Goal: Information Seeking & Learning: Learn about a topic

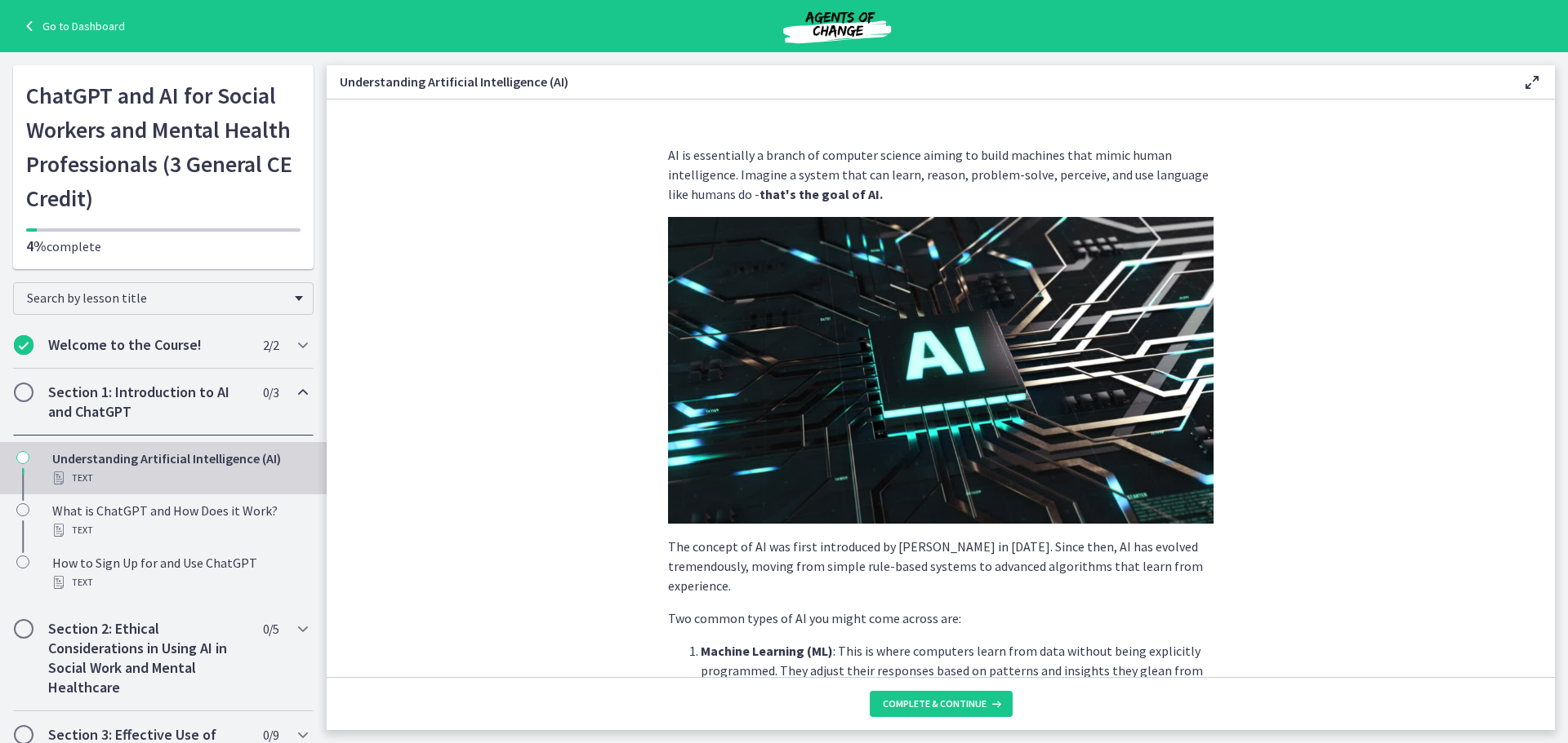
scroll to position [621, 0]
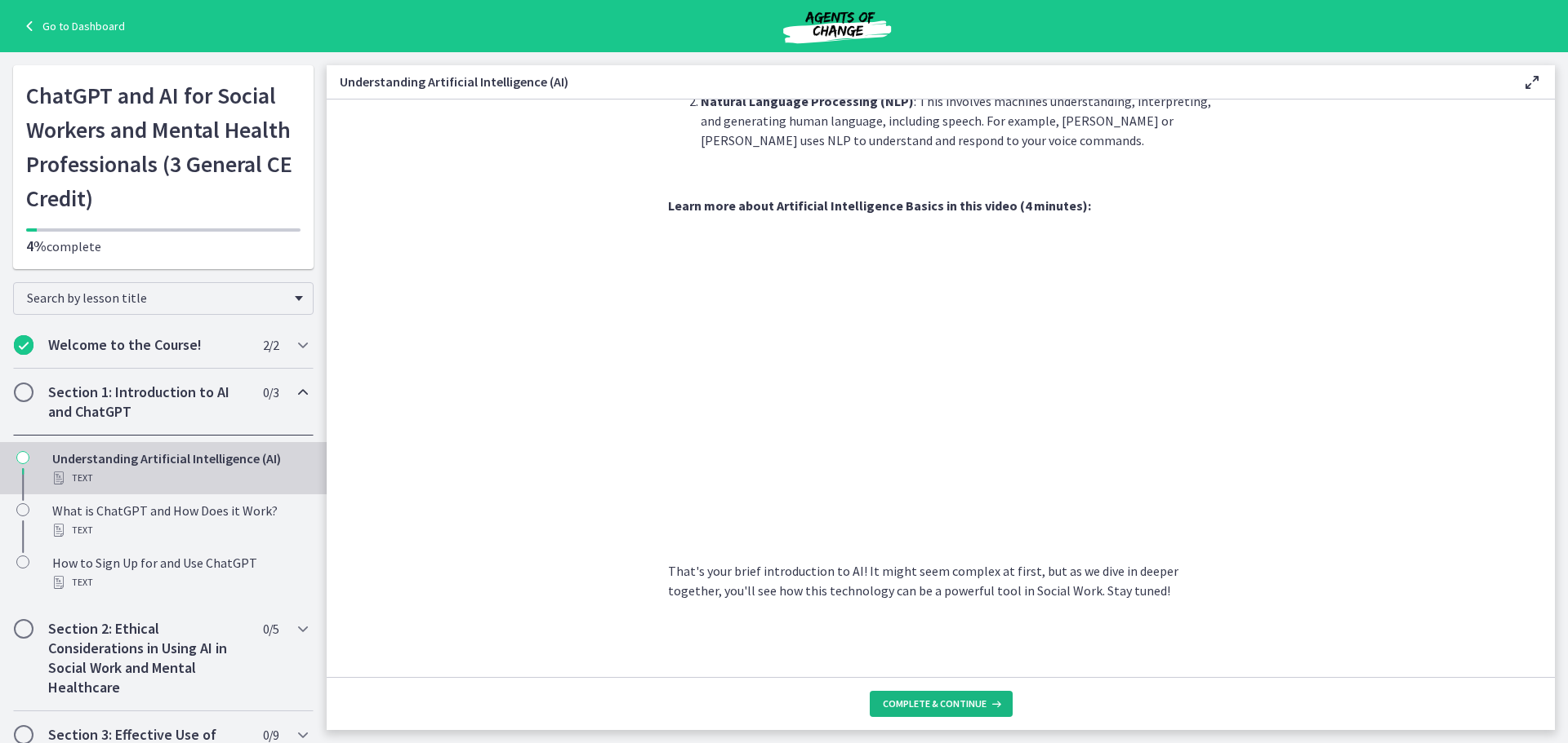
click at [923, 704] on span "Complete & continue" at bounding box center [934, 703] width 104 height 13
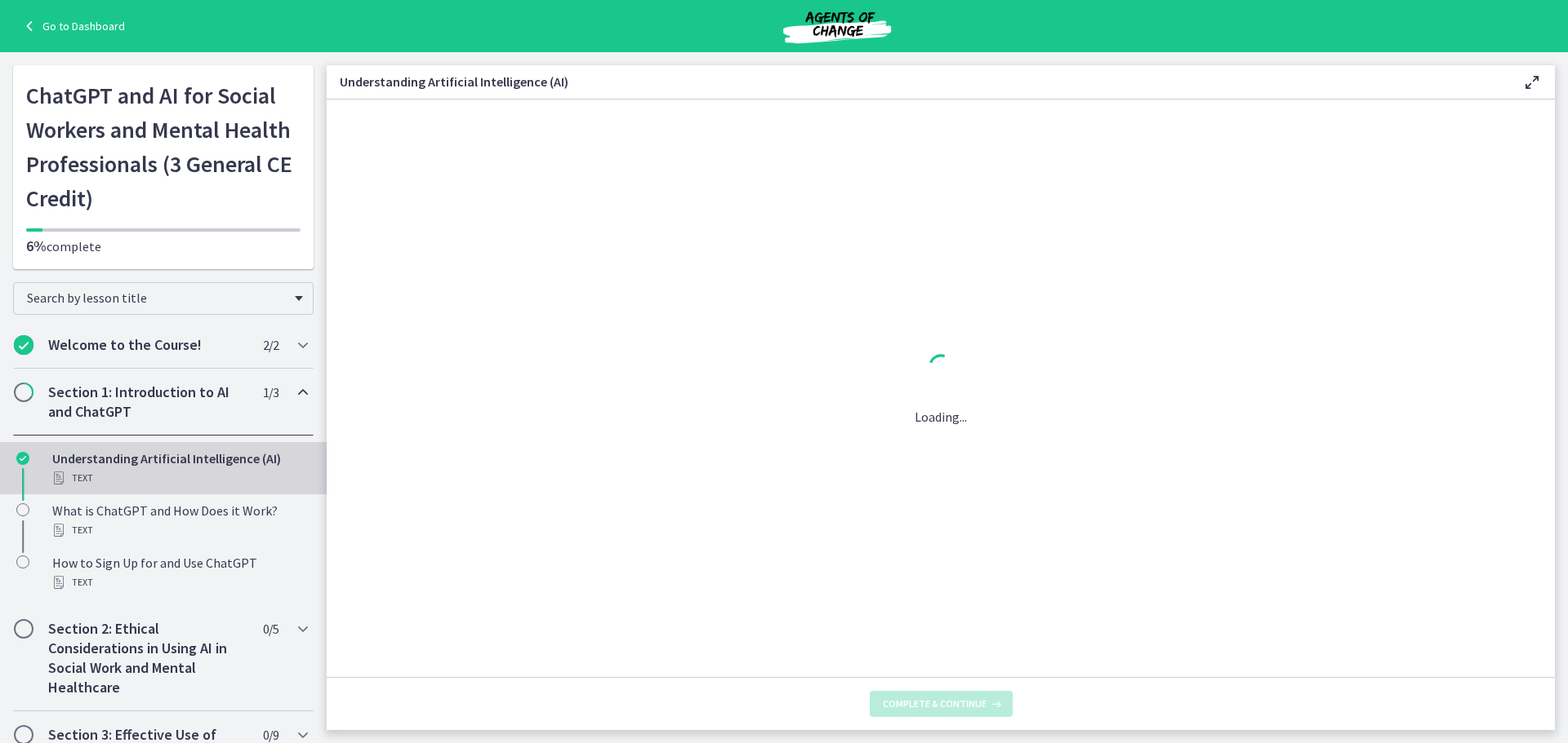
scroll to position [0, 0]
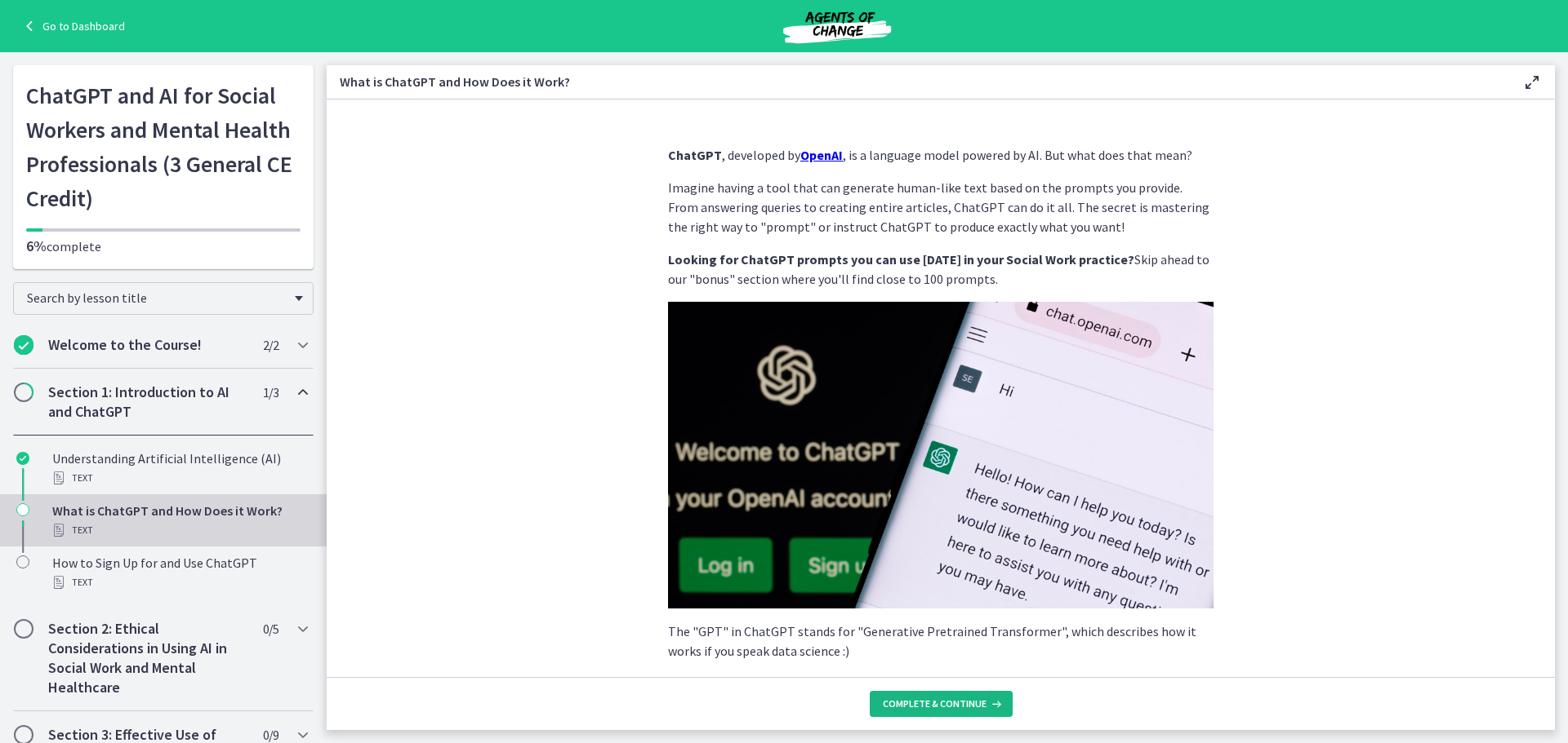
click at [959, 709] on span "Complete & continue" at bounding box center [934, 703] width 104 height 13
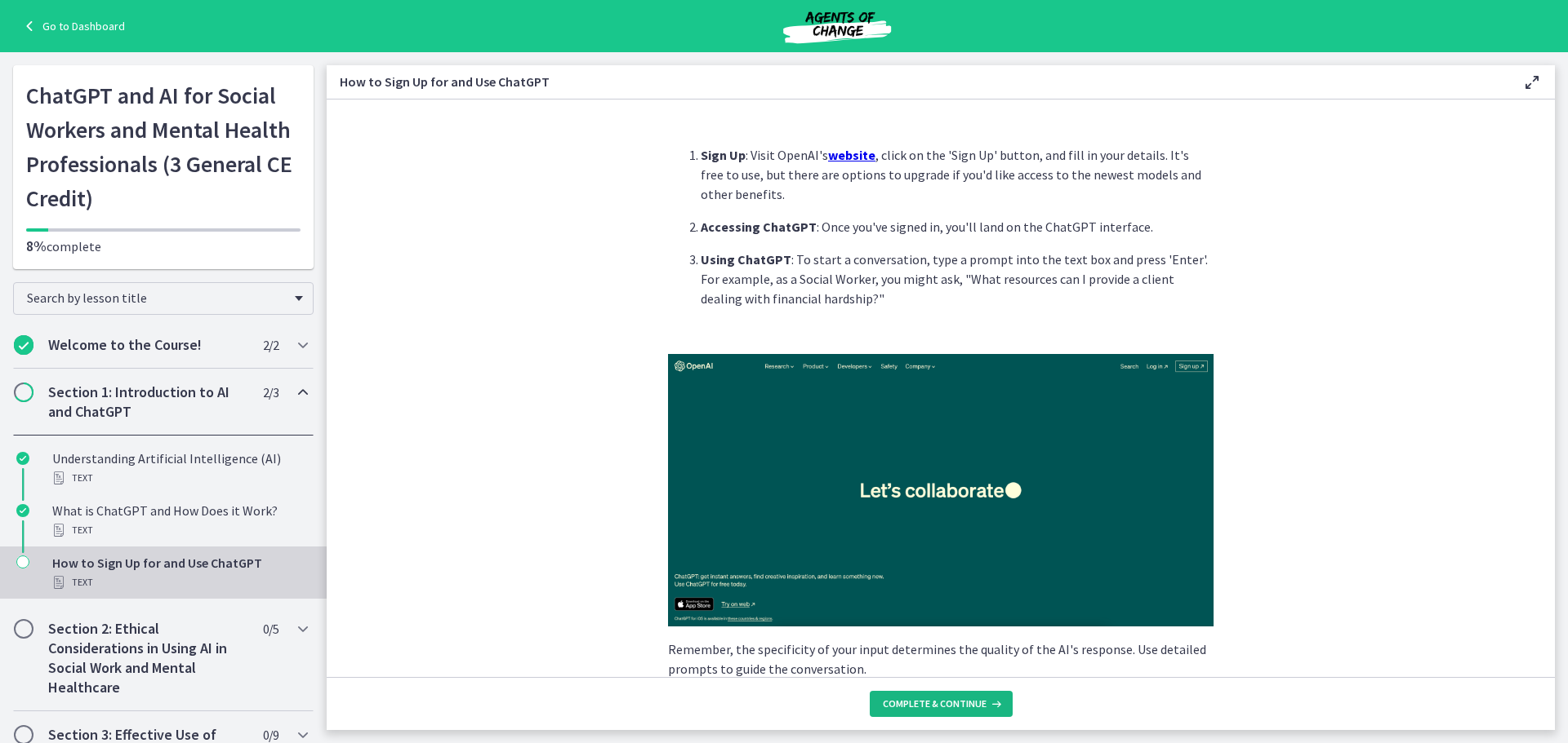
click at [936, 702] on span "Complete & continue" at bounding box center [934, 703] width 104 height 13
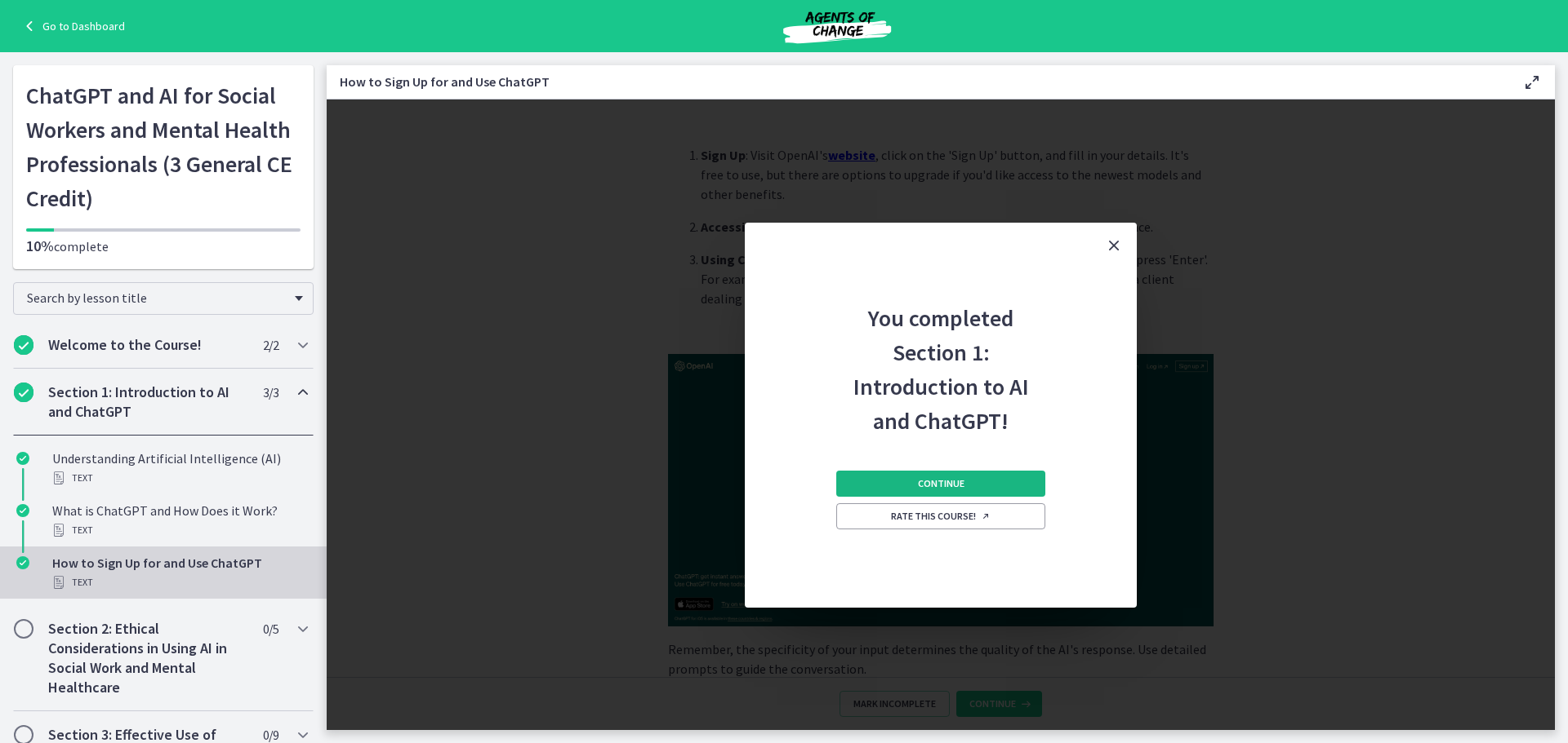
click at [960, 478] on span "Continue" at bounding box center [940, 483] width 46 height 13
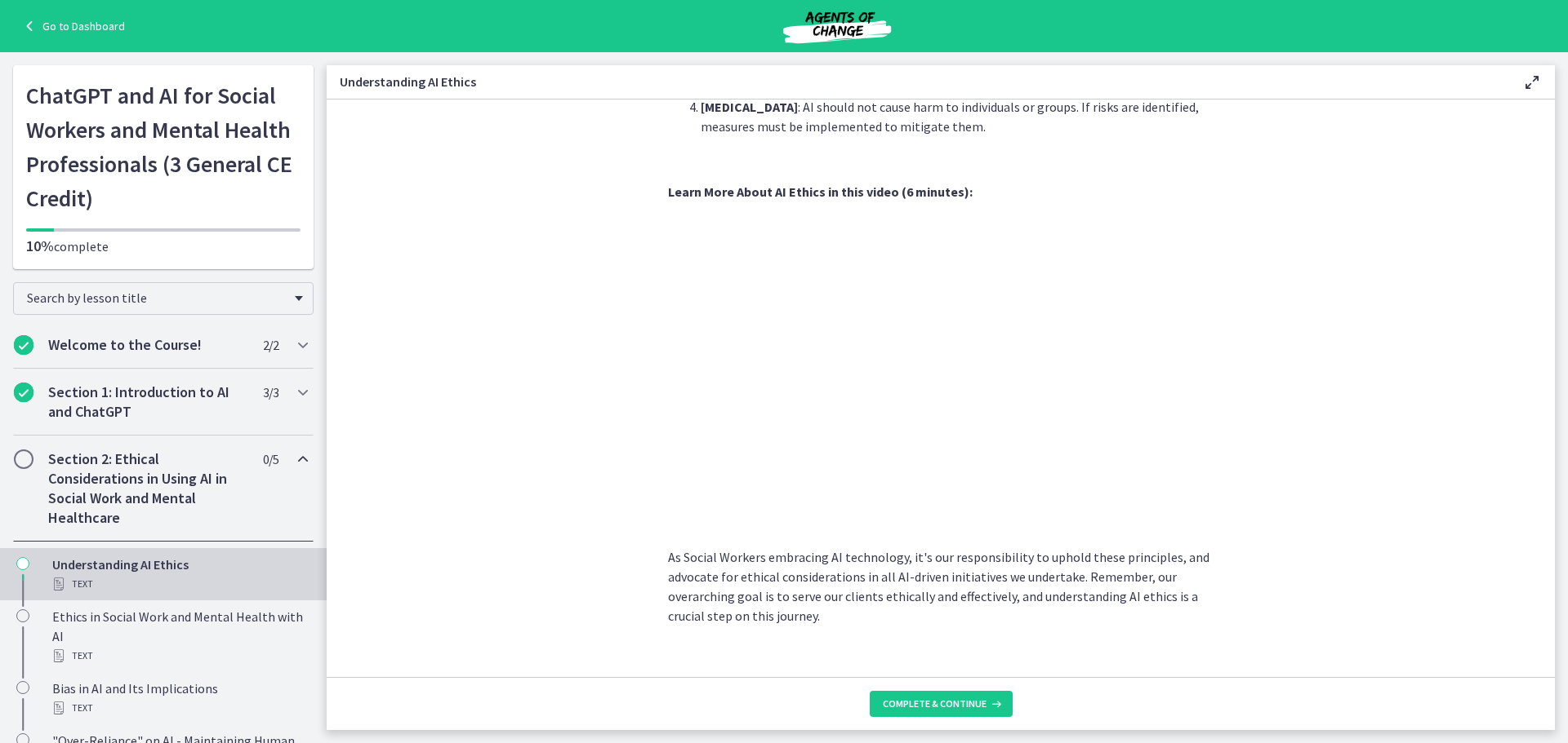
scroll to position [726, 0]
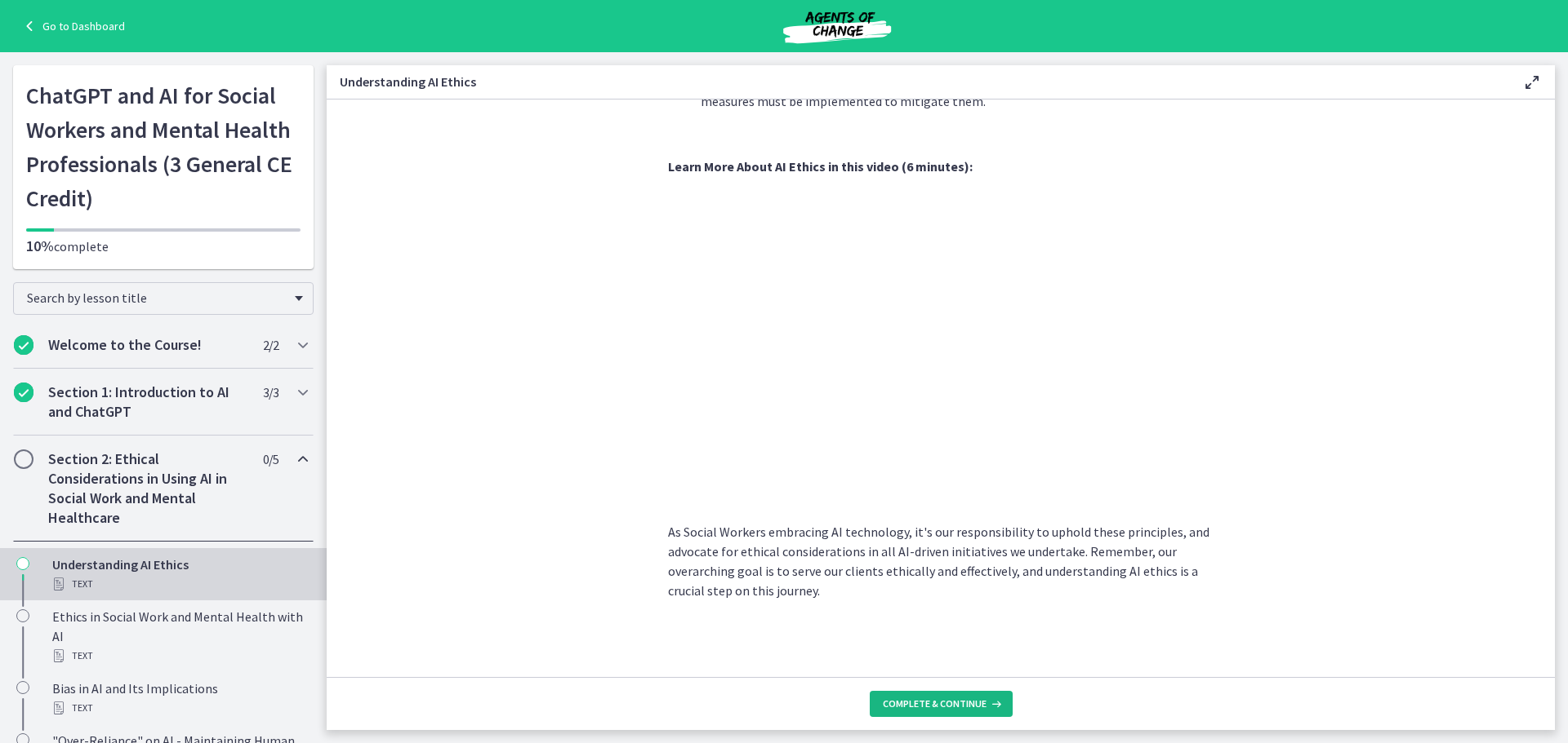
click at [929, 703] on span "Complete & continue" at bounding box center [934, 703] width 104 height 13
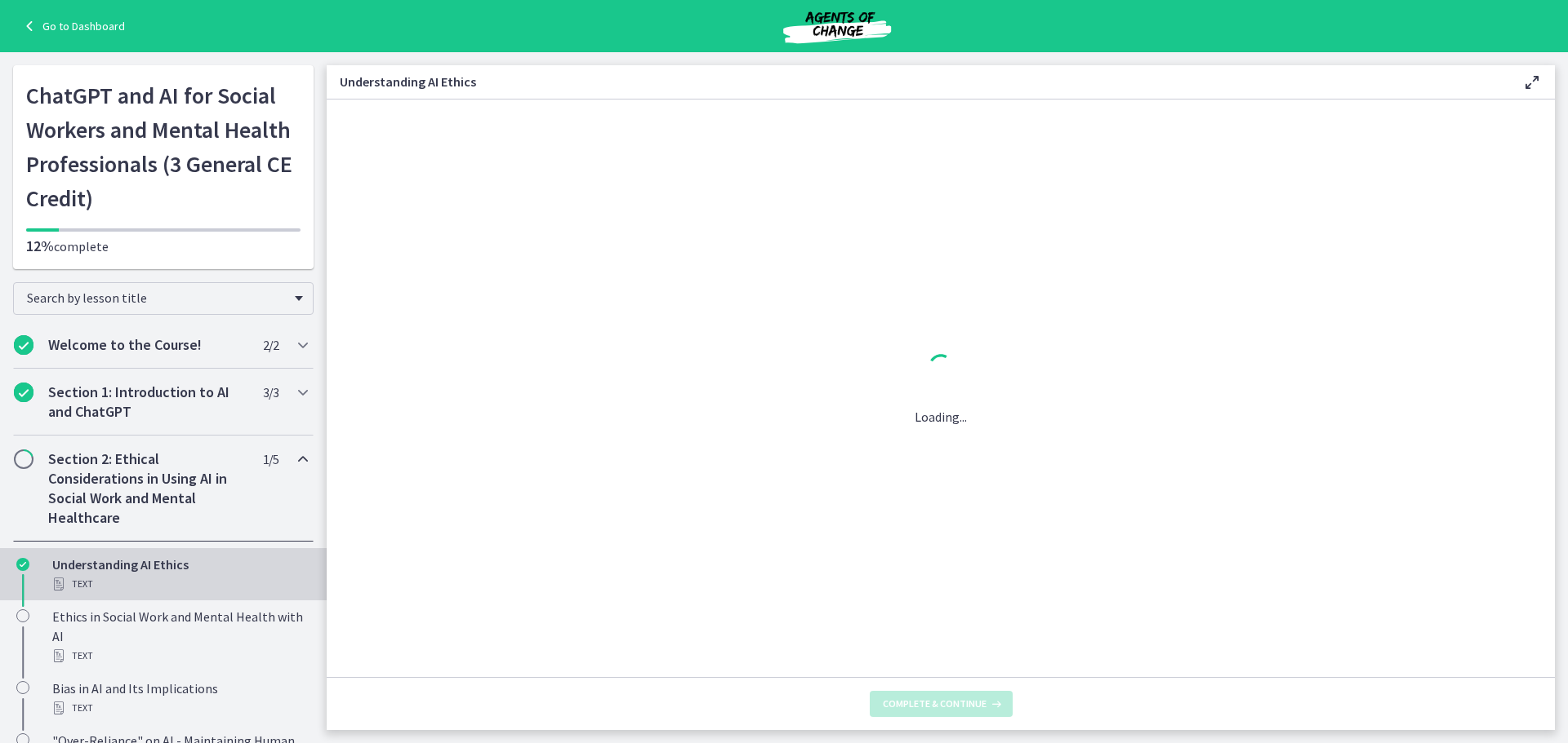
scroll to position [0, 0]
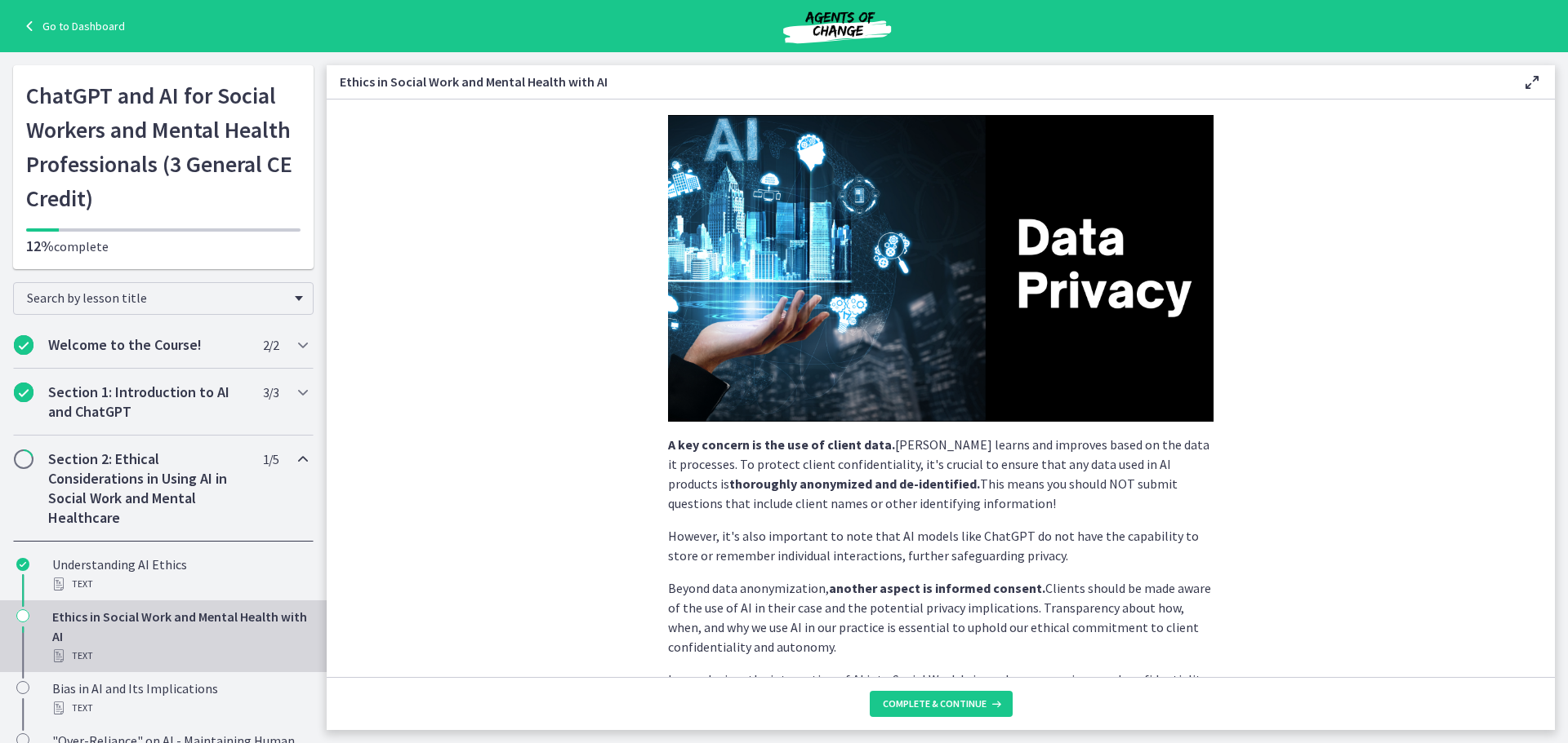
scroll to position [323, 0]
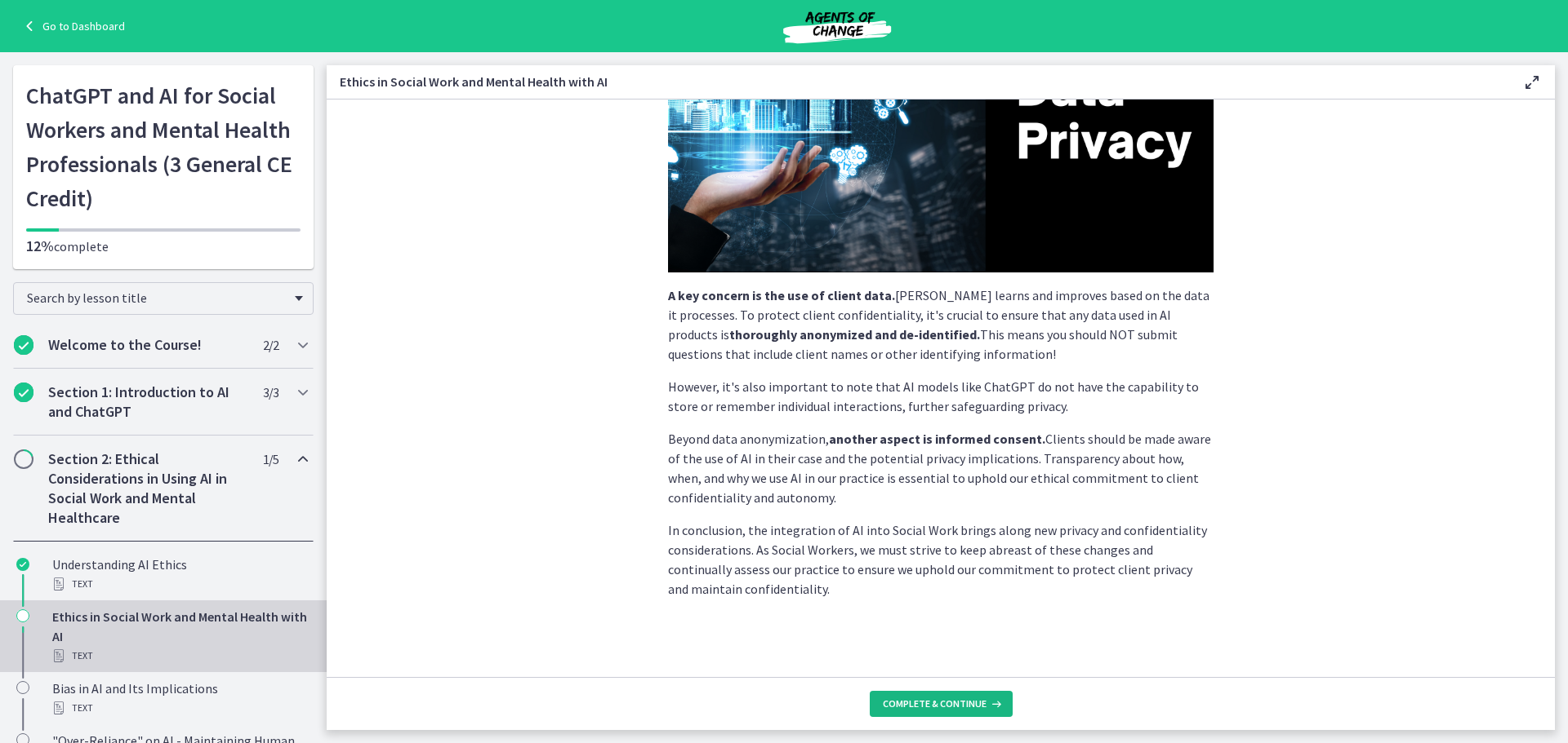
click at [909, 705] on span "Complete & continue" at bounding box center [934, 703] width 104 height 13
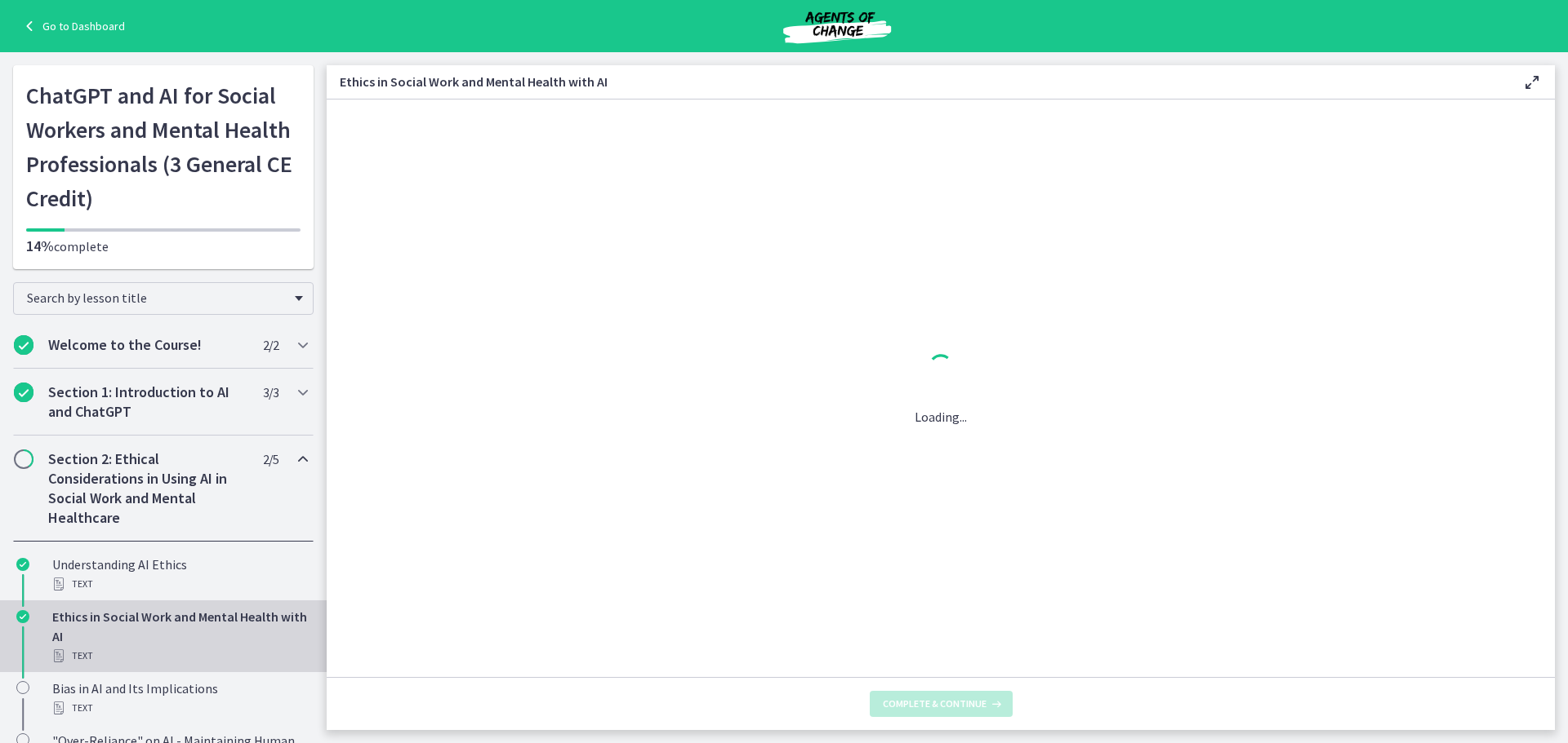
scroll to position [0, 0]
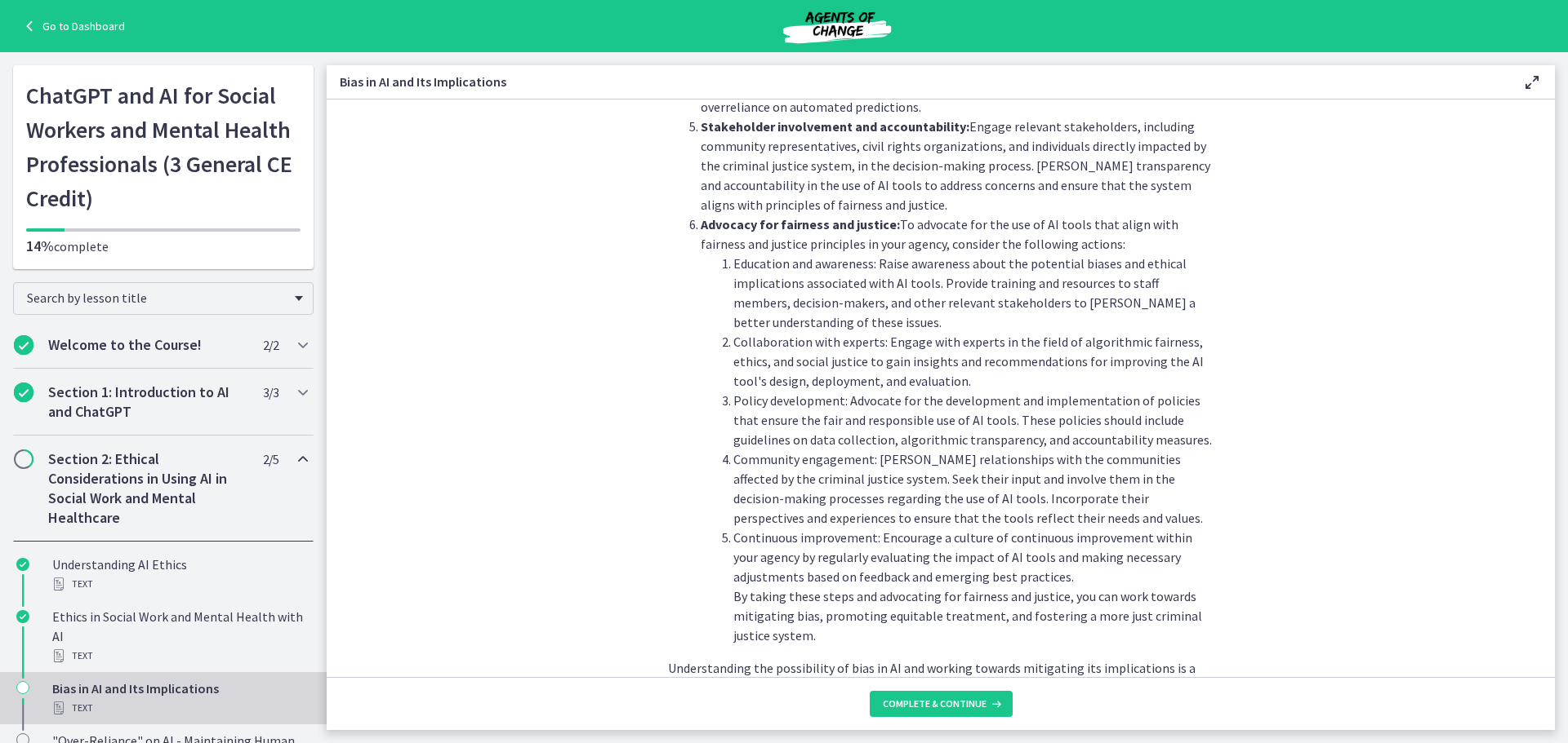
scroll to position [1738, 0]
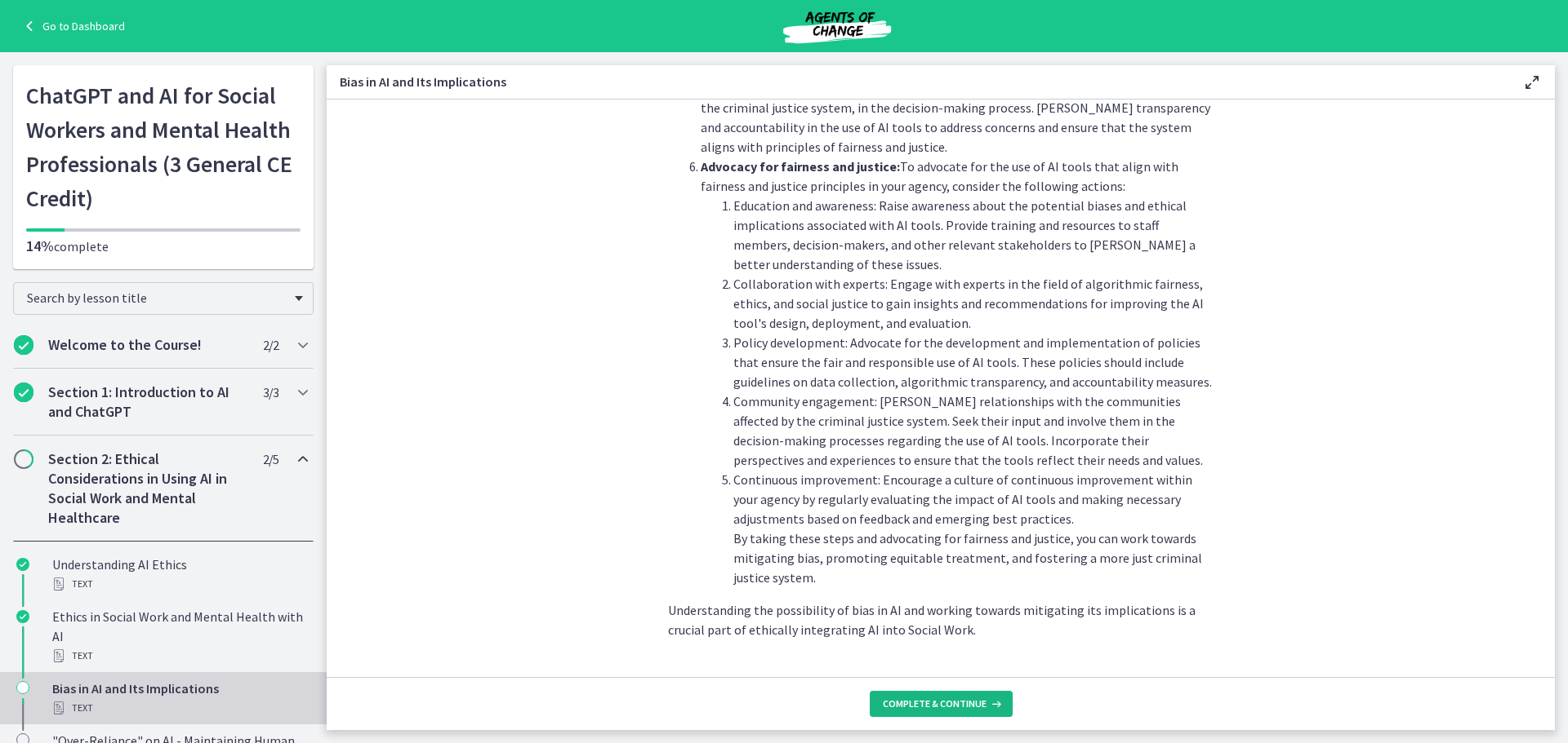
click at [921, 702] on span "Complete & continue" at bounding box center [934, 703] width 104 height 13
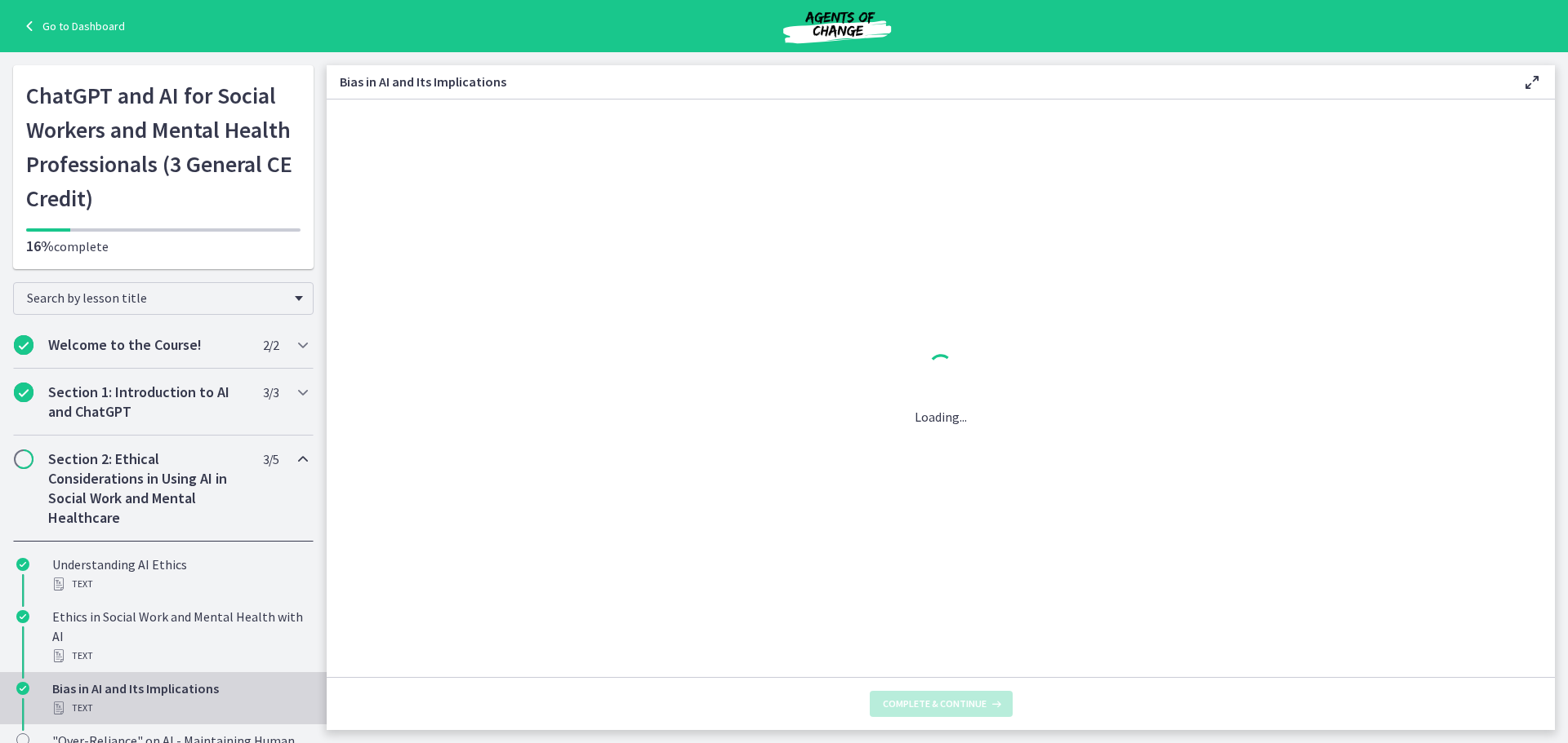
scroll to position [0, 0]
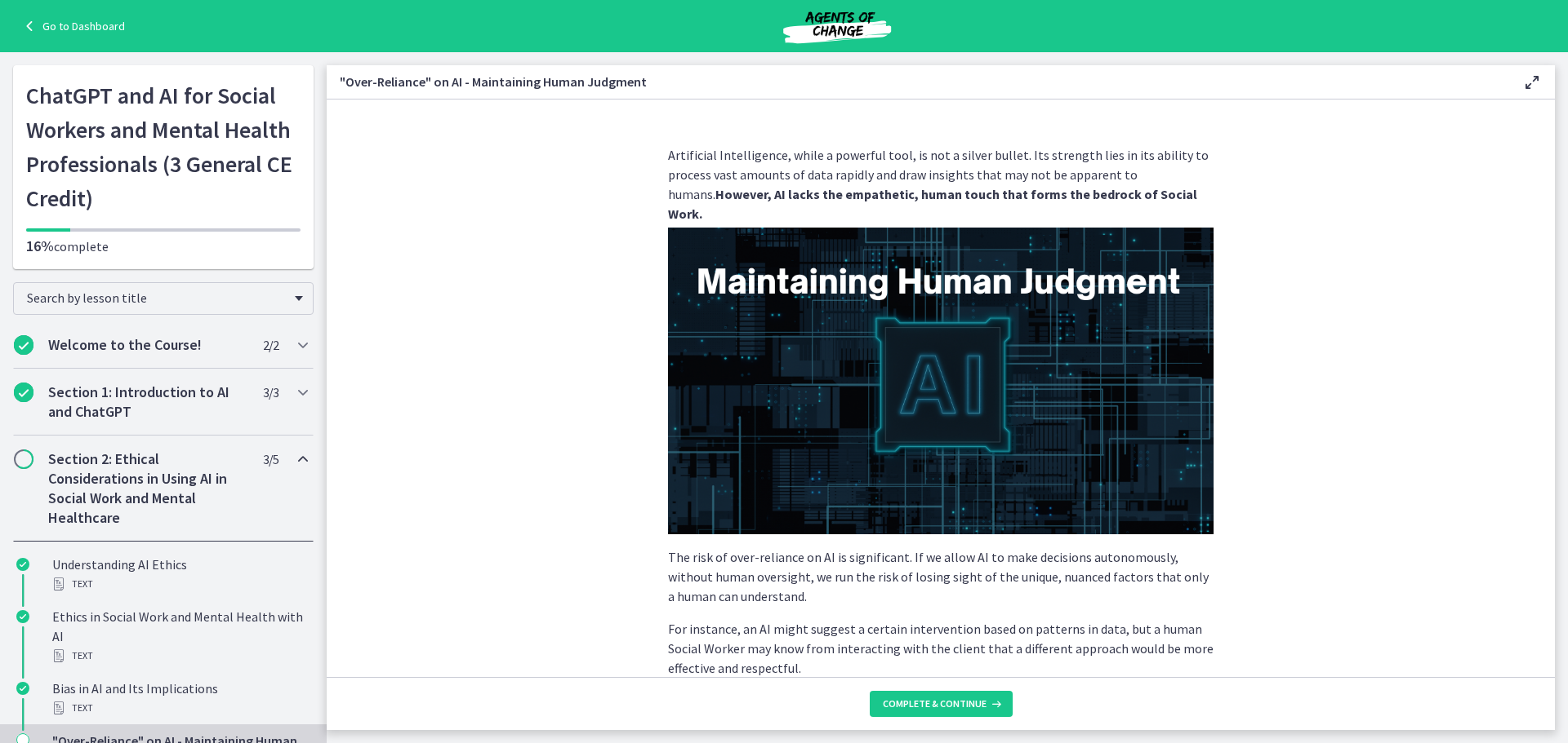
scroll to position [314, 0]
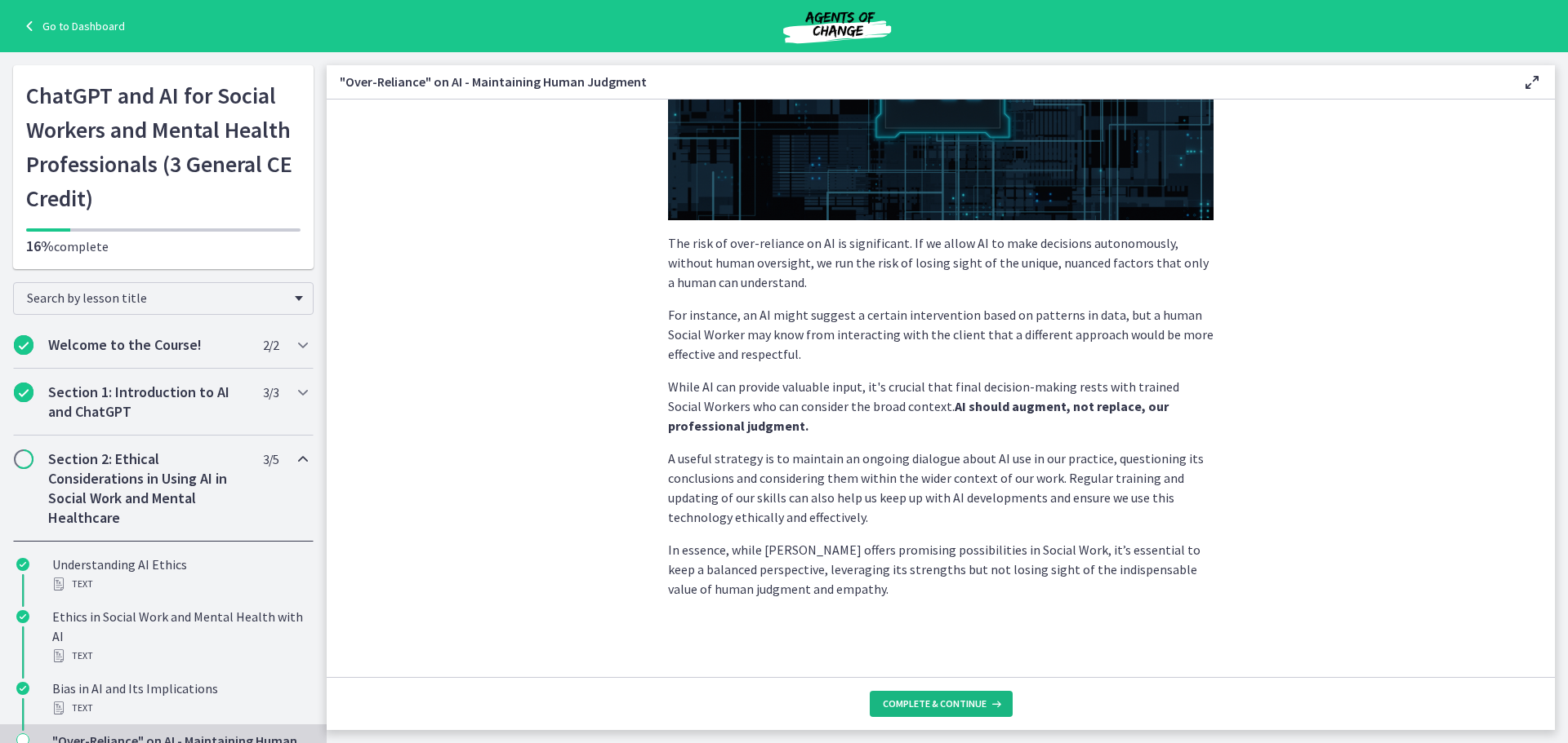
click at [952, 708] on span "Complete & continue" at bounding box center [934, 703] width 104 height 13
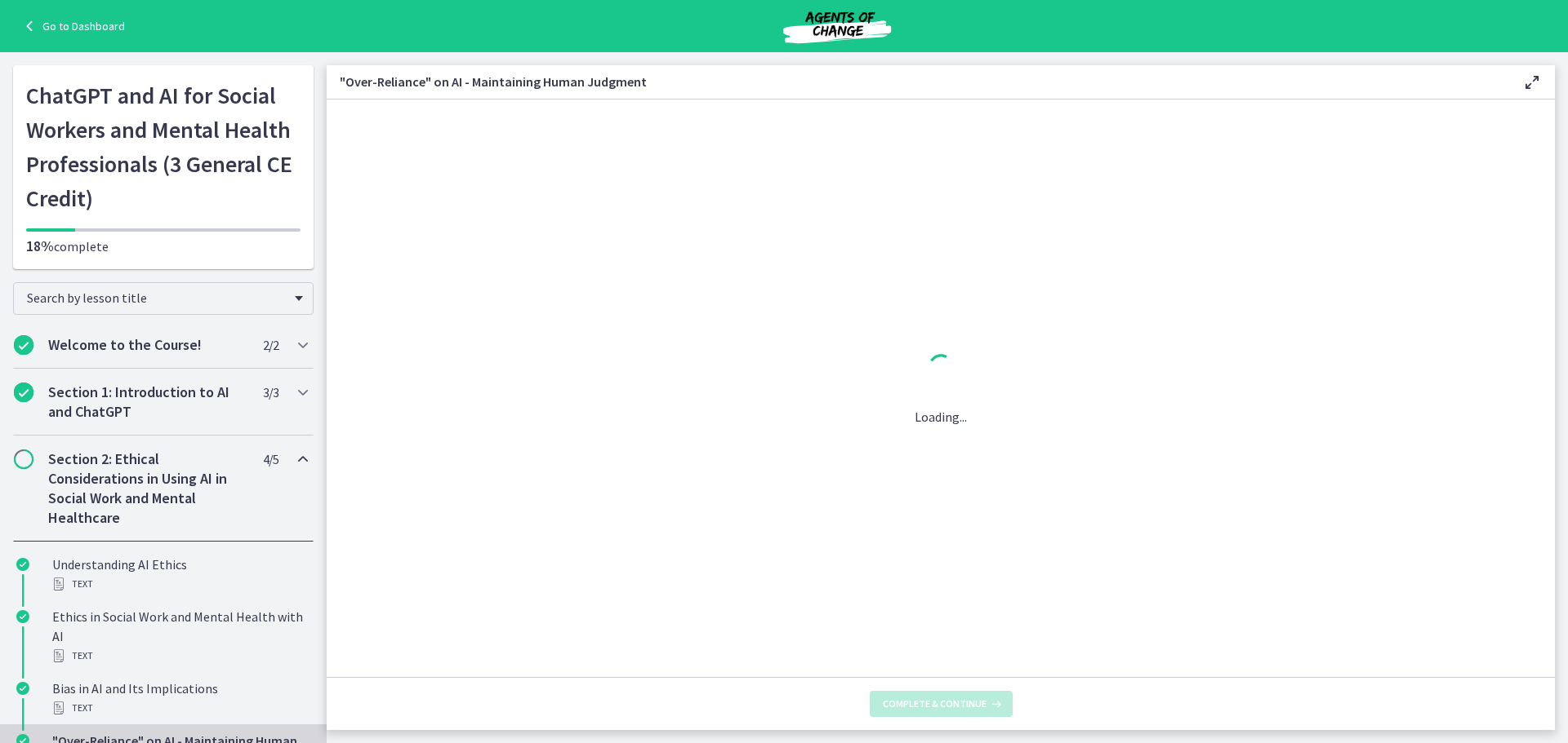
scroll to position [0, 0]
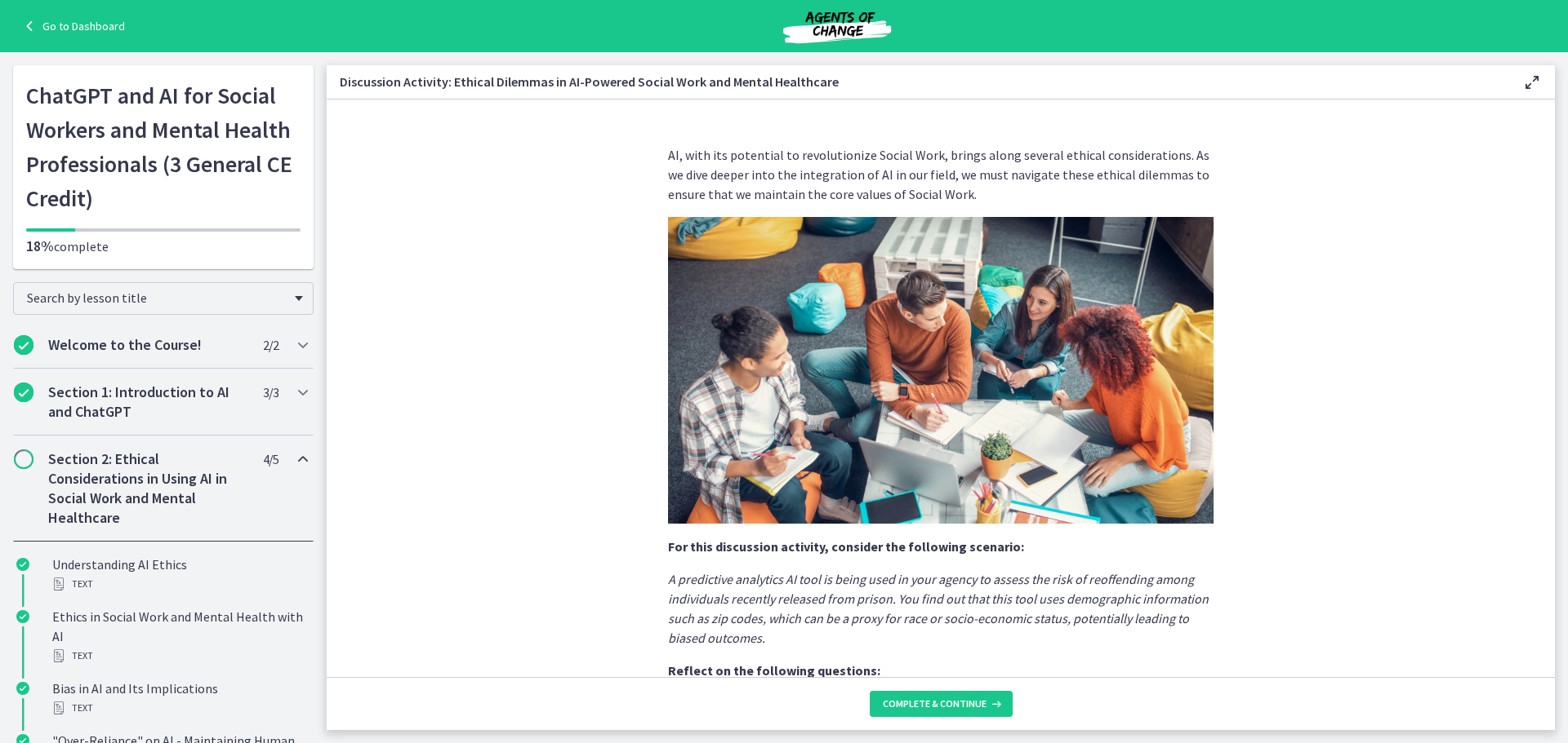
scroll to position [323, 0]
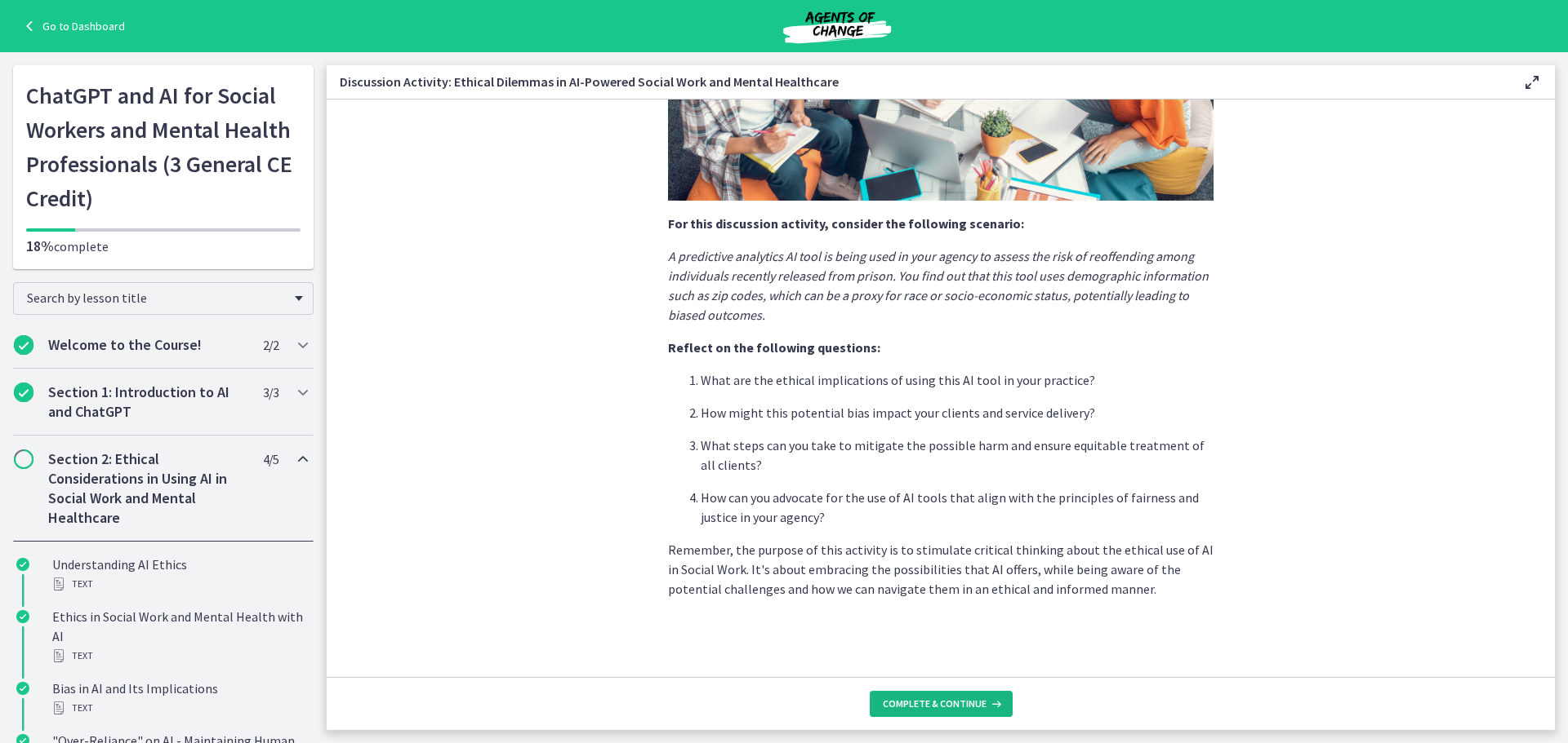
click at [929, 701] on span "Complete & continue" at bounding box center [934, 703] width 104 height 13
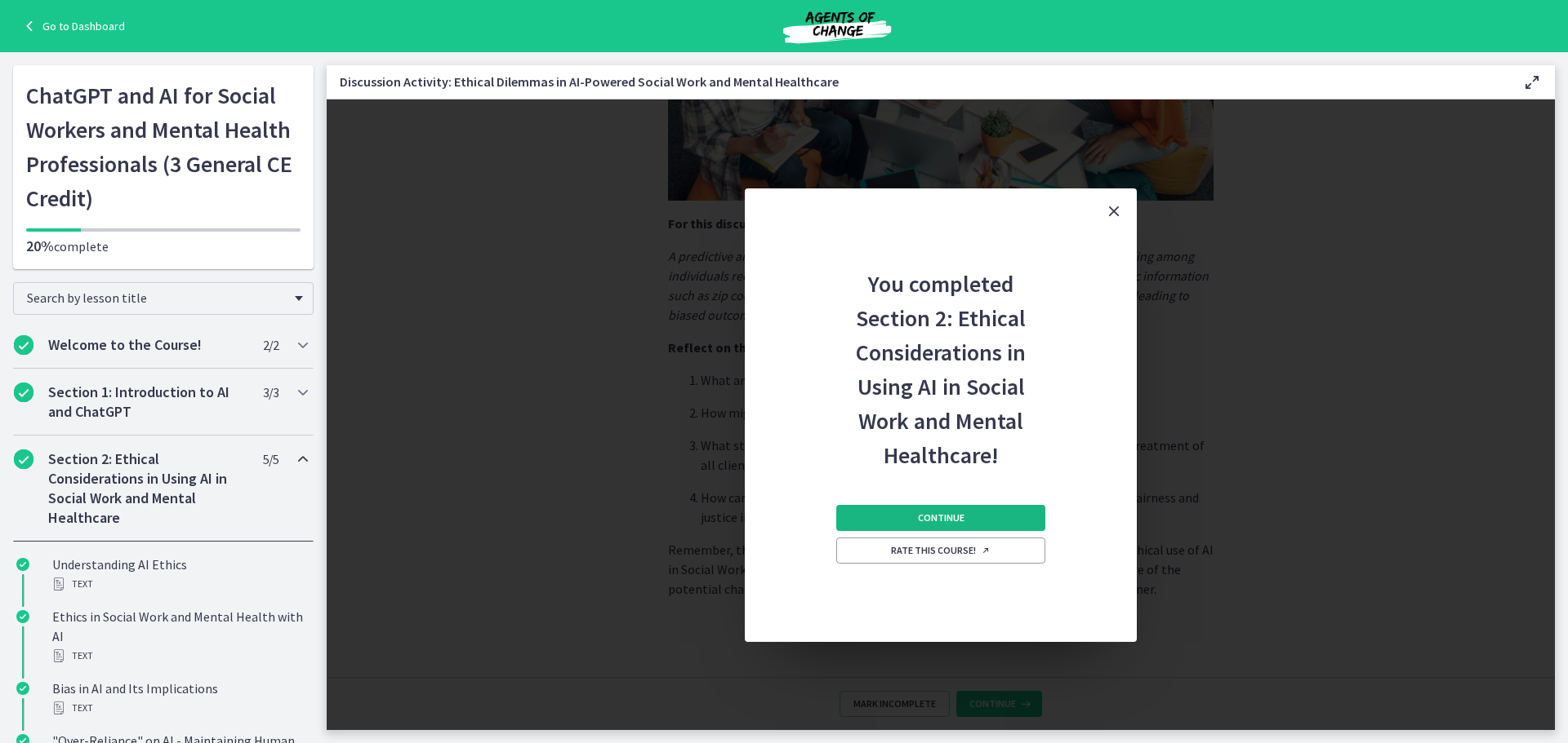
click at [940, 520] on span "Continue" at bounding box center [940, 518] width 46 height 13
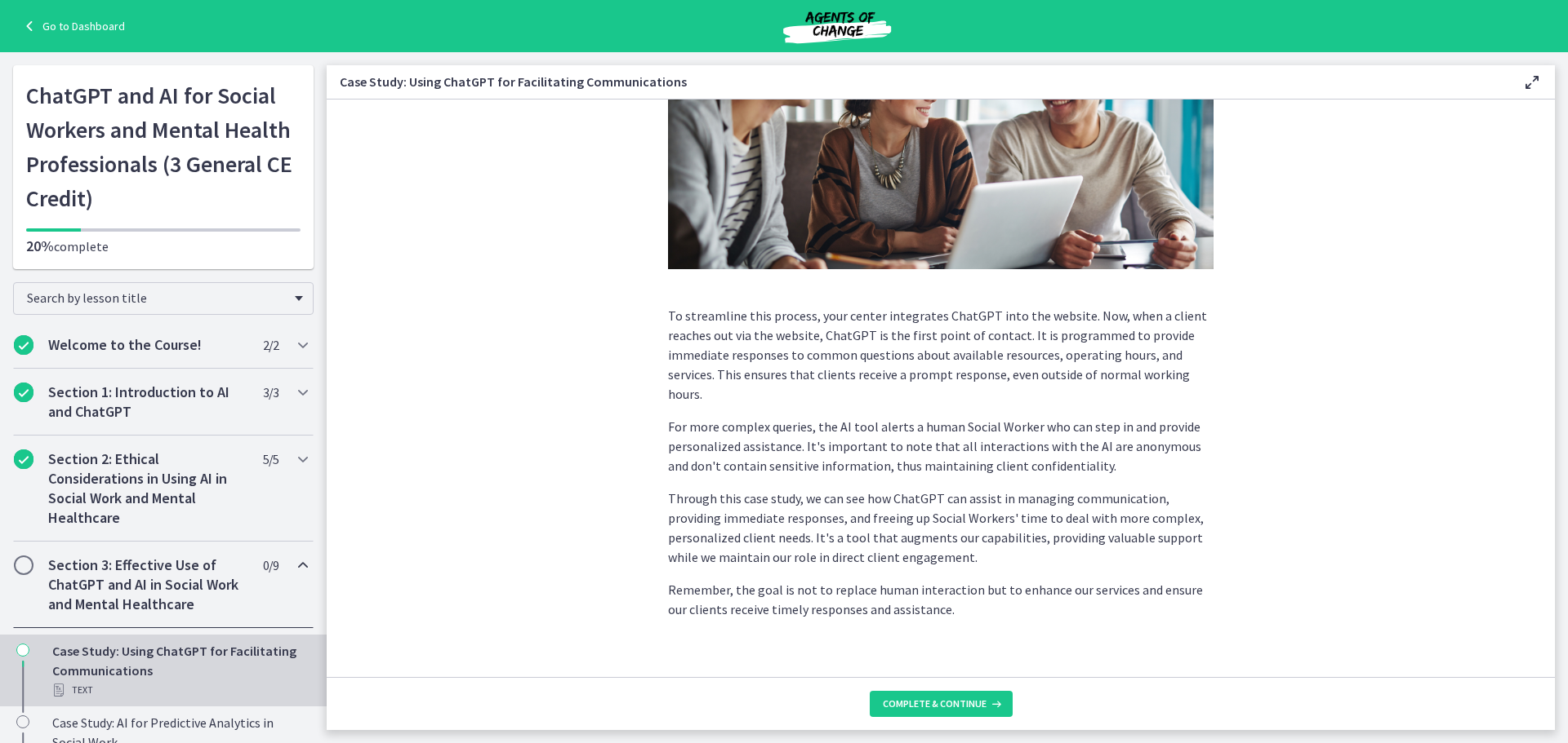
scroll to position [327, 0]
click at [949, 707] on span "Complete & continue" at bounding box center [934, 703] width 104 height 13
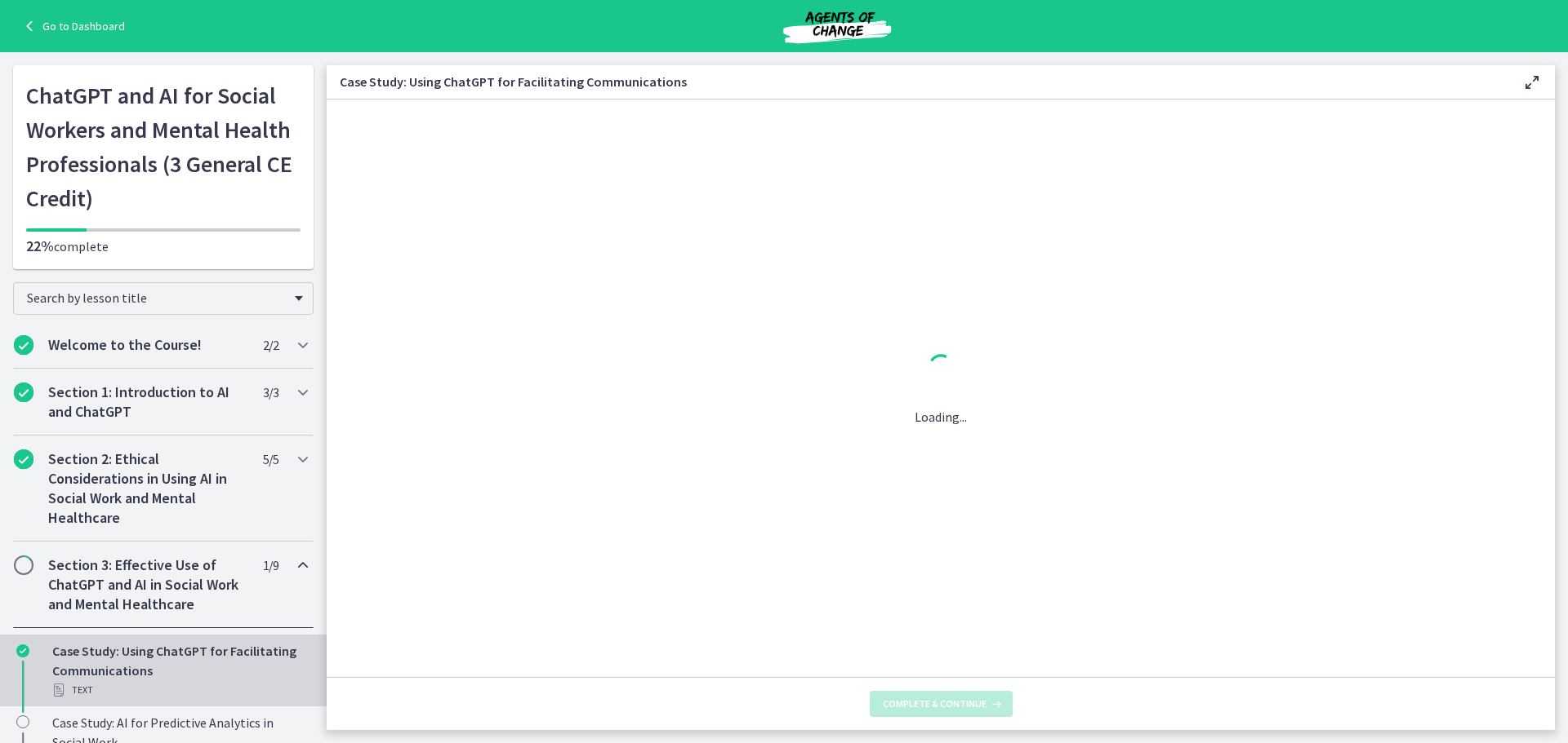
scroll to position [0, 0]
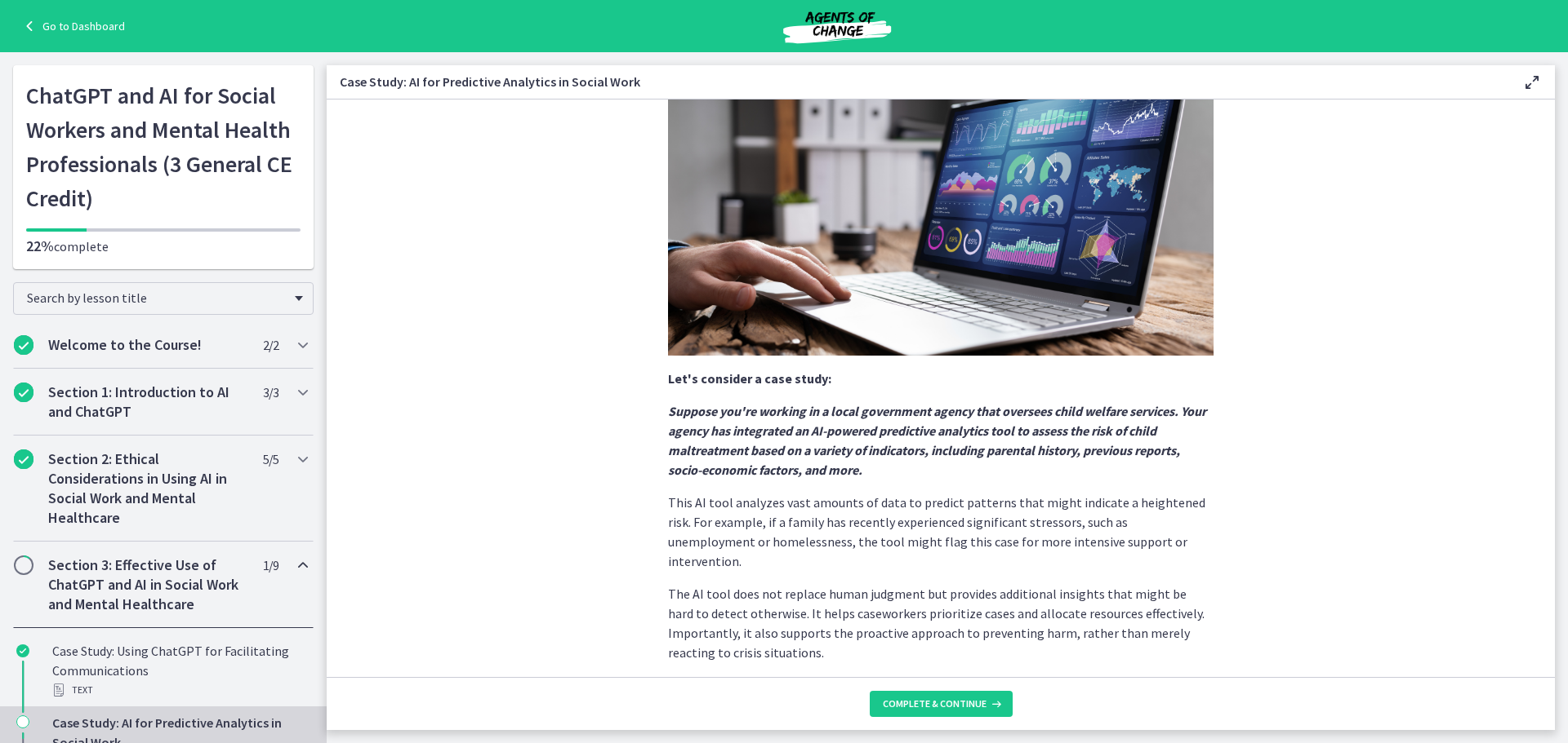
scroll to position [284, 0]
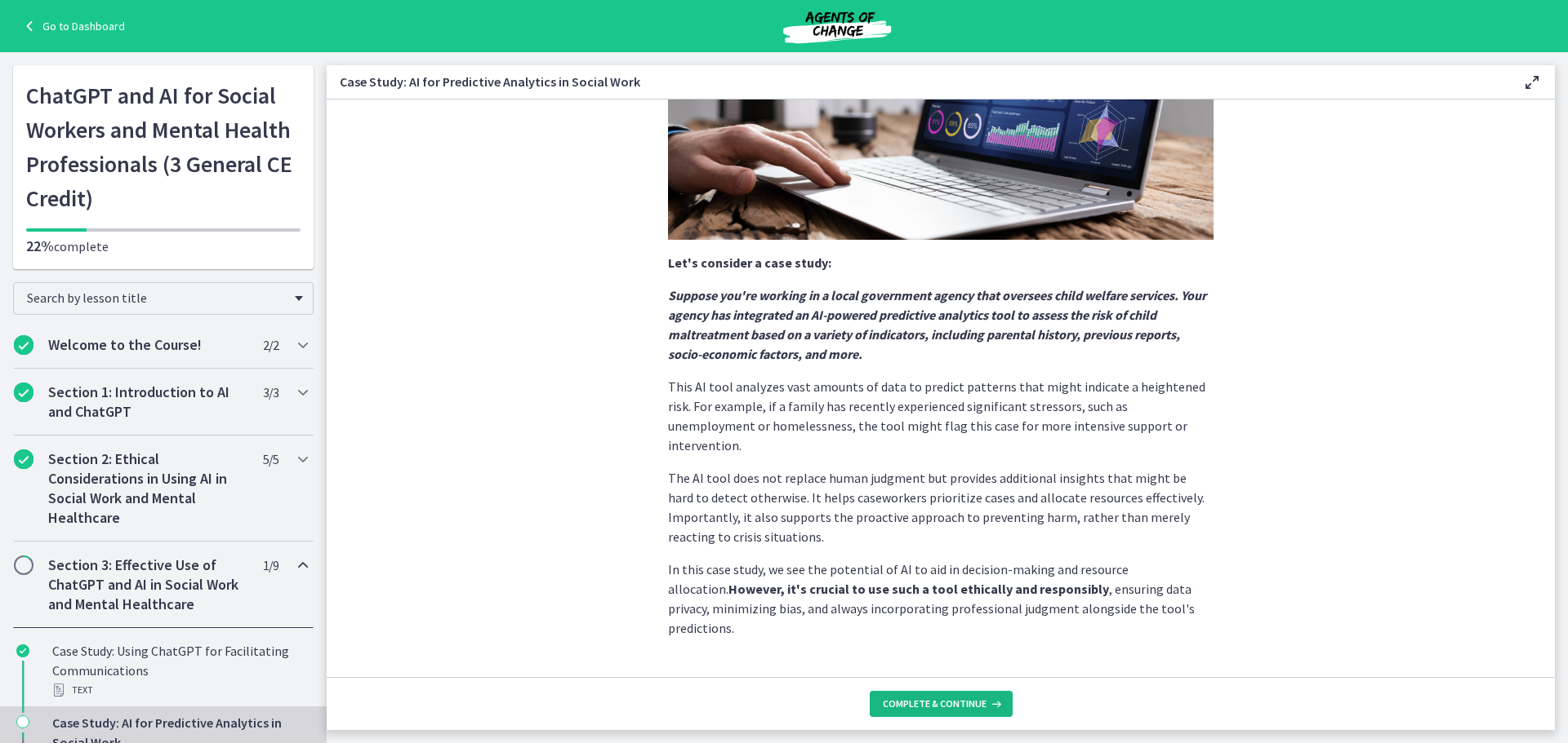
click at [944, 704] on span "Complete & continue" at bounding box center [934, 703] width 104 height 13
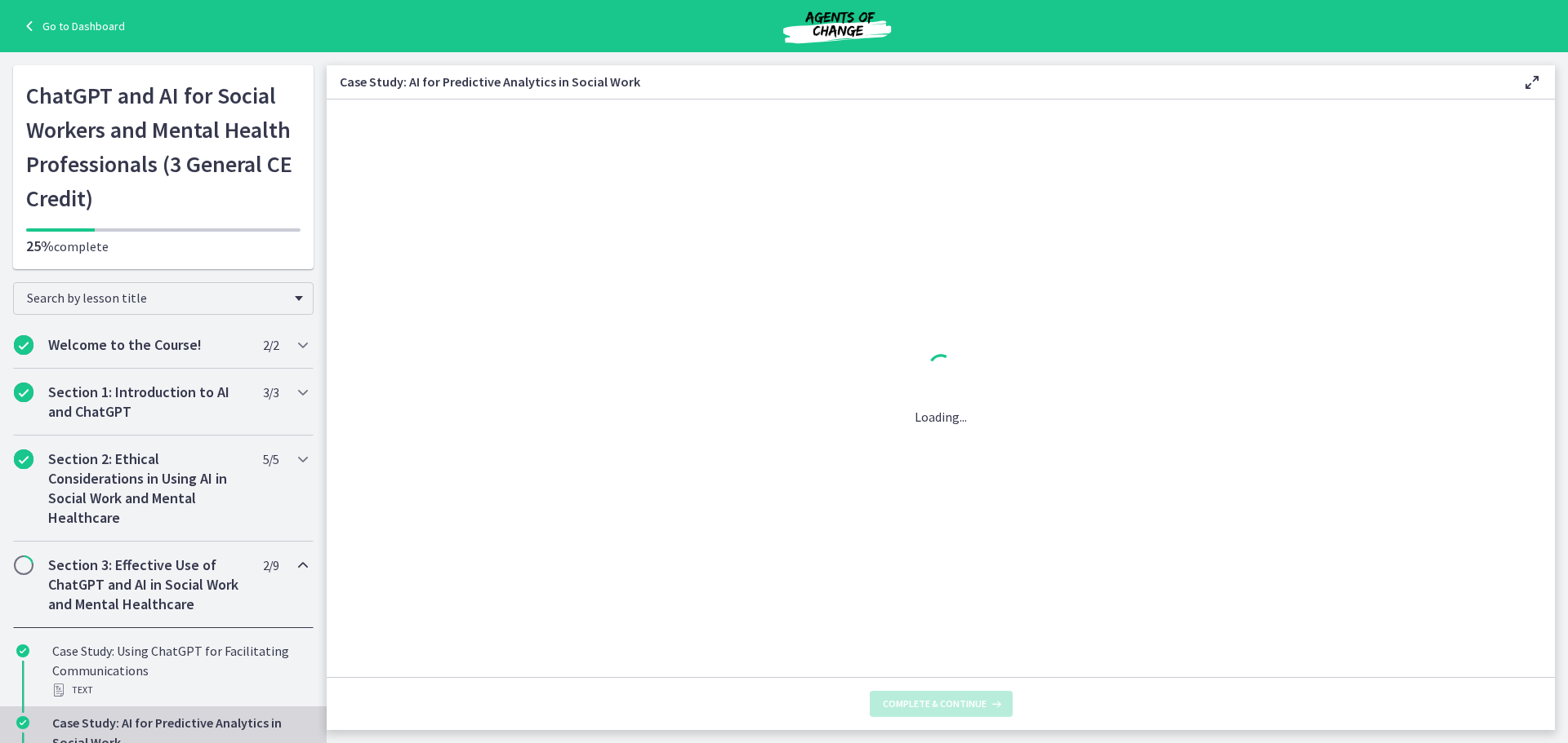
scroll to position [0, 0]
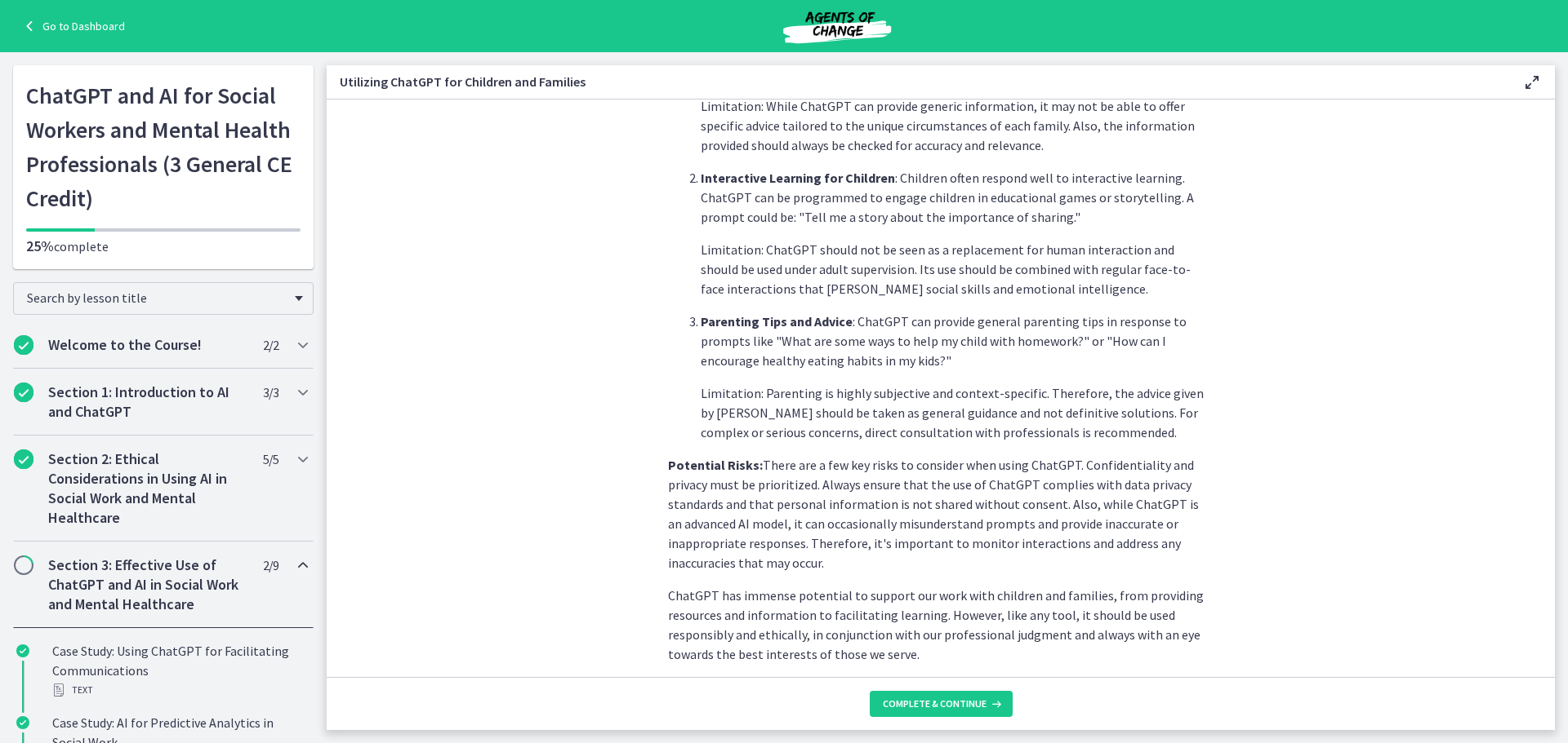
scroll to position [630, 0]
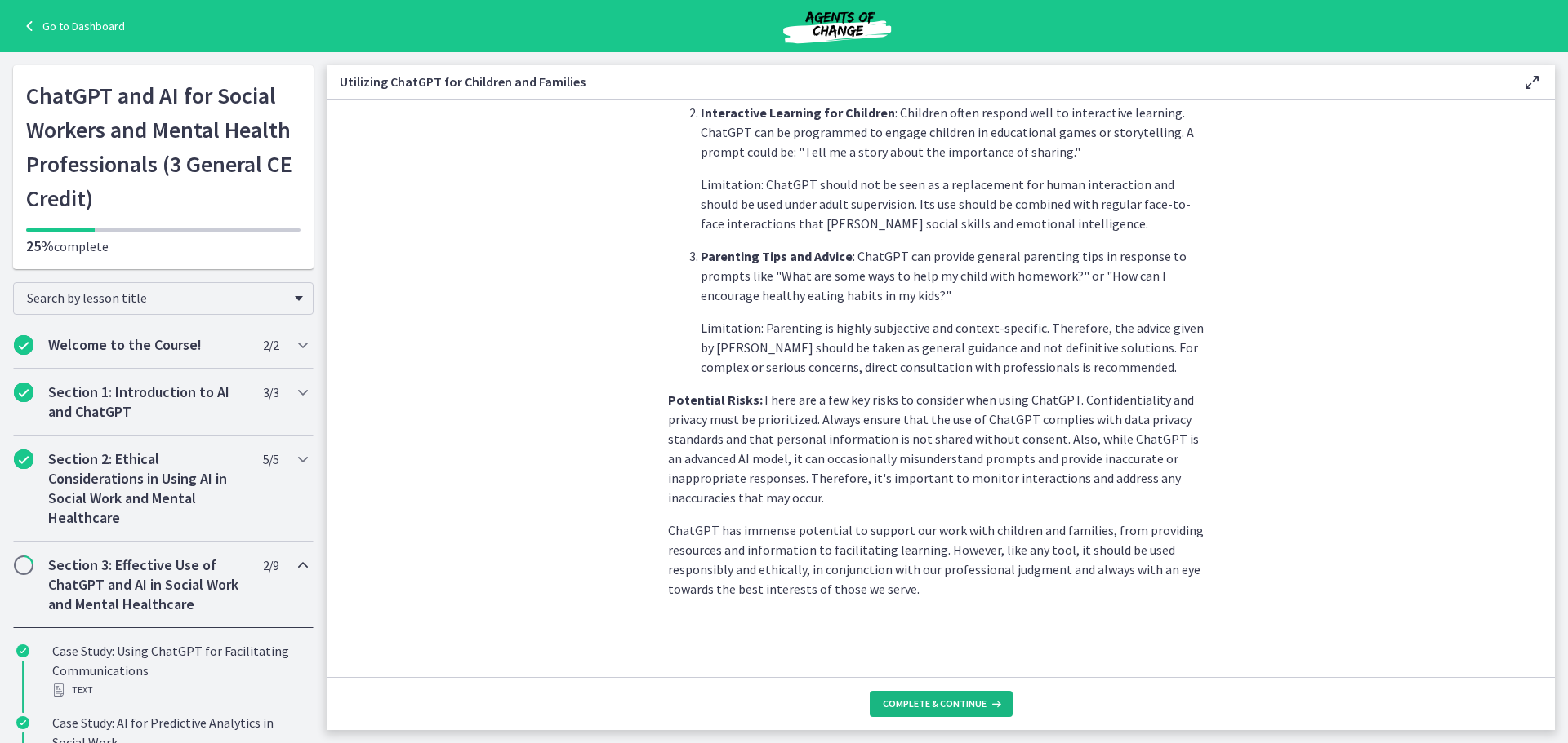
click at [969, 705] on span "Complete & continue" at bounding box center [934, 703] width 104 height 13
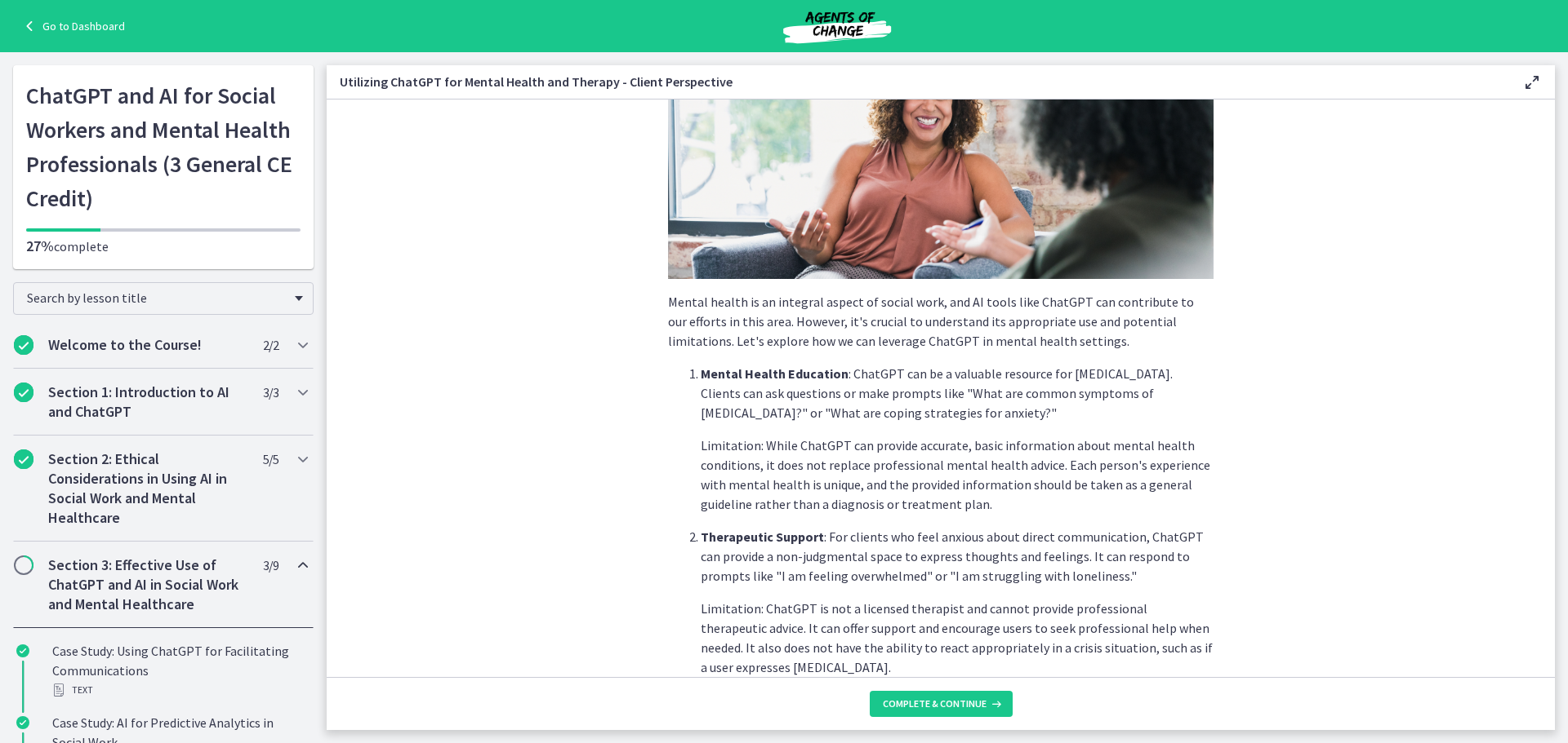
scroll to position [598, 0]
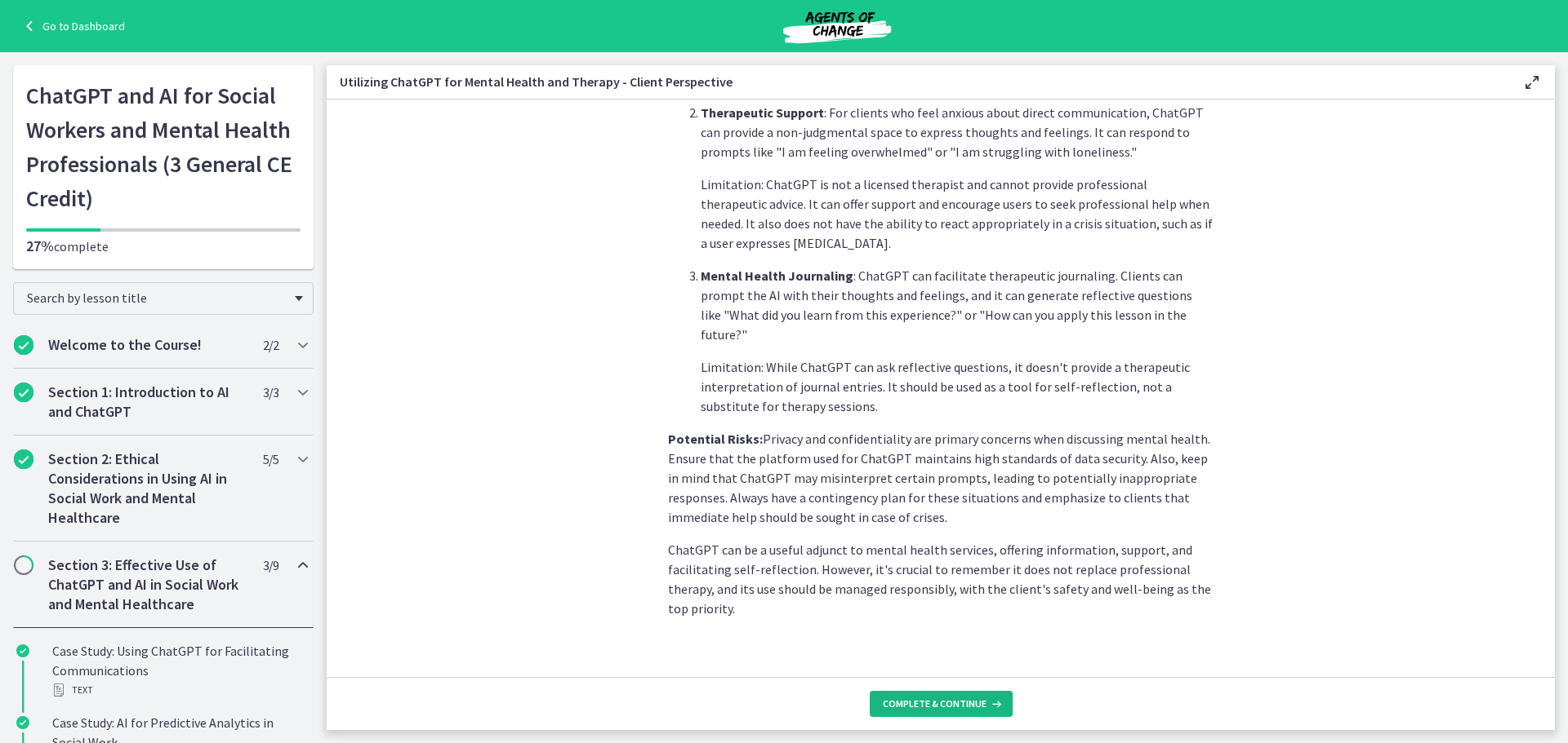
click at [950, 710] on button "Complete & continue" at bounding box center [941, 703] width 143 height 26
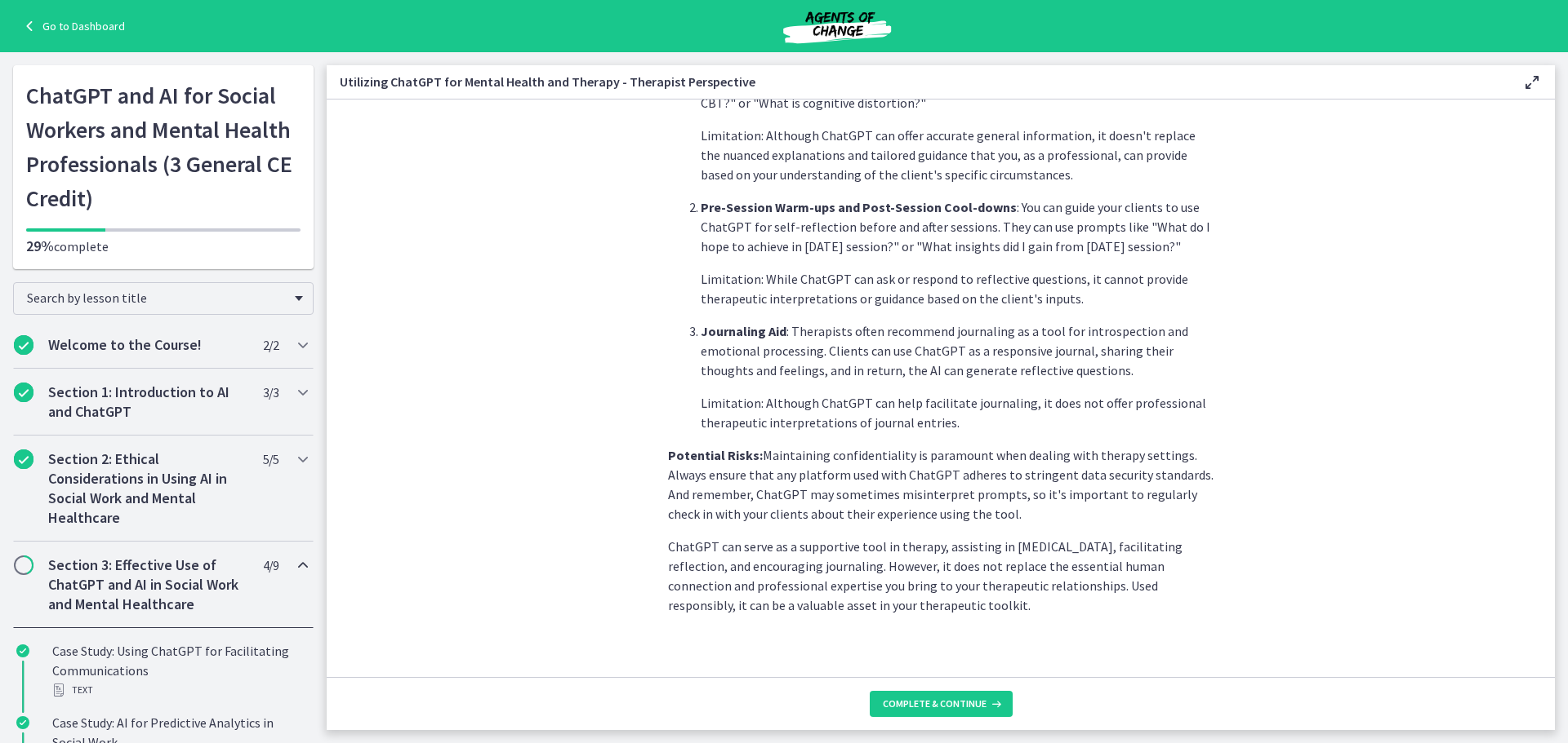
scroll to position [558, 0]
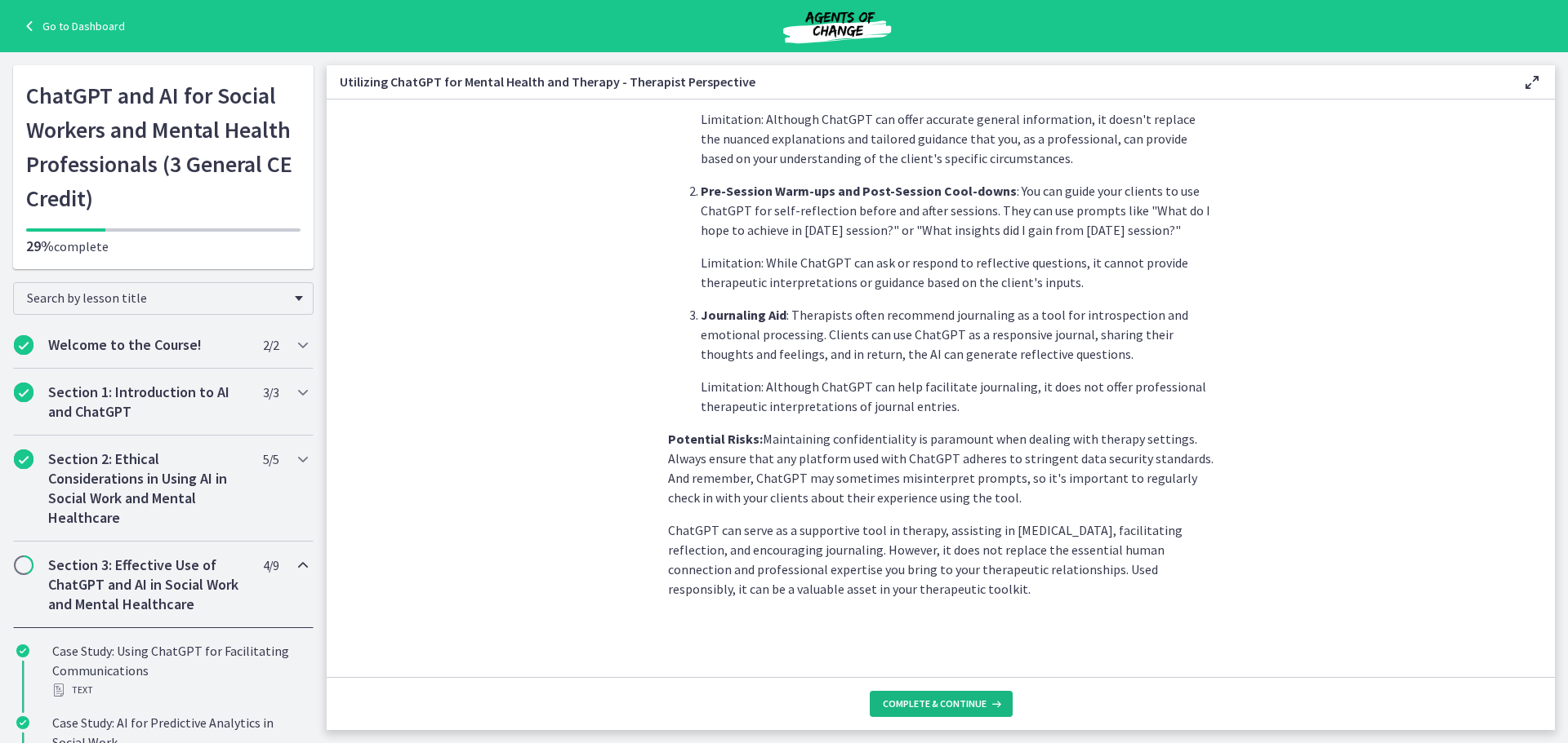
click at [987, 700] on icon at bounding box center [995, 703] width 17 height 13
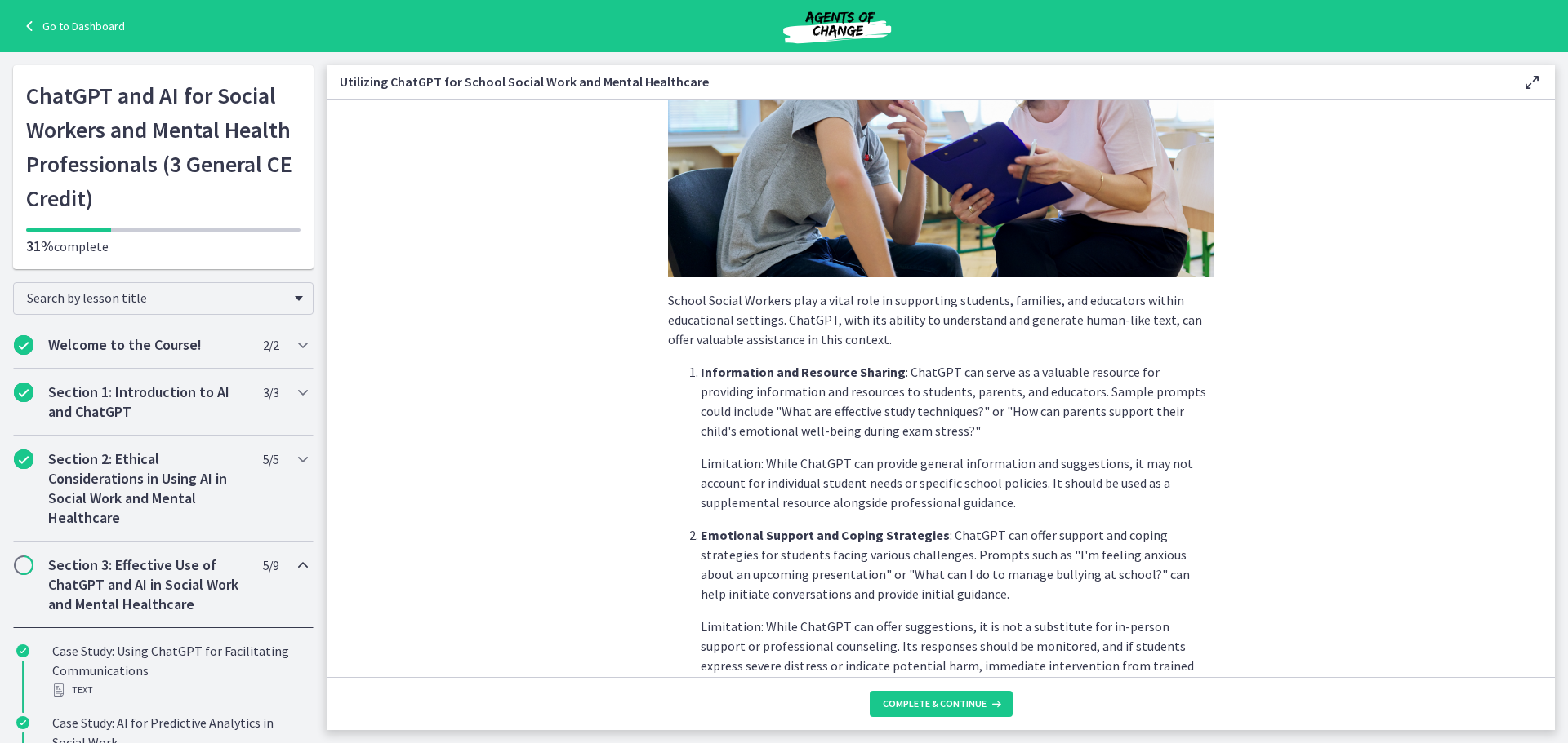
scroll to position [636, 0]
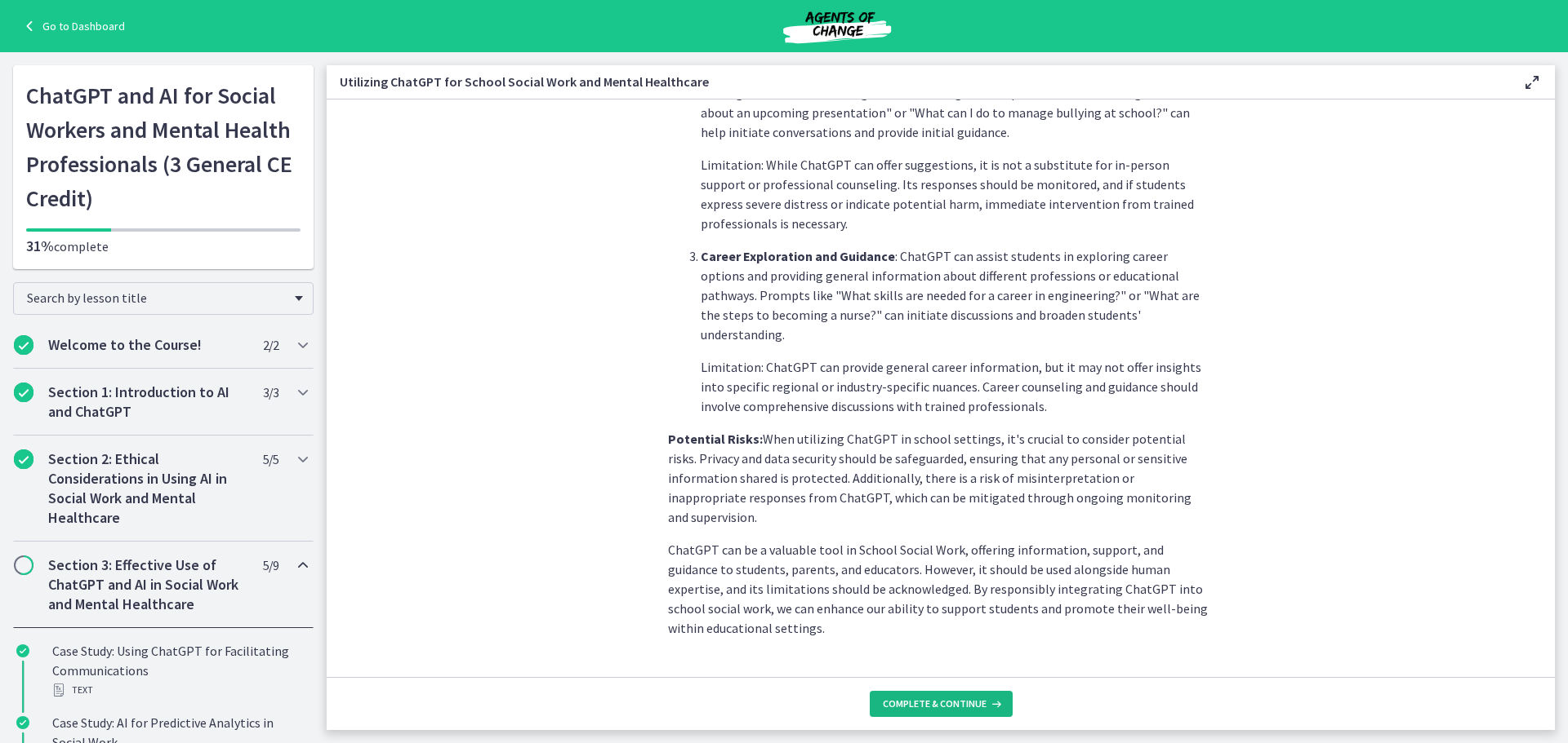
click at [987, 704] on icon at bounding box center [995, 703] width 17 height 13
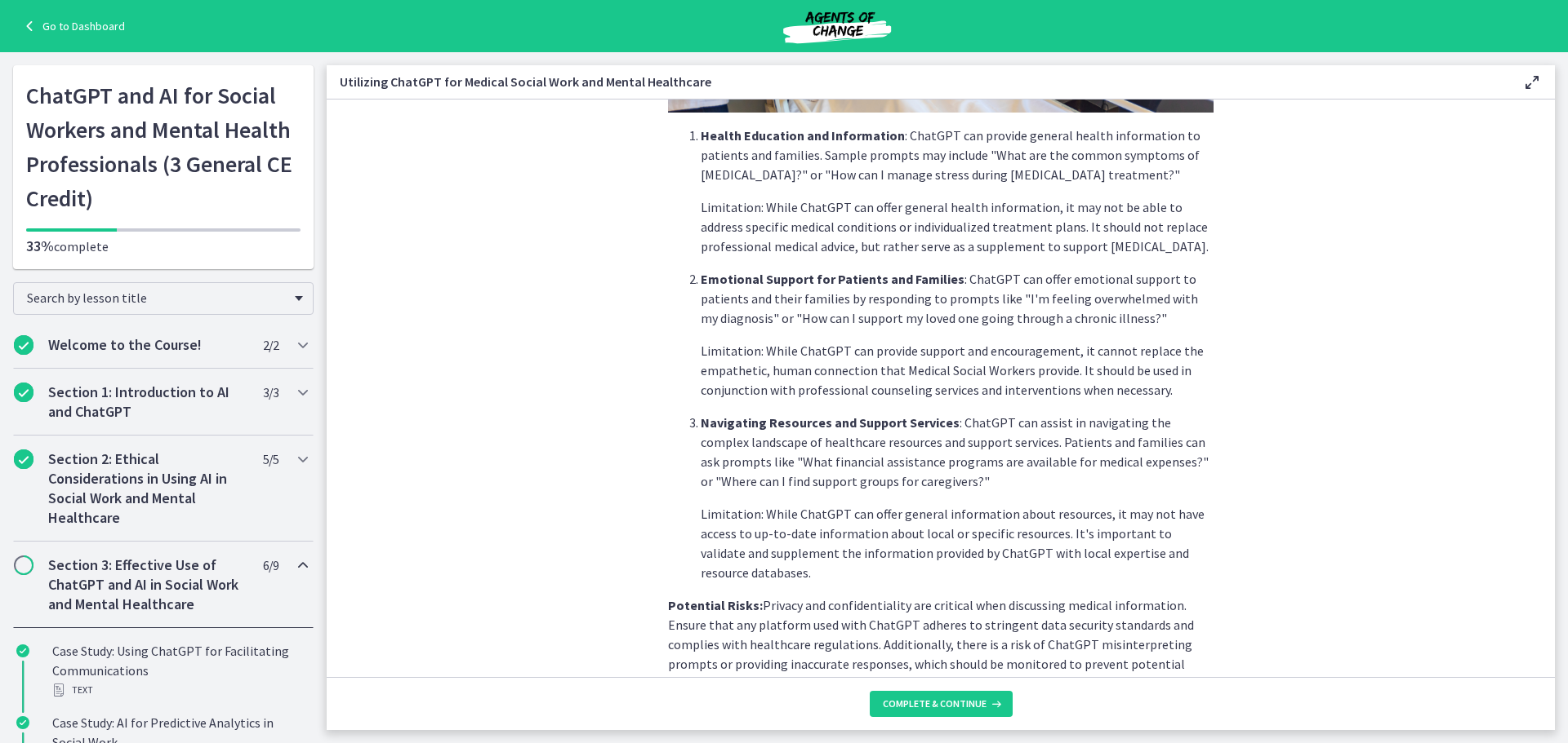
scroll to position [578, 0]
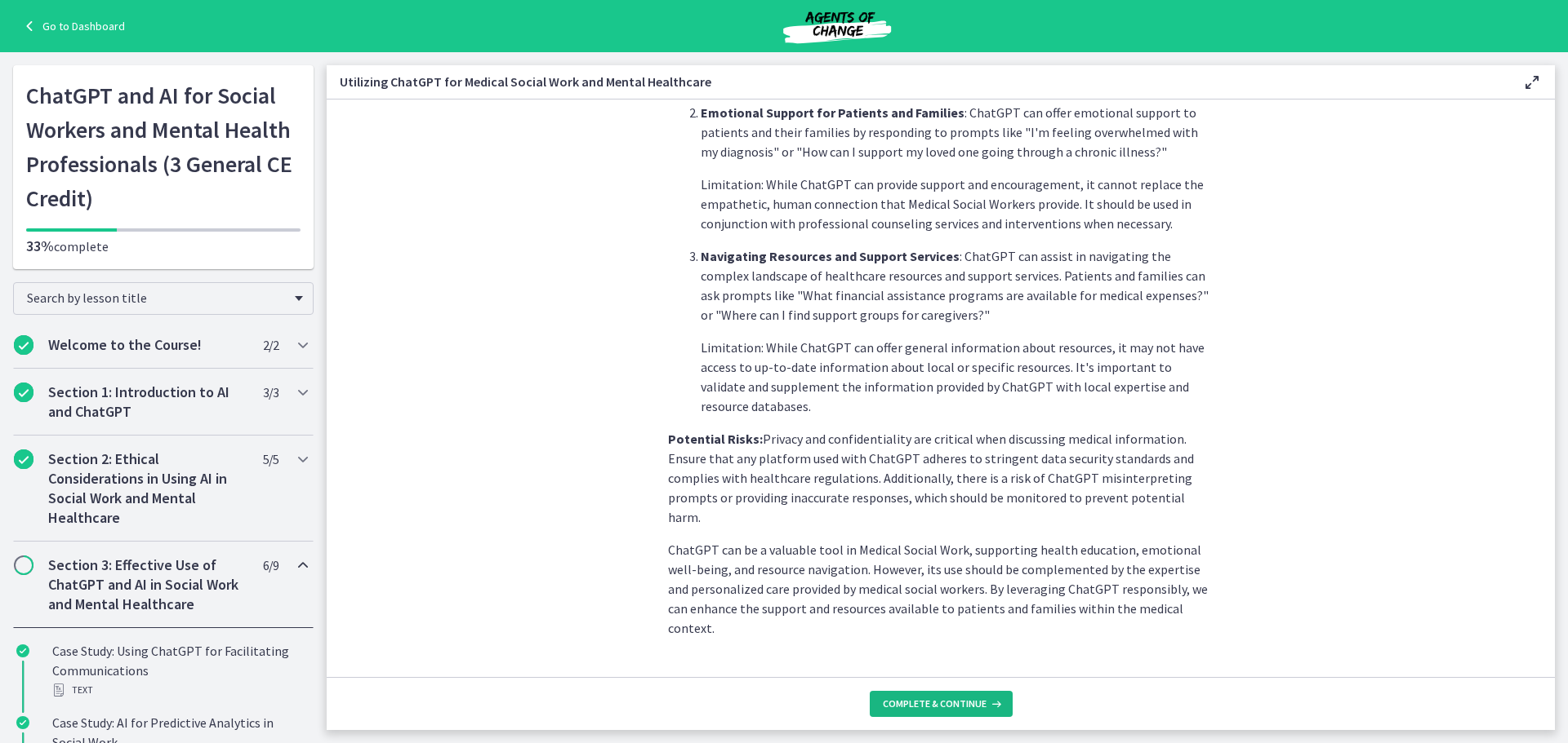
click at [973, 703] on span "Complete & continue" at bounding box center [934, 703] width 104 height 13
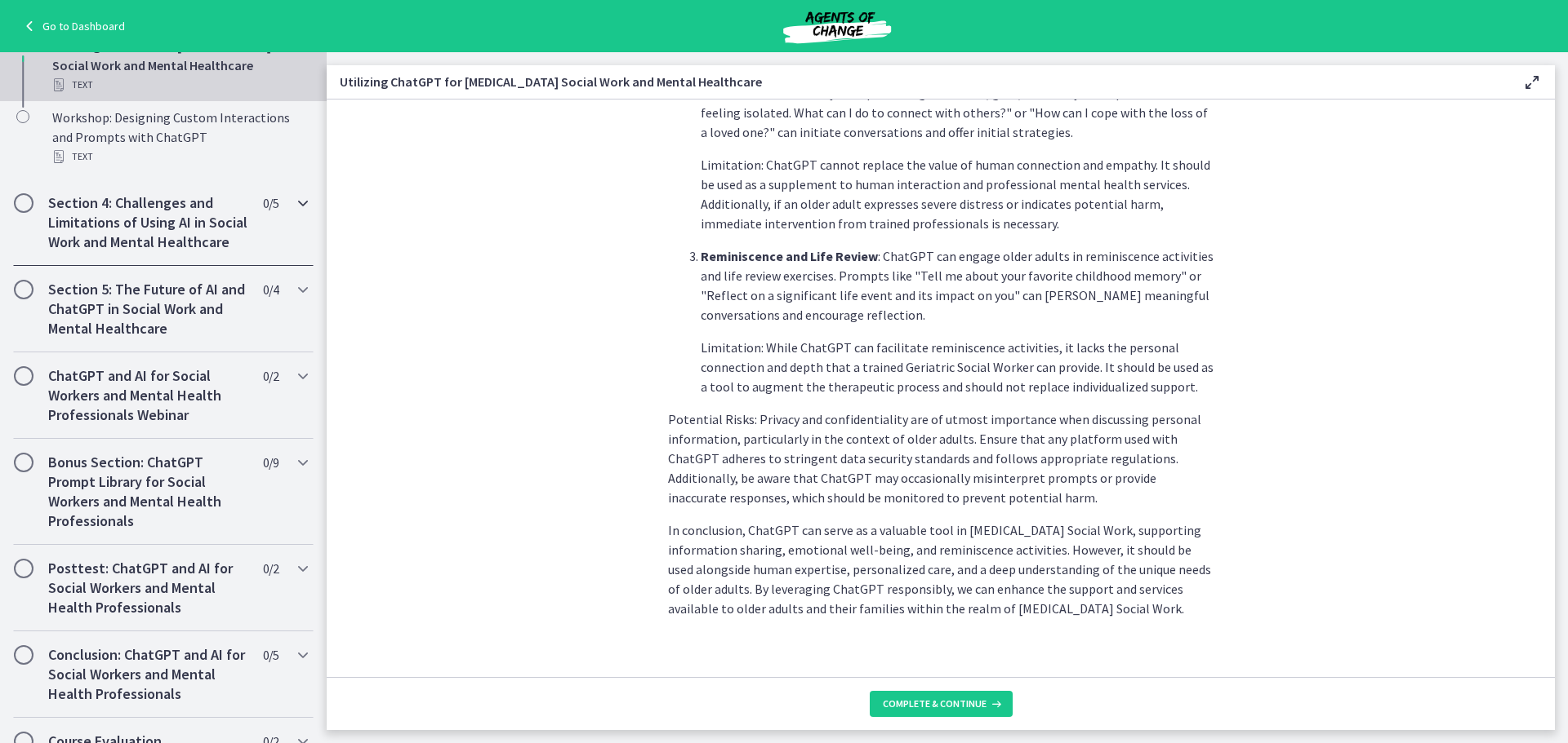
scroll to position [1130, 0]
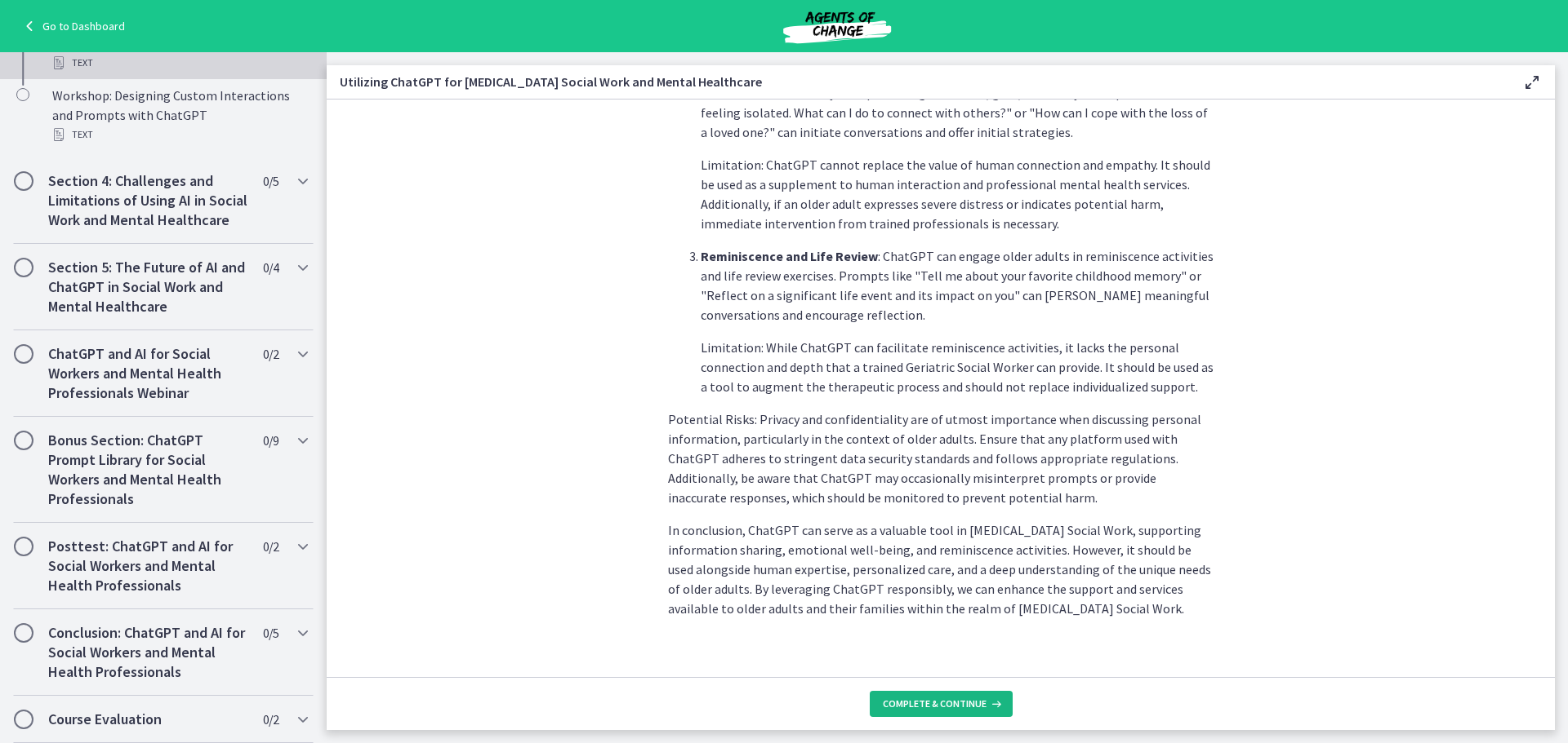
click at [973, 700] on span "Complete & continue" at bounding box center [934, 703] width 104 height 13
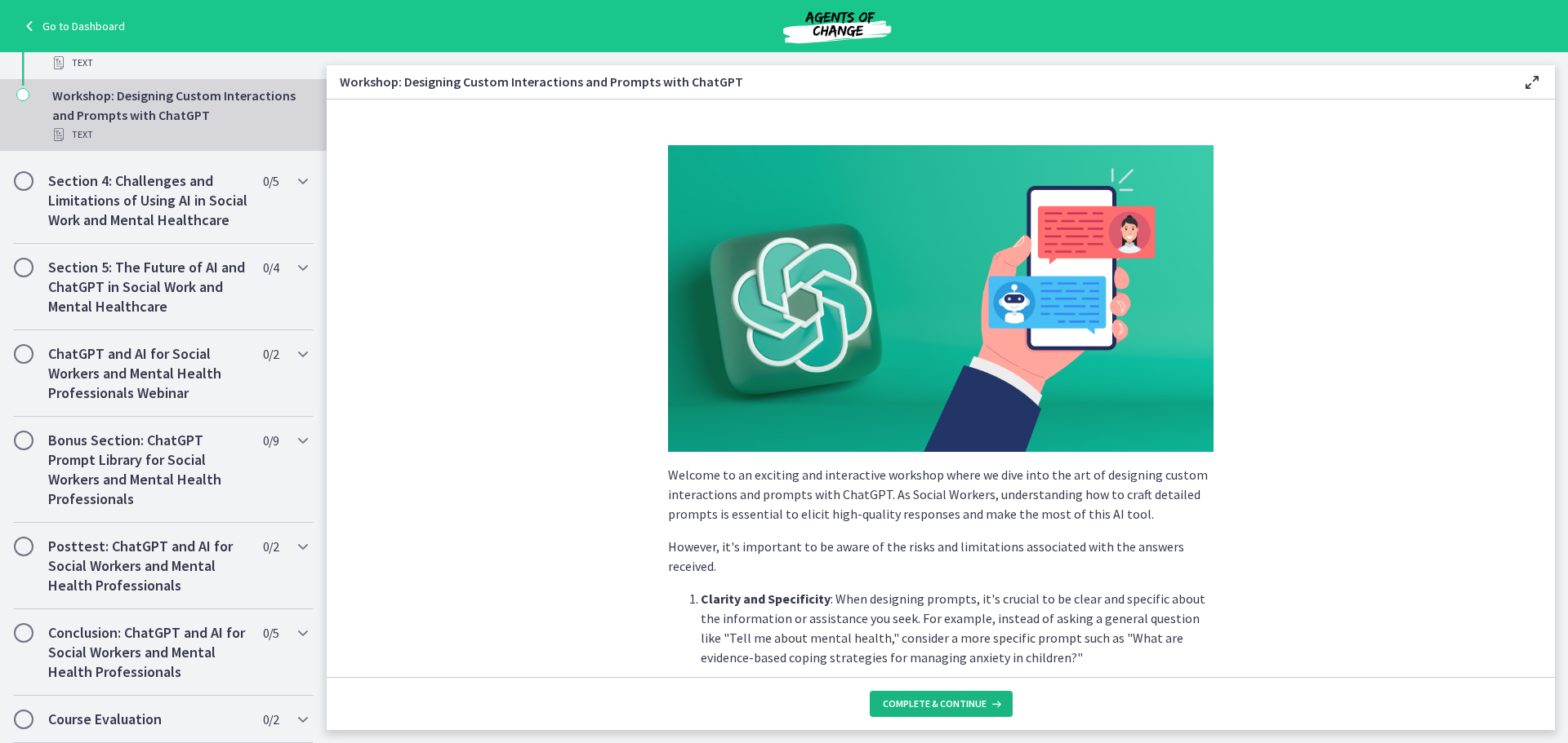
click at [926, 699] on span "Complete & continue" at bounding box center [934, 703] width 104 height 13
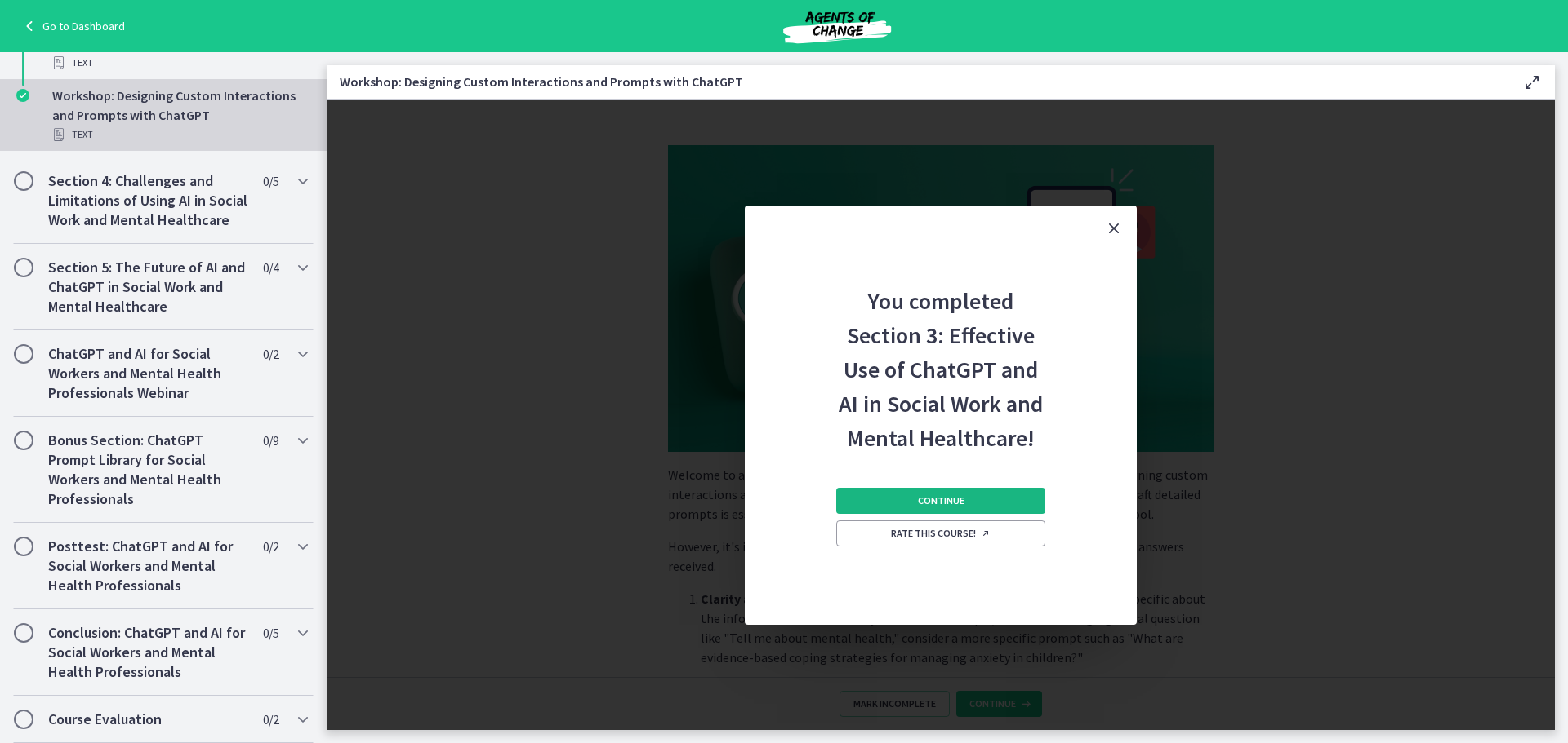
click at [944, 508] on button "Continue" at bounding box center [940, 501] width 209 height 26
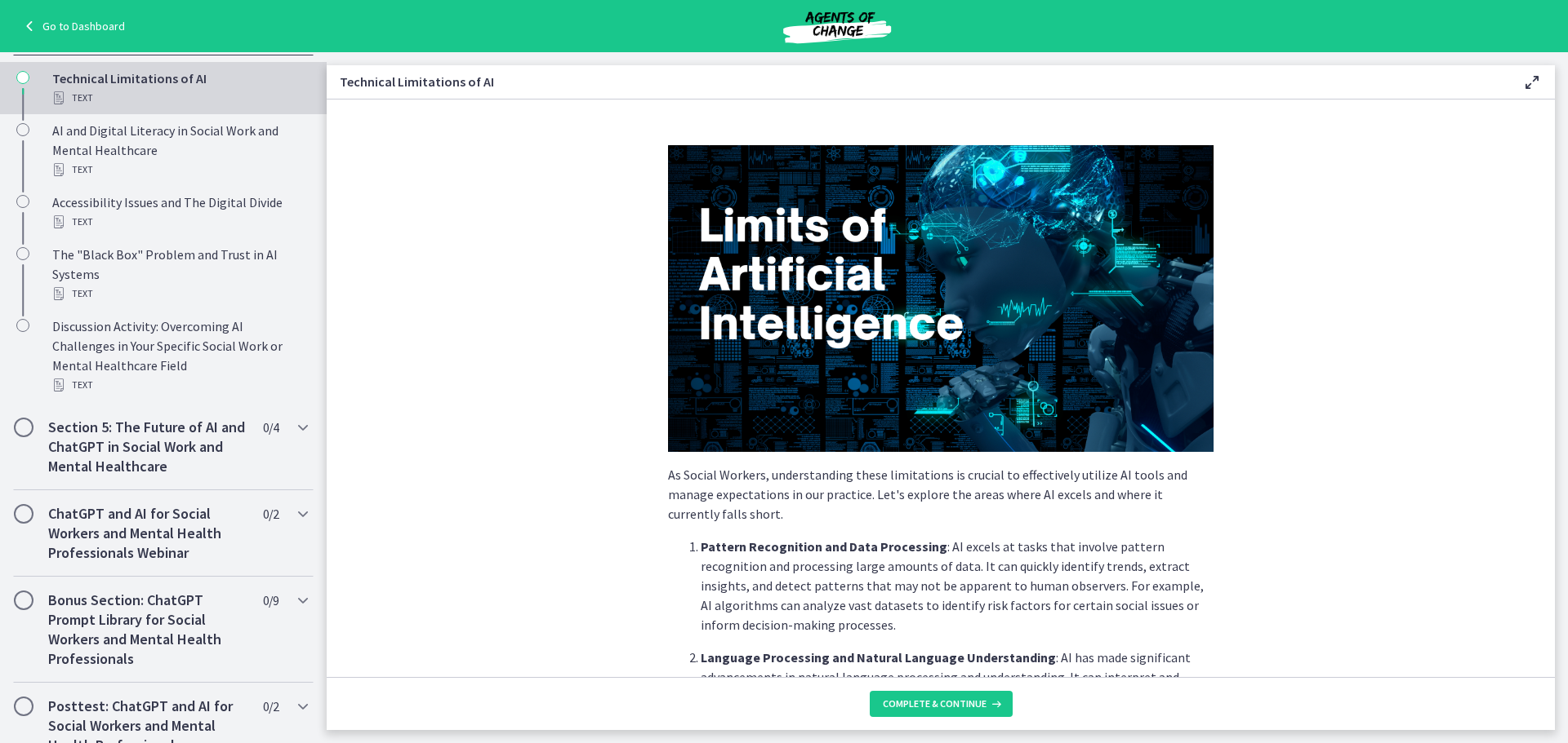
scroll to position [600, 0]
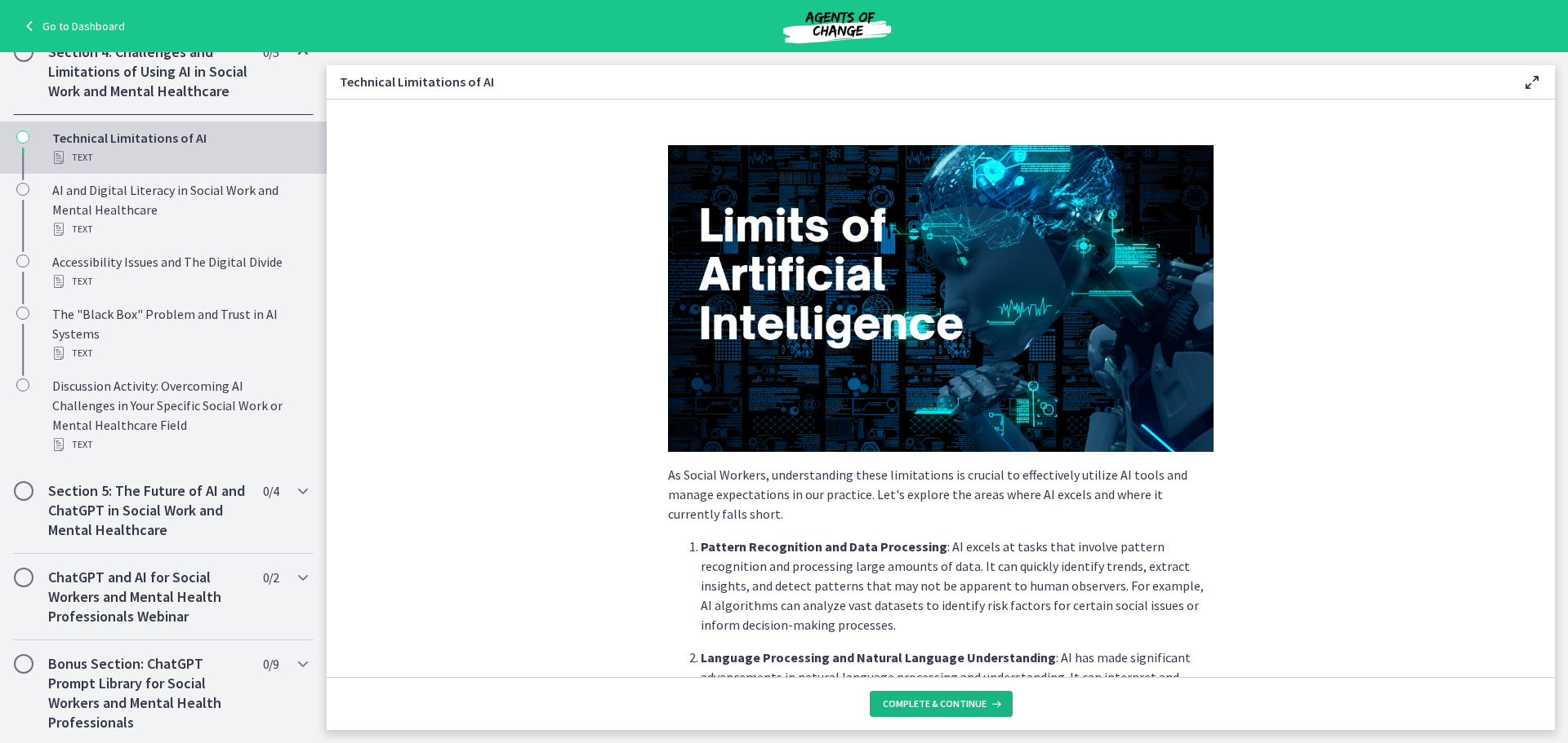
click at [952, 701] on span "Complete & continue" at bounding box center [934, 703] width 104 height 13
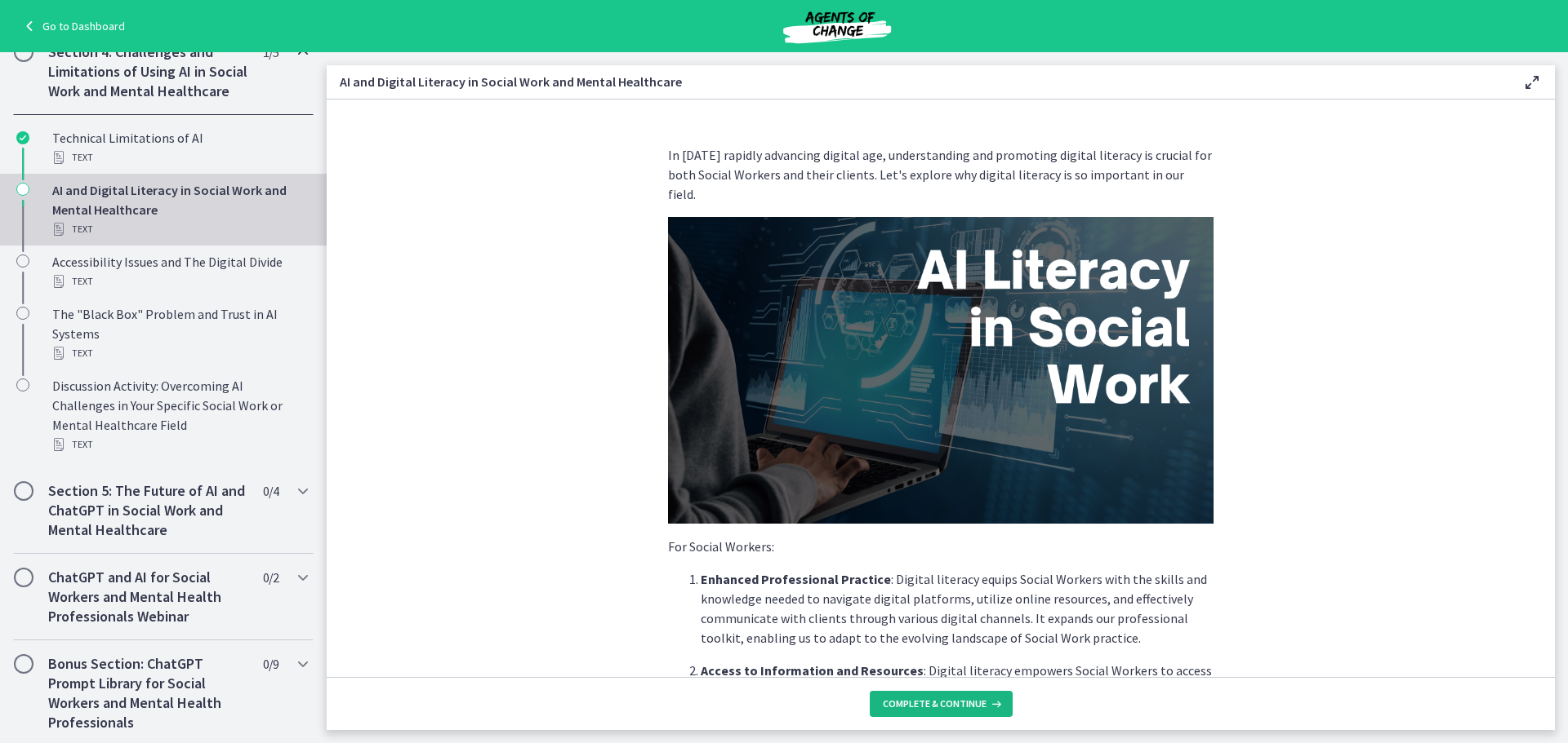
click at [954, 702] on span "Complete & continue" at bounding box center [934, 703] width 104 height 13
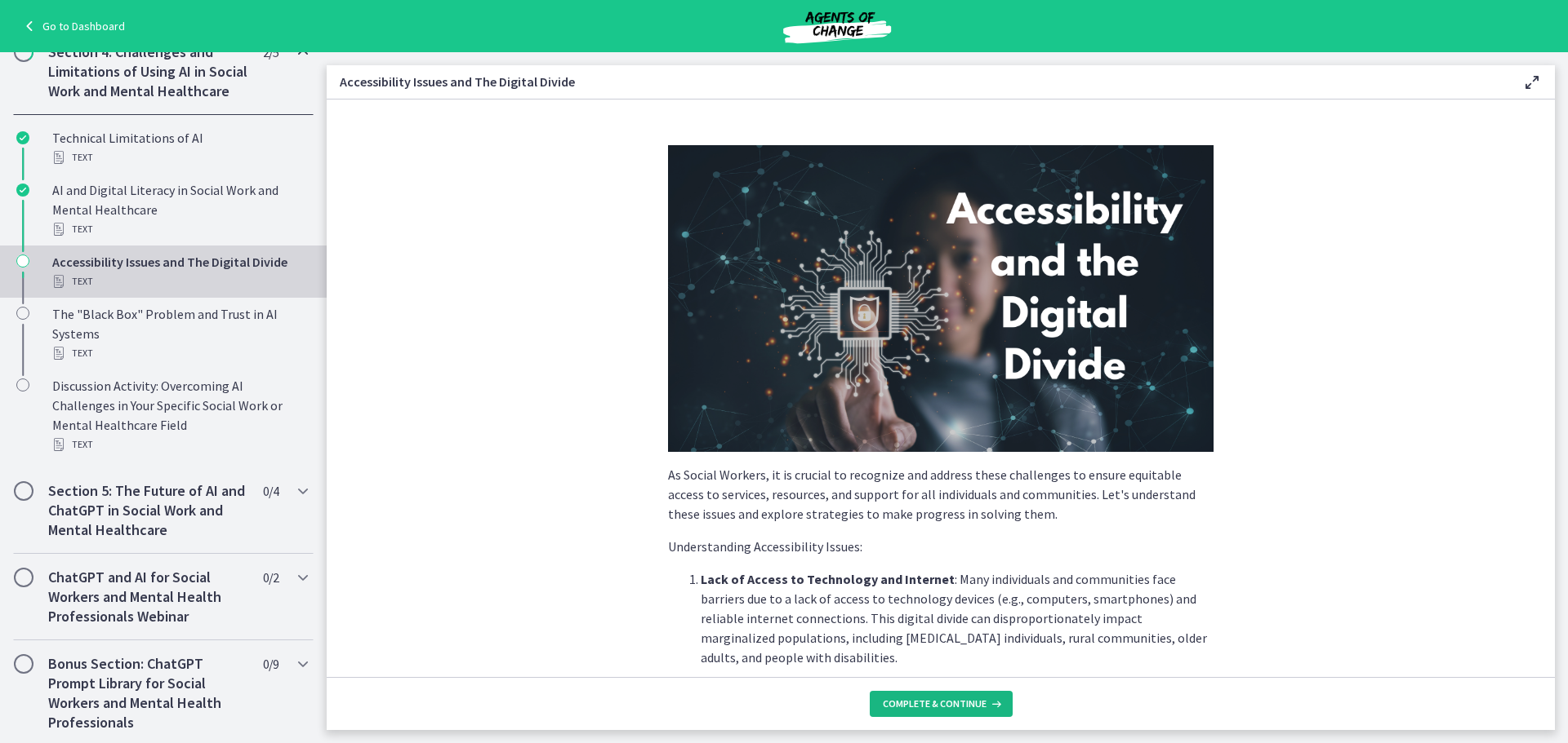
click at [954, 702] on span "Complete & continue" at bounding box center [934, 703] width 104 height 13
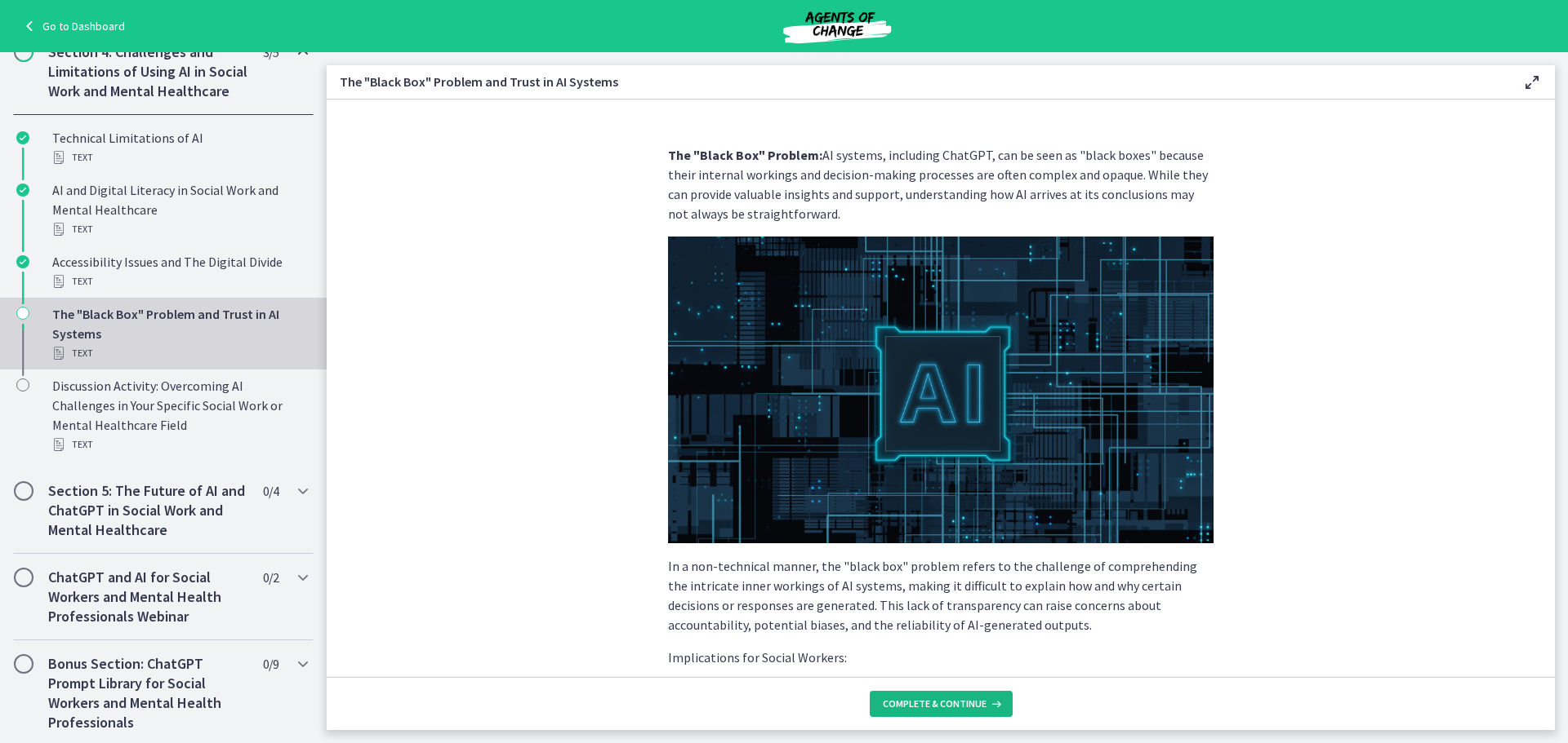
click at [954, 702] on span "Complete & continue" at bounding box center [934, 703] width 104 height 13
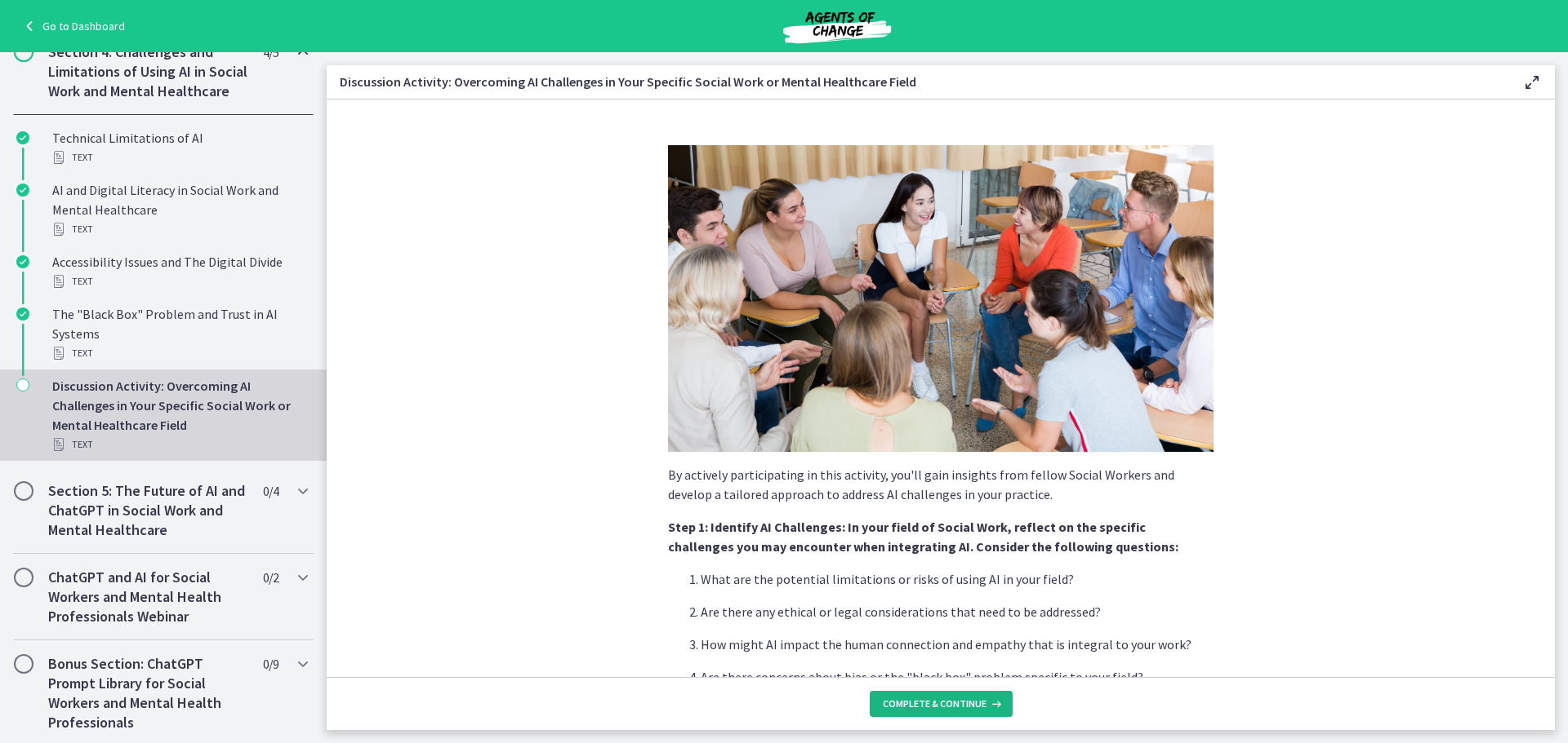
click at [954, 701] on span "Complete & continue" at bounding box center [934, 703] width 104 height 13
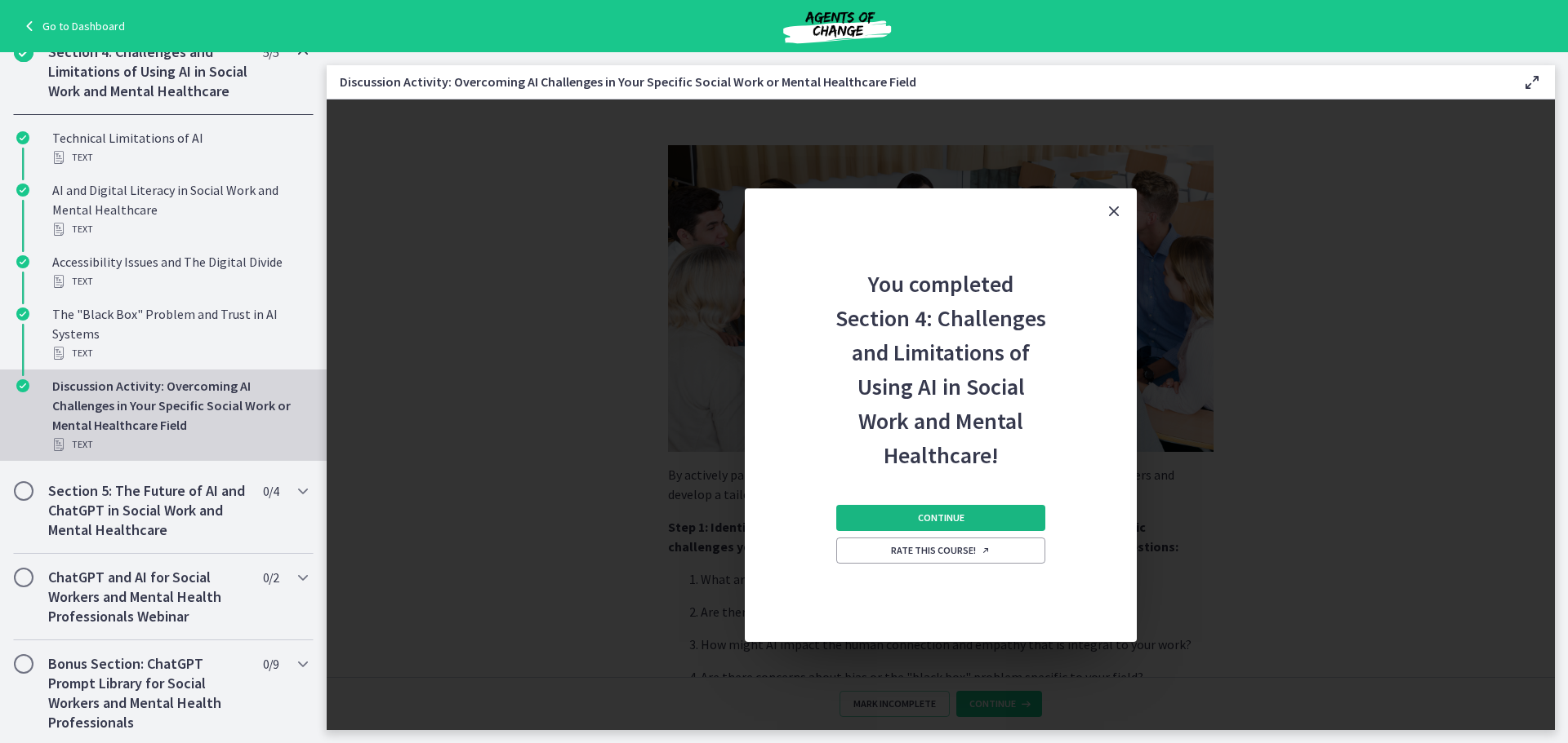
click at [958, 516] on span "Continue" at bounding box center [940, 518] width 46 height 13
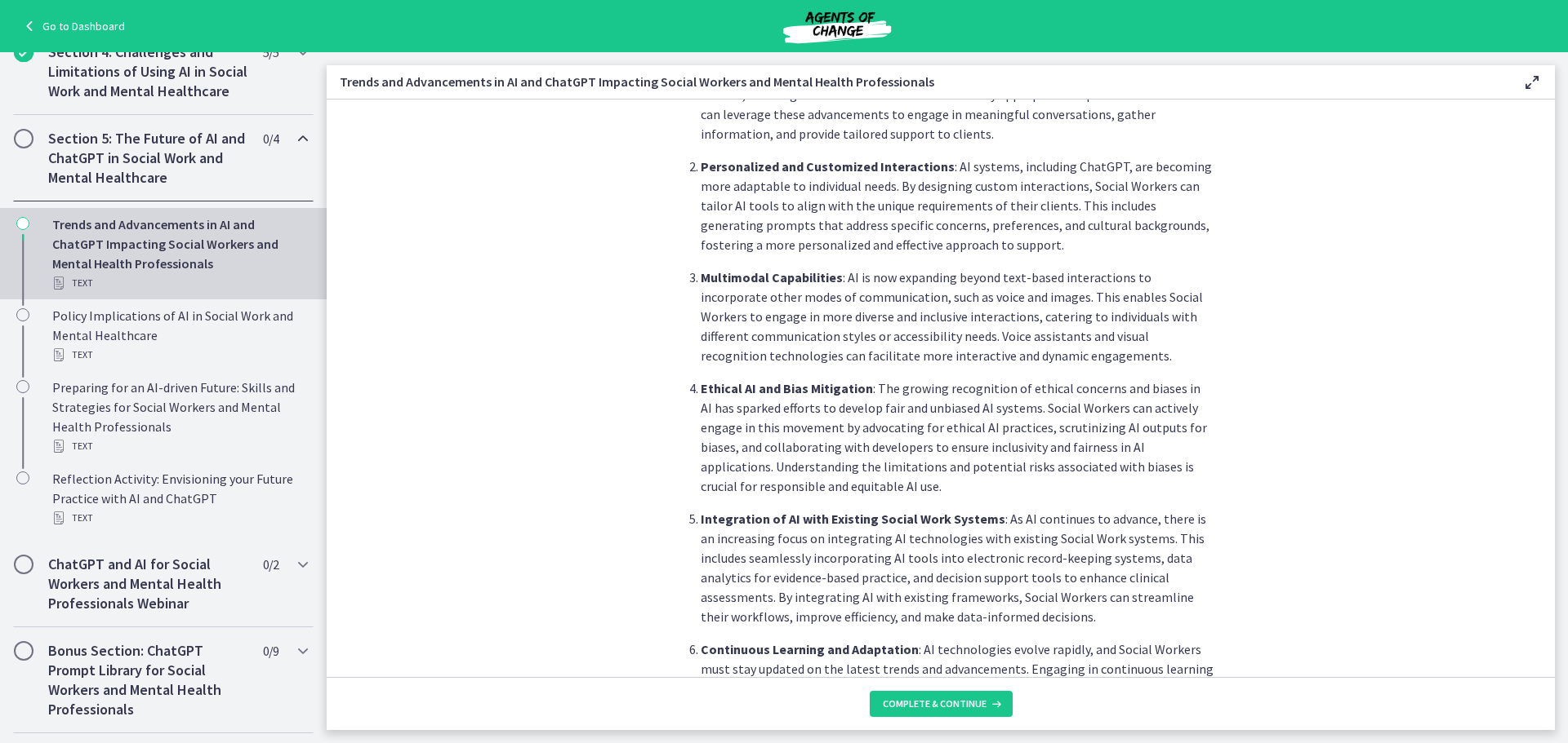
scroll to position [1229, 0]
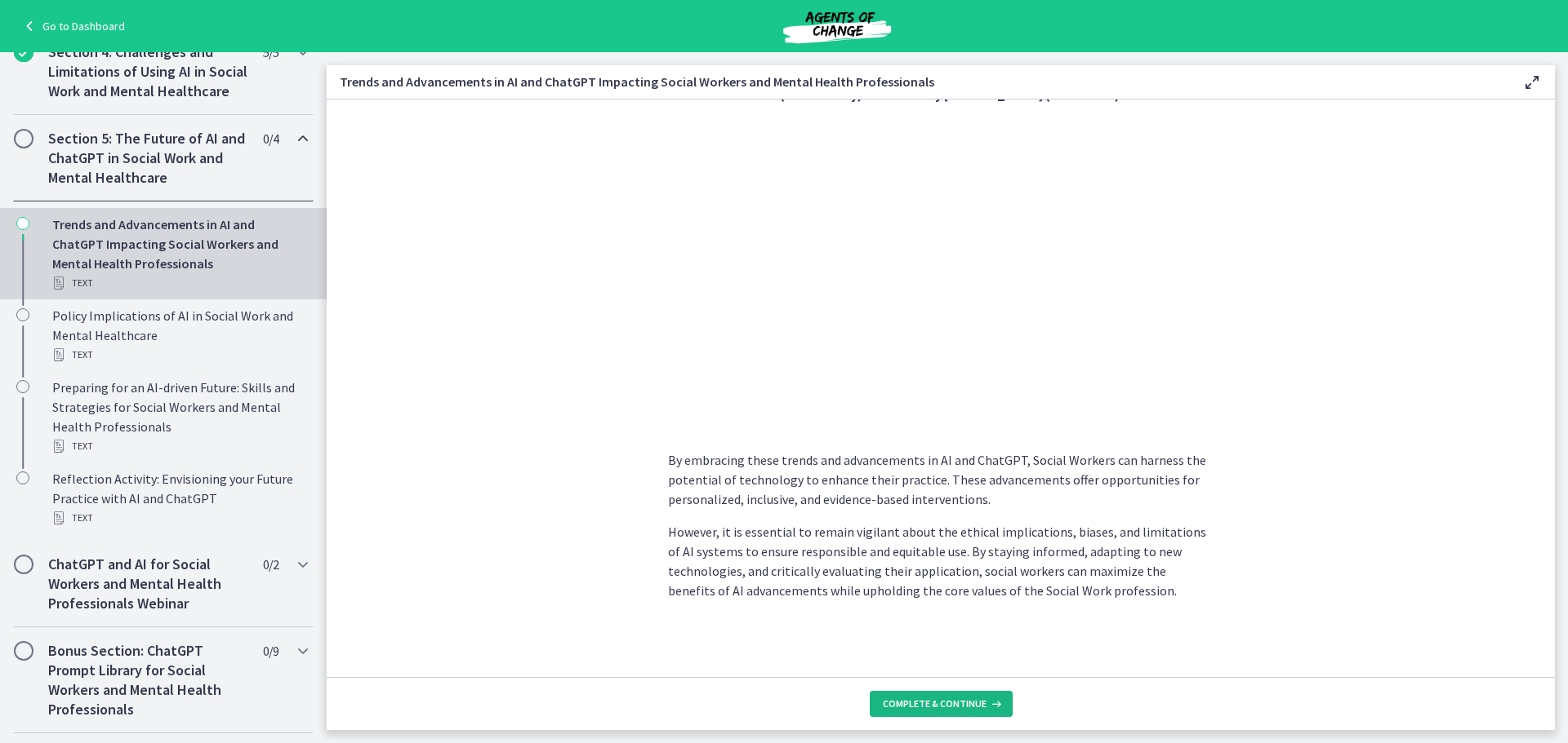
click at [983, 704] on span "Complete & continue" at bounding box center [934, 703] width 104 height 13
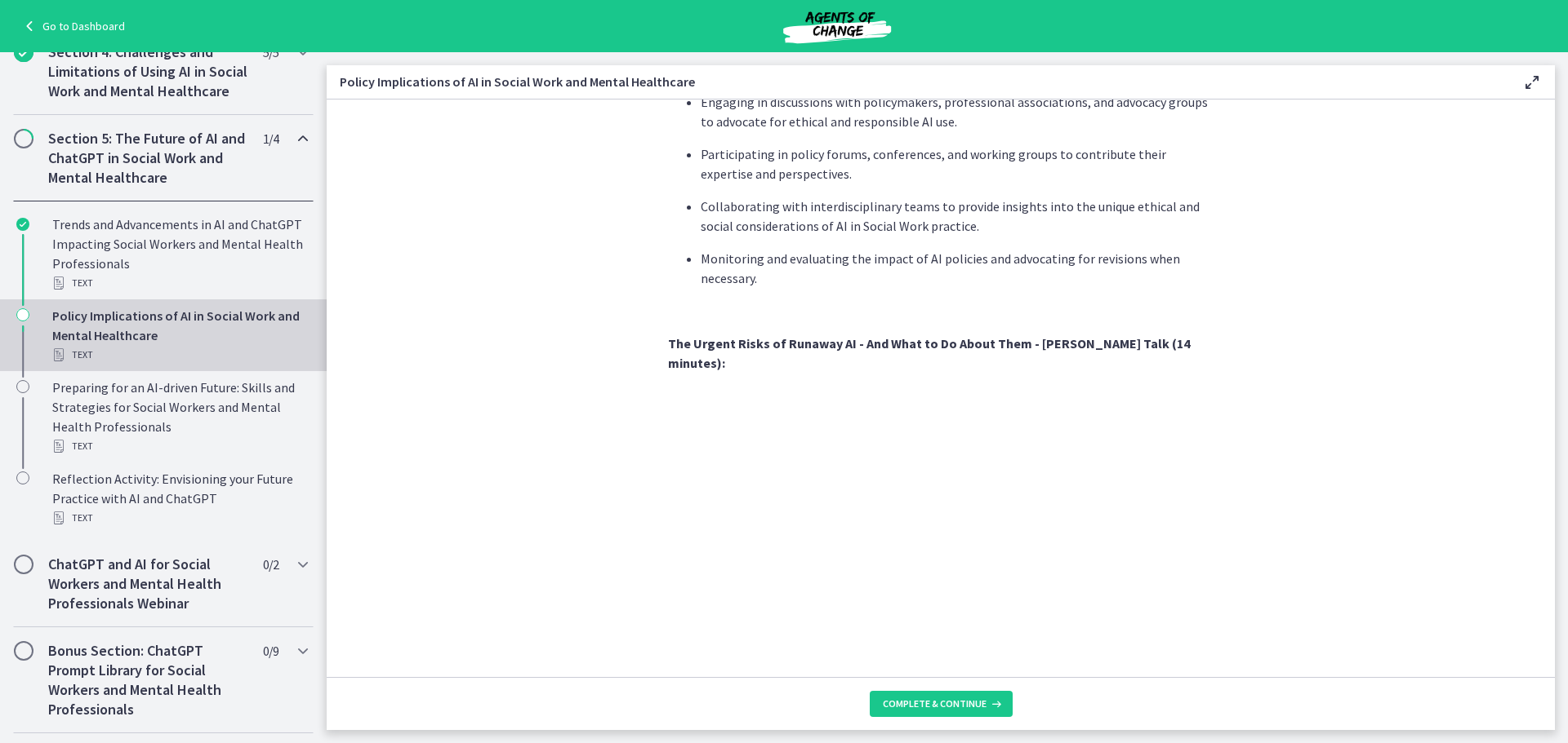
scroll to position [1353, 0]
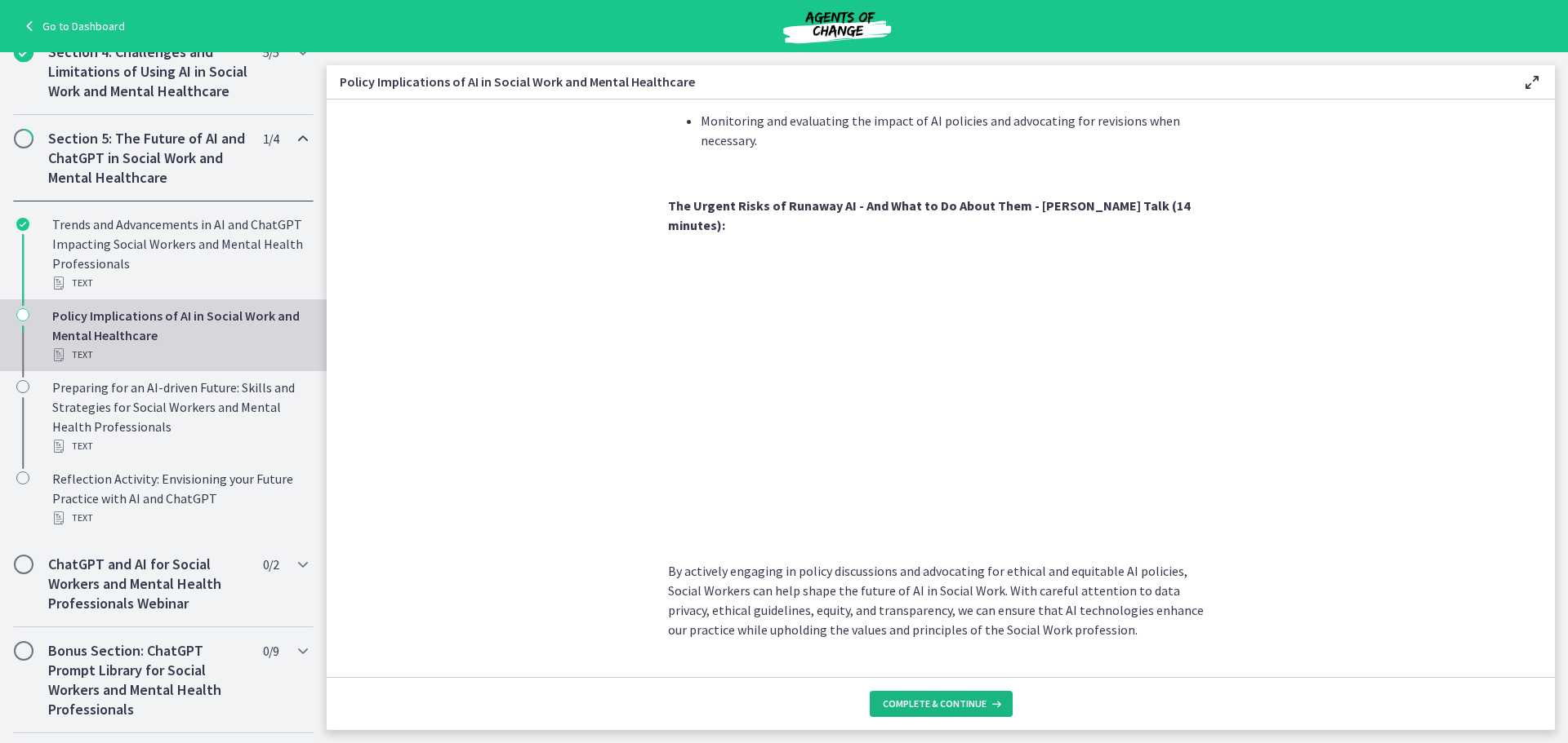
click at [945, 713] on button "Complete & continue" at bounding box center [941, 703] width 143 height 26
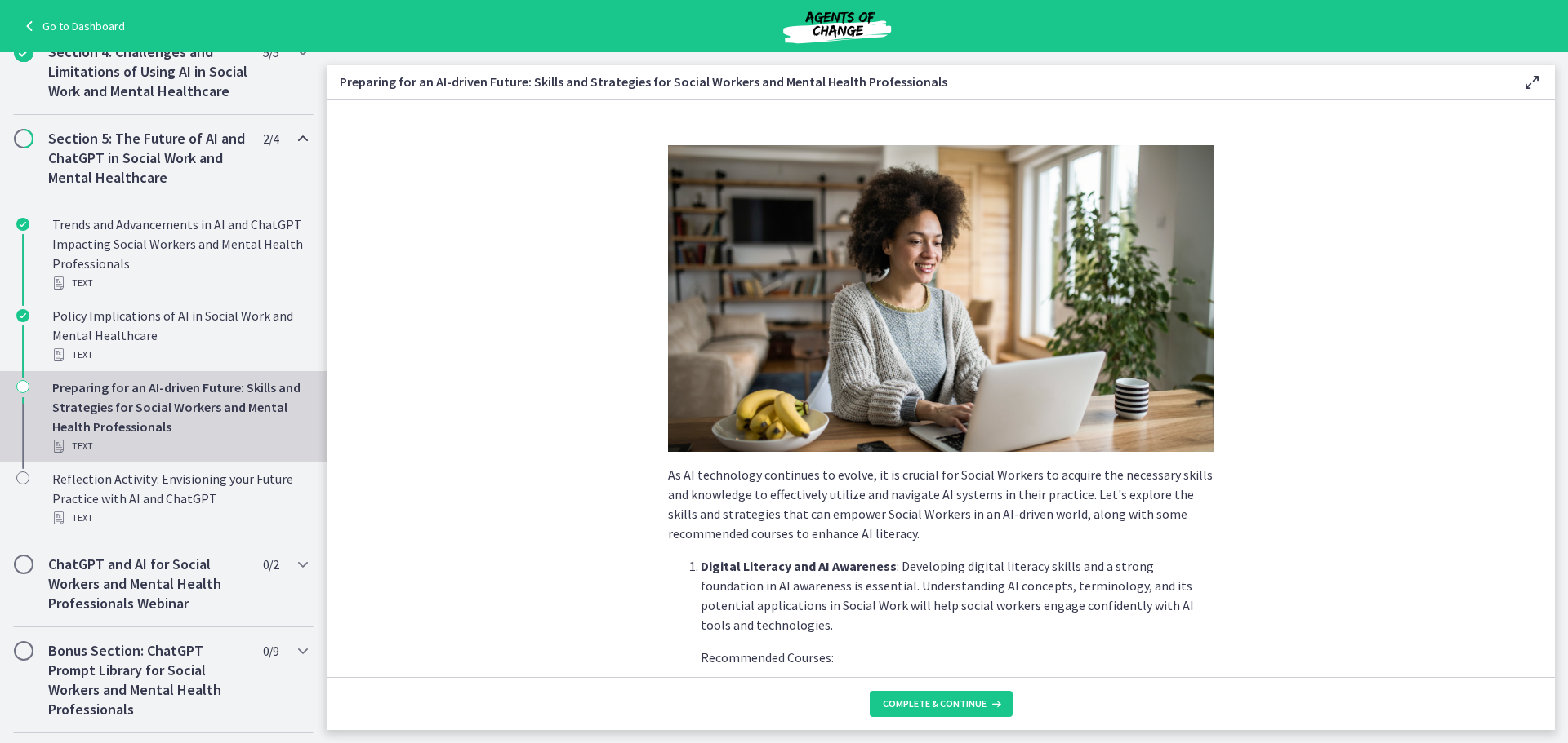
scroll to position [1067, 0]
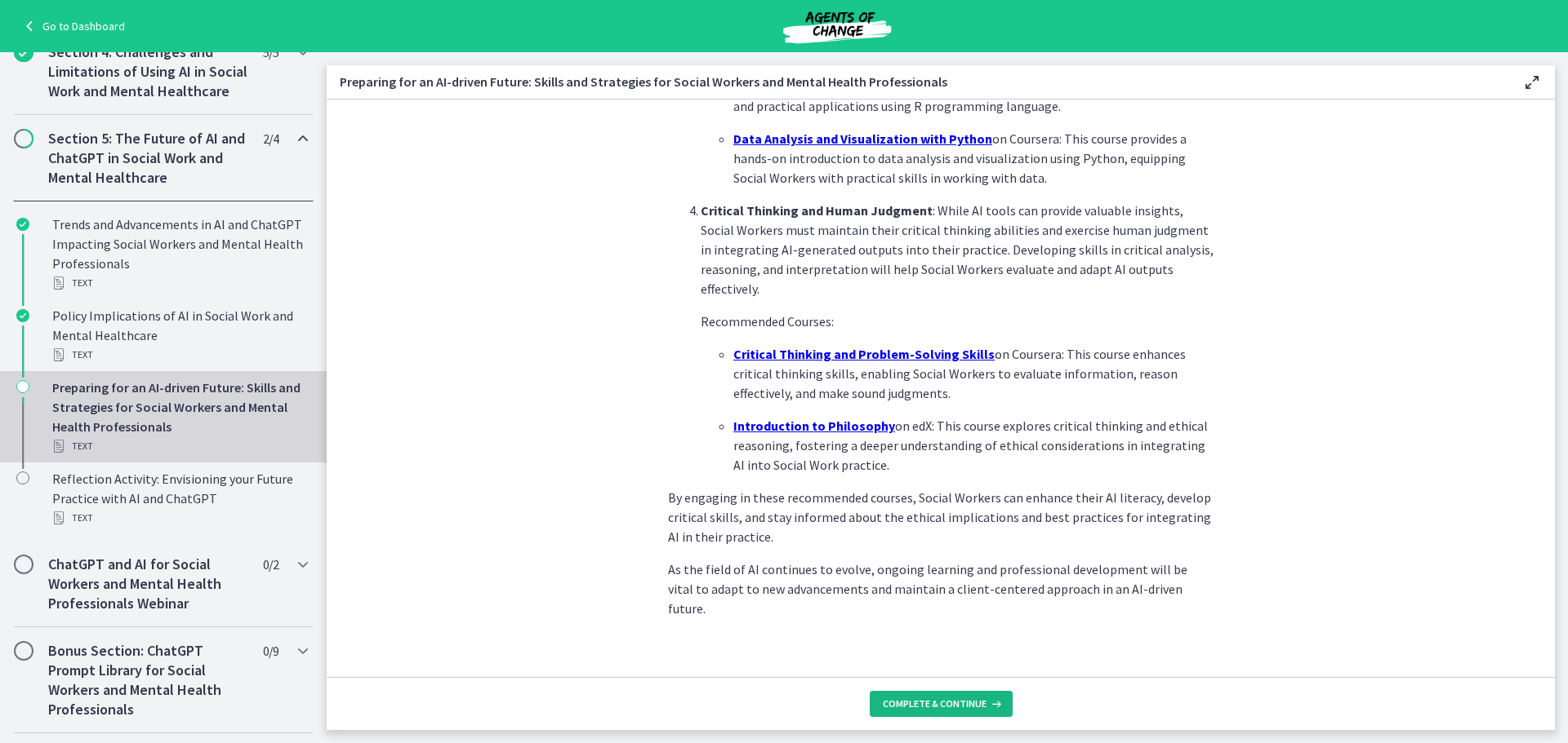
click at [925, 703] on span "Complete & continue" at bounding box center [934, 703] width 104 height 13
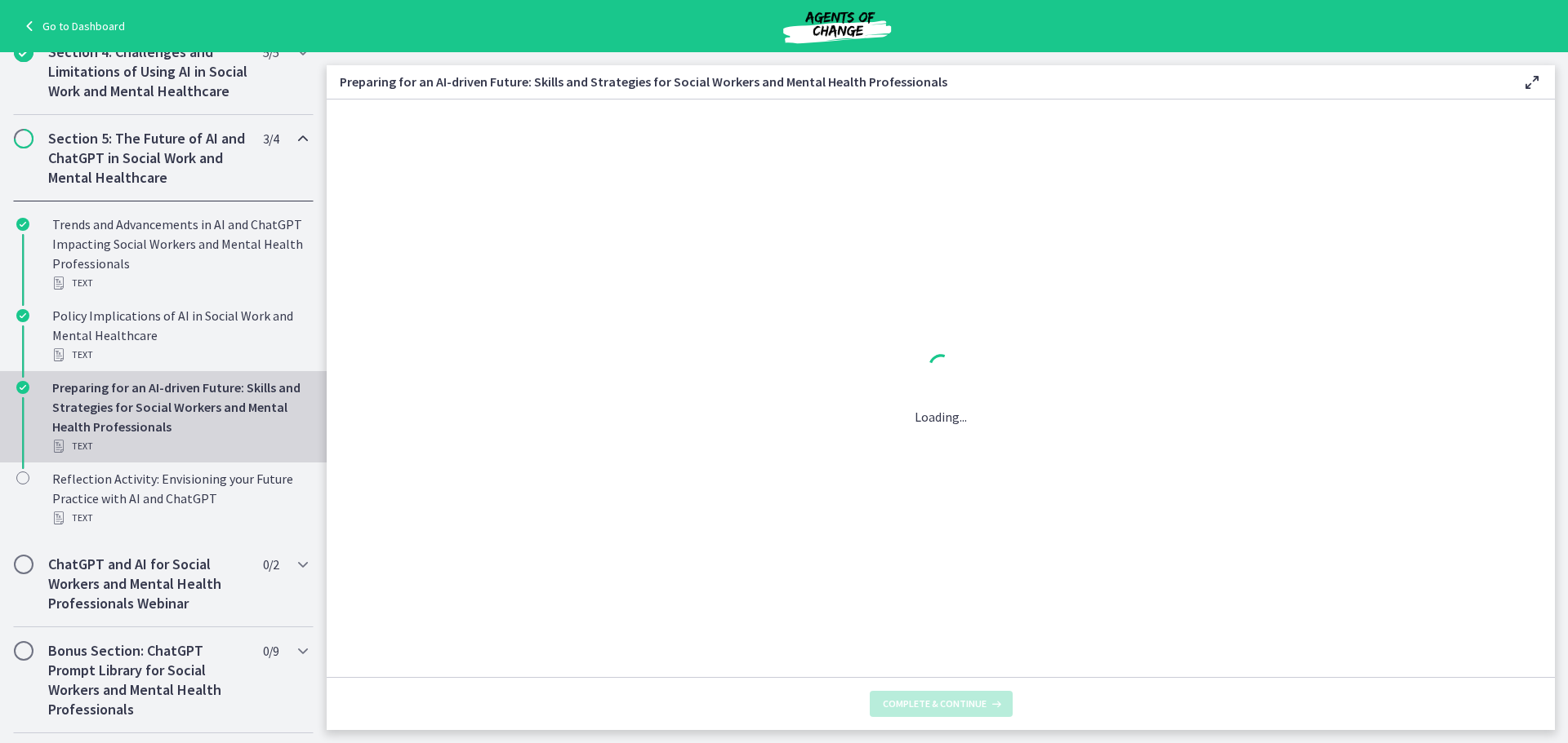
scroll to position [0, 0]
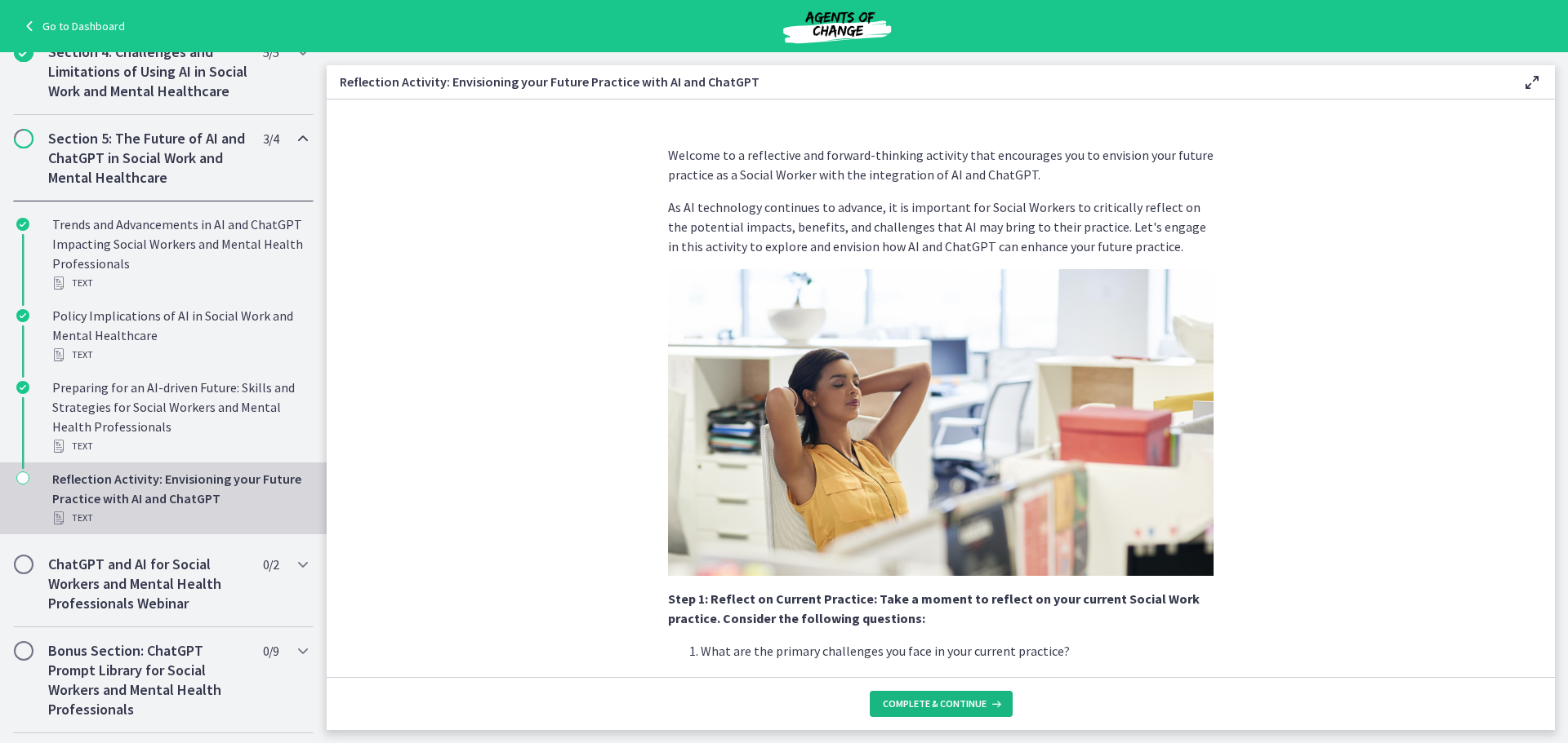
click at [925, 703] on span "Complete & continue" at bounding box center [934, 703] width 104 height 13
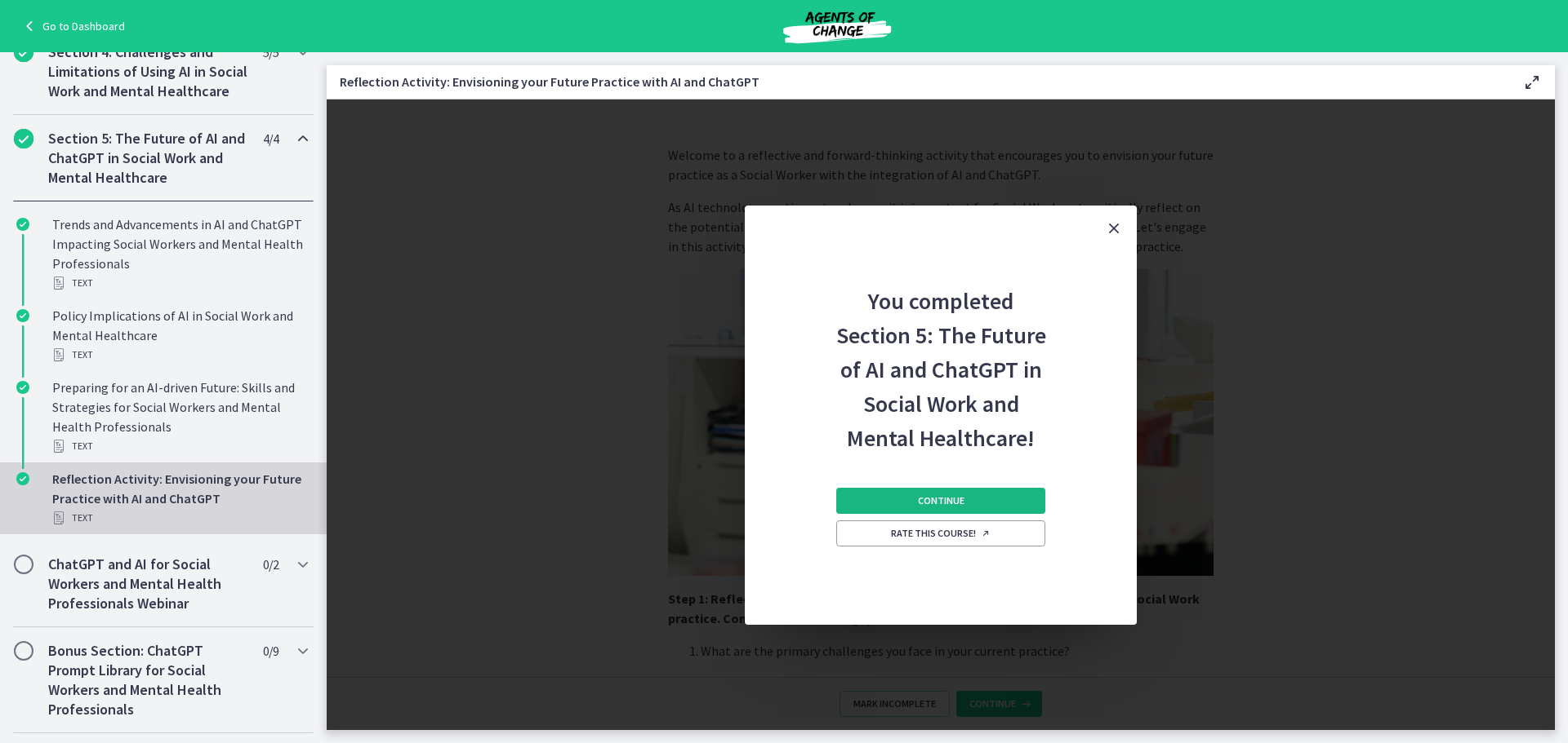
click at [928, 499] on span "Continue" at bounding box center [940, 500] width 46 height 13
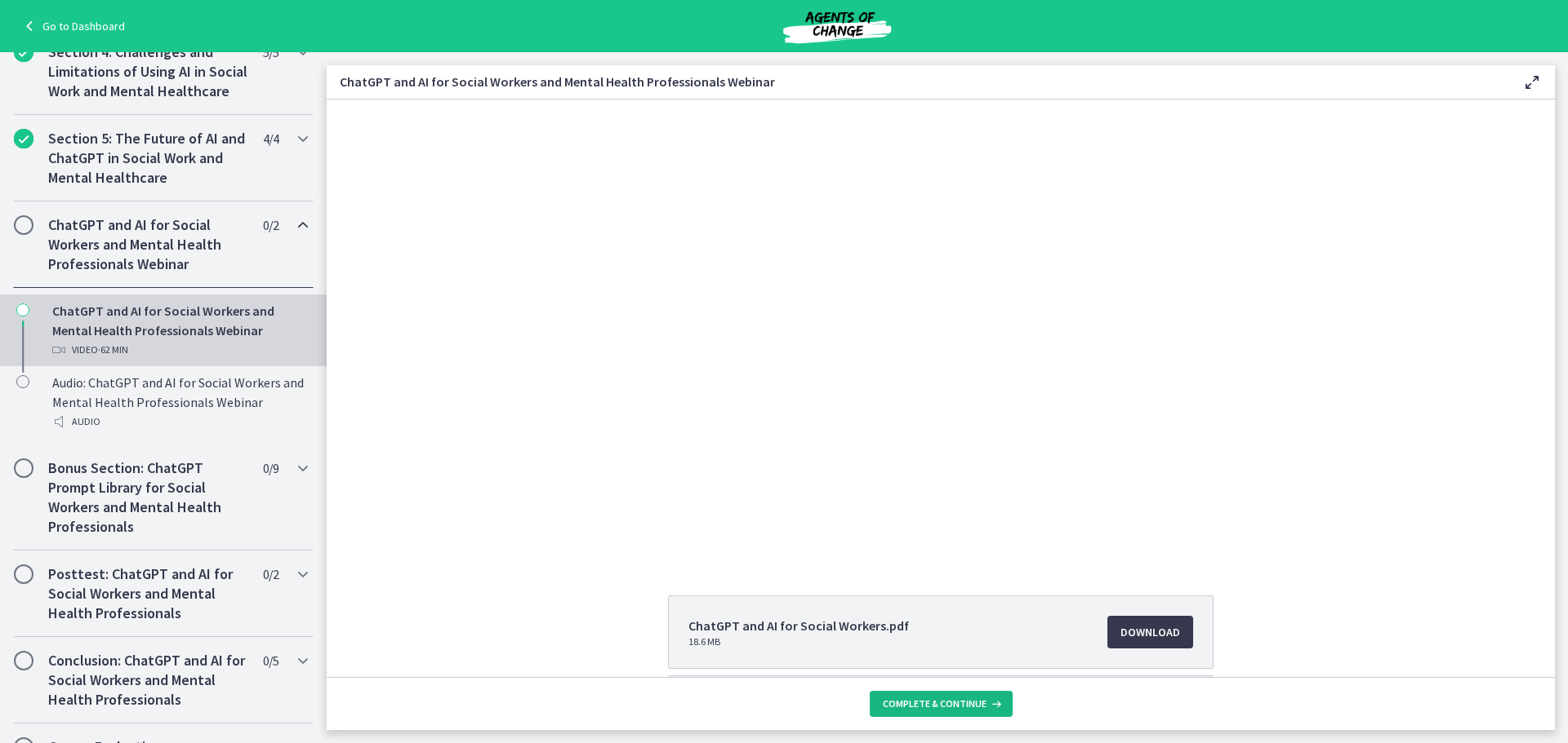
click at [932, 708] on span "Complete & continue" at bounding box center [934, 703] width 104 height 13
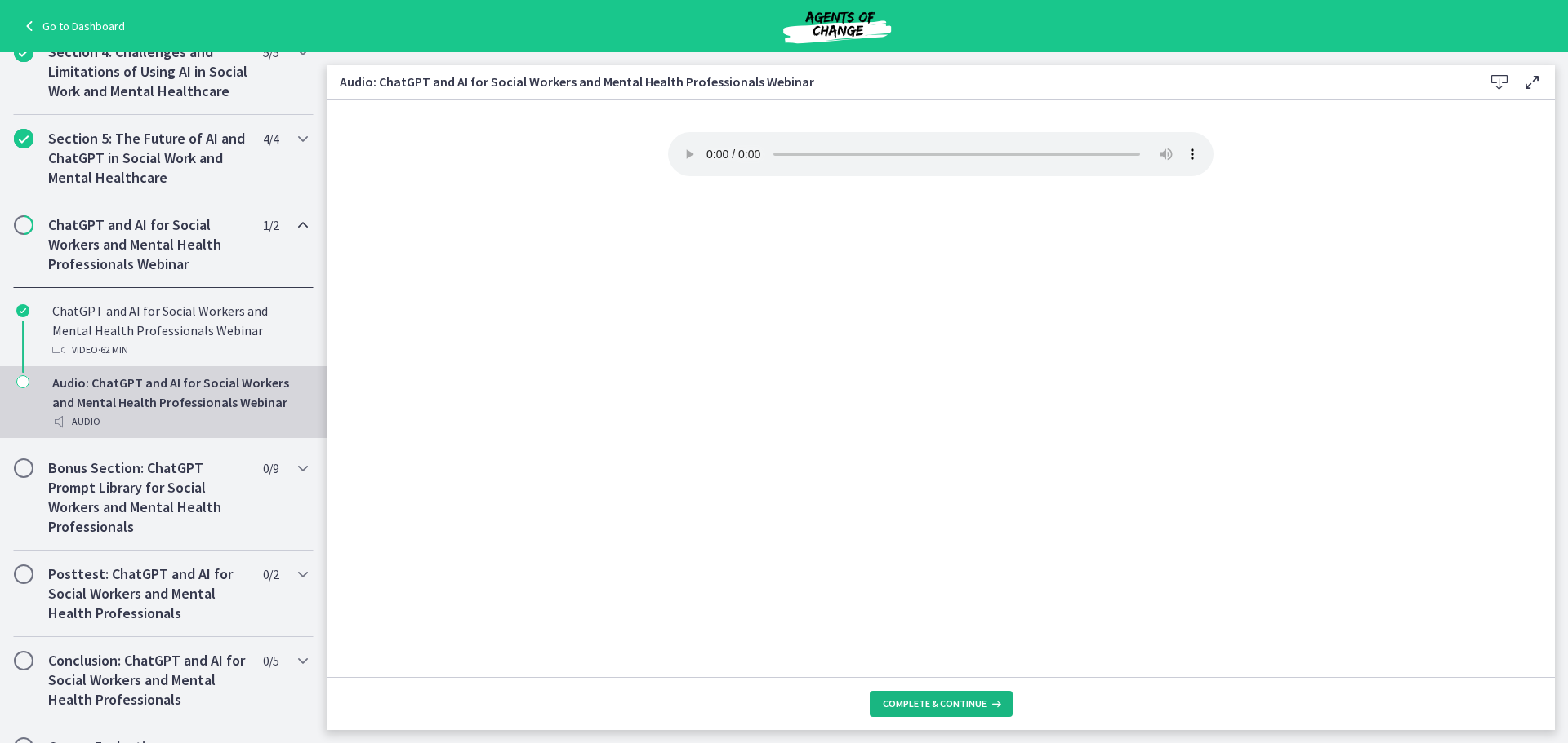
click at [936, 707] on span "Complete & continue" at bounding box center [934, 703] width 104 height 13
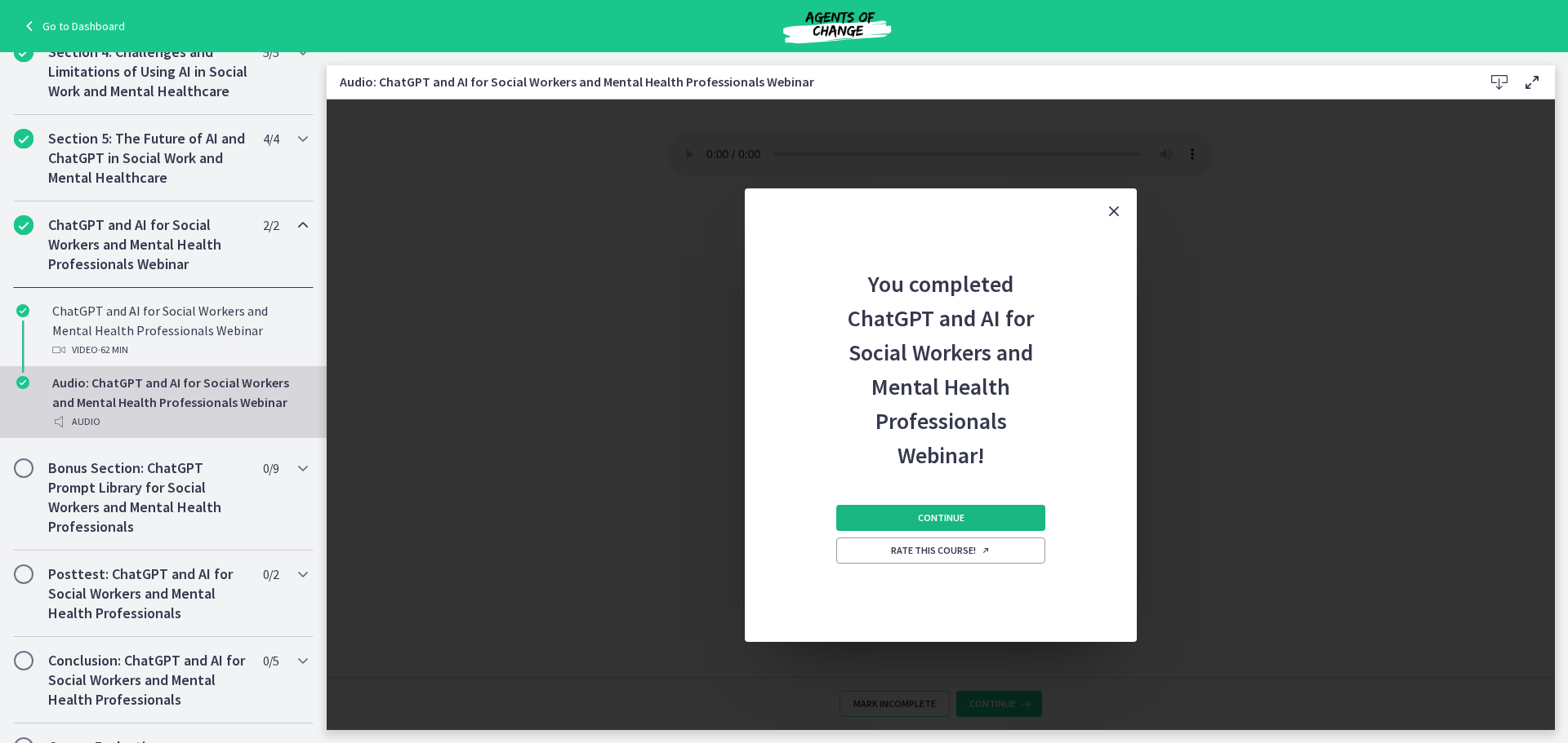
click at [960, 517] on span "Continue" at bounding box center [940, 518] width 46 height 13
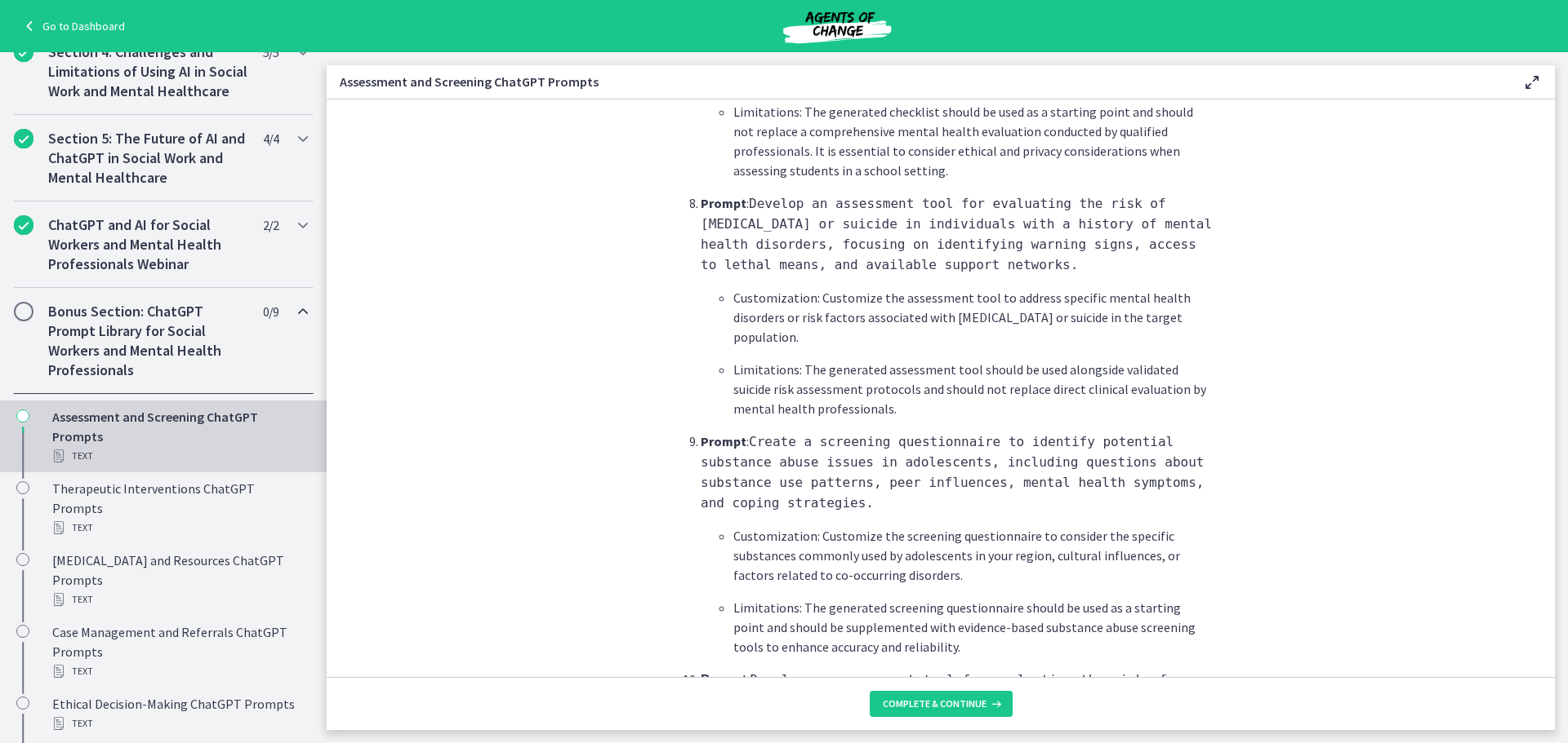
scroll to position [2375, 0]
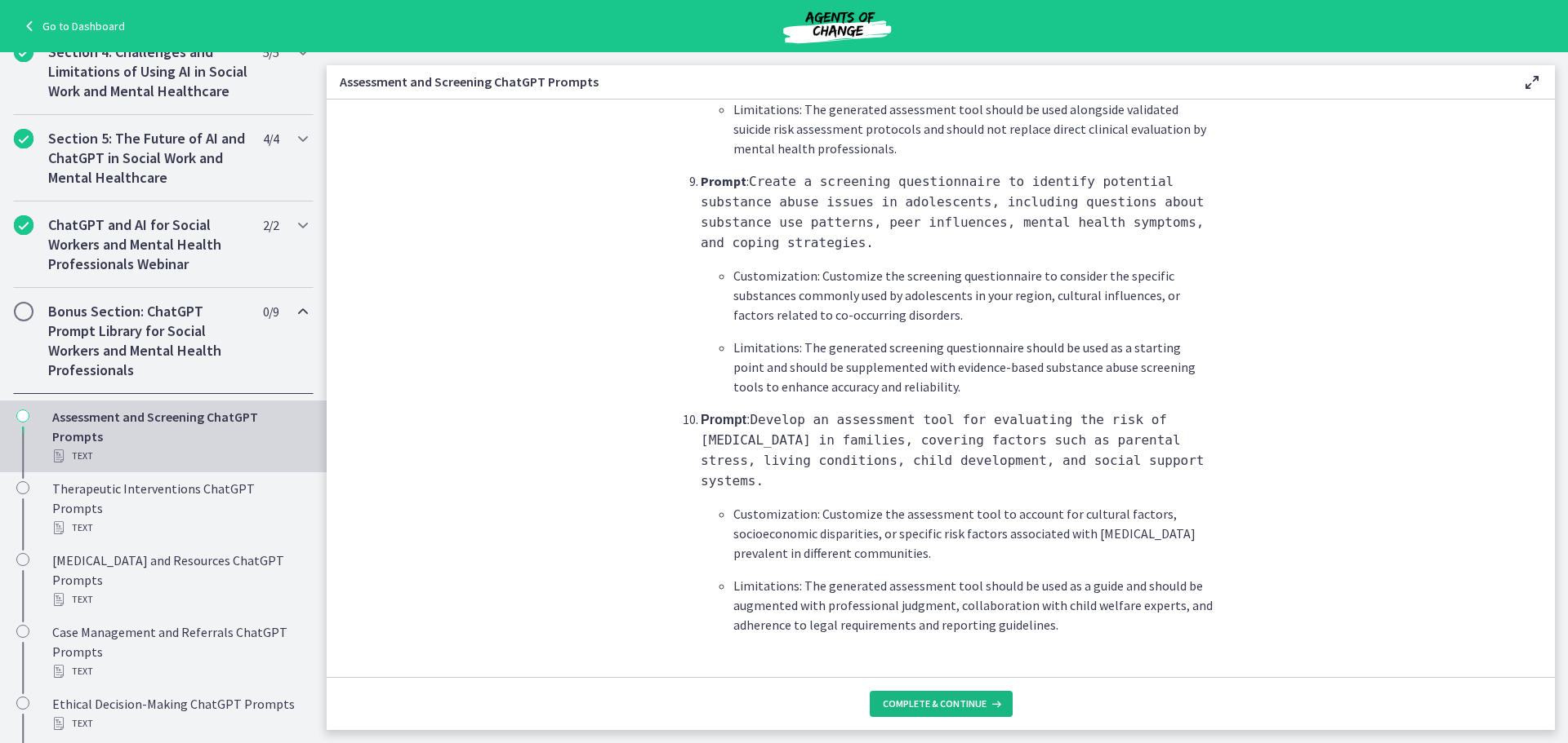
click at [944, 705] on span "Complete & continue" at bounding box center [934, 703] width 104 height 13
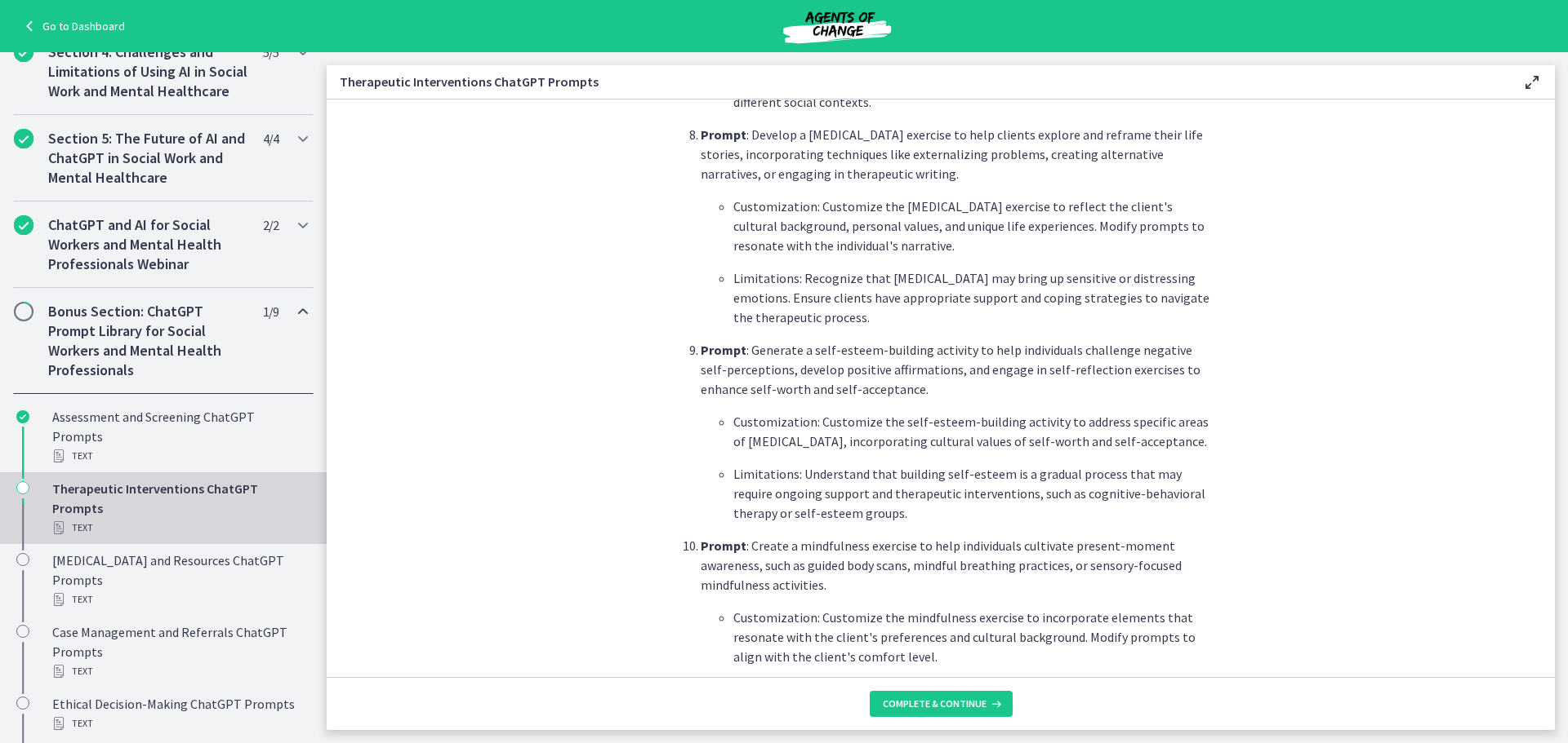
scroll to position [2229, 0]
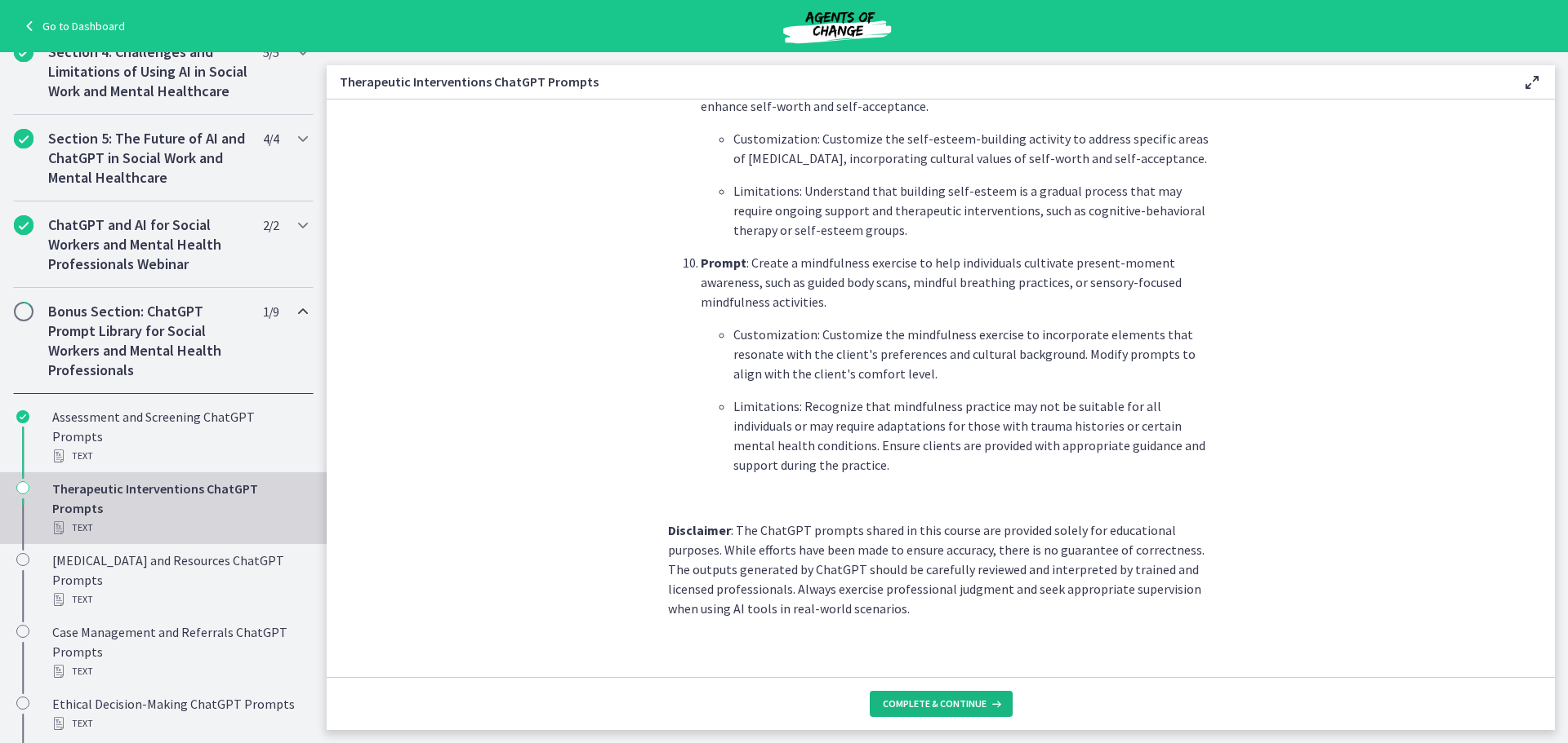
click at [939, 713] on button "Complete & continue" at bounding box center [941, 703] width 143 height 26
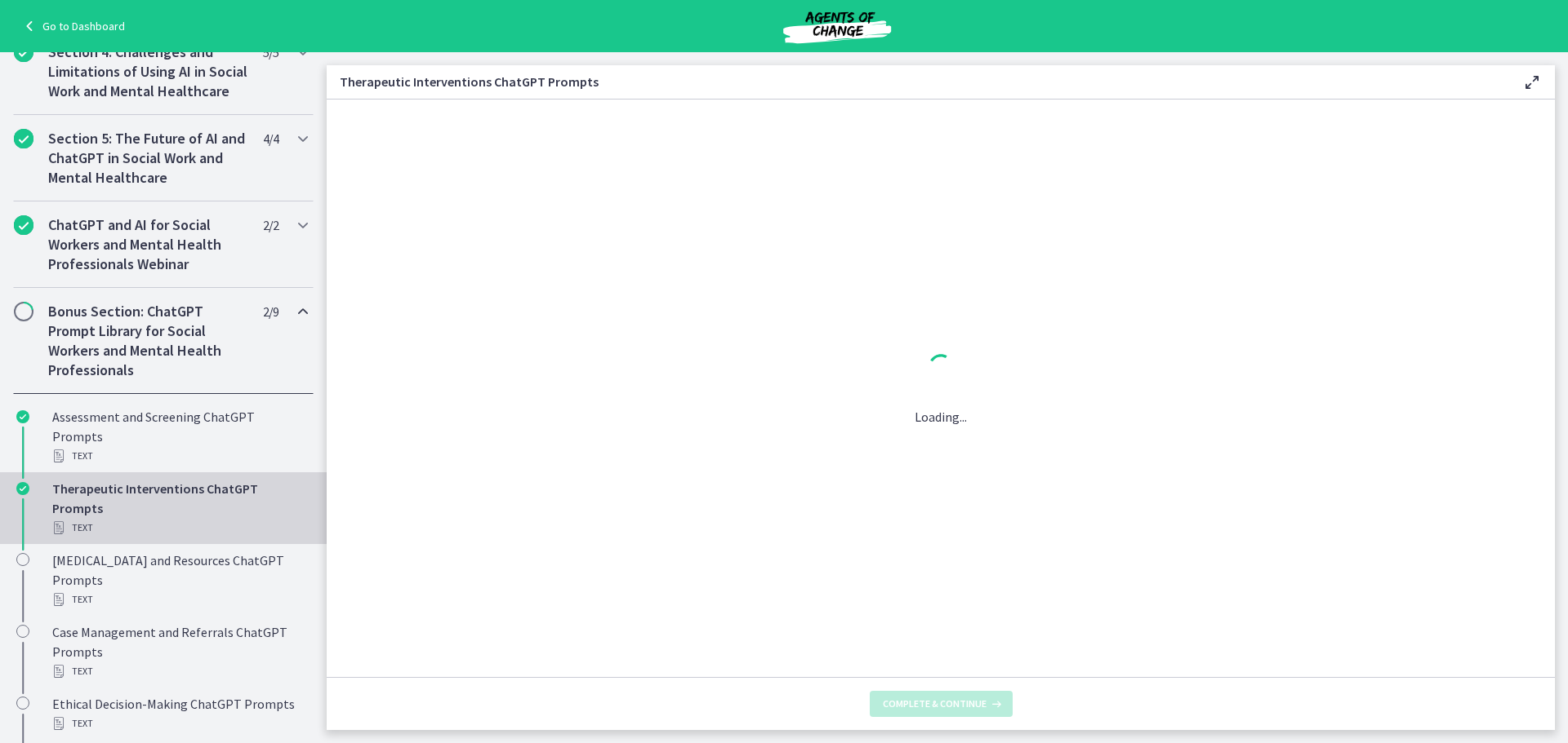
scroll to position [0, 0]
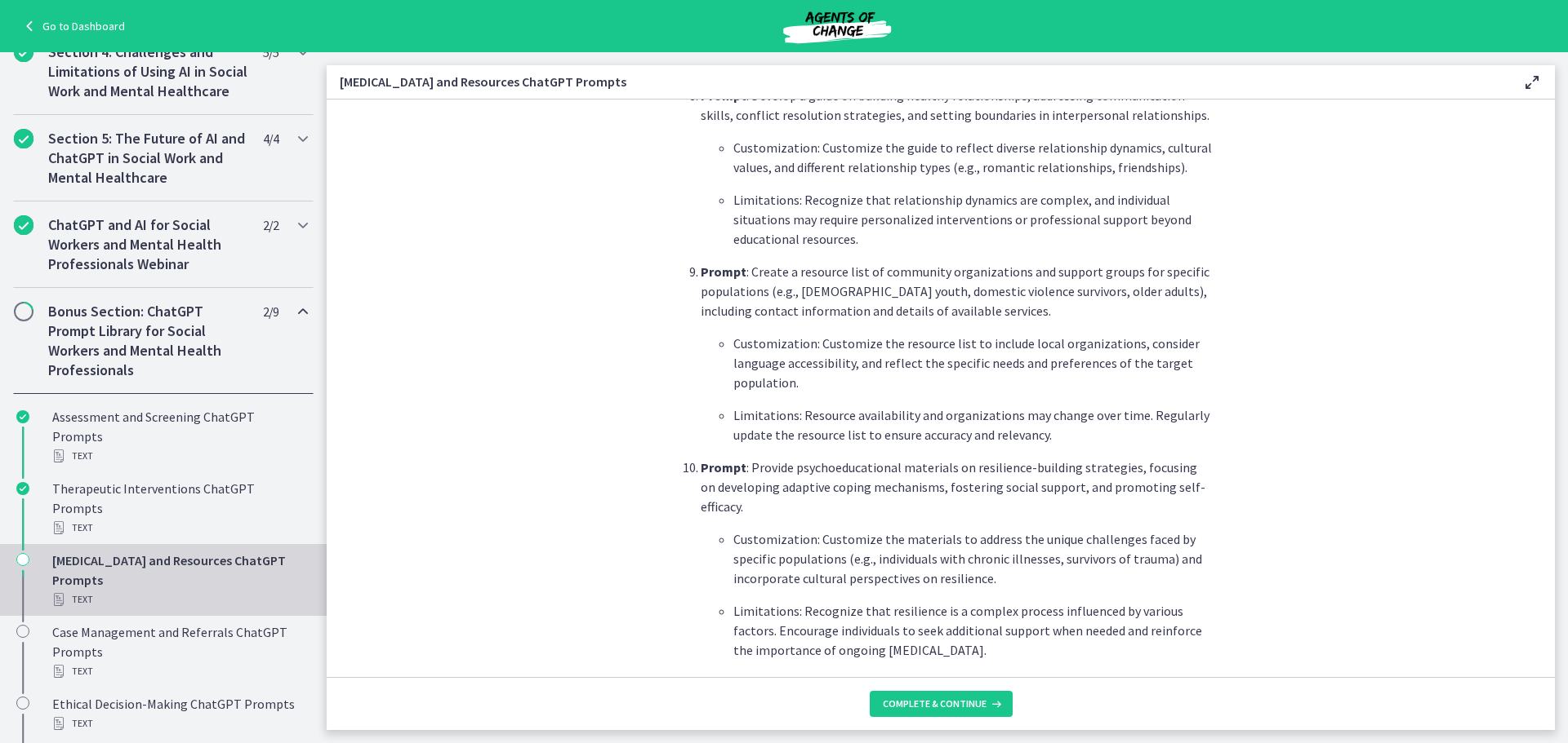
scroll to position [2164, 0]
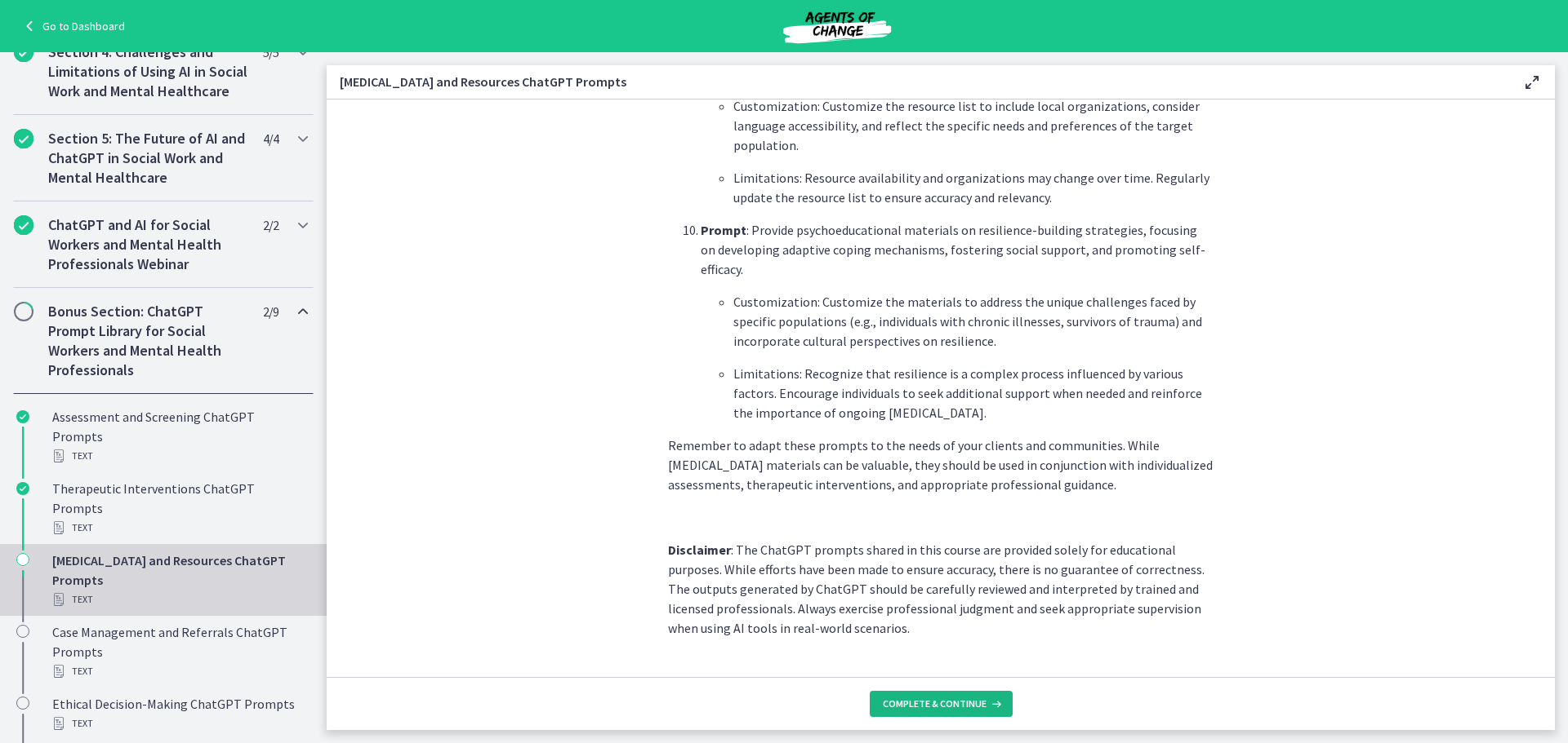
click at [1001, 707] on icon at bounding box center [995, 703] width 17 height 13
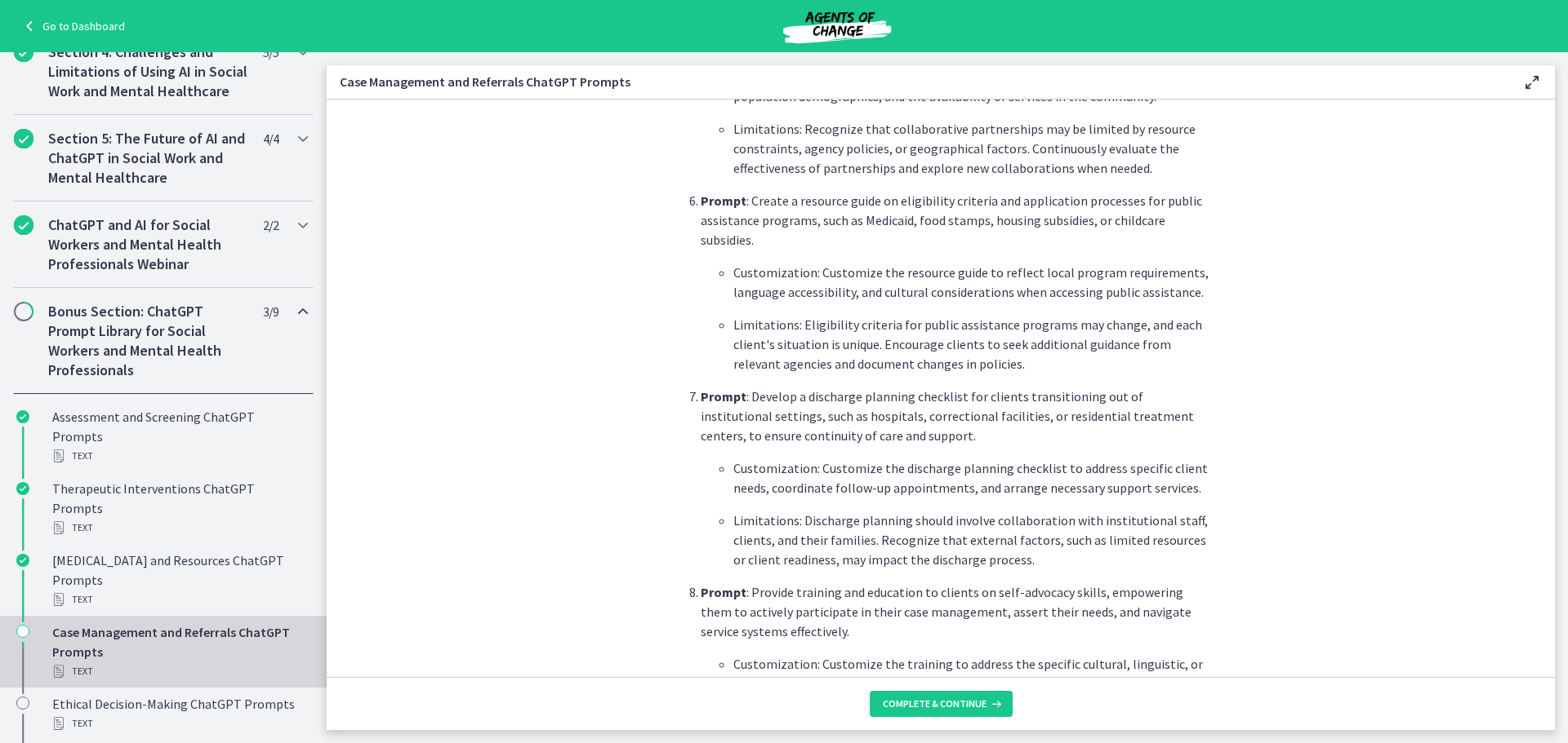
scroll to position [2111, 0]
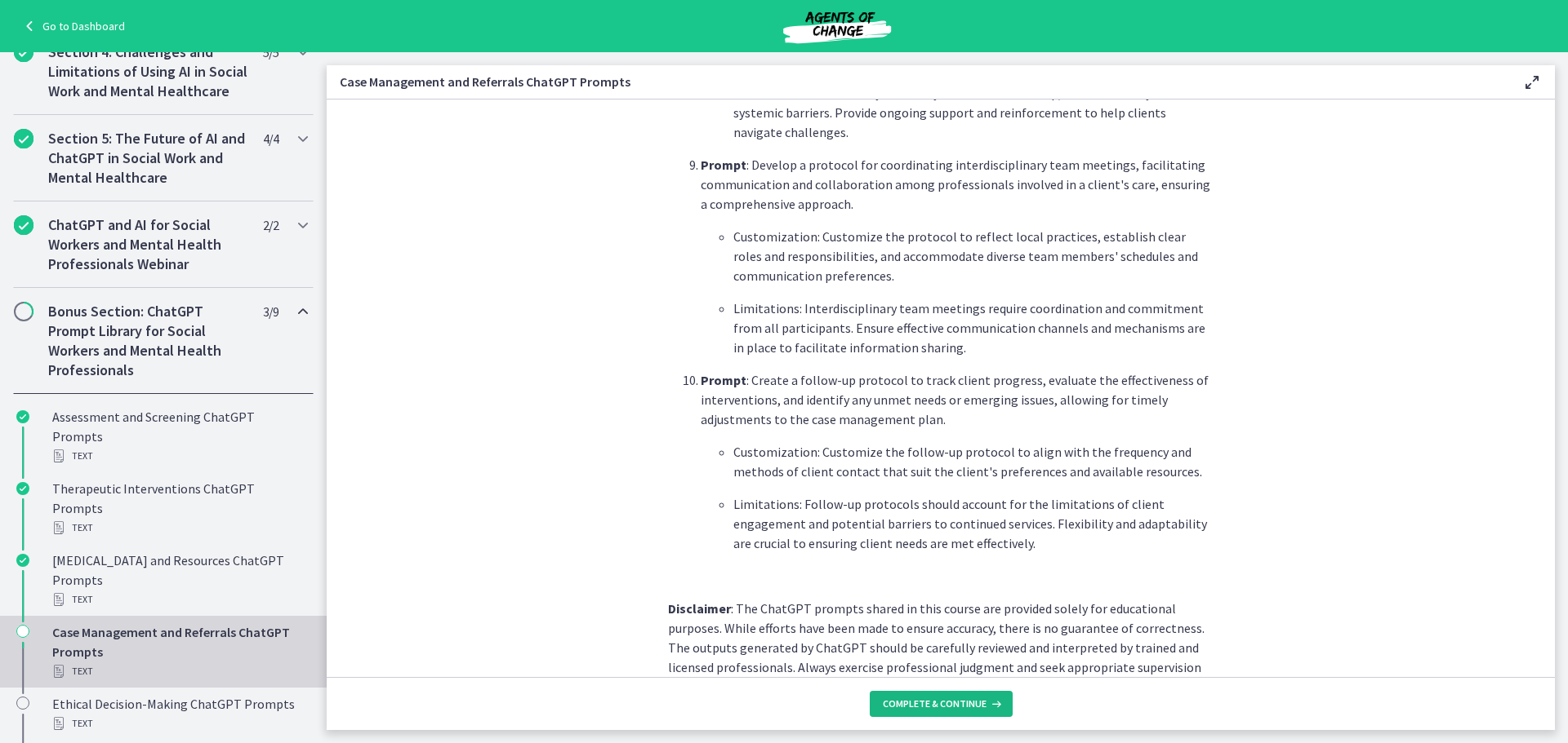
click at [960, 698] on span "Complete & continue" at bounding box center [934, 703] width 104 height 13
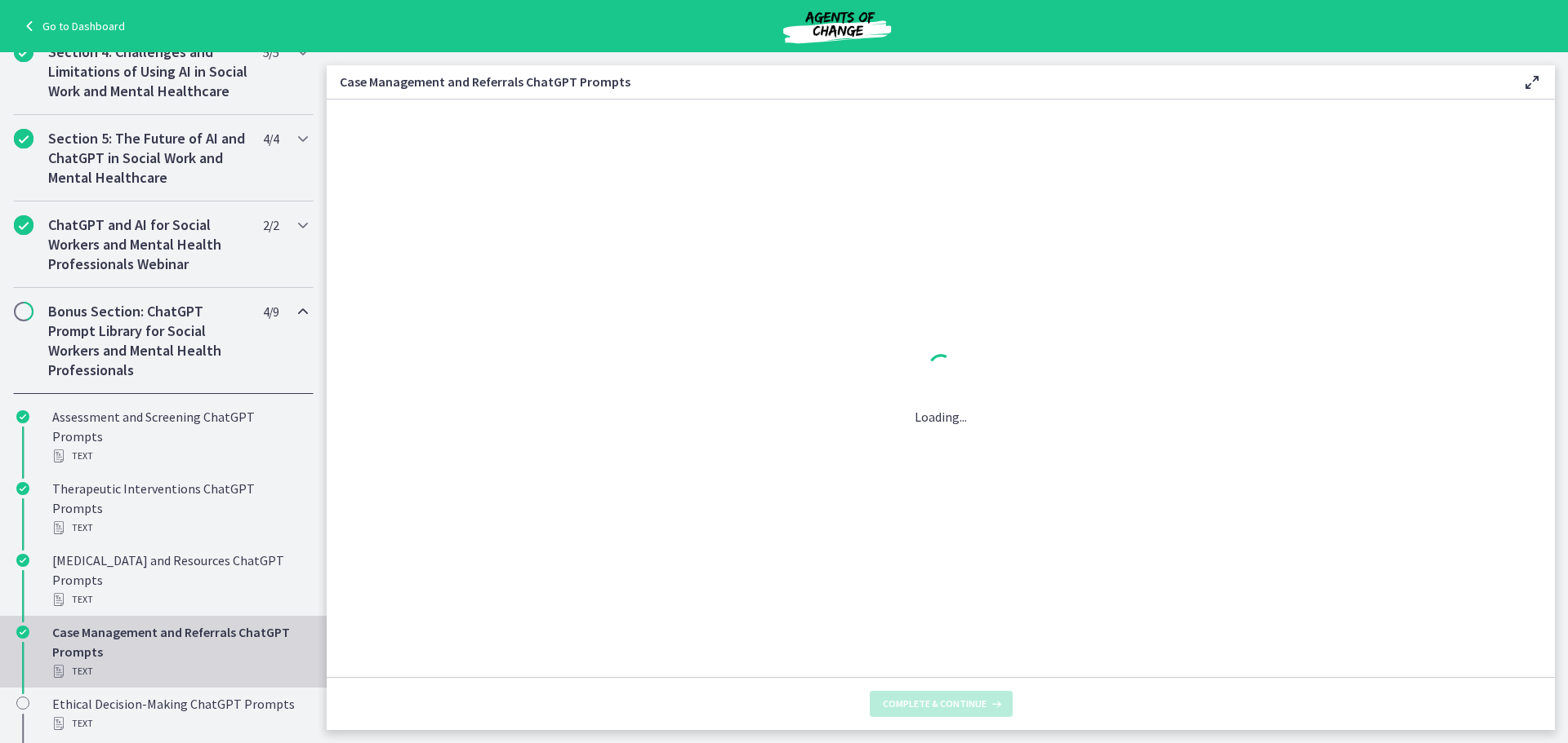
scroll to position [0, 0]
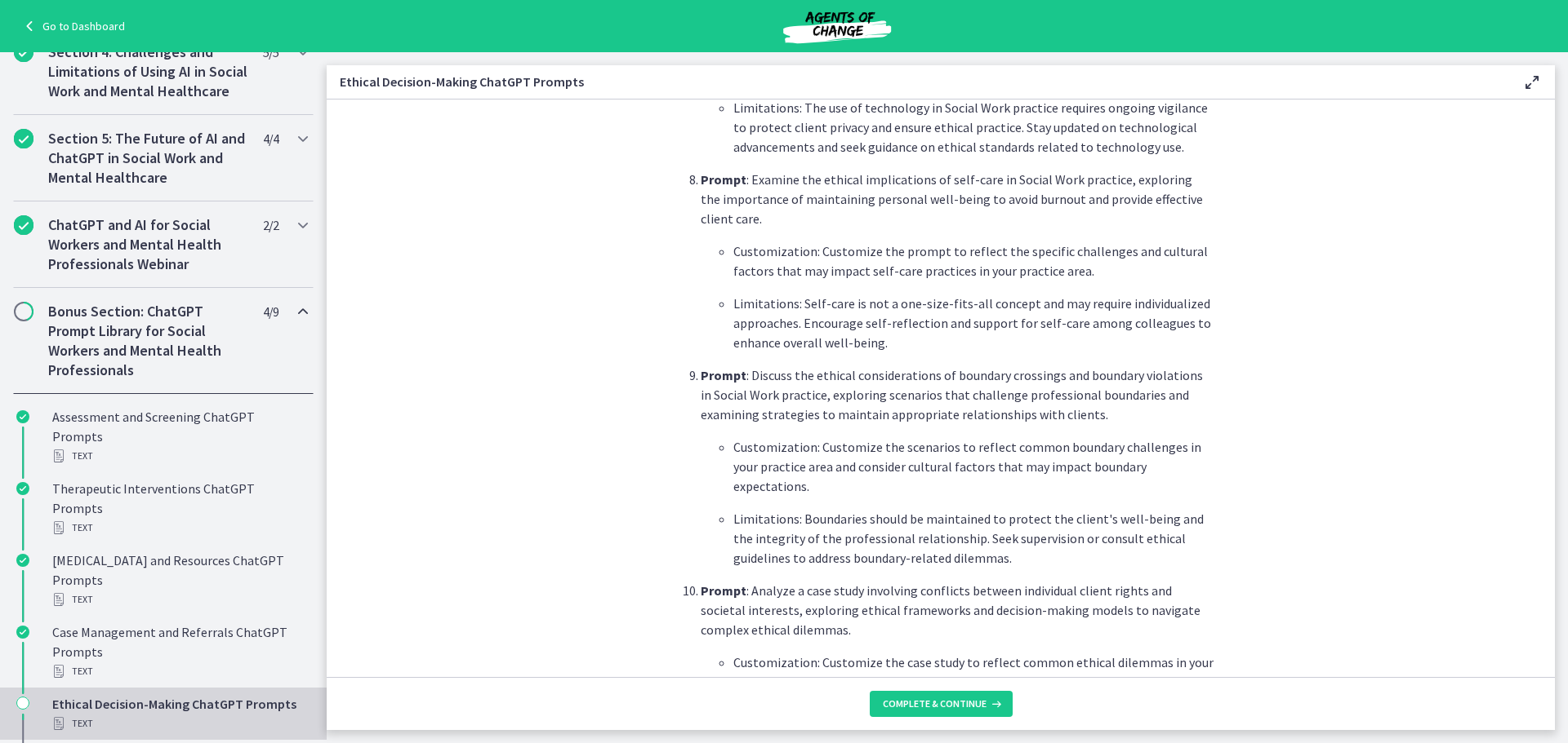
scroll to position [2171, 0]
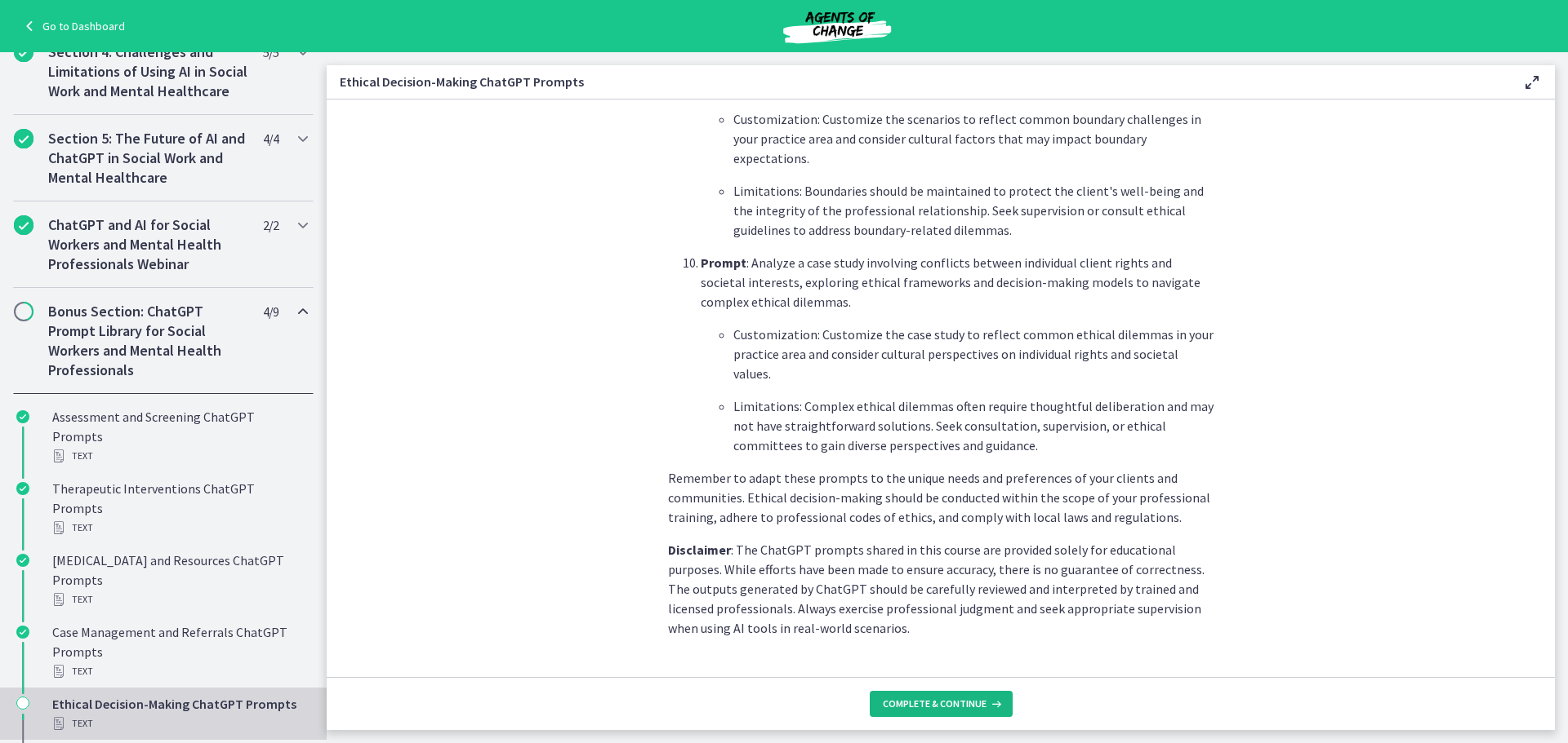
click at [928, 704] on span "Complete & continue" at bounding box center [934, 703] width 104 height 13
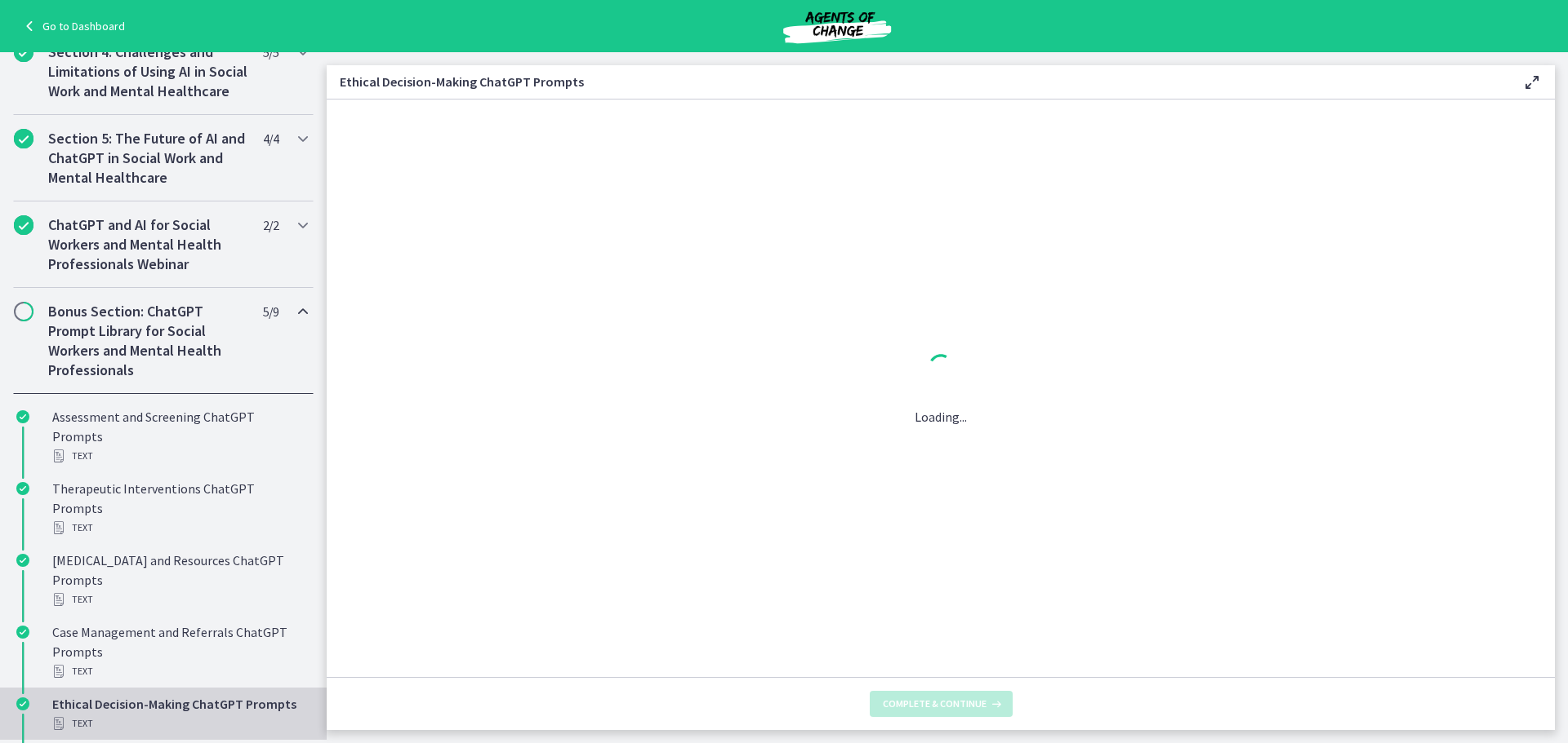
scroll to position [0, 0]
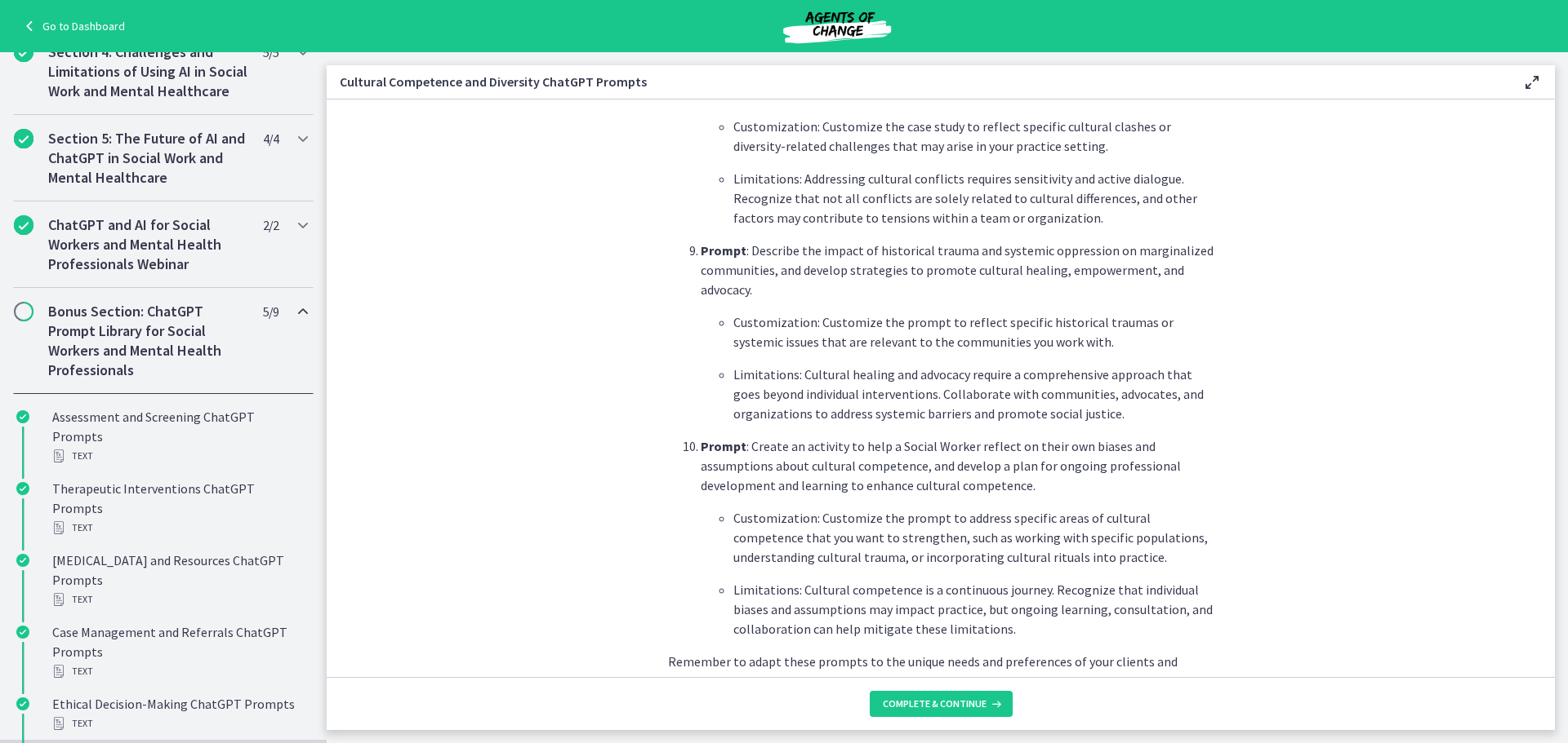
scroll to position [2269, 0]
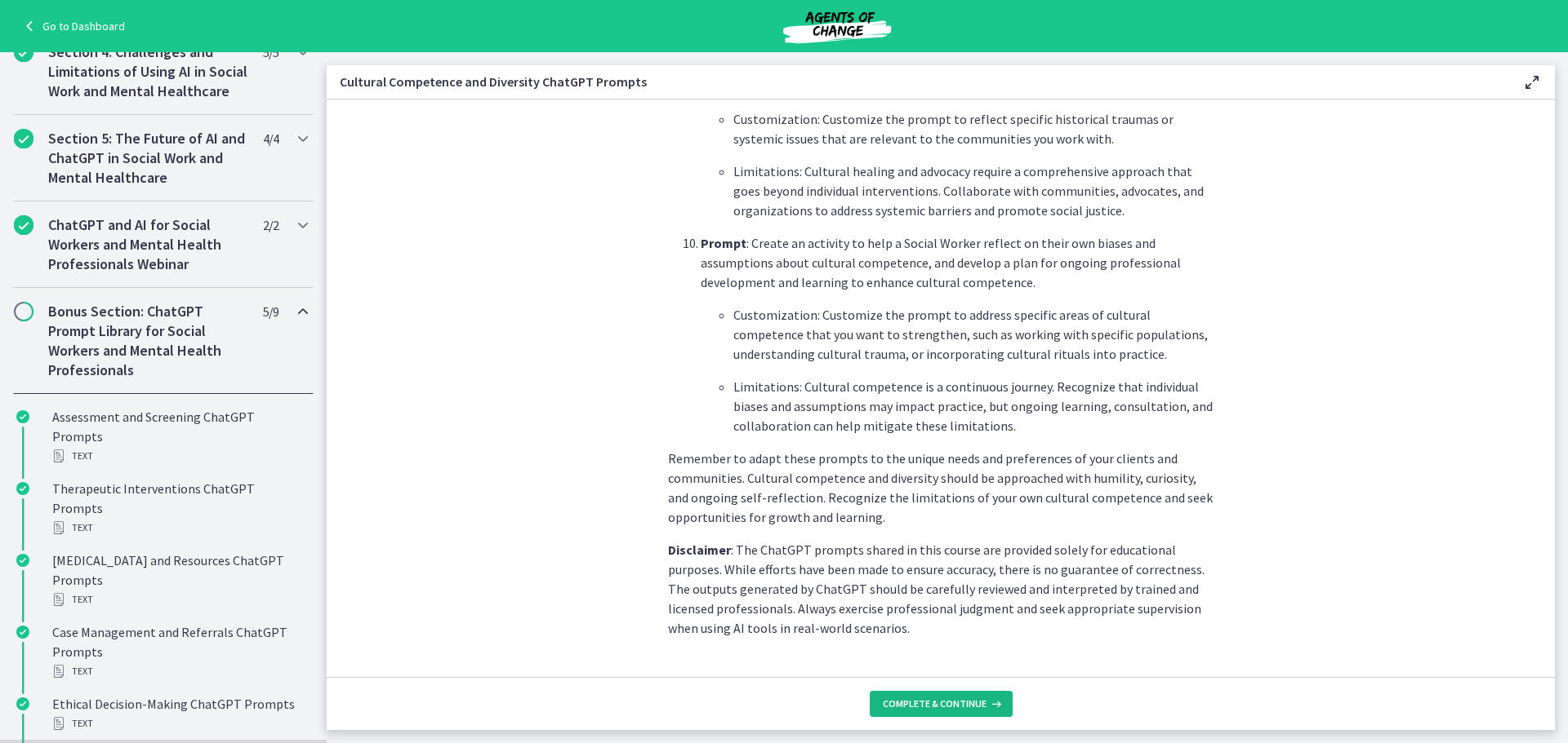
click at [969, 702] on span "Complete & continue" at bounding box center [934, 703] width 104 height 13
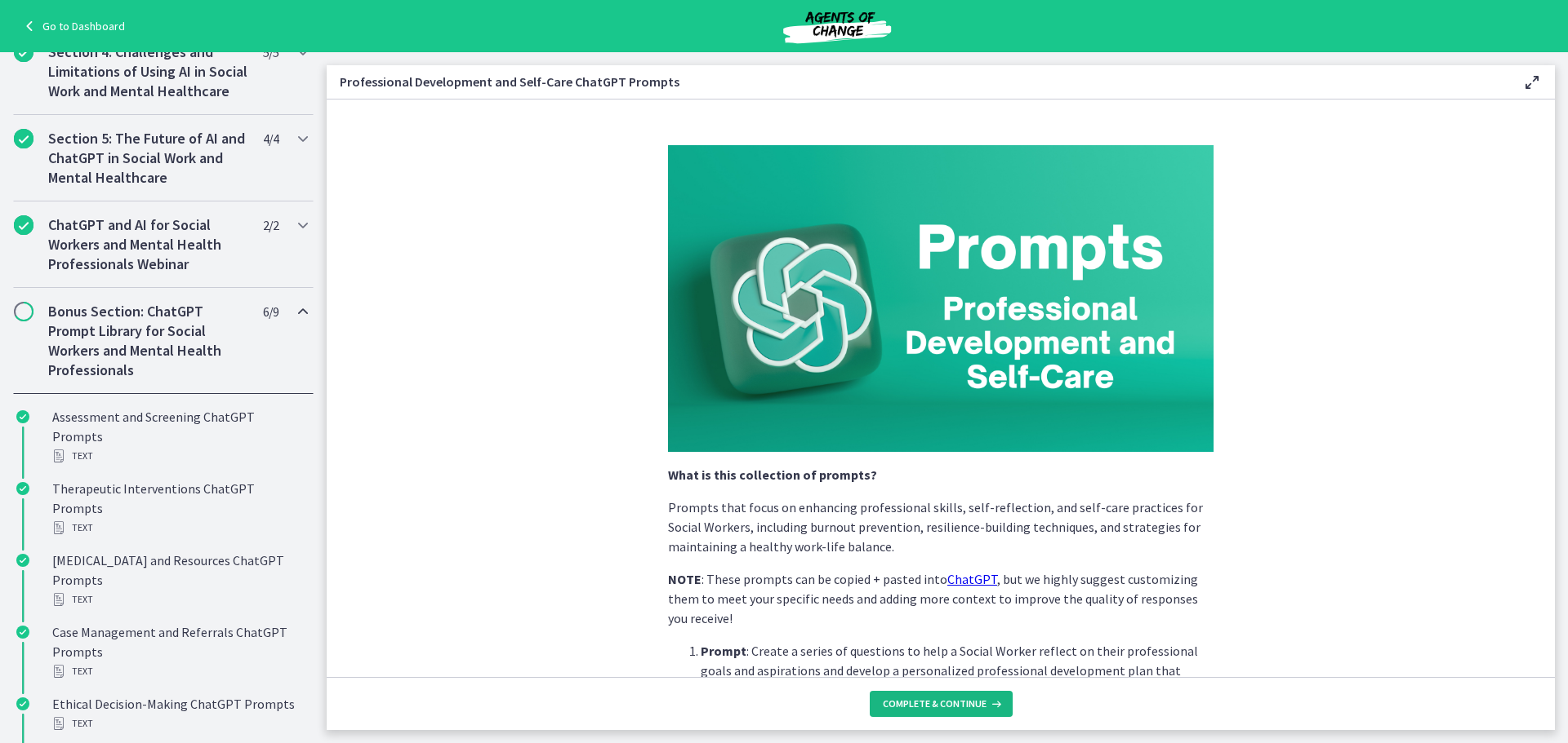
click at [969, 702] on span "Complete & continue" at bounding box center [934, 703] width 104 height 13
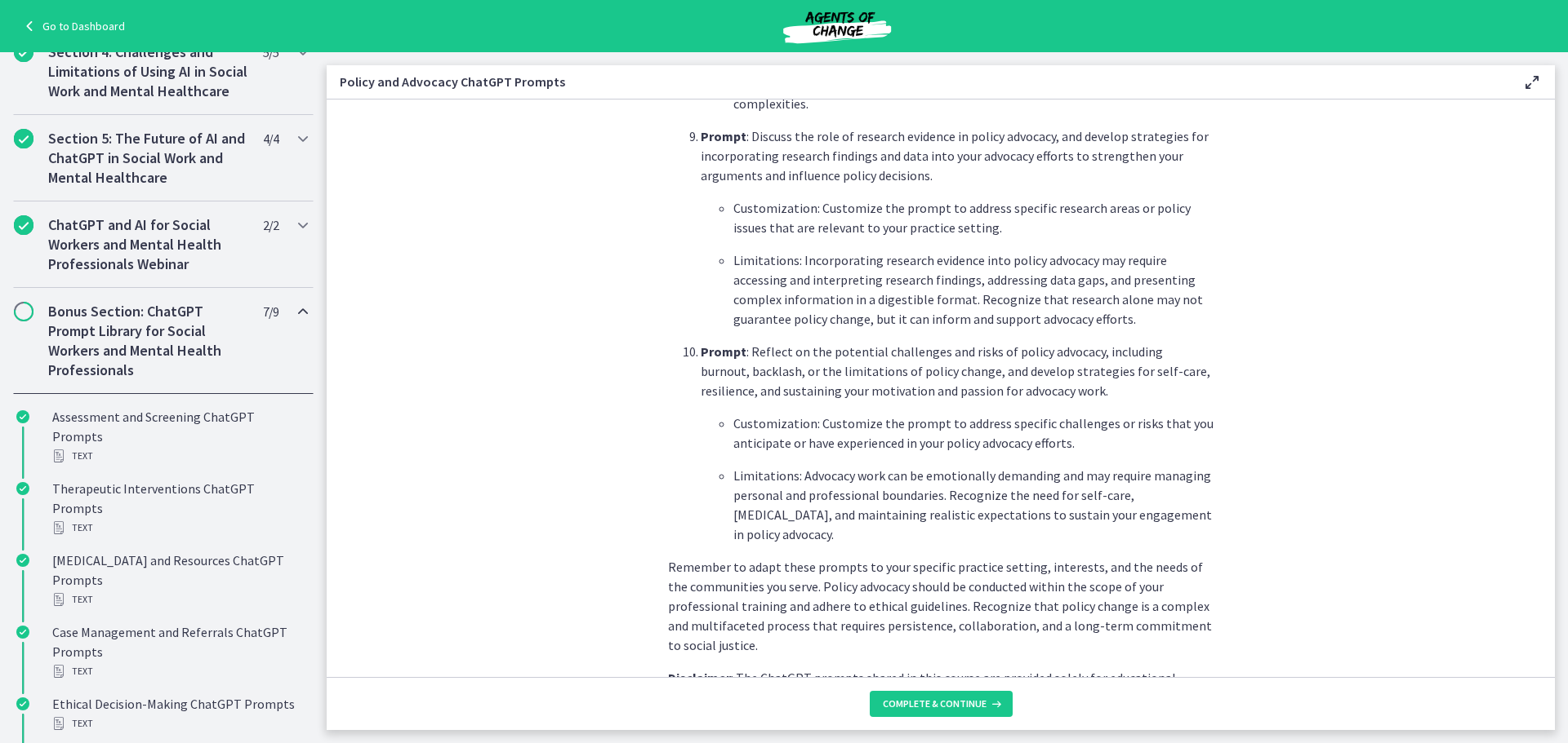
scroll to position [2307, 0]
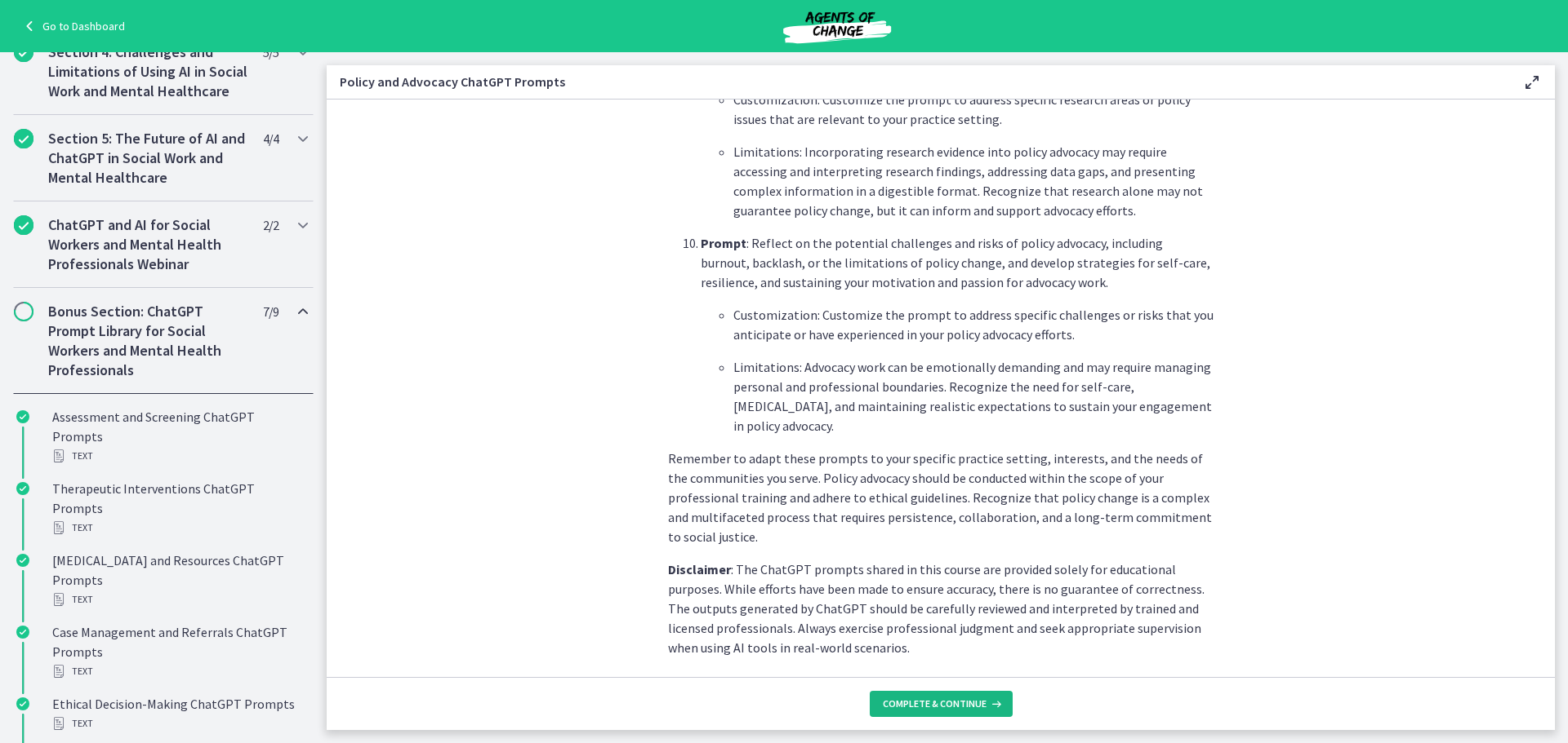
click at [956, 703] on span "Complete & continue" at bounding box center [934, 703] width 104 height 13
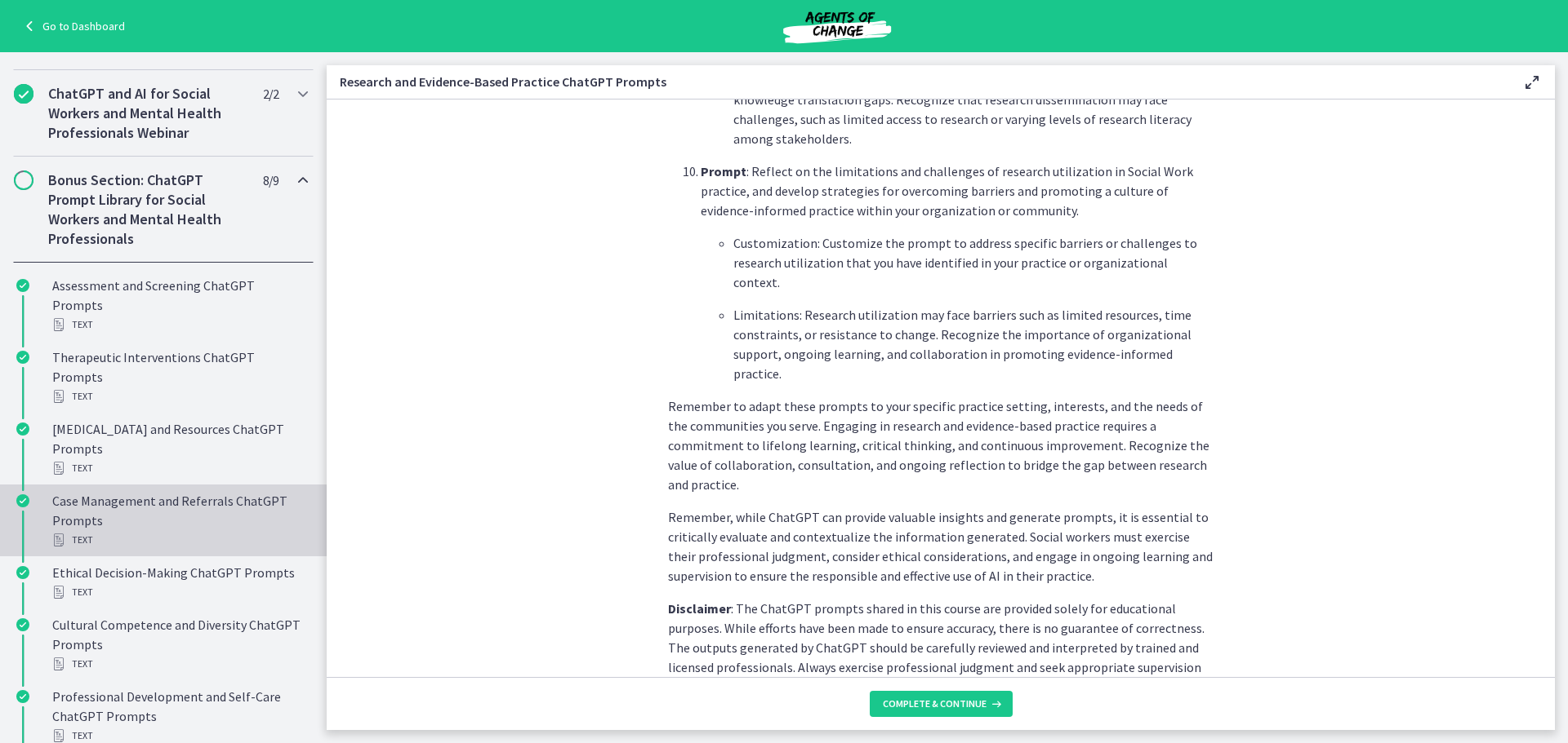
scroll to position [1091, 0]
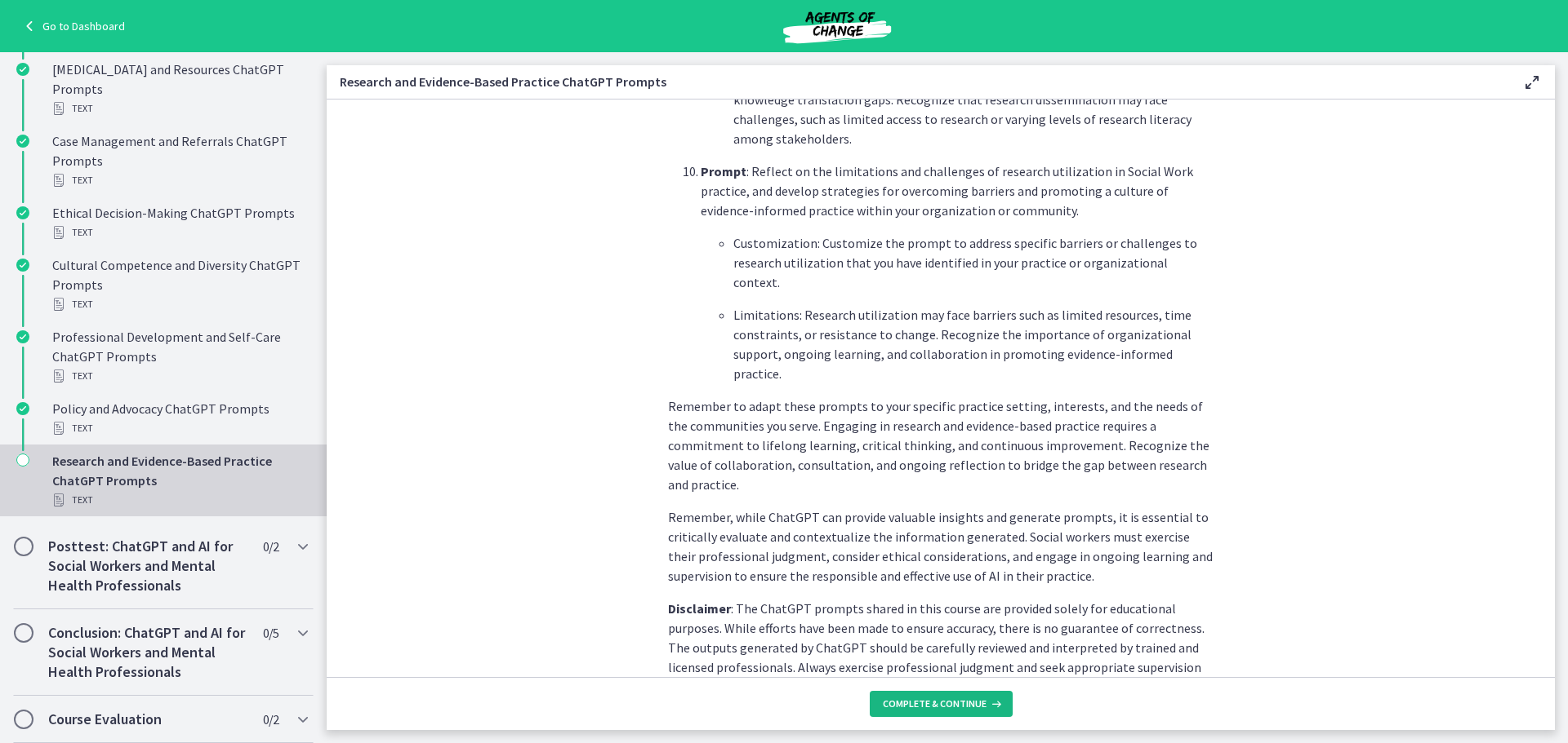
click at [897, 706] on span "Complete & continue" at bounding box center [934, 703] width 104 height 13
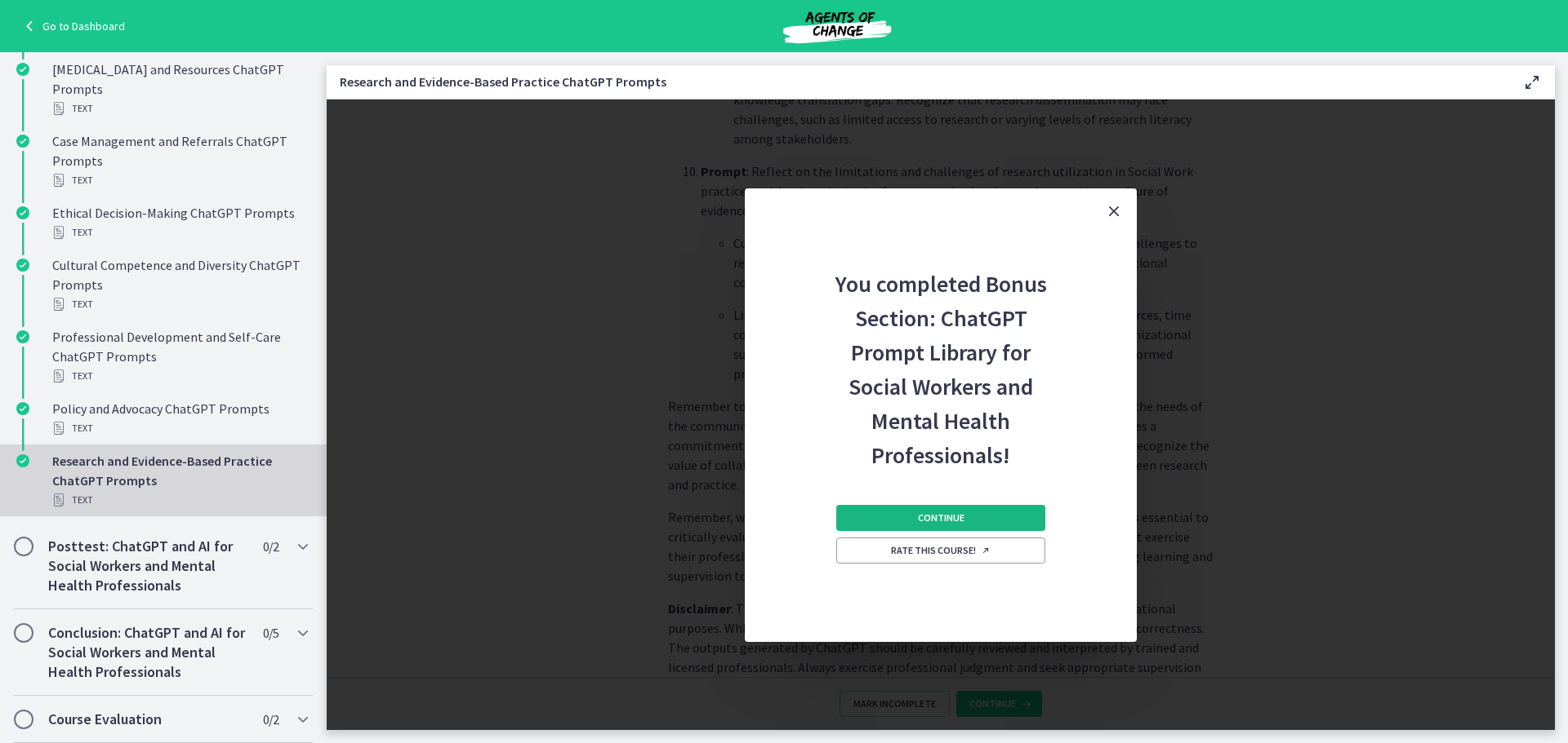
click at [851, 513] on button "Continue" at bounding box center [940, 518] width 209 height 26
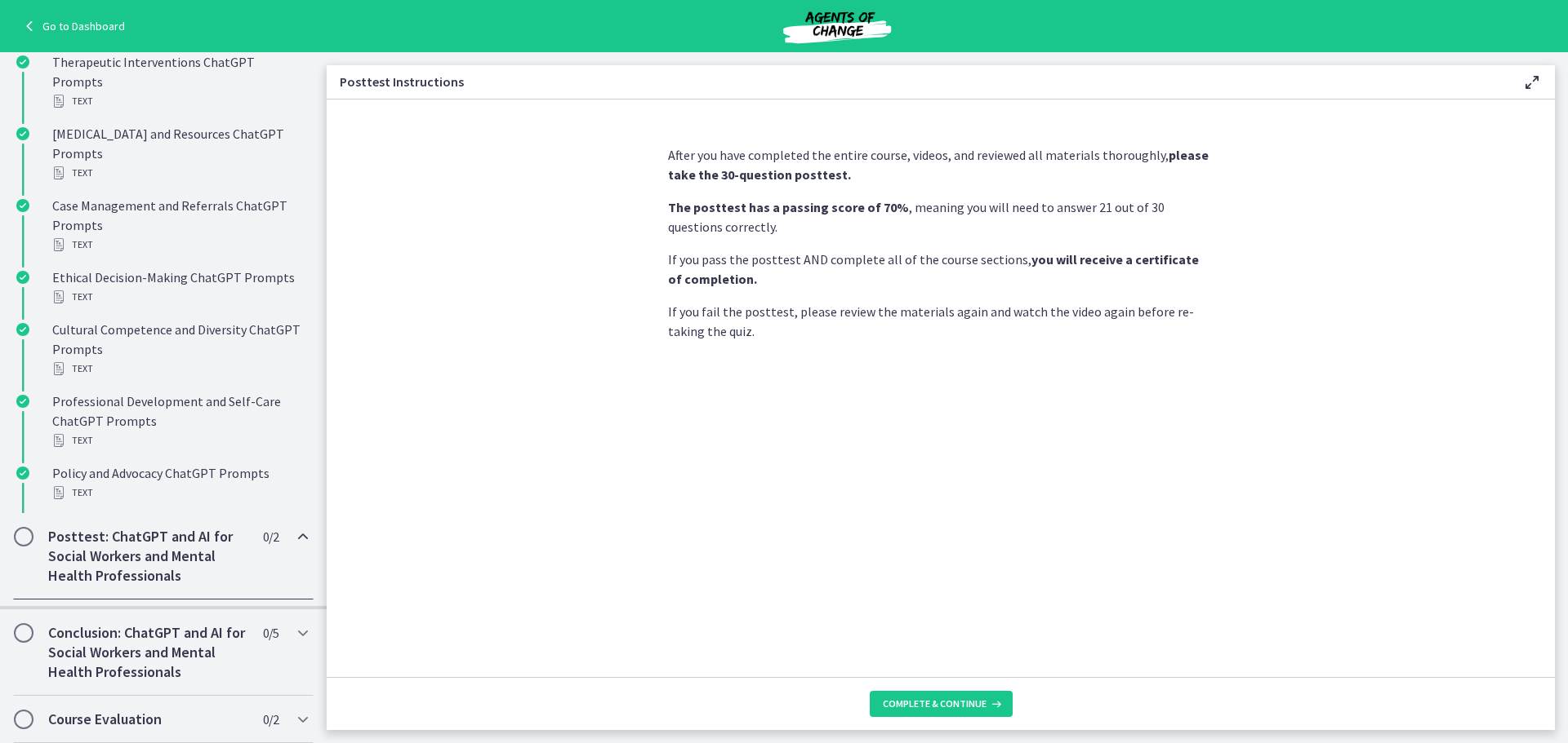
scroll to position [627, 0]
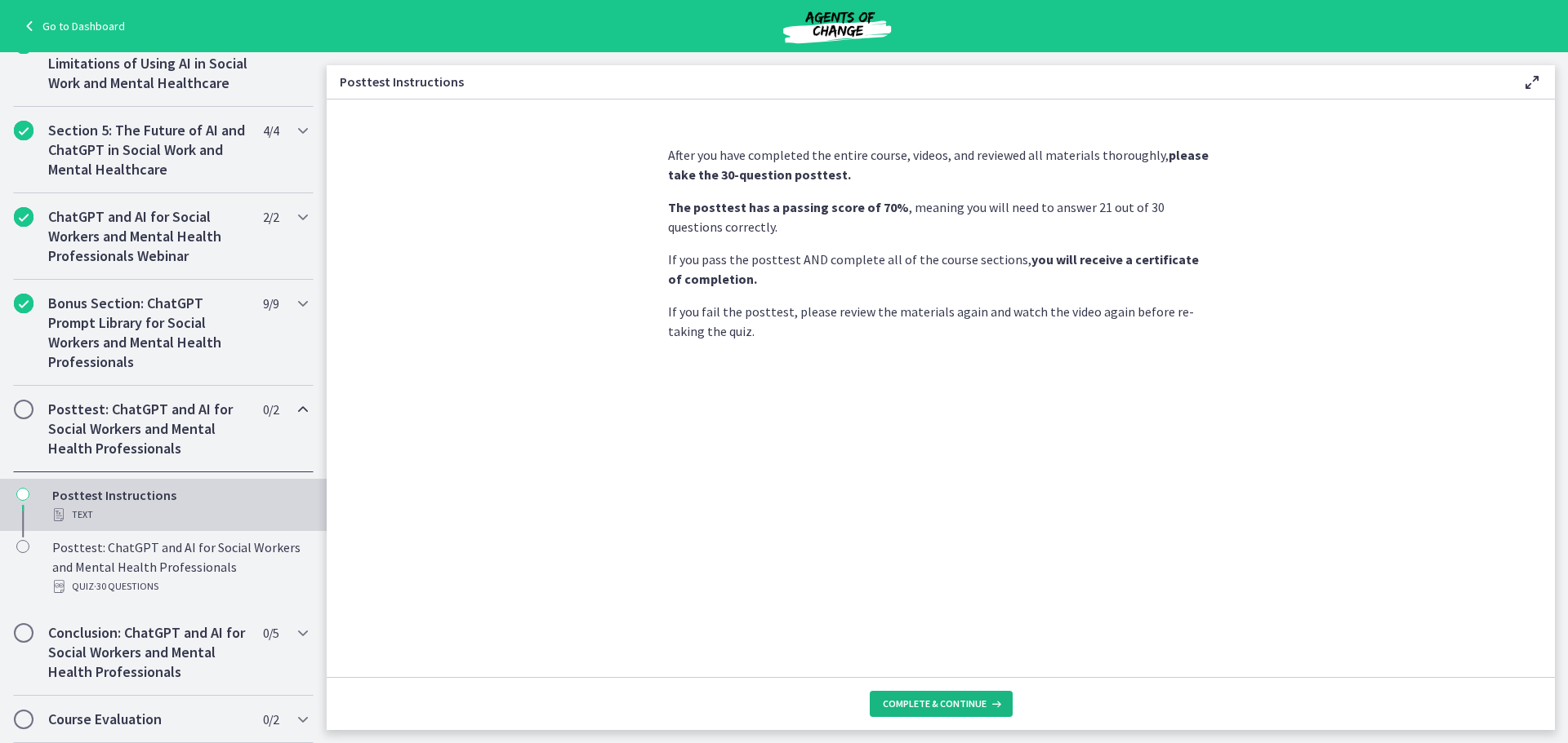
click at [900, 701] on span "Complete & continue" at bounding box center [934, 703] width 104 height 13
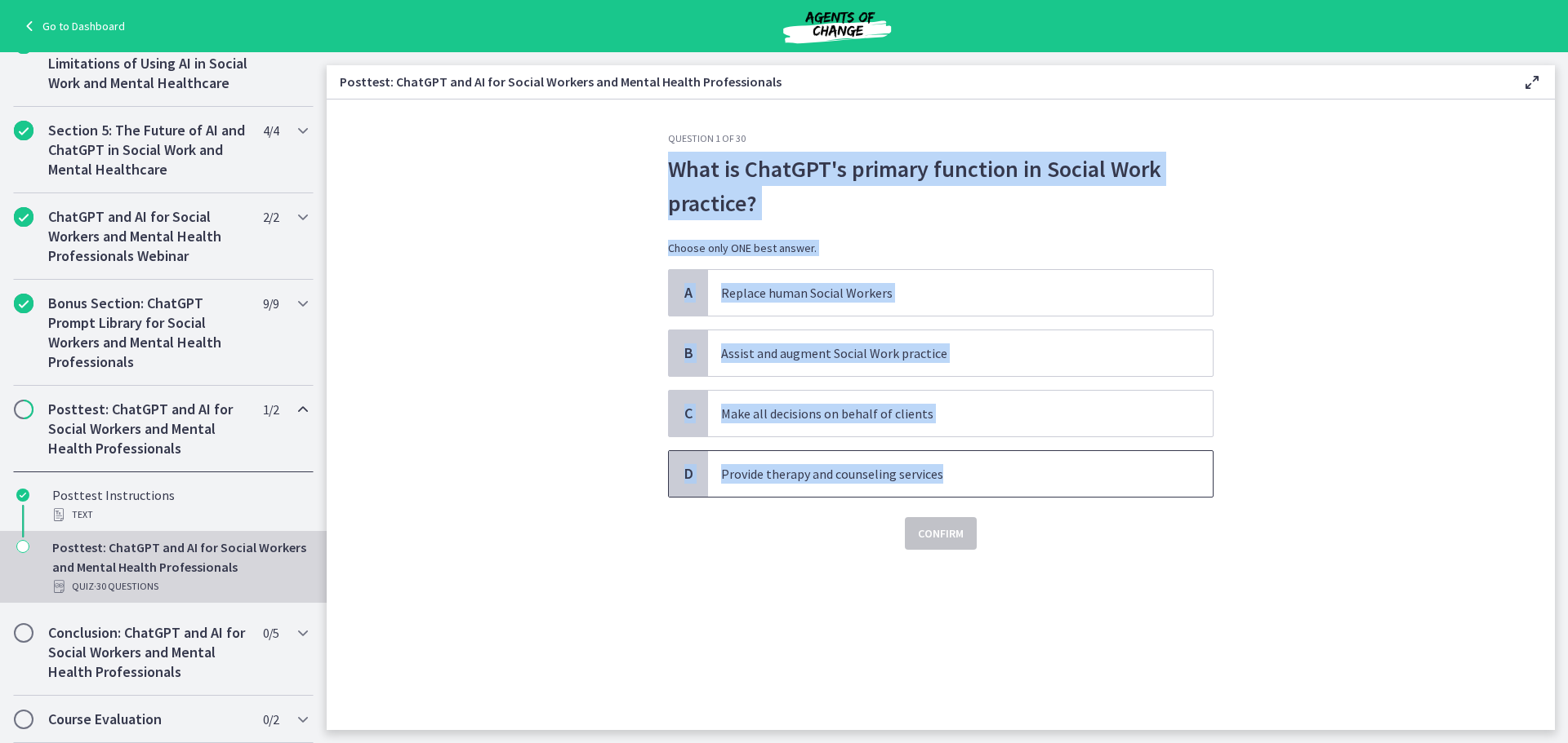
drag, startPoint x: 955, startPoint y: 475, endPoint x: 662, endPoint y: 170, distance: 422.9
click at [662, 170] on div "Question 1 of 30 What is [PERSON_NAME]'s primary function in Social Work practi…" at bounding box center [940, 431] width 571 height 598
copy div "What is ChatGPT's primary function in Social Work practice? Choose only ONE bes…"
click at [692, 354] on span "B" at bounding box center [688, 354] width 20 height 20
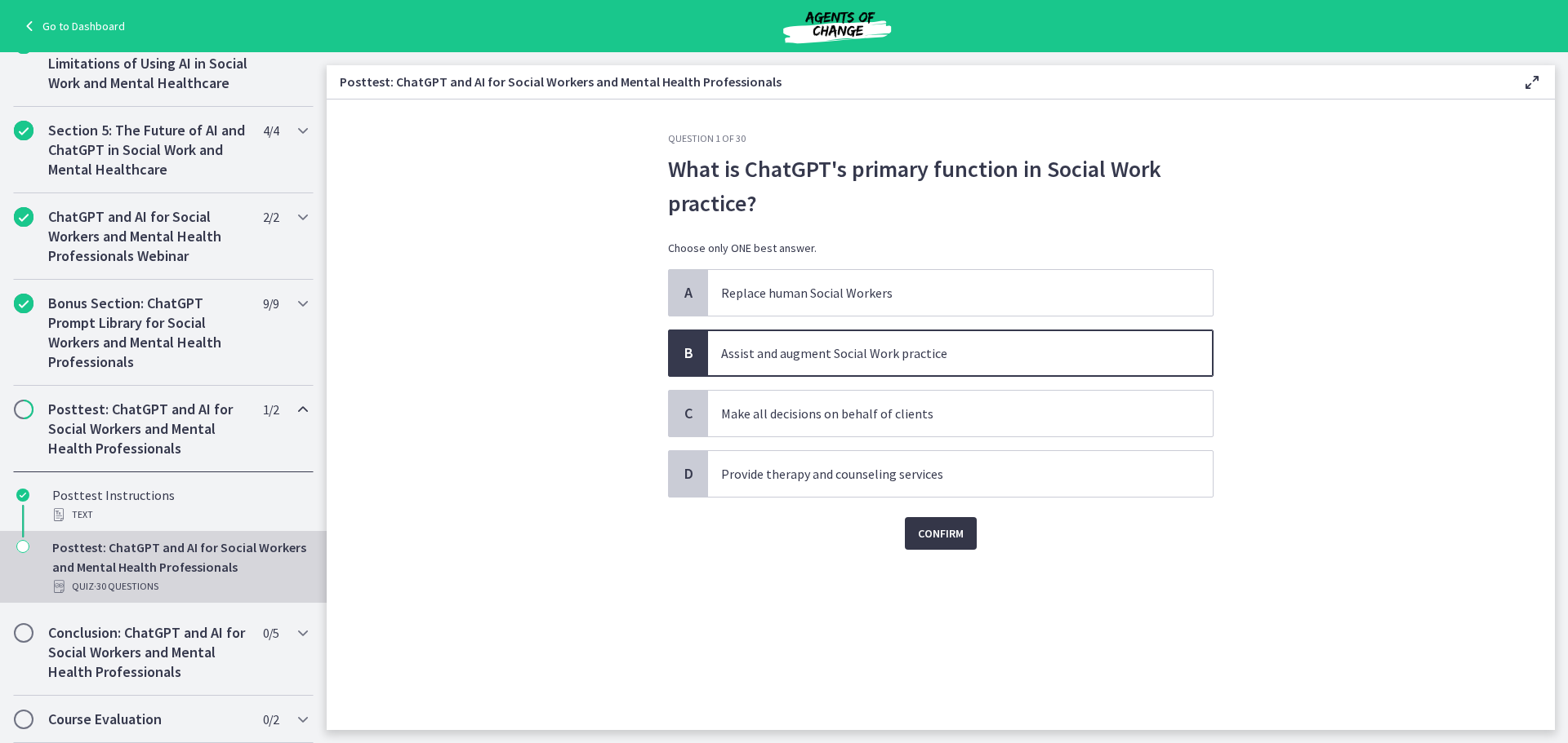
click at [955, 541] on span "Confirm" at bounding box center [940, 534] width 45 height 20
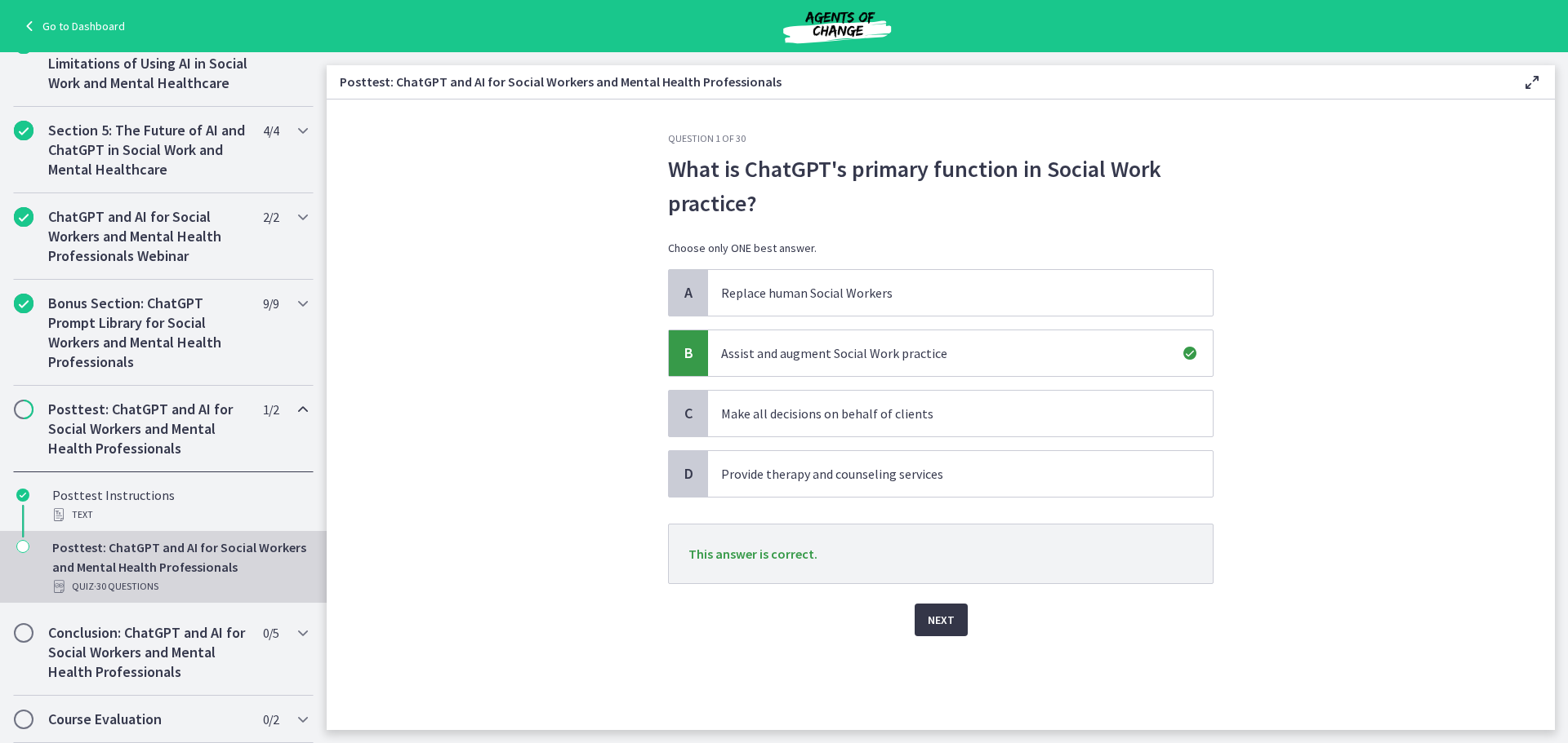
click at [956, 618] on button "Next" at bounding box center [941, 619] width 53 height 33
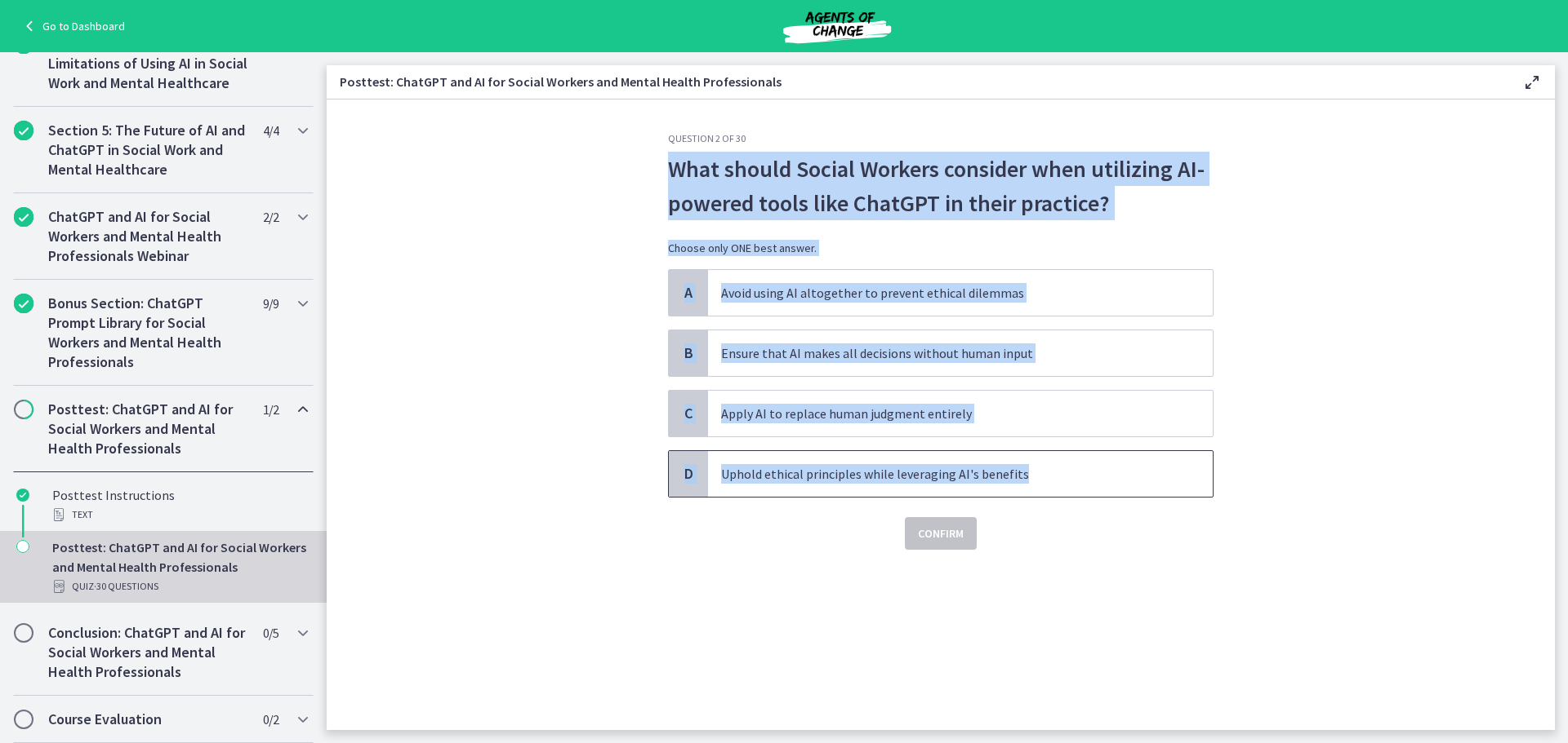
drag, startPoint x: 1043, startPoint y: 472, endPoint x: 668, endPoint y: 176, distance: 477.7
click at [668, 176] on div "Question 2 of 30 What should Social Workers consider when utilizing AI-powered …" at bounding box center [941, 341] width 546 height 418
copy div "What should Social Workers consider when utilizing AI-powered tools like ChatGP…"
click at [695, 475] on span "D" at bounding box center [688, 474] width 20 height 20
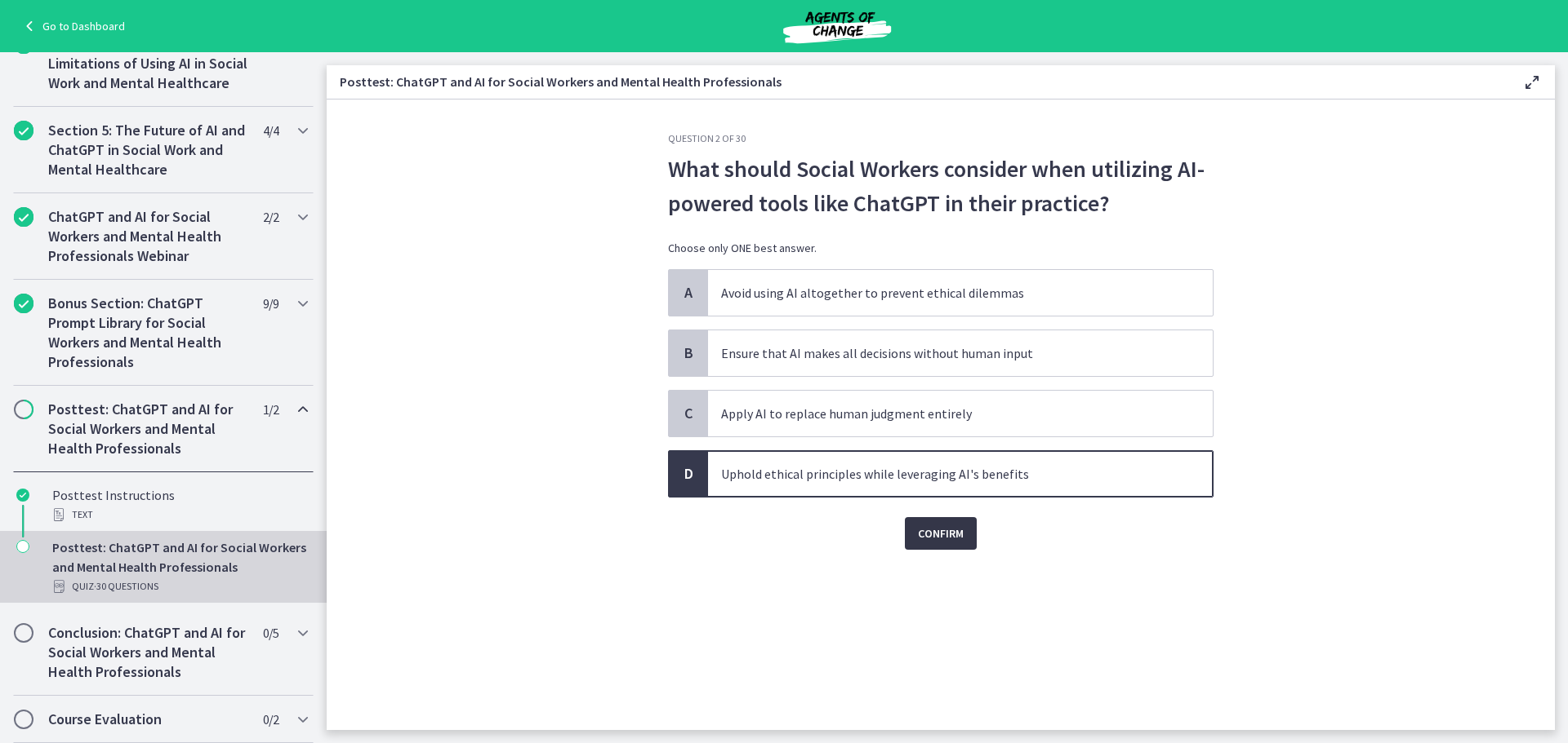
click at [938, 529] on span "Confirm" at bounding box center [940, 534] width 45 height 20
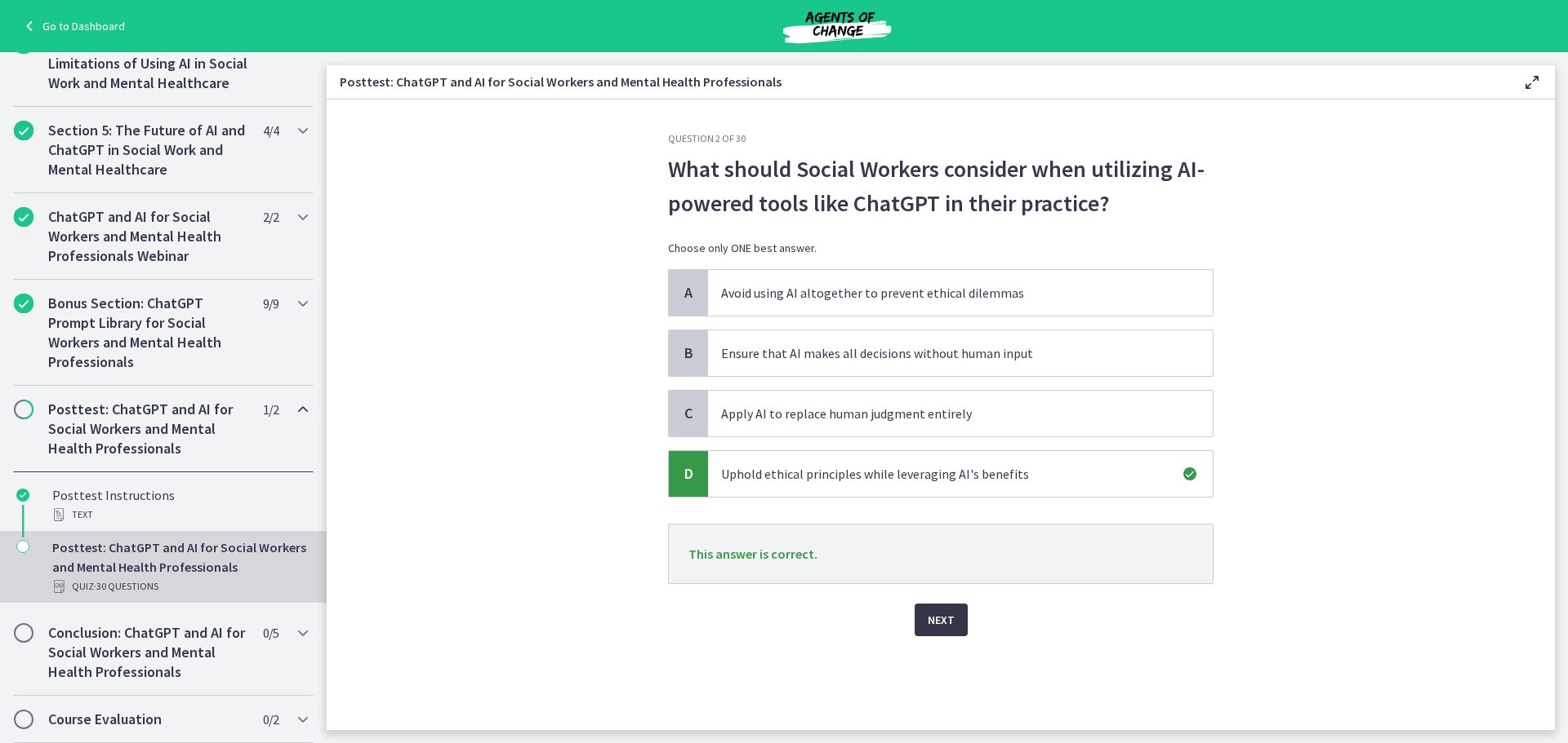
click at [946, 619] on span "Next" at bounding box center [940, 620] width 27 height 20
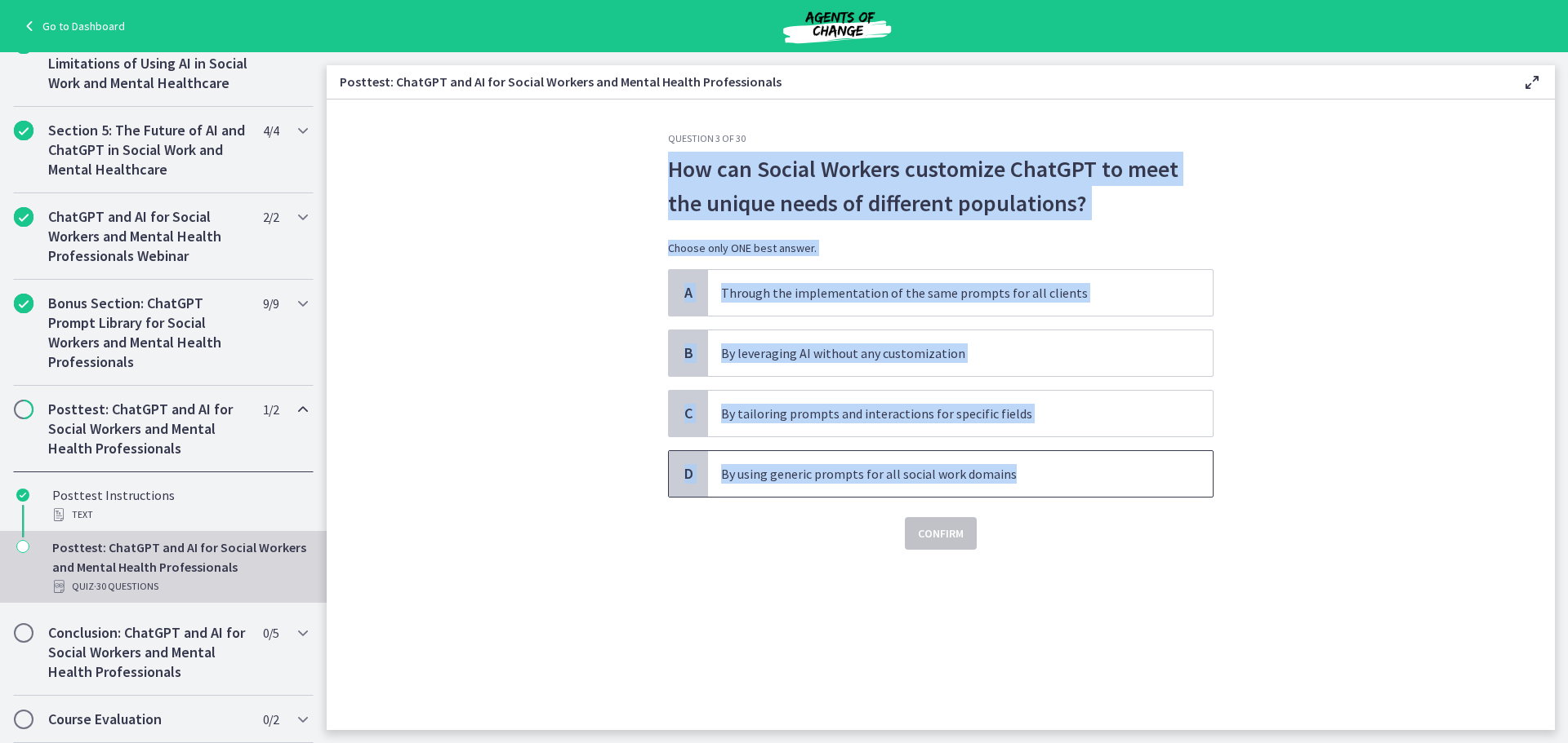
drag, startPoint x: 1048, startPoint y: 479, endPoint x: 666, endPoint y: 166, distance: 493.9
click at [666, 166] on div "Question 3 of 30 How can Social Workers customize ChatGPT to meet the unique ne…" at bounding box center [940, 431] width 571 height 598
copy div "How can Social Workers customize ChatGPT to meet the unique needs of different …"
click at [691, 410] on span "C" at bounding box center [688, 414] width 20 height 20
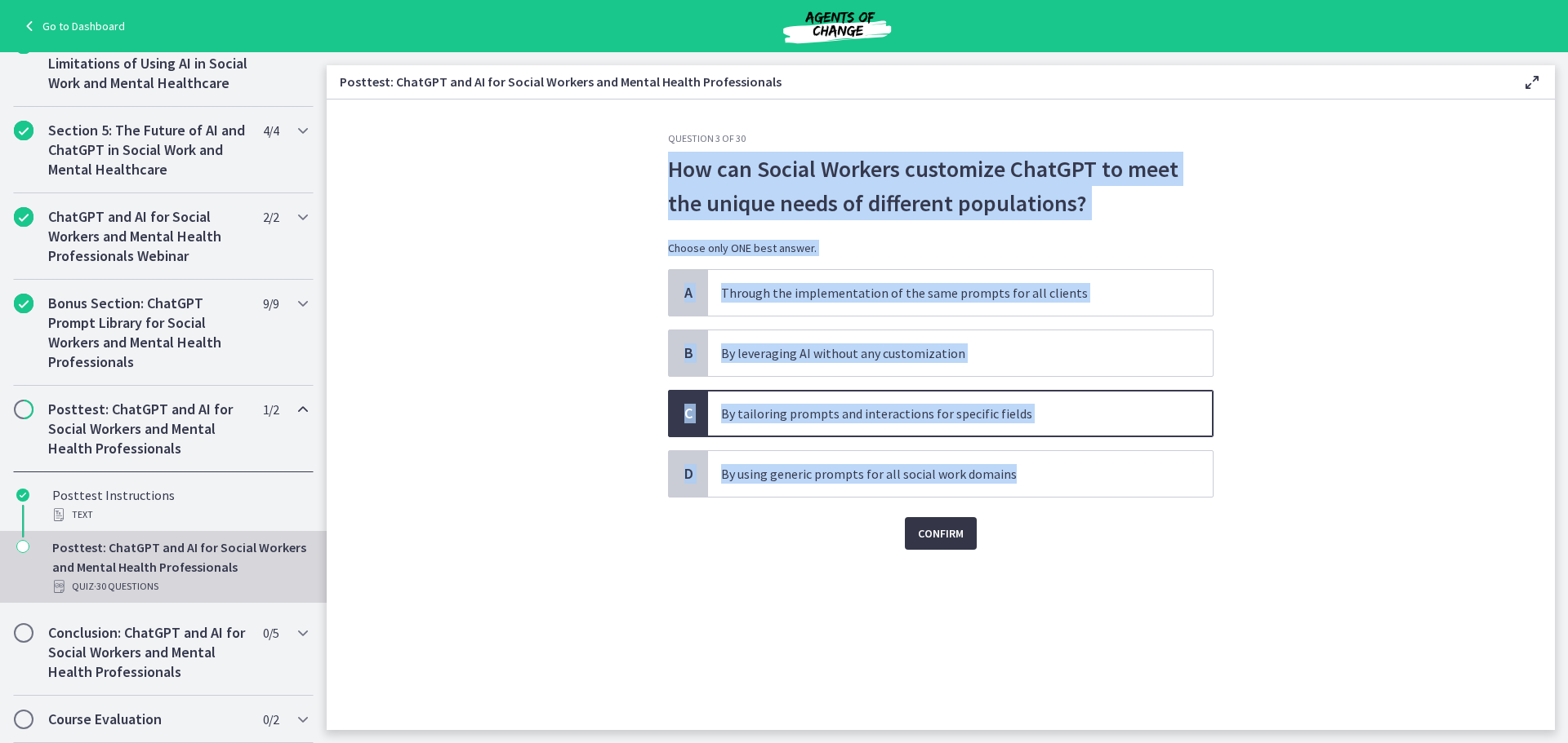
click at [966, 539] on button "Confirm" at bounding box center [940, 534] width 72 height 33
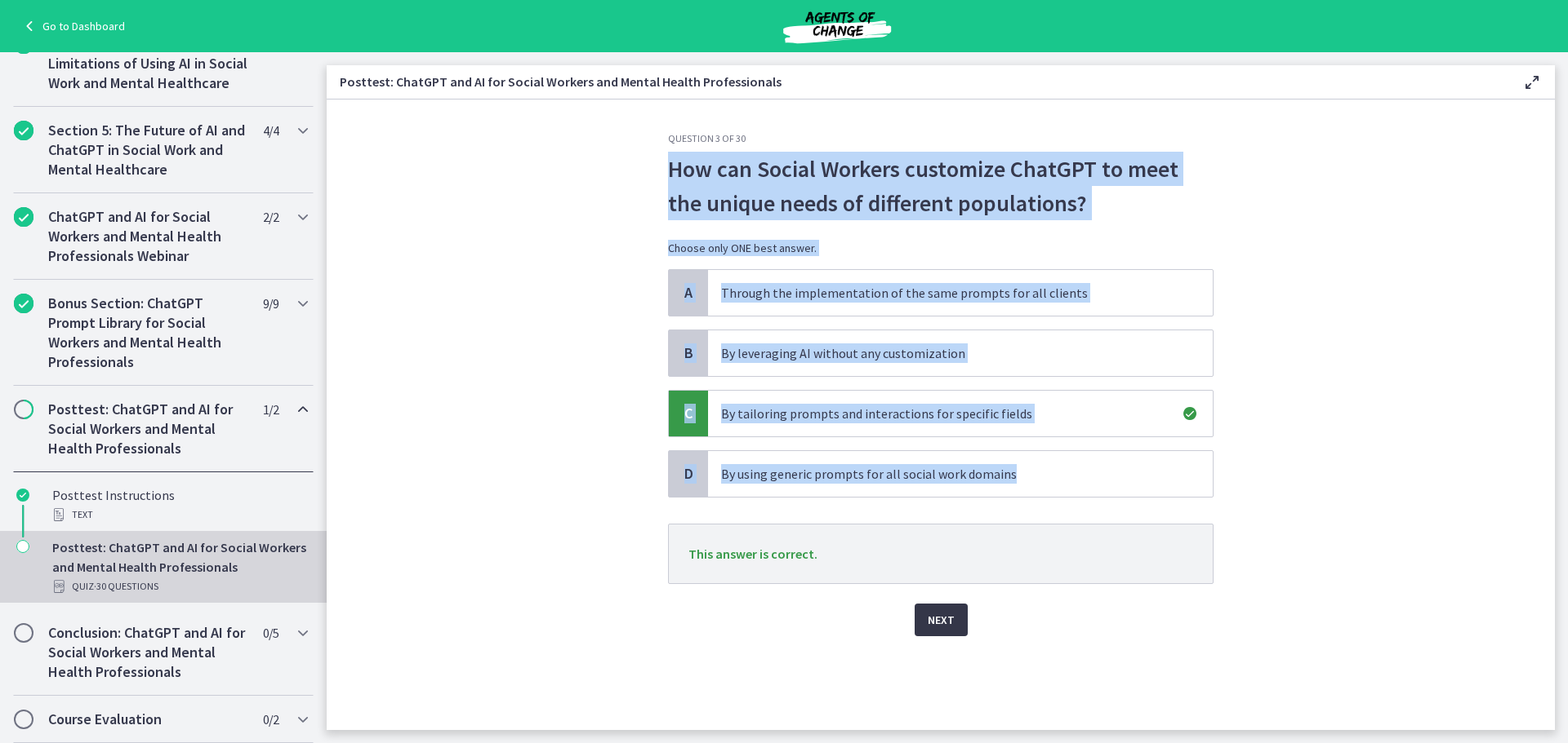
click at [949, 625] on span "Next" at bounding box center [940, 620] width 27 height 20
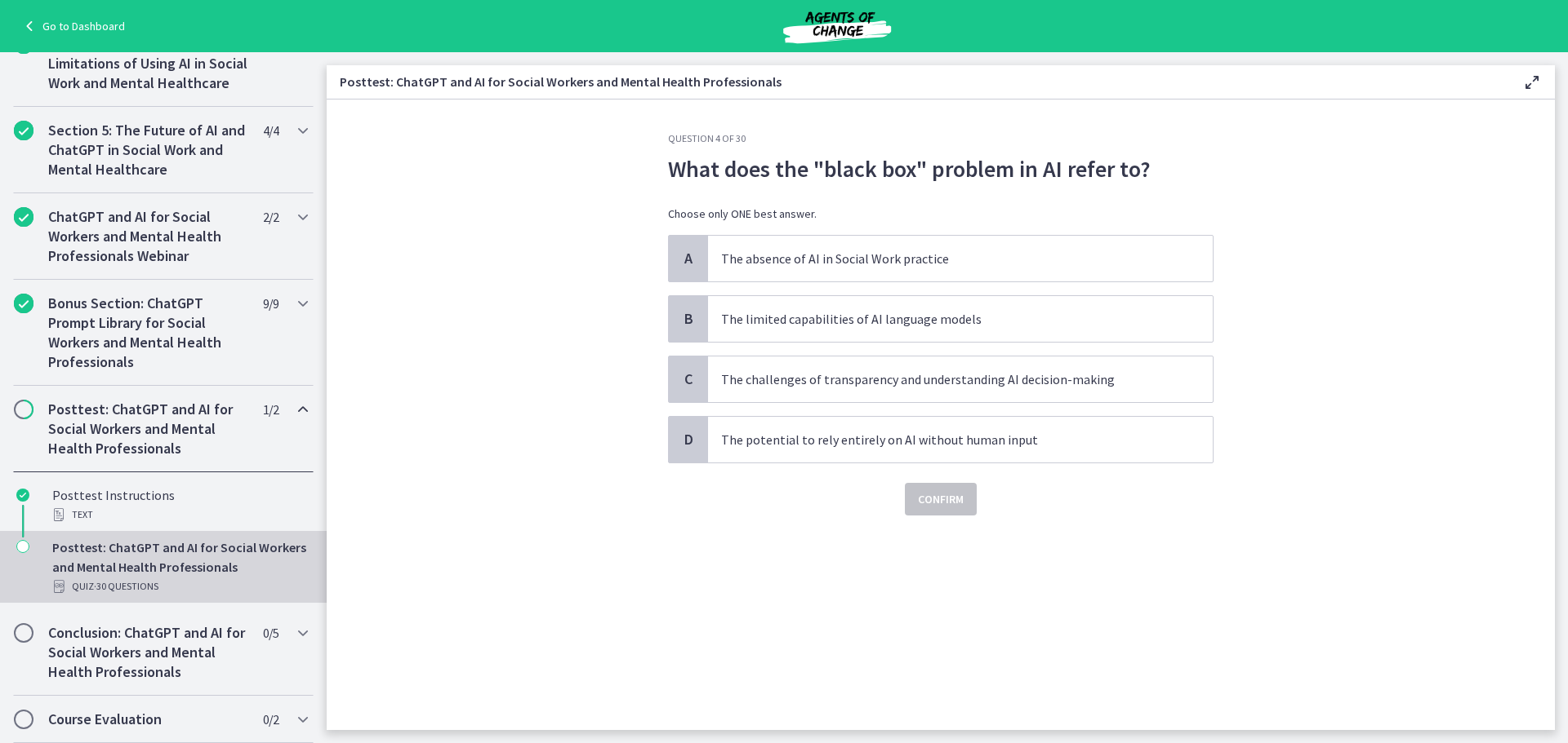
click at [1148, 611] on div "Question 4 of 30 What does the "black box" problem in AI refer to? Choose only …" at bounding box center [940, 431] width 571 height 598
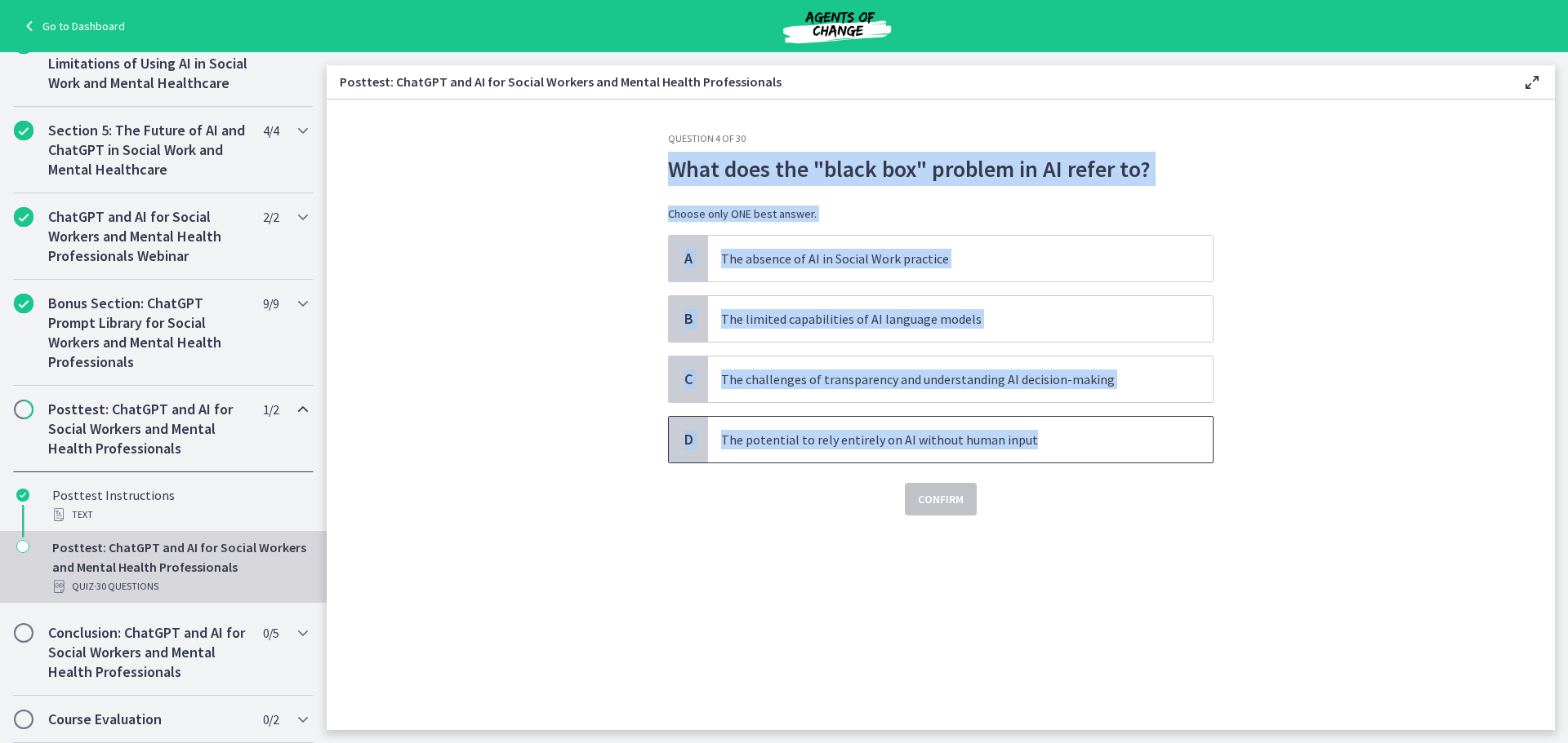
drag, startPoint x: 1043, startPoint y: 447, endPoint x: 675, endPoint y: 160, distance: 466.7
click at [675, 160] on div "Question 4 of 30 What does the "black box" problem in AI refer to? Choose only …" at bounding box center [941, 324] width 546 height 383
copy div "What does the "black box" problem in AI refer to? Choose only ONE best answer. …"
click at [691, 379] on span "C" at bounding box center [688, 379] width 20 height 20
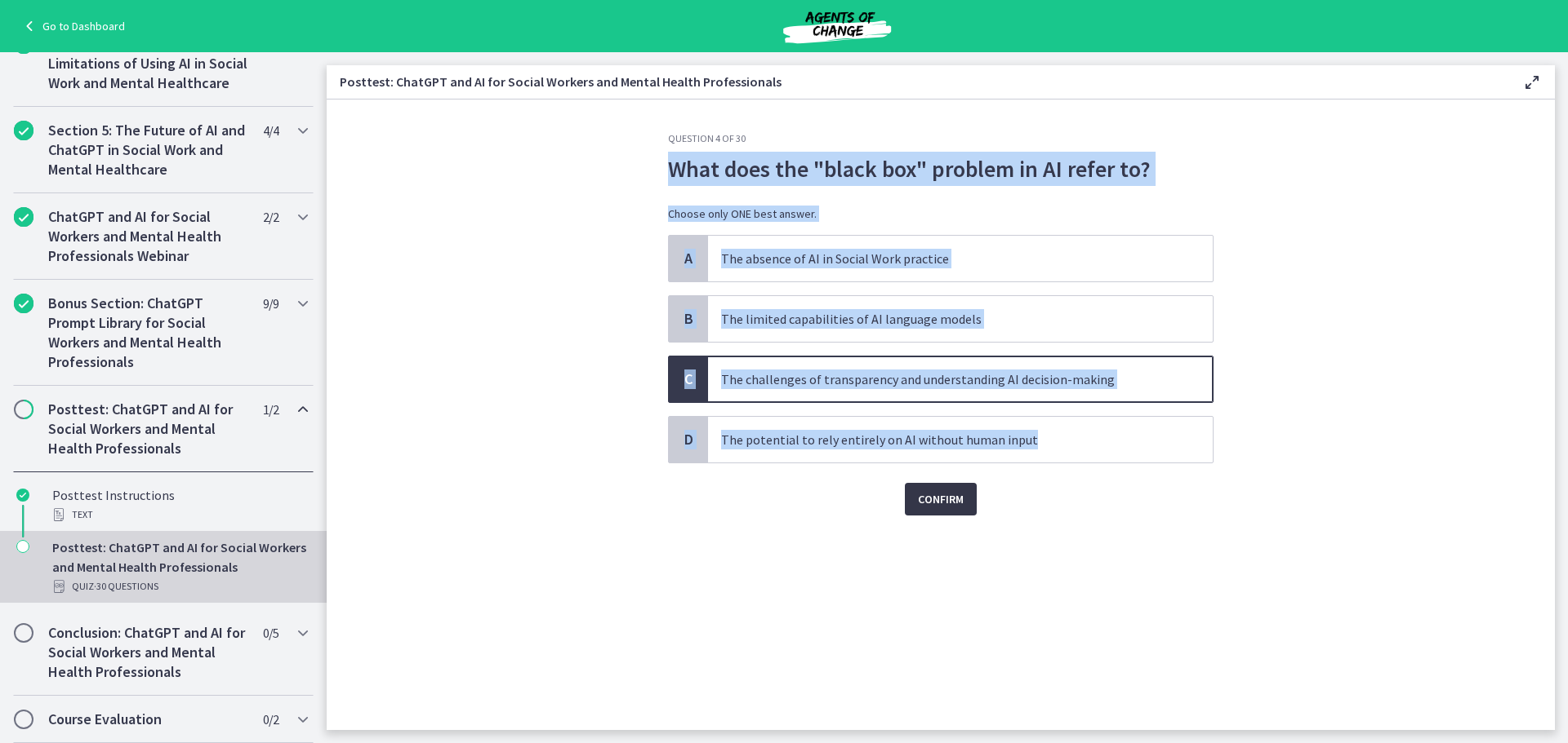
click at [936, 493] on span "Confirm" at bounding box center [940, 500] width 45 height 20
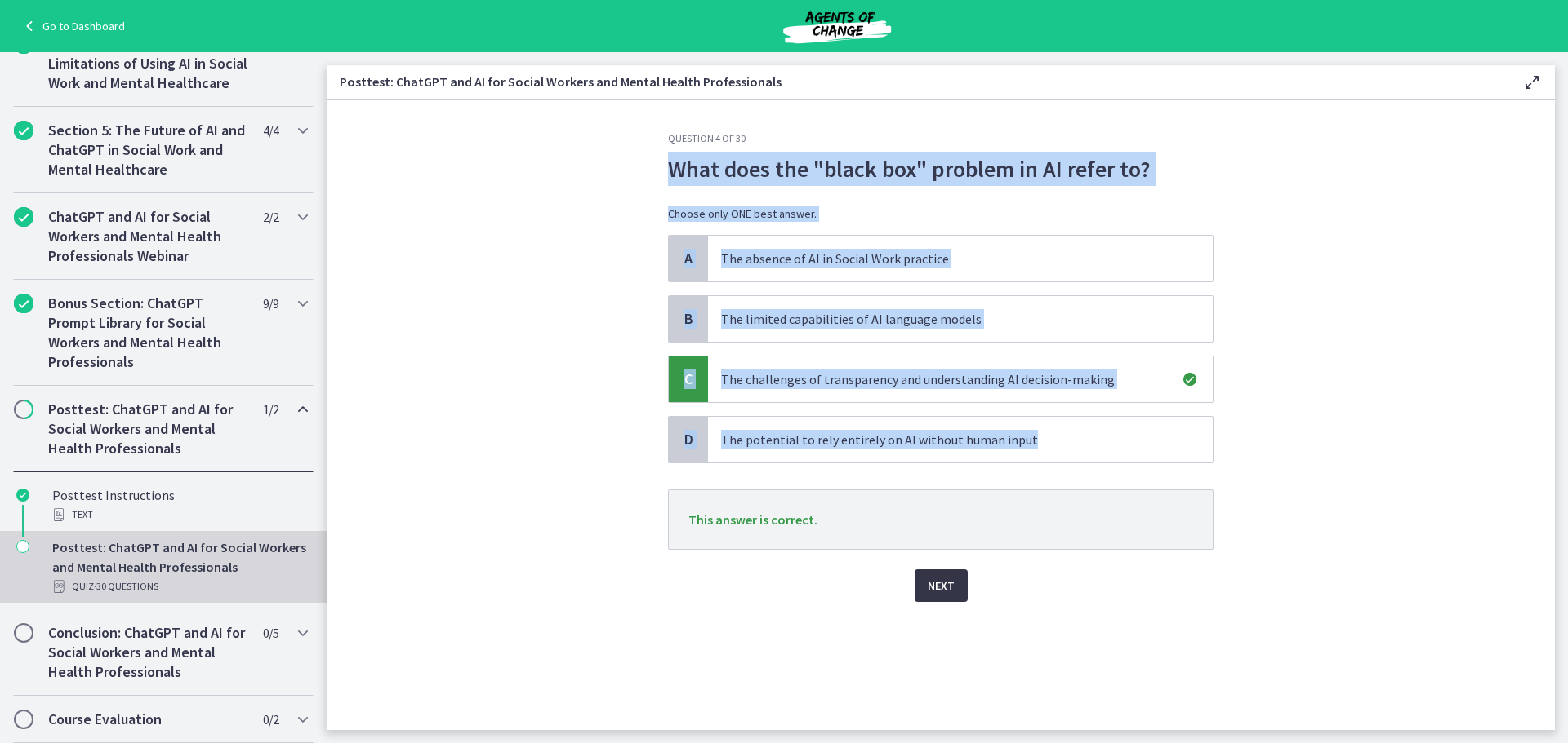
click at [954, 581] on button "Next" at bounding box center [941, 585] width 53 height 33
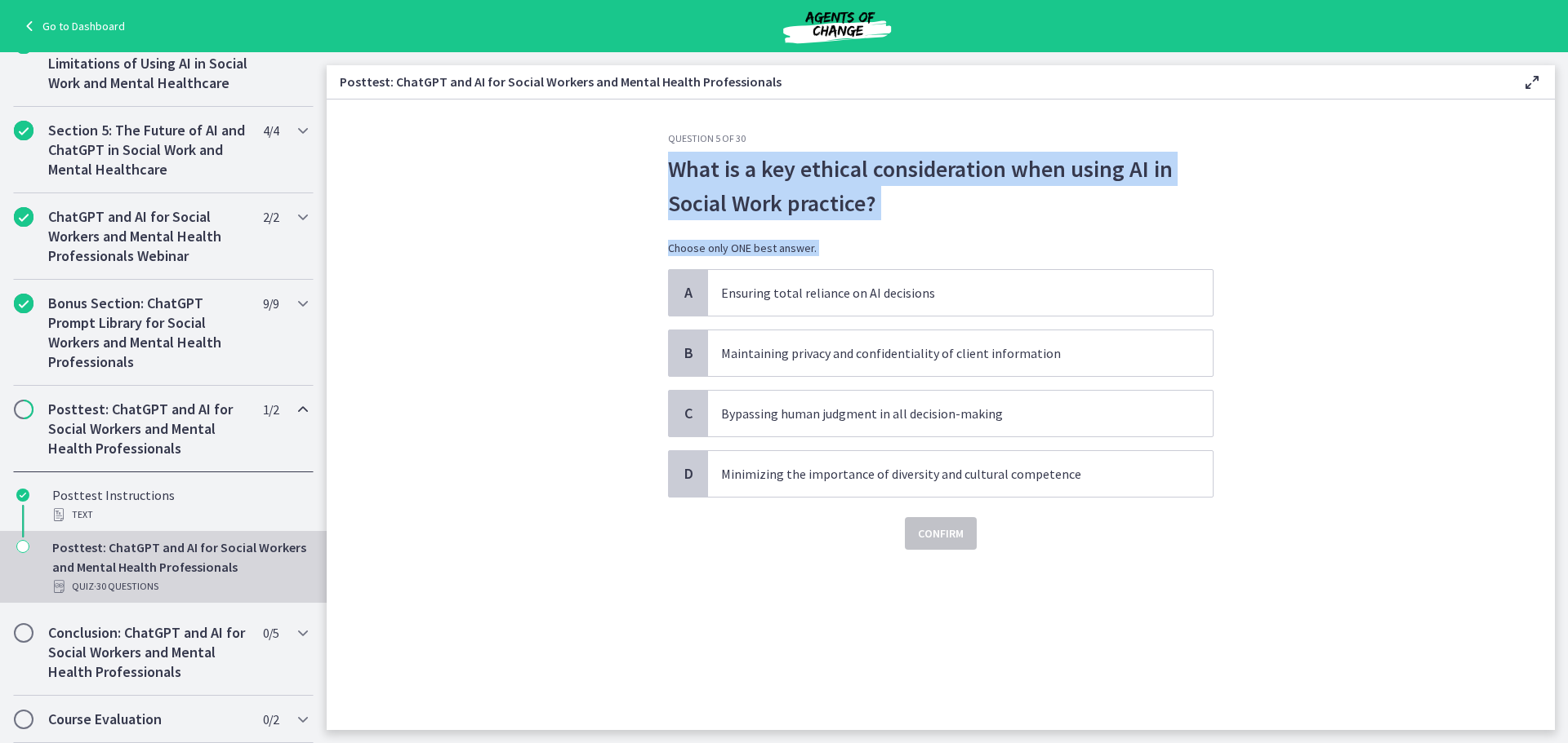
copy div "What does the "black box" problem in AI refer to? Choose only ONE best answer. …"
click at [693, 364] on div "B" at bounding box center [688, 353] width 40 height 45
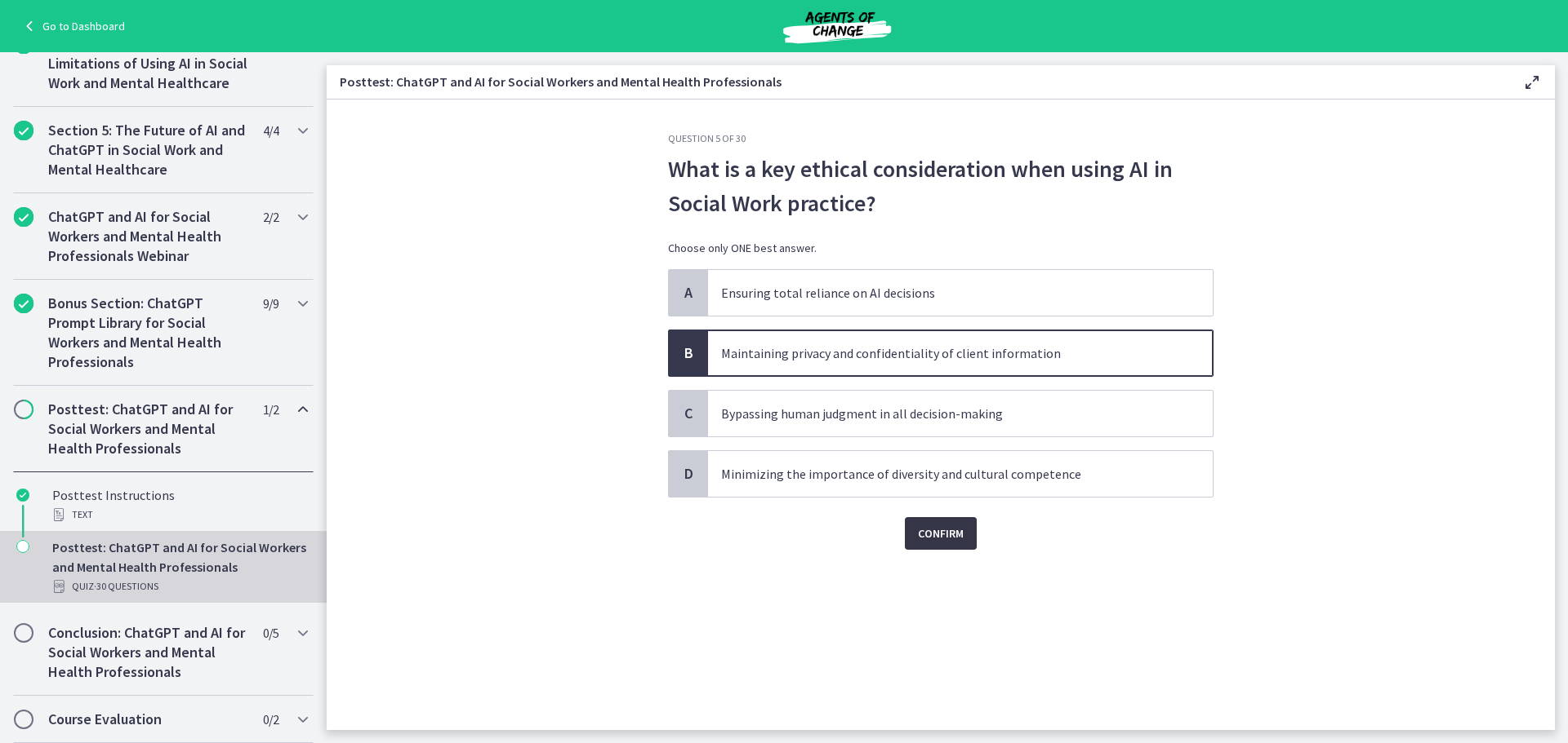
click at [928, 532] on span "Confirm" at bounding box center [940, 534] width 45 height 20
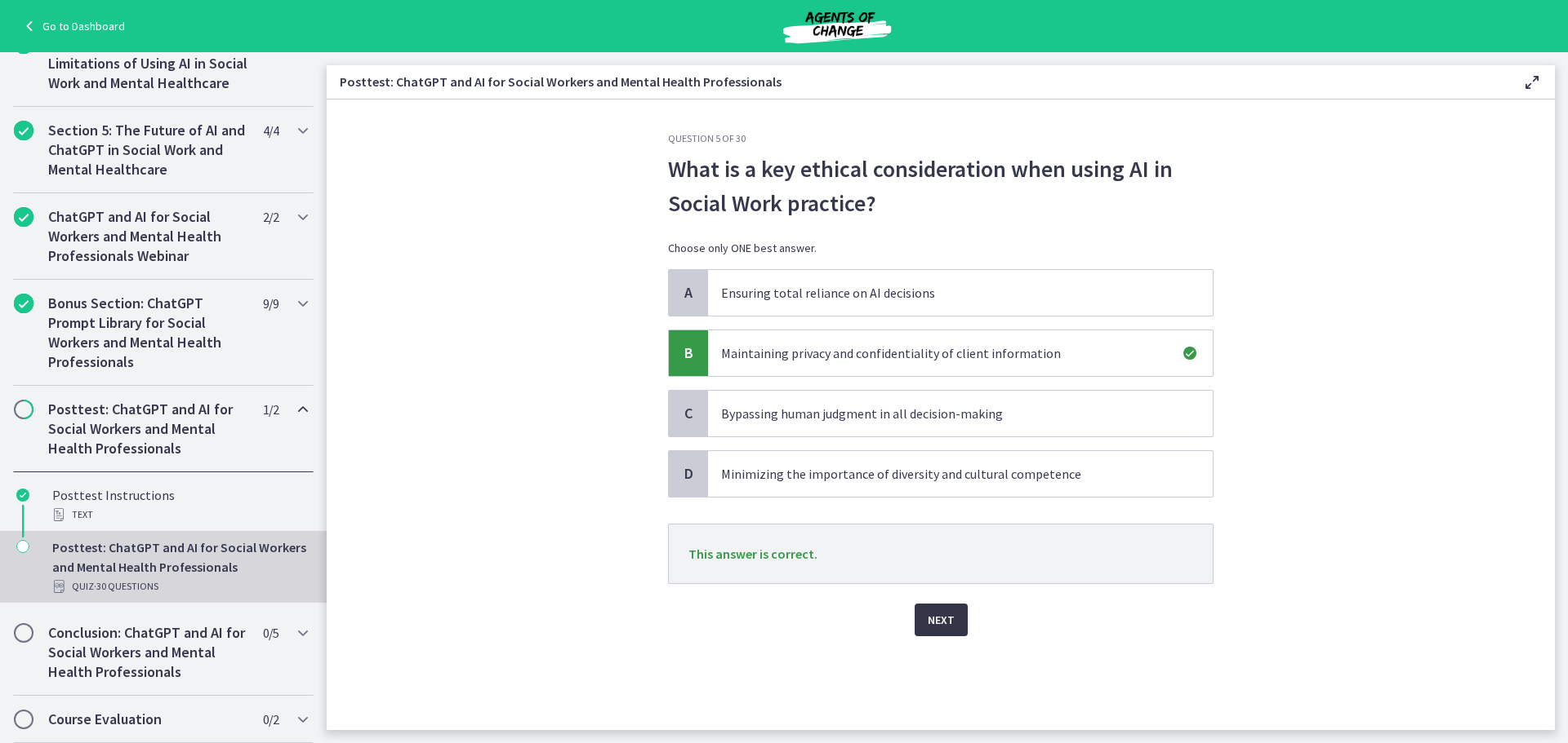
click at [947, 623] on span "Next" at bounding box center [940, 620] width 27 height 20
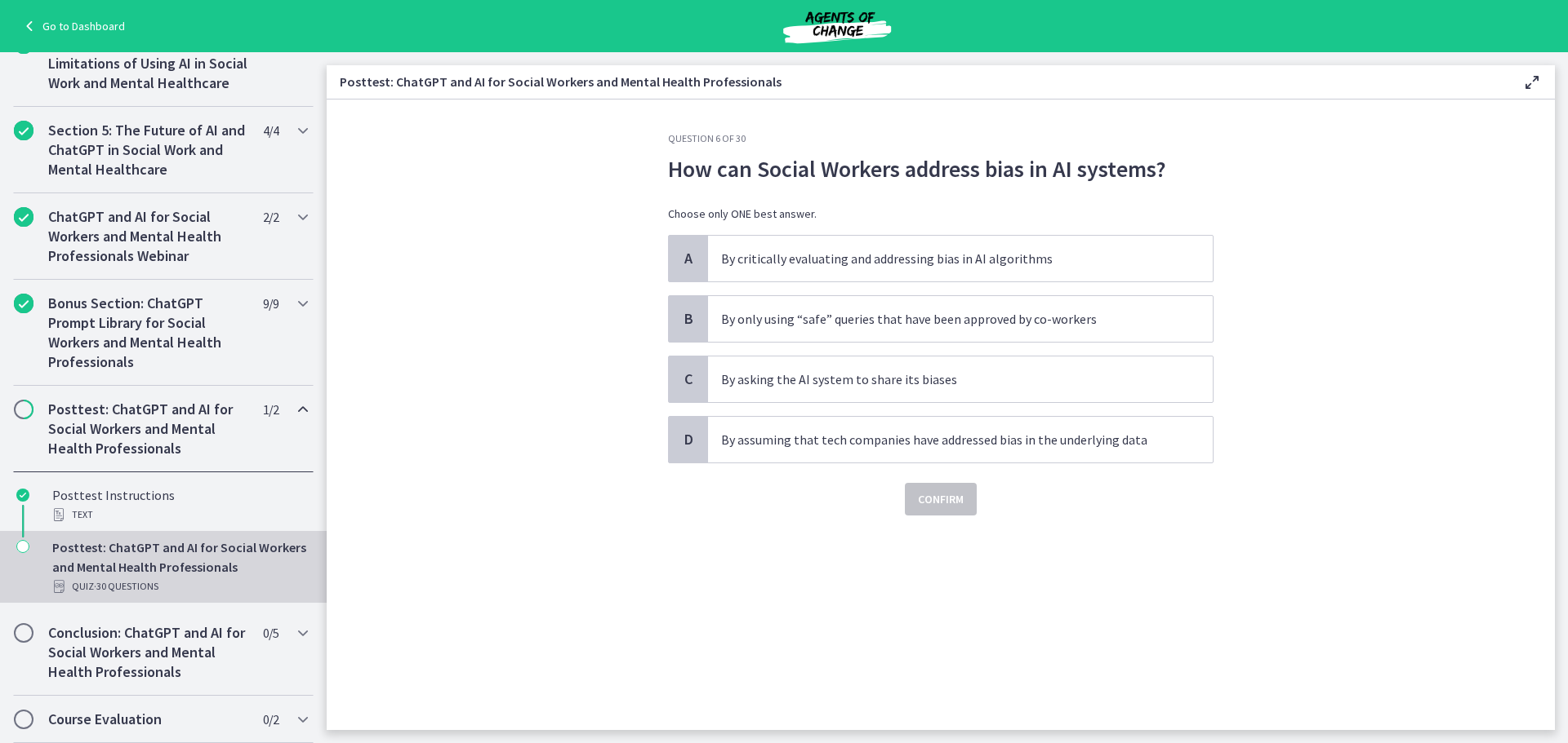
click at [903, 348] on div "A By critically evaluating and addressing bias in AI algorithms B By only using…" at bounding box center [941, 349] width 546 height 228
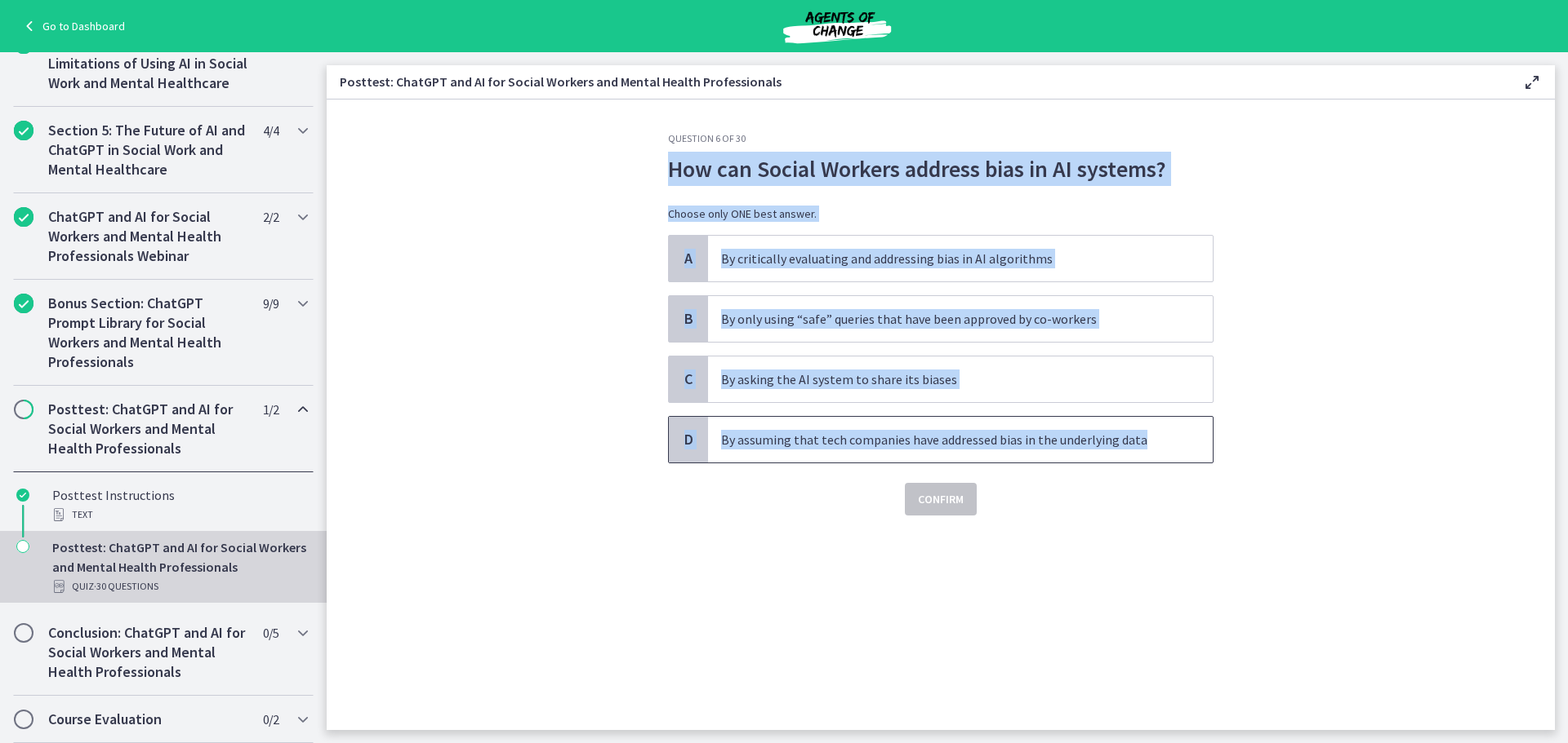
drag, startPoint x: 1155, startPoint y: 448, endPoint x: 661, endPoint y: 171, distance: 566.4
click at [661, 171] on div "Question 6 of 30 How can Social Workers address bias in AI systems? Choose only…" at bounding box center [940, 431] width 571 height 598
copy div "How can Social Workers address bias in AI systems? Choose only ONE best answer.…"
click at [689, 261] on span "A" at bounding box center [688, 259] width 20 height 20
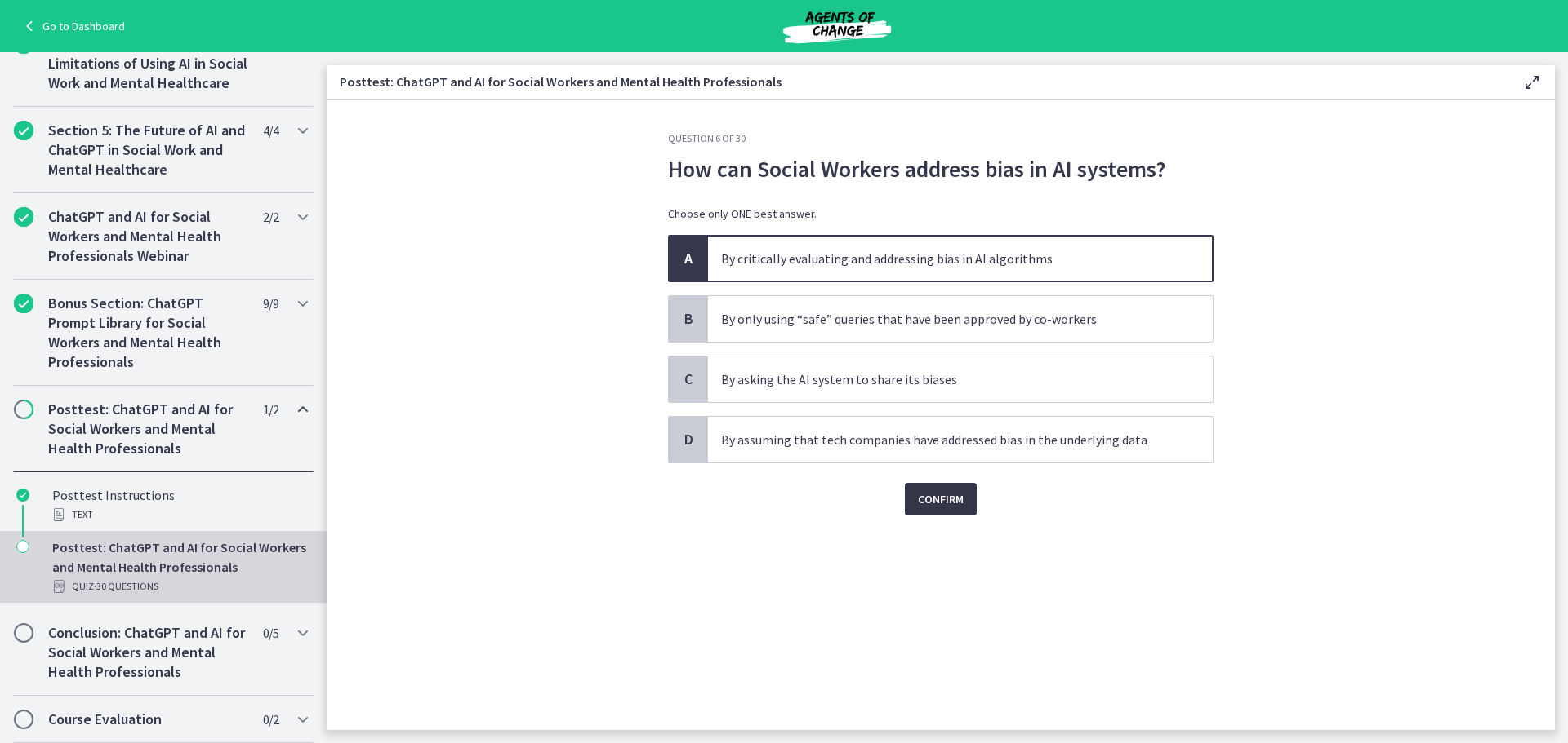
click at [936, 499] on span "Confirm" at bounding box center [940, 500] width 45 height 20
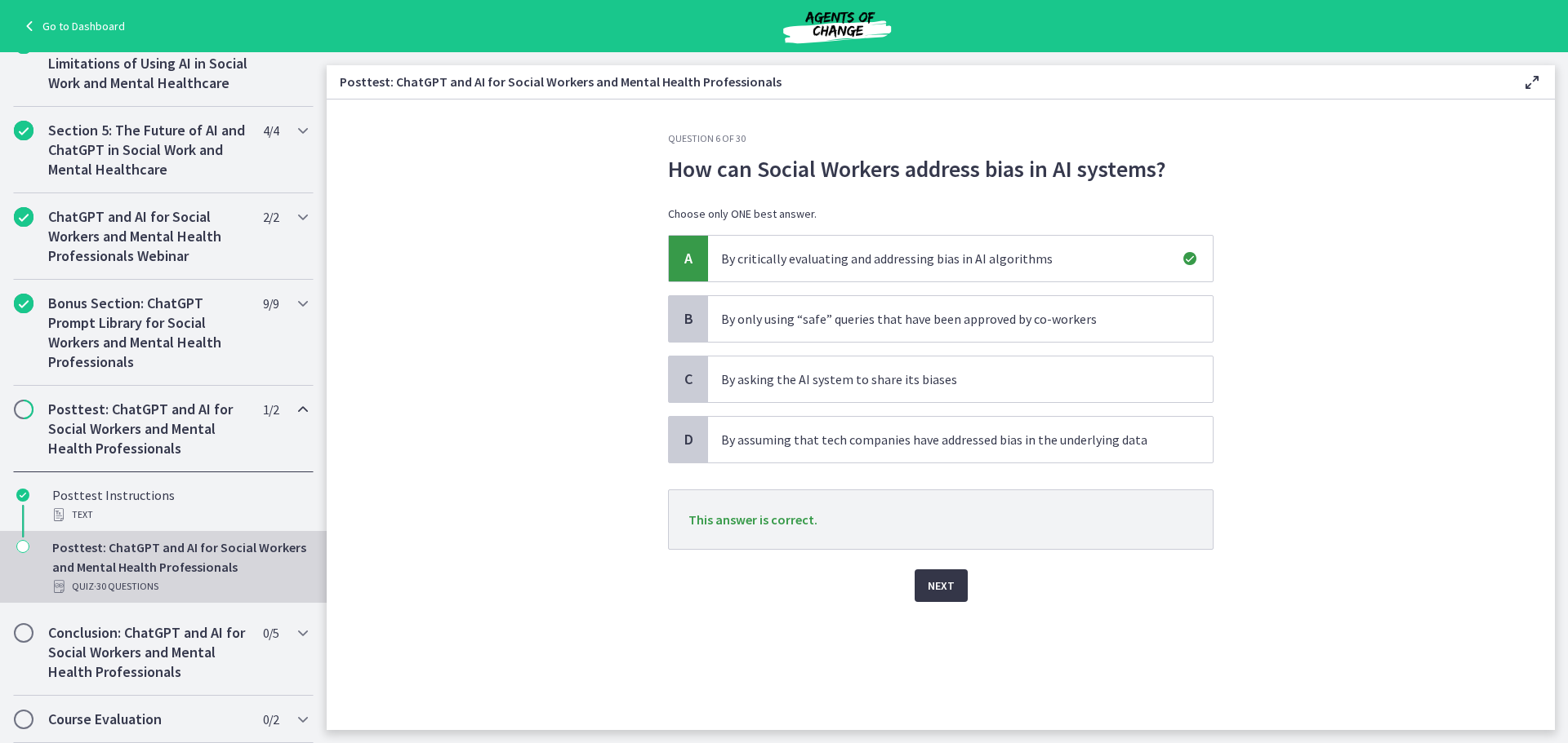
click at [929, 594] on span "Next" at bounding box center [940, 586] width 27 height 20
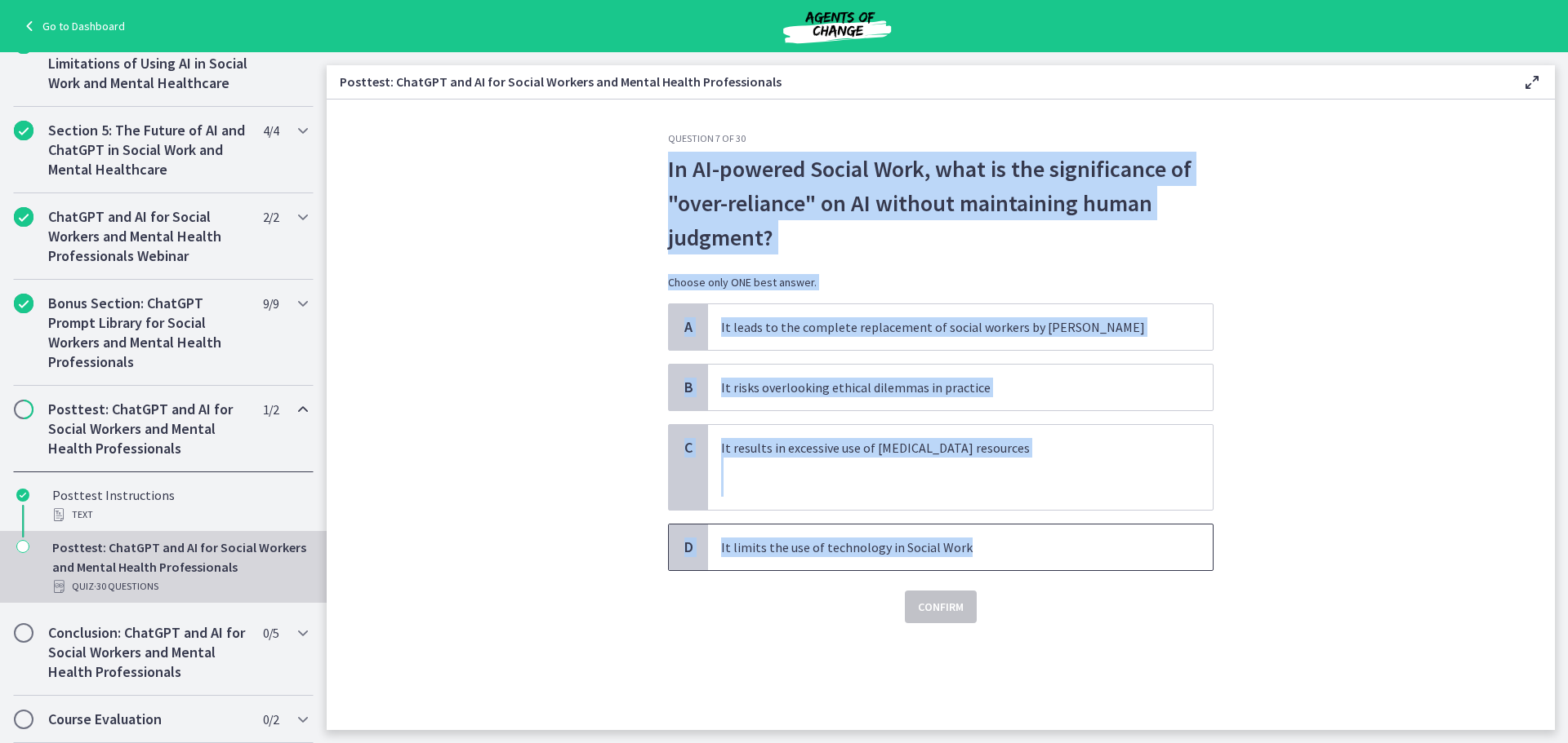
drag, startPoint x: 993, startPoint y: 545, endPoint x: 667, endPoint y: 171, distance: 496.1
click at [667, 171] on div "Question 7 of 30 In AI-powered Social Work, what is the significance of "over-r…" at bounding box center [940, 431] width 571 height 598
copy div "In AI-powered Social Work, what is the significance of "over-reliance" on AI wi…"
click at [690, 389] on span "B" at bounding box center [688, 387] width 20 height 20
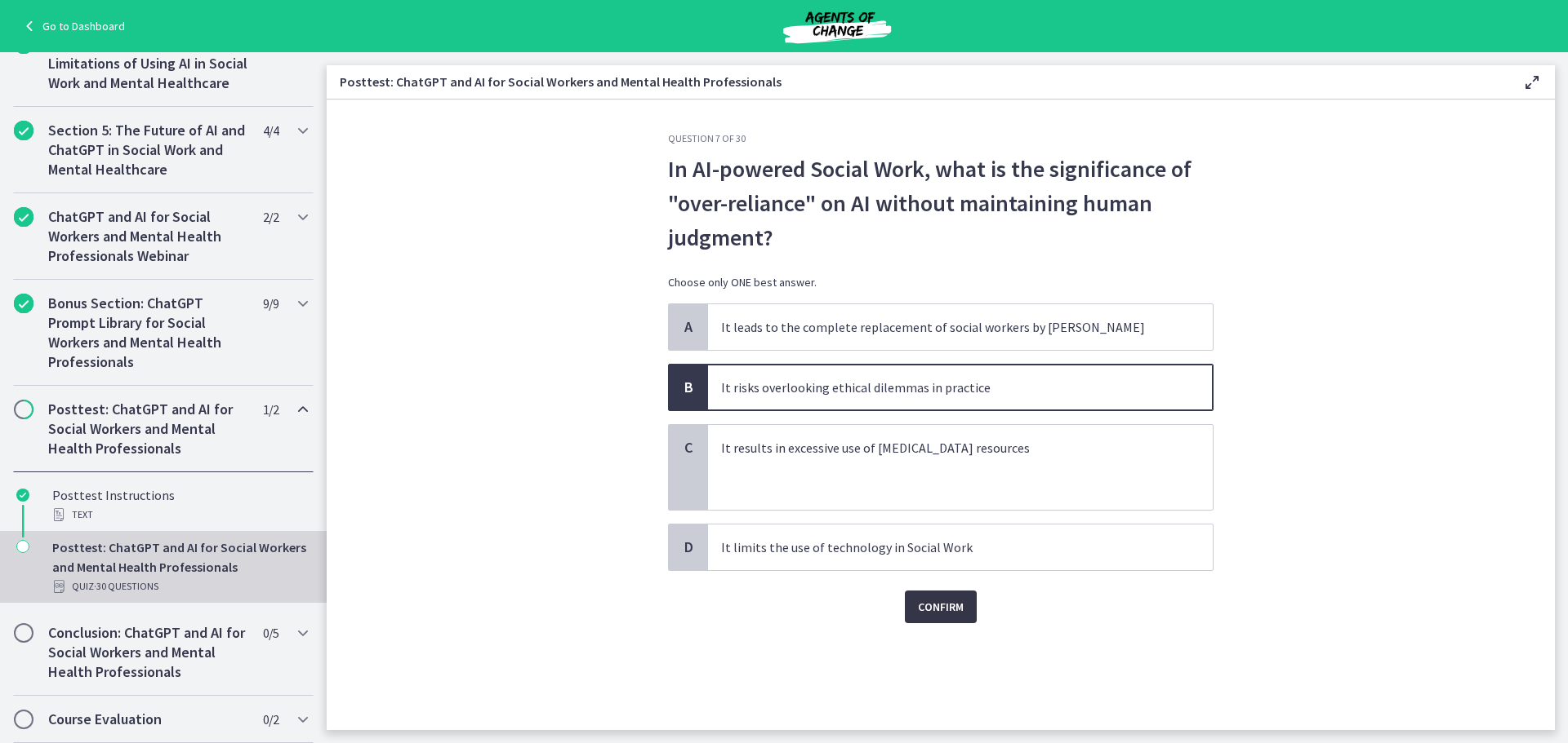
click at [949, 612] on span "Confirm" at bounding box center [940, 608] width 45 height 20
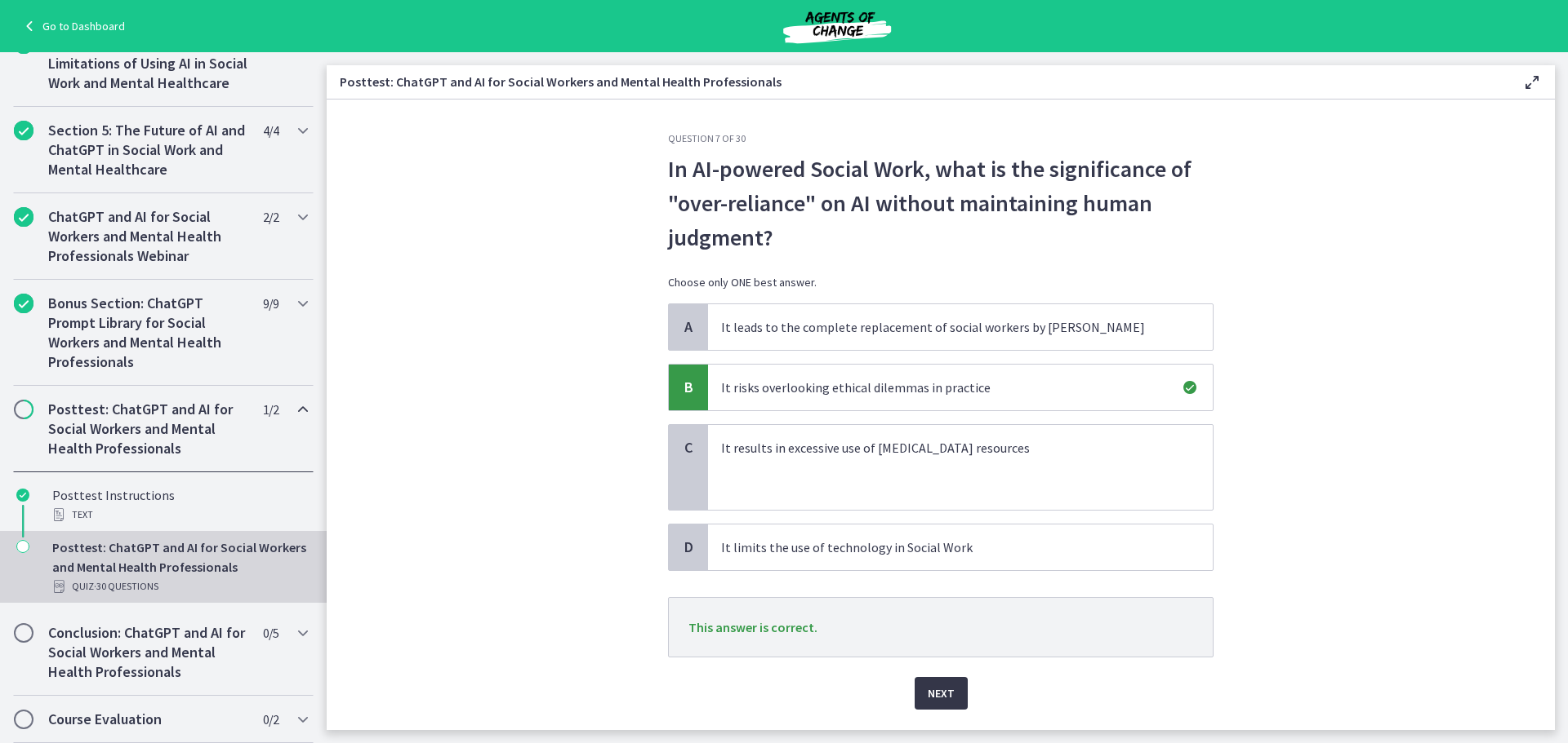
click at [935, 685] on span "Next" at bounding box center [940, 694] width 27 height 20
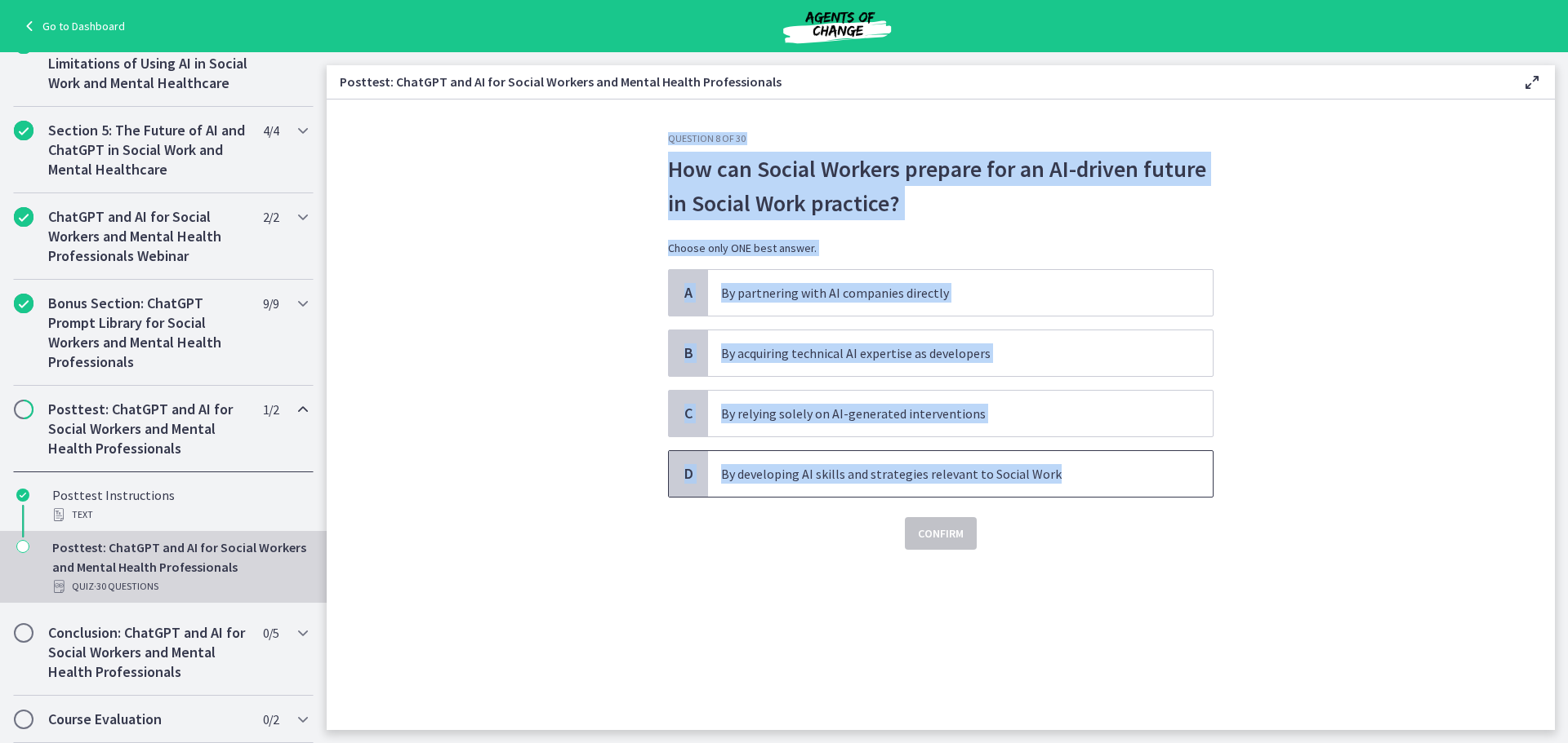
drag, startPoint x: 1080, startPoint y: 482, endPoint x: 657, endPoint y: 146, distance: 540.2
click at [657, 146] on div "Question 8 of 30 How can Social Workers prepare for an AI-driven future in Soci…" at bounding box center [940, 431] width 571 height 598
click at [668, 171] on p "How can Social Workers prepare for an AI-driven future in Social Work practice?" at bounding box center [941, 186] width 546 height 68
drag, startPoint x: 668, startPoint y: 171, endPoint x: 1082, endPoint y: 478, distance: 515.4
click at [1082, 478] on div "Question 8 of 30 How can Social Workers prepare for an AI-driven future in Soci…" at bounding box center [941, 341] width 546 height 418
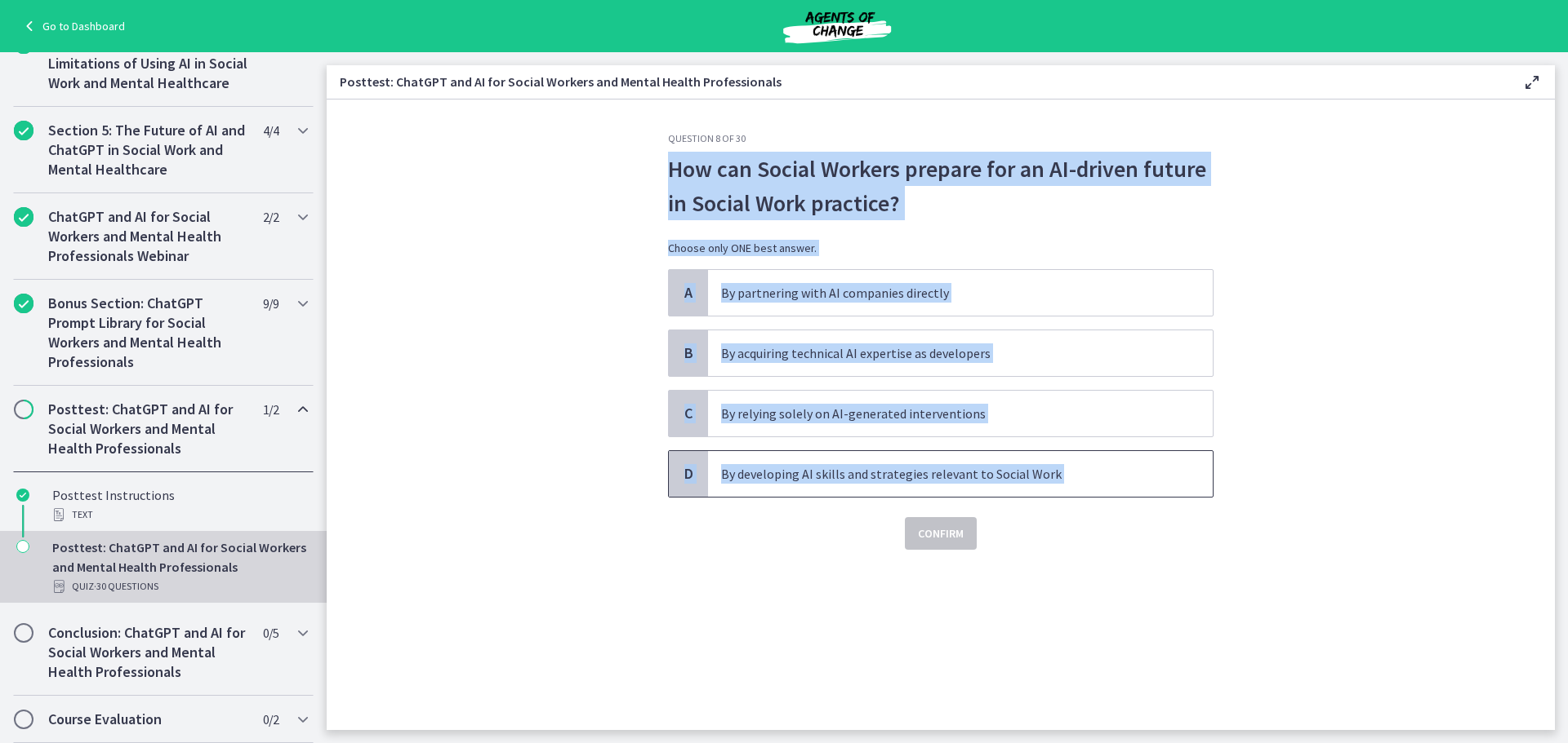
click at [682, 471] on span "D" at bounding box center [688, 474] width 20 height 20
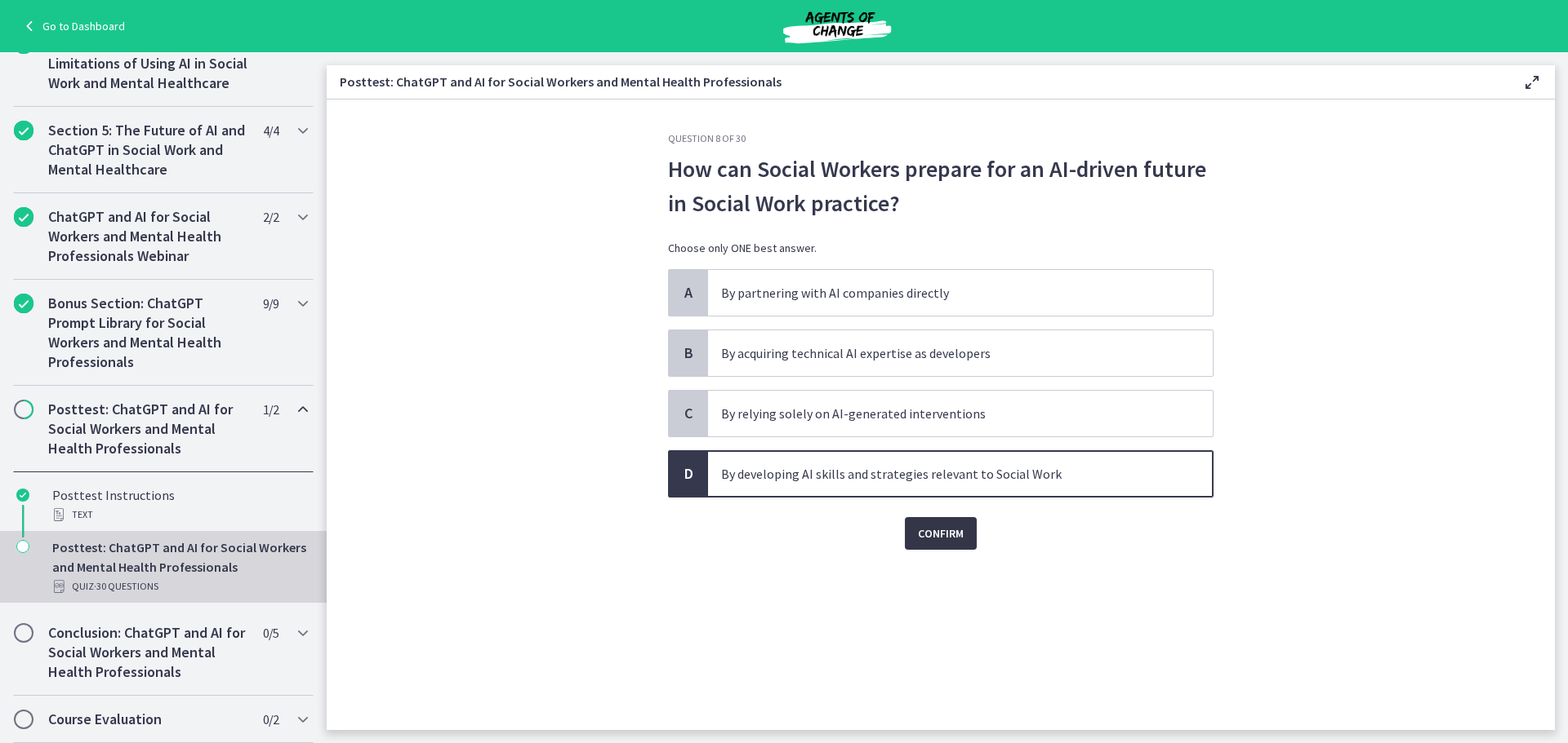
click at [959, 535] on span "Confirm" at bounding box center [940, 534] width 45 height 20
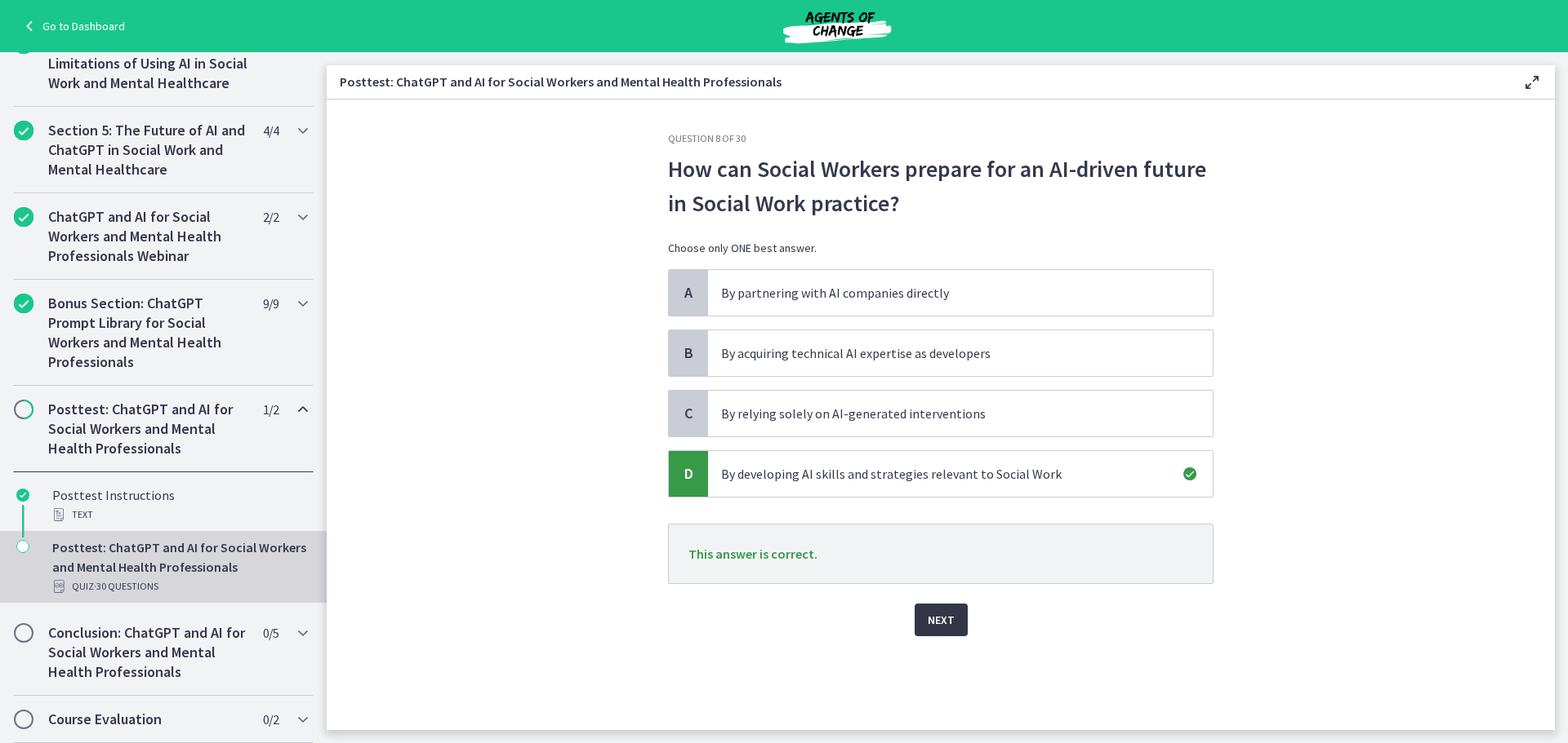
click at [954, 623] on button "Next" at bounding box center [941, 619] width 53 height 33
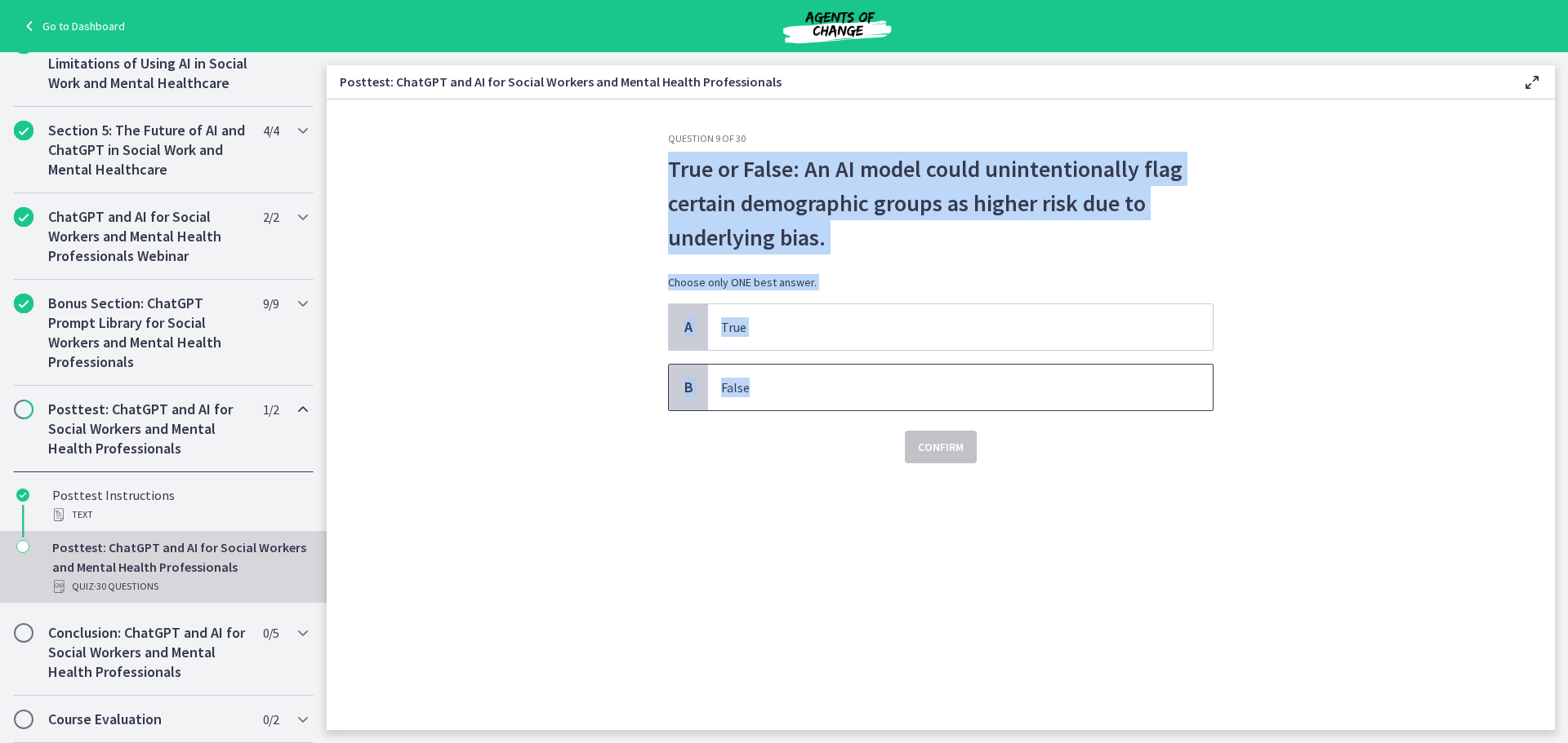
drag, startPoint x: 786, startPoint y: 385, endPoint x: 668, endPoint y: 180, distance: 236.5
click at [668, 180] on div "Question 9 of 30 True or False: An AI model could unintentionally flag certain …" at bounding box center [941, 297] width 546 height 331
copy div "True or False: An AI model could unintentionally flag certain demographic group…"
click at [691, 330] on span "A" at bounding box center [688, 327] width 20 height 20
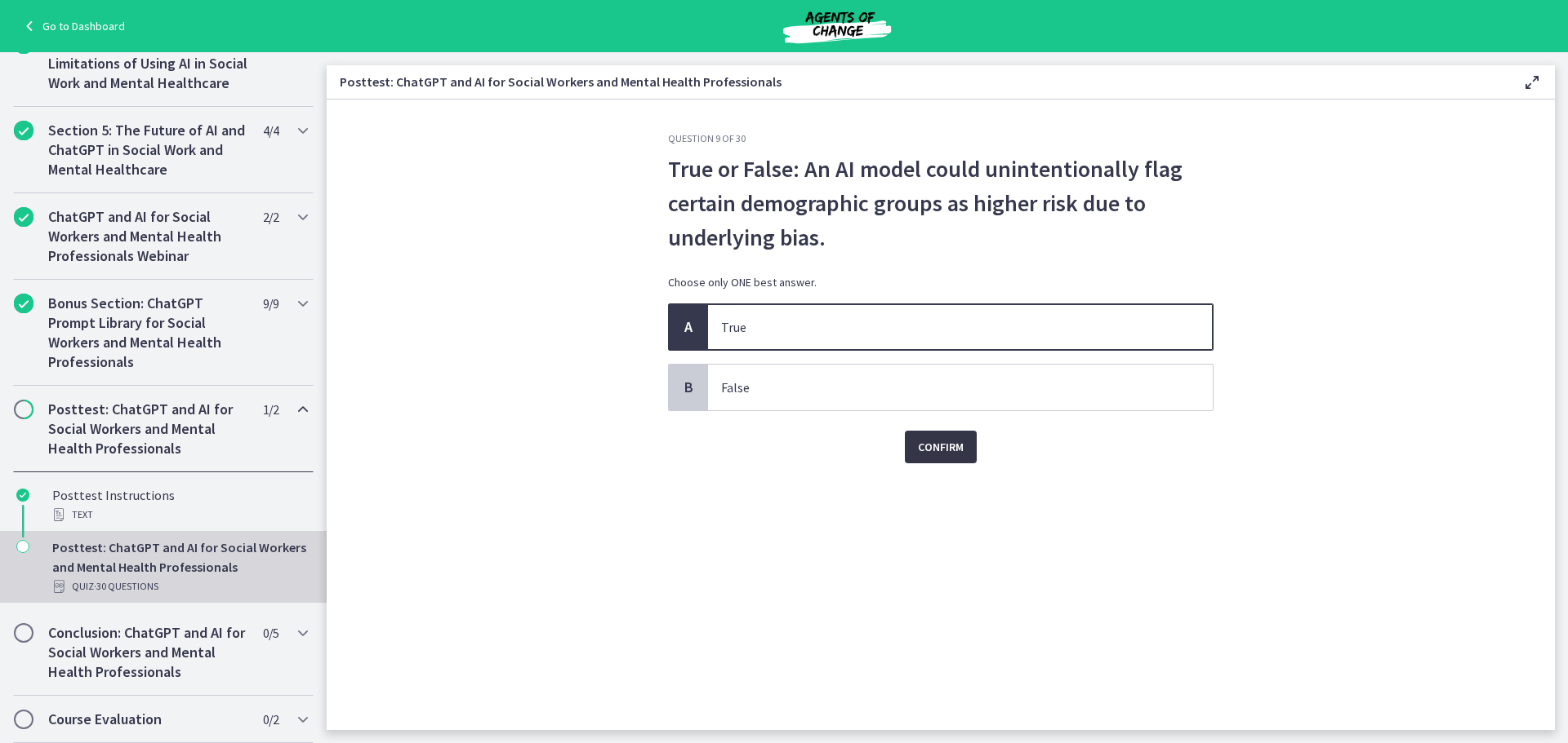
click at [972, 455] on button "Confirm" at bounding box center [940, 447] width 72 height 33
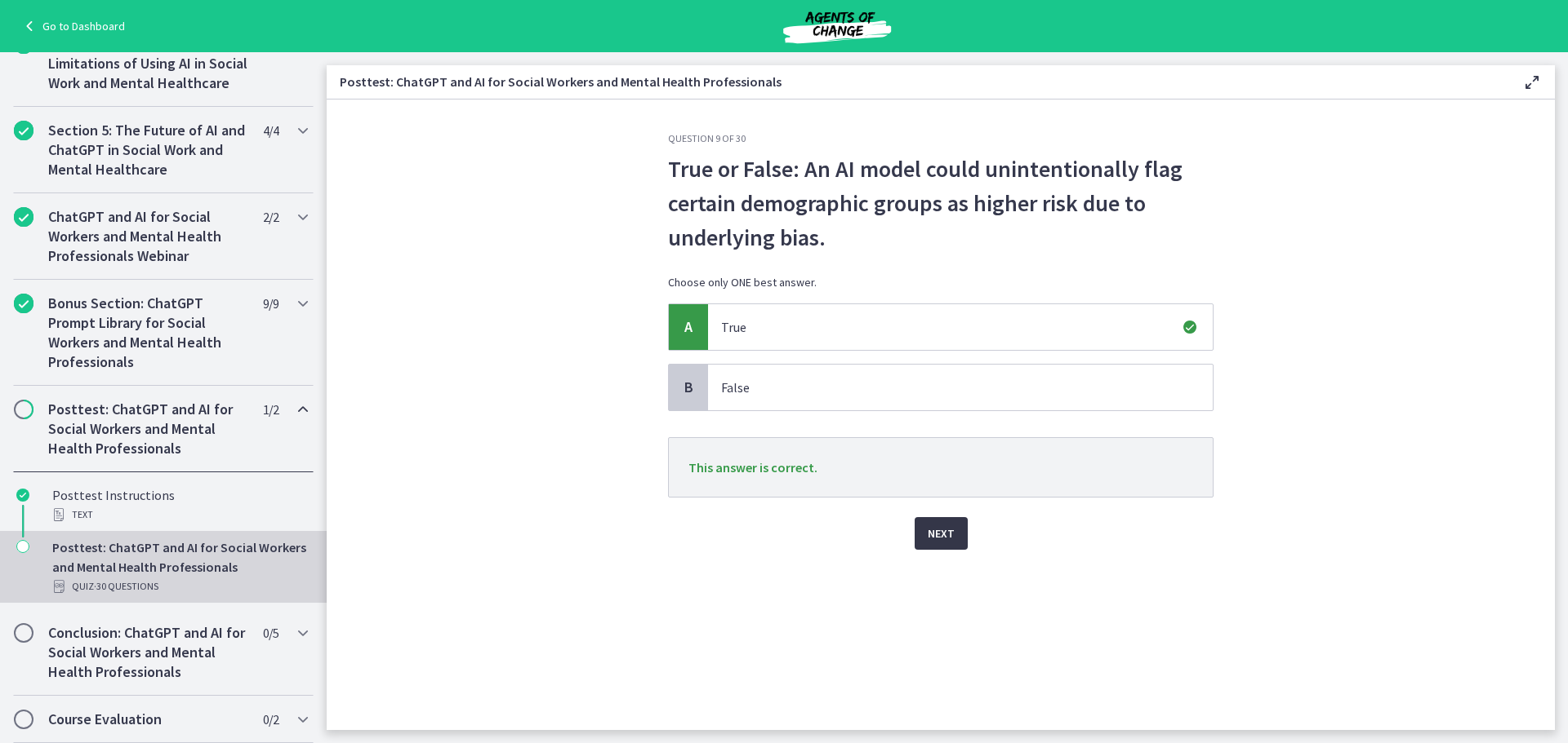
click at [943, 532] on span "Next" at bounding box center [940, 534] width 27 height 20
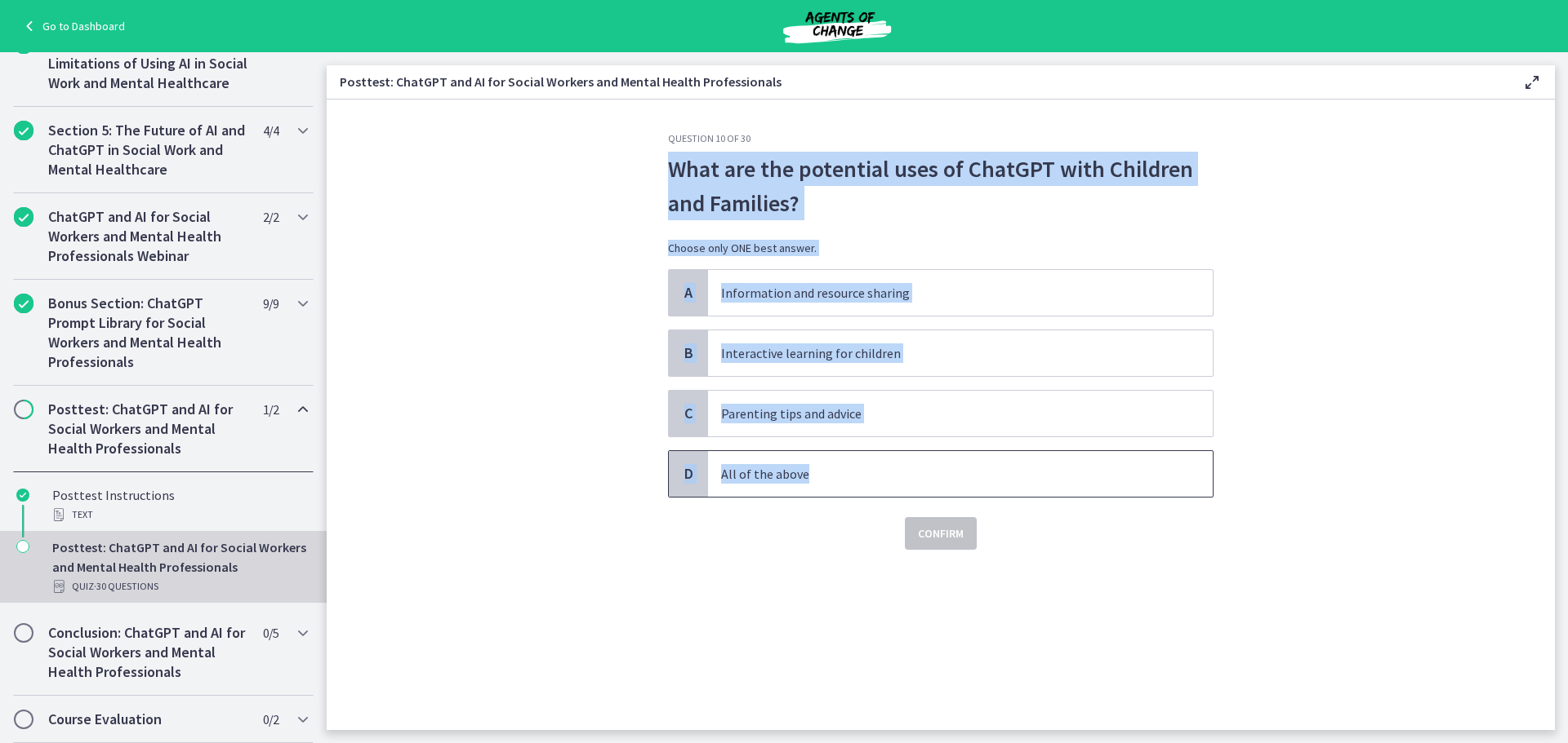
drag, startPoint x: 853, startPoint y: 471, endPoint x: 677, endPoint y: 174, distance: 345.2
click at [677, 174] on div "Question 10 of 30 What are the potential uses of ChatGPT with Children and Fami…" at bounding box center [941, 341] width 546 height 418
copy div "What are the potential uses of ChatGPT with Children and Families? Choose only …"
click at [685, 476] on span "D" at bounding box center [688, 474] width 20 height 20
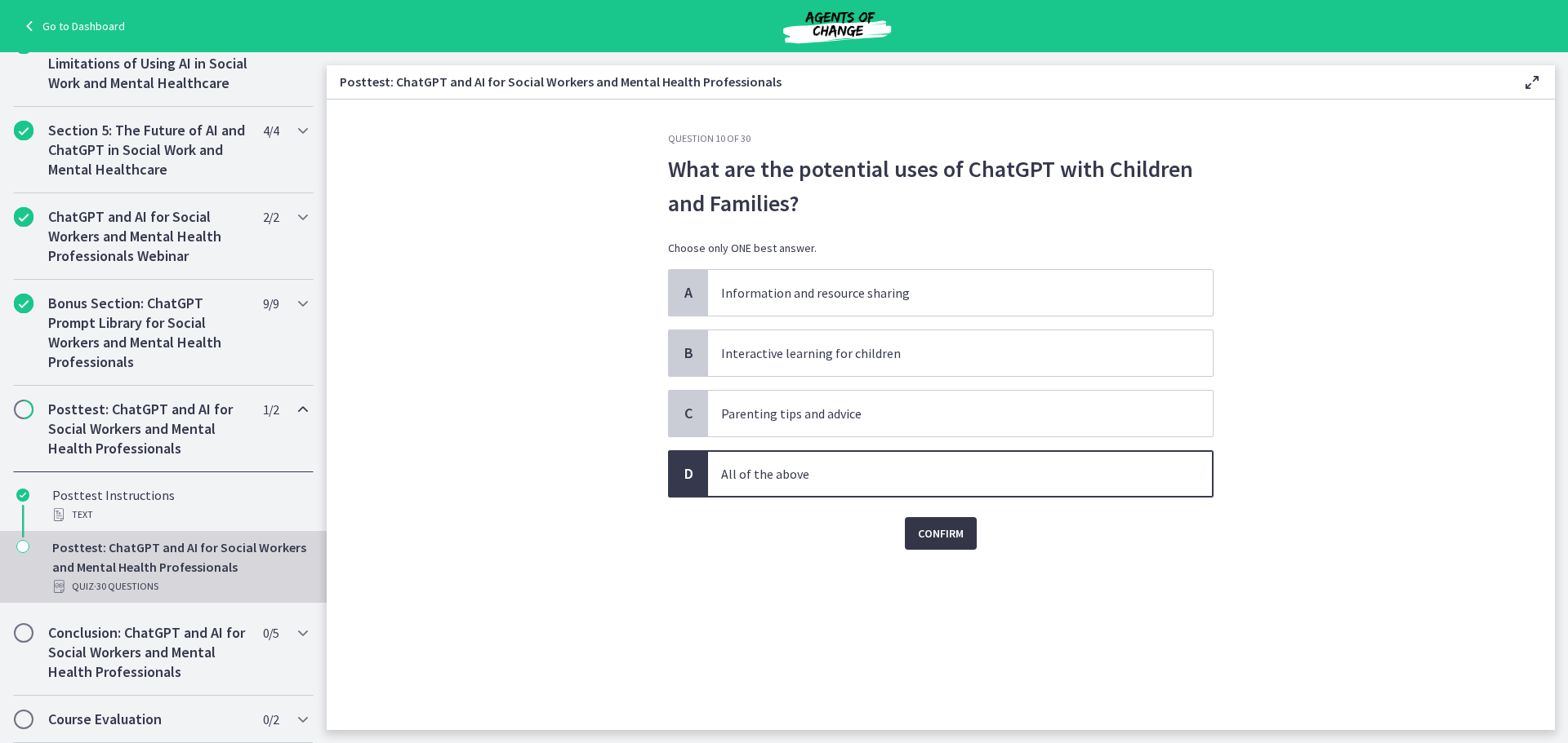
click at [930, 539] on span "Confirm" at bounding box center [940, 534] width 45 height 20
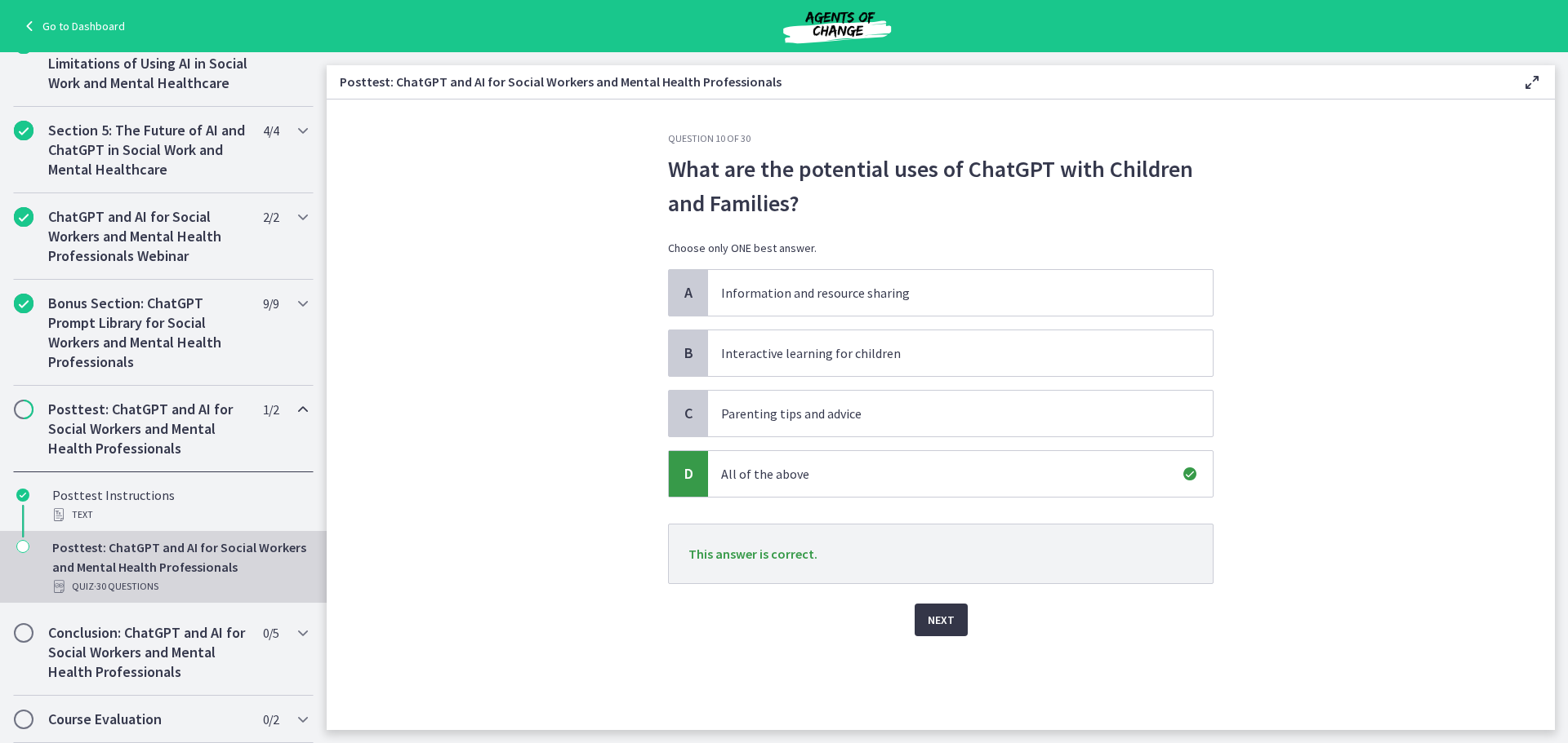
click at [954, 628] on button "Next" at bounding box center [941, 619] width 53 height 33
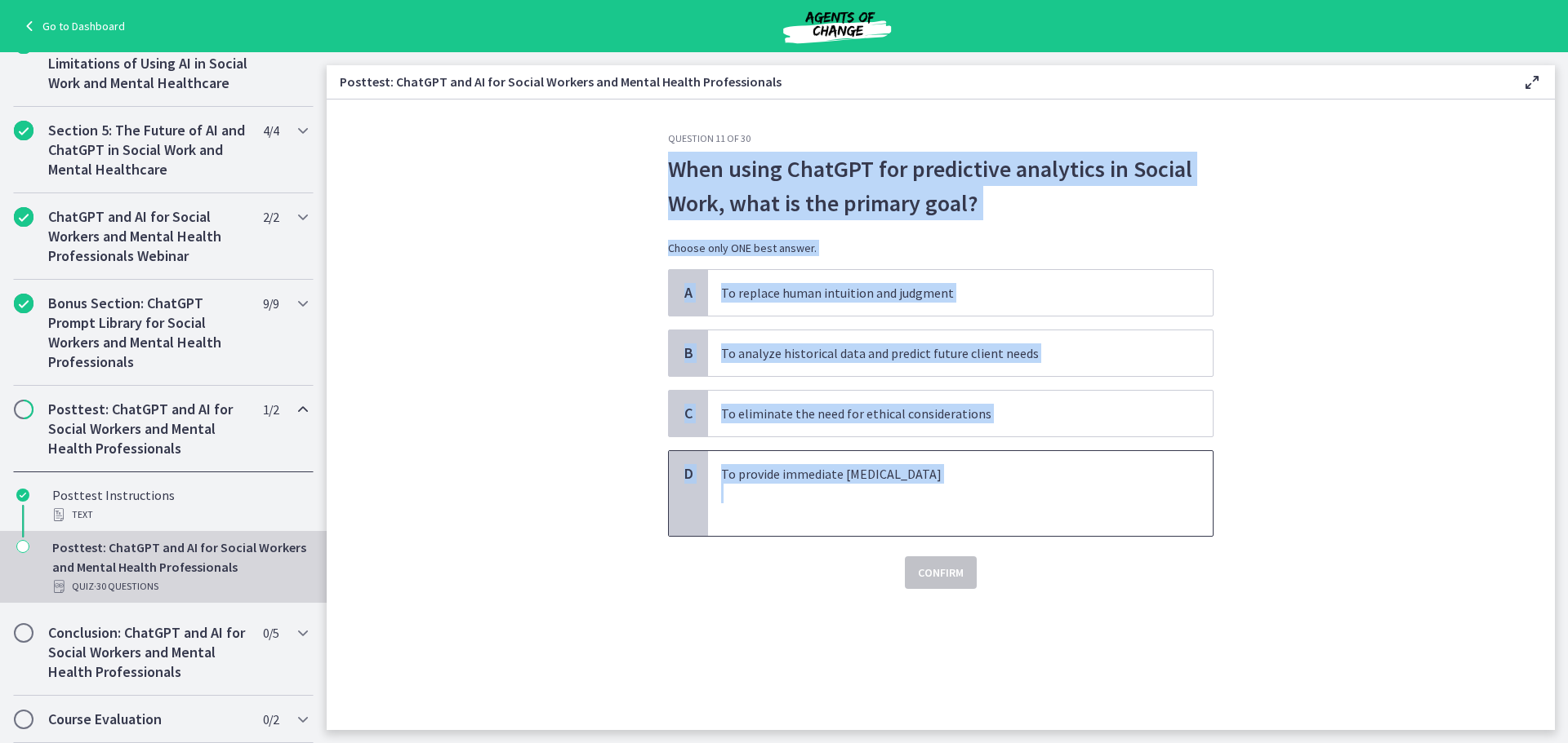
drag, startPoint x: 949, startPoint y: 485, endPoint x: 675, endPoint y: 181, distance: 409.3
click at [675, 181] on div "Question 11 of 30 When using ChatGPT for predictive analytics in Social Work, w…" at bounding box center [941, 361] width 546 height 456
copy div "When using ChatGPT for predictive analytics in Social Work, what is the primary…"
click at [693, 358] on span "B" at bounding box center [688, 354] width 20 height 20
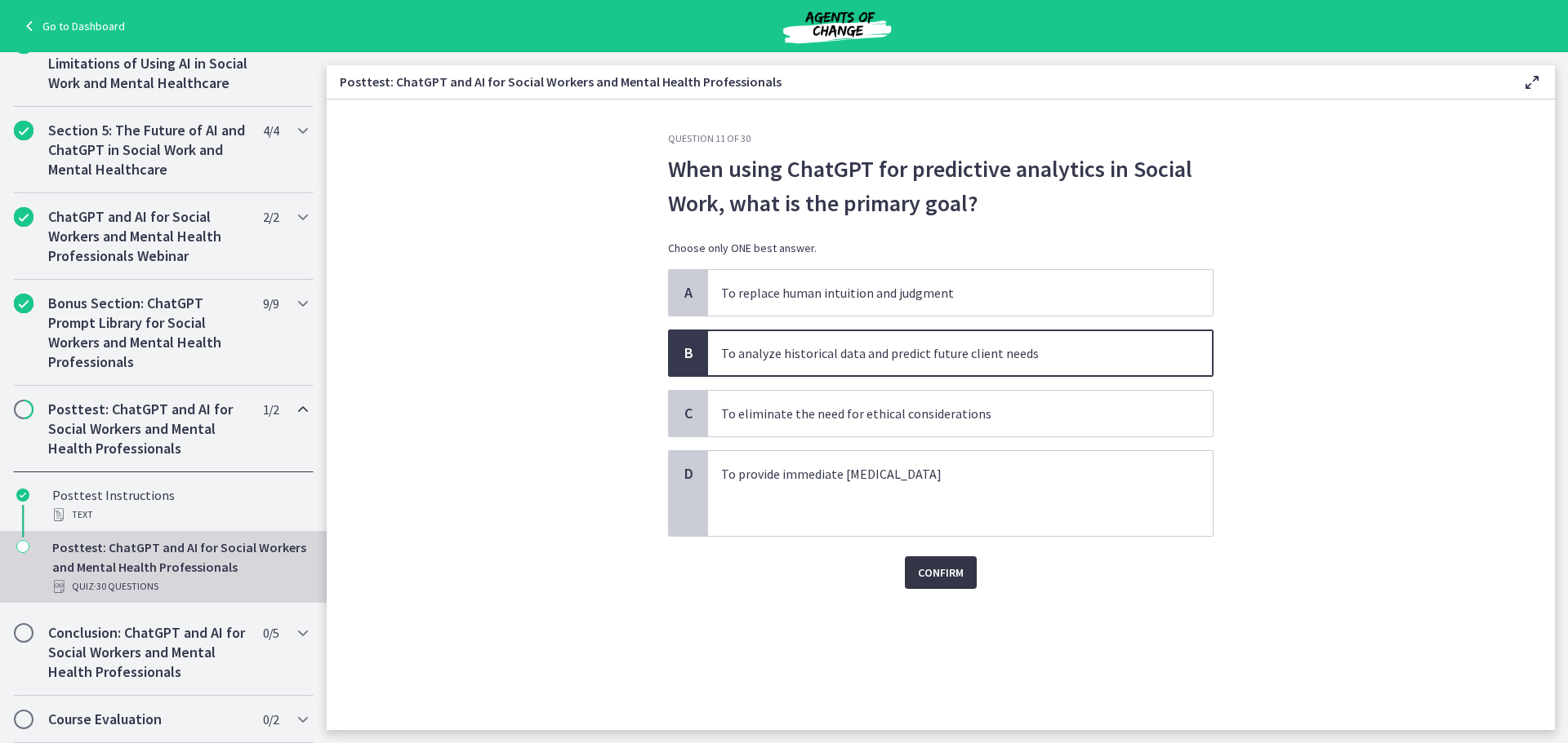
click at [932, 574] on span "Confirm" at bounding box center [940, 573] width 45 height 20
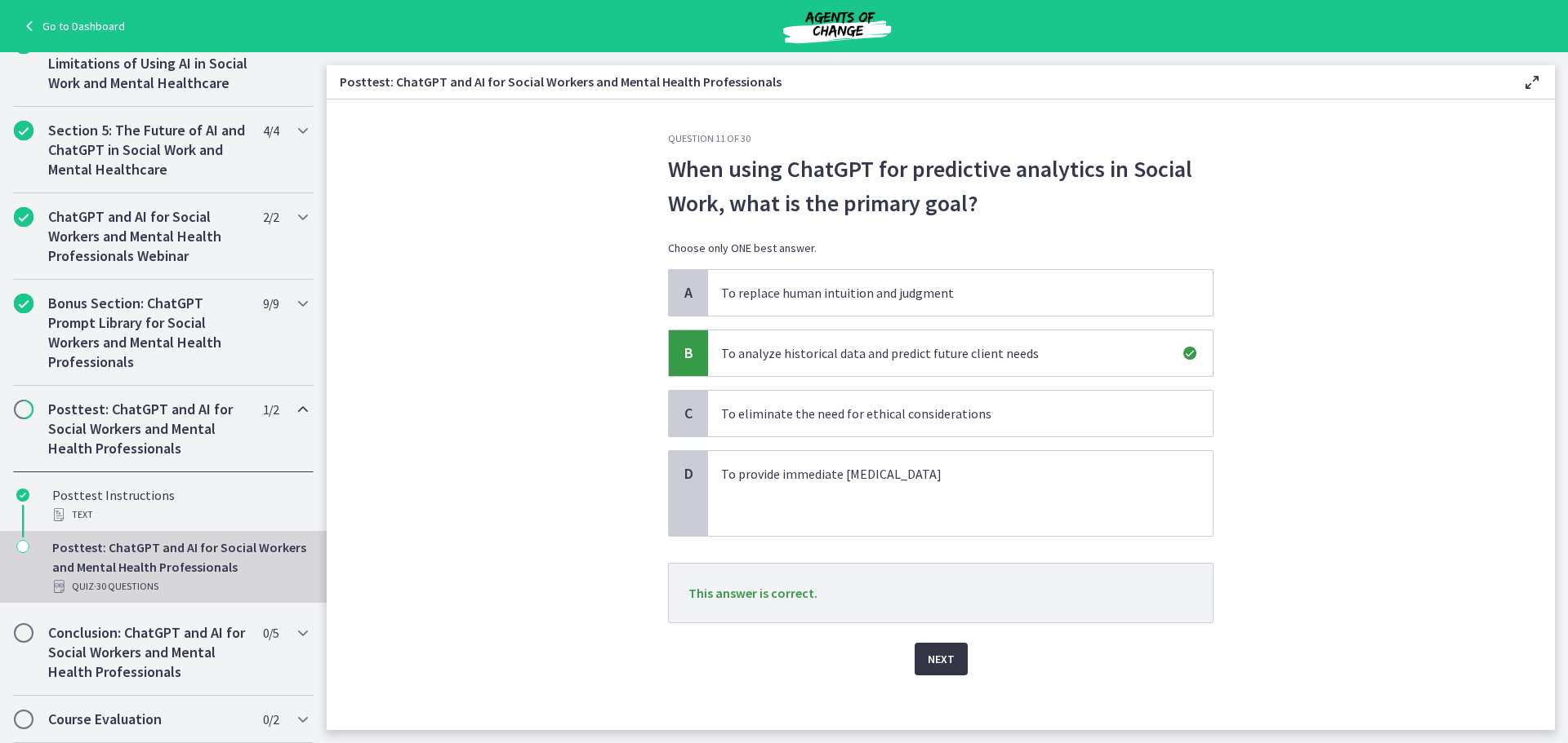
click at [948, 665] on button "Next" at bounding box center [941, 659] width 53 height 33
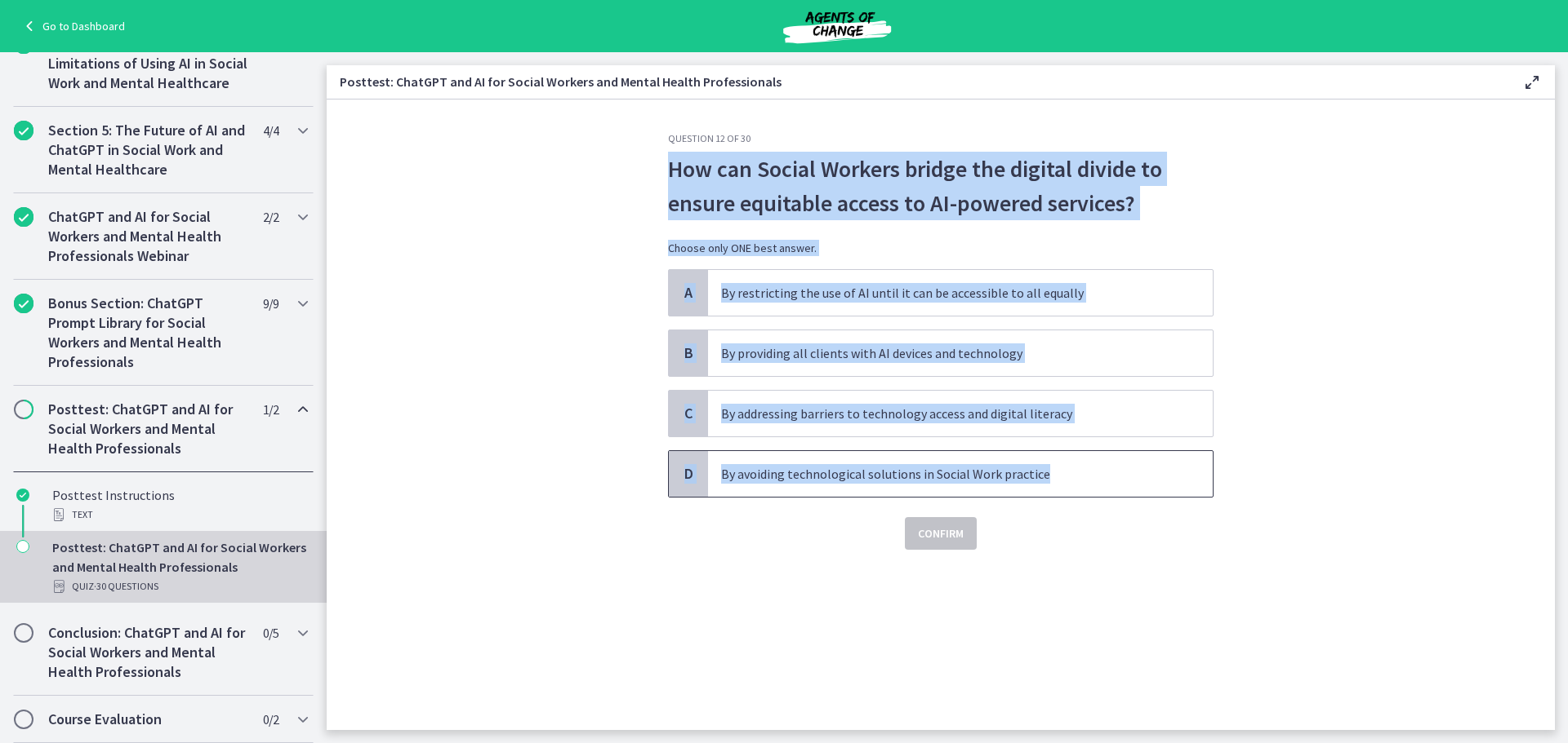
drag, startPoint x: 1081, startPoint y: 480, endPoint x: 645, endPoint y: 166, distance: 537.3
click at [645, 166] on section "Question 12 of 30 How can Social Workers bridge the digital divide to ensure eq…" at bounding box center [940, 415] width 1228 height 630
click at [694, 419] on span "C" at bounding box center [688, 414] width 20 height 20
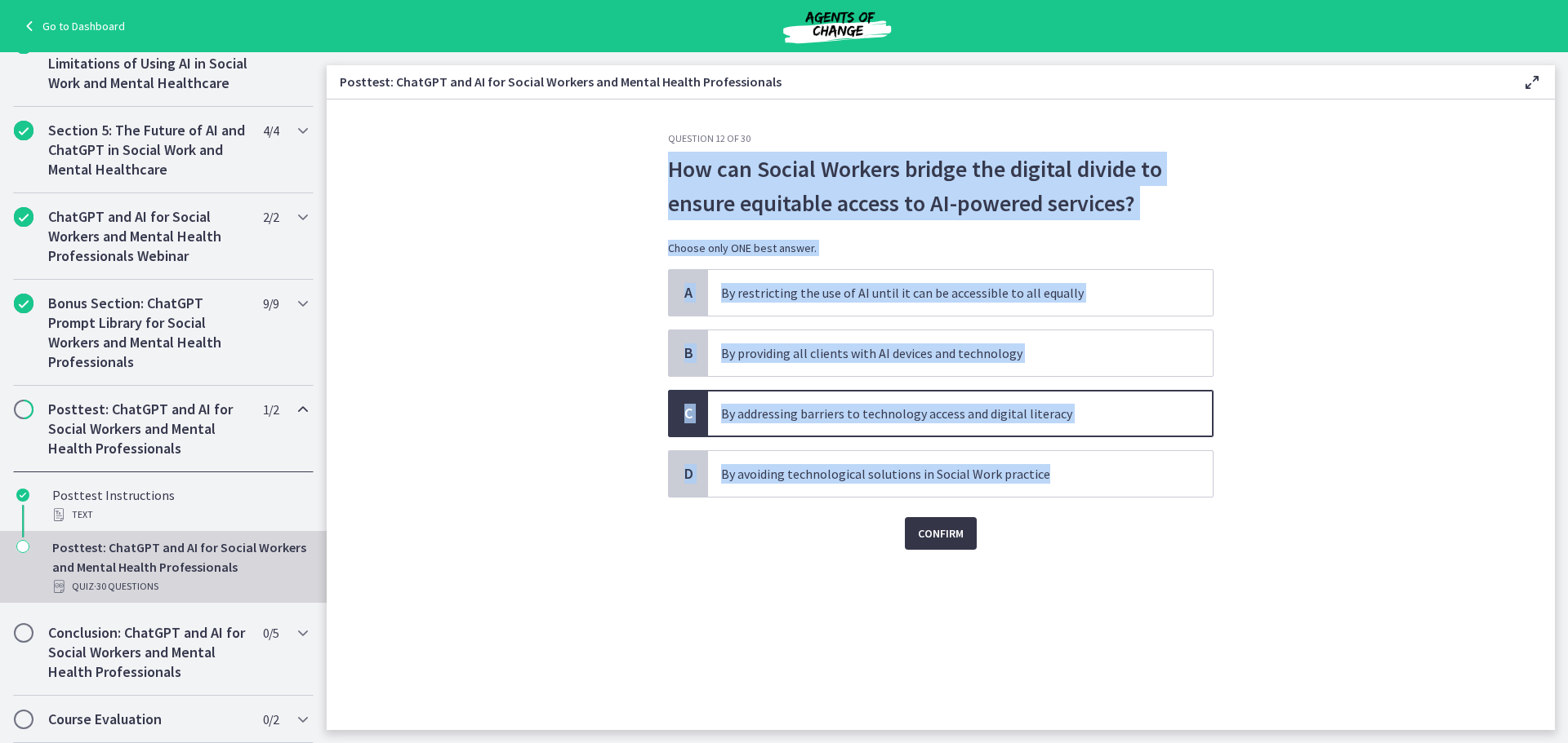
click at [955, 534] on span "Confirm" at bounding box center [940, 534] width 45 height 20
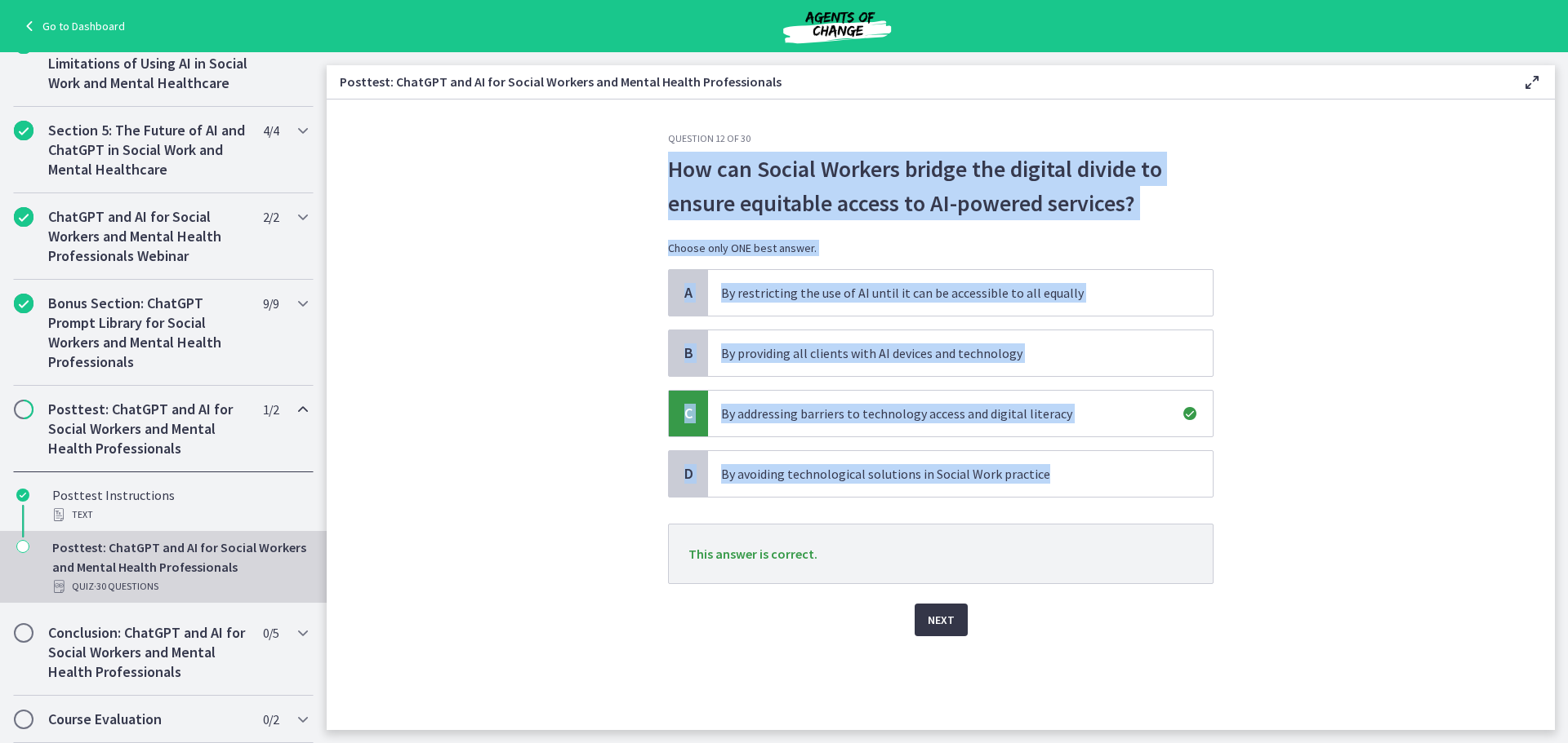
click at [956, 614] on button "Next" at bounding box center [941, 619] width 53 height 33
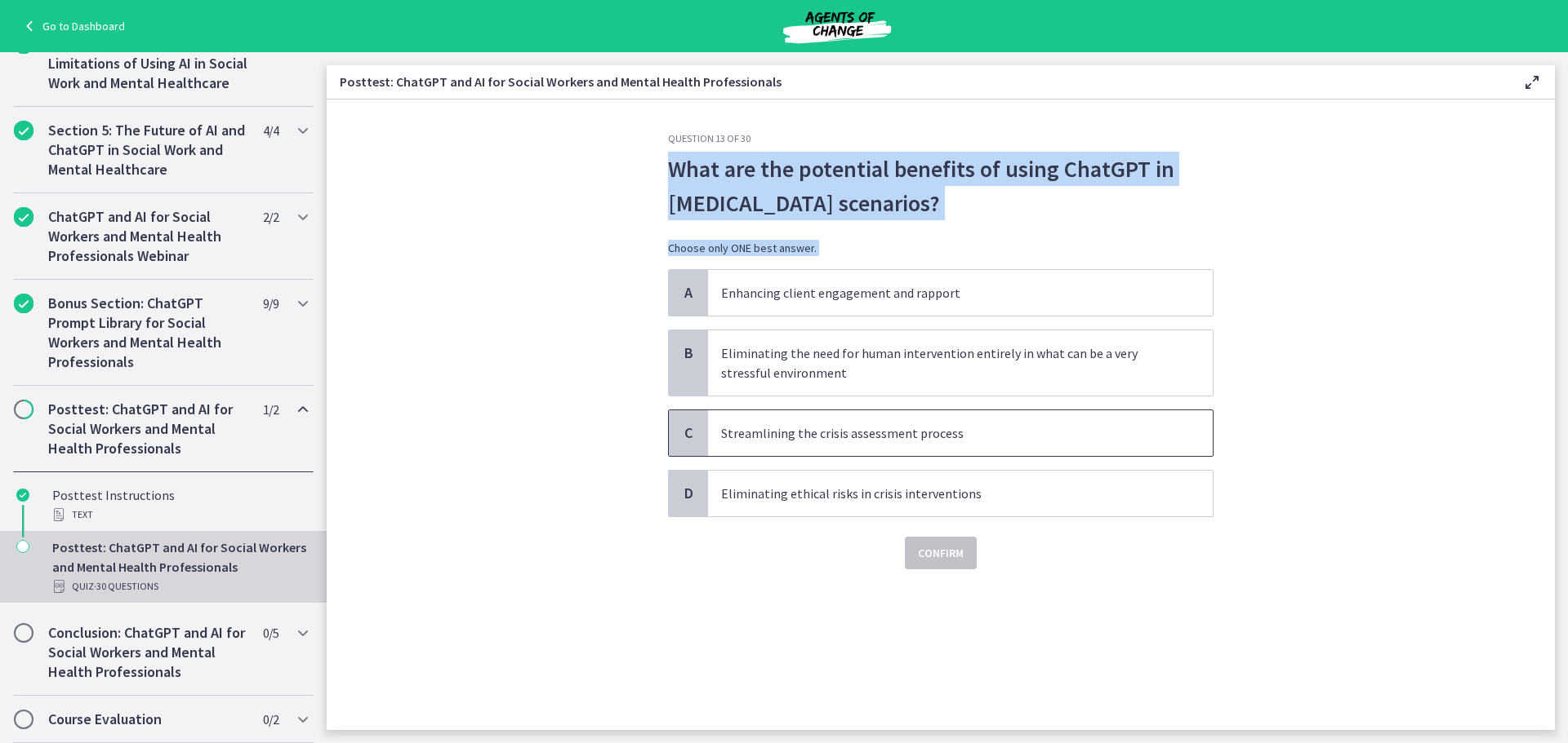
click at [682, 435] on span "C" at bounding box center [688, 434] width 20 height 20
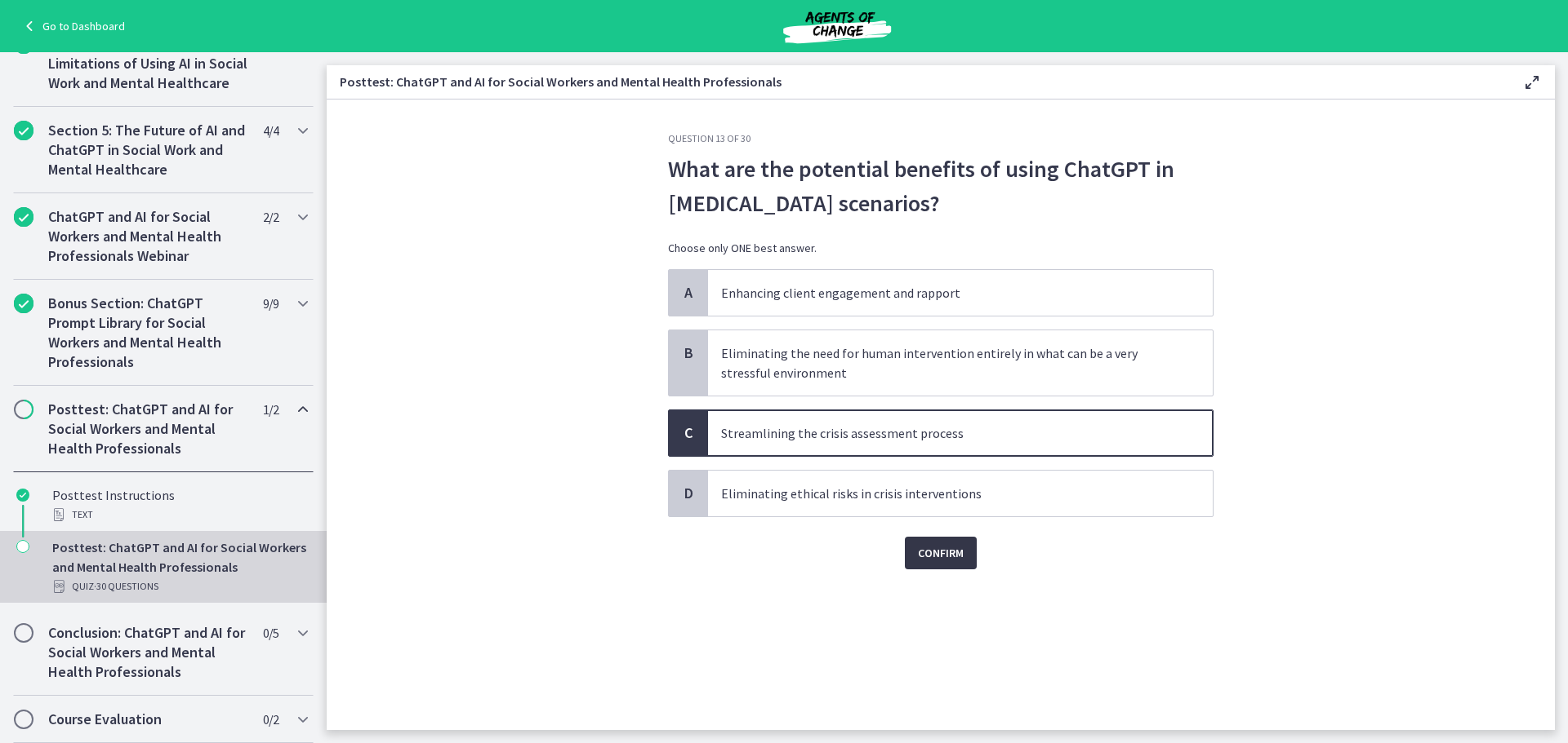
click at [935, 556] on span "Confirm" at bounding box center [940, 553] width 45 height 20
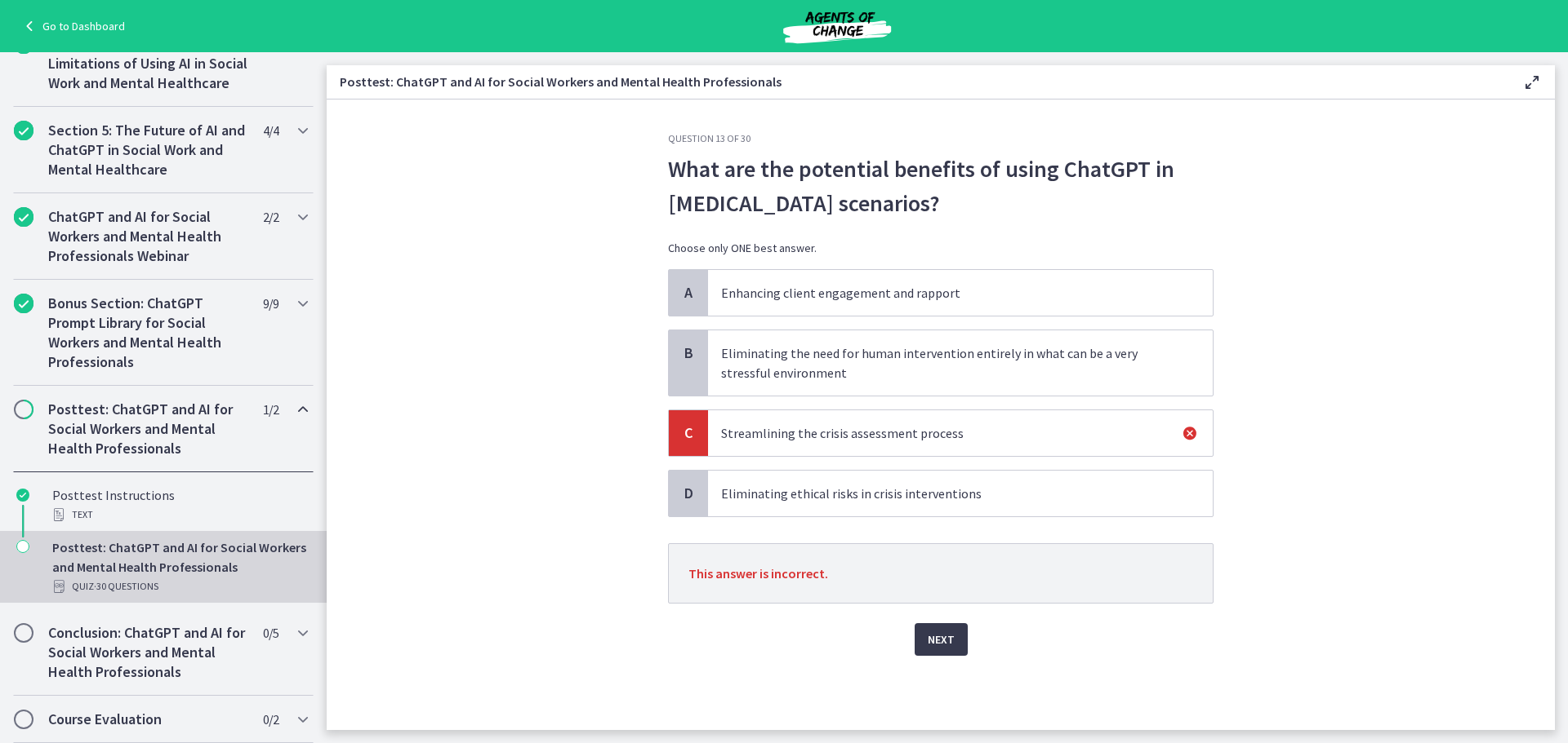
click at [698, 360] on div "B" at bounding box center [688, 363] width 40 height 65
click at [940, 646] on span "Next" at bounding box center [940, 640] width 27 height 20
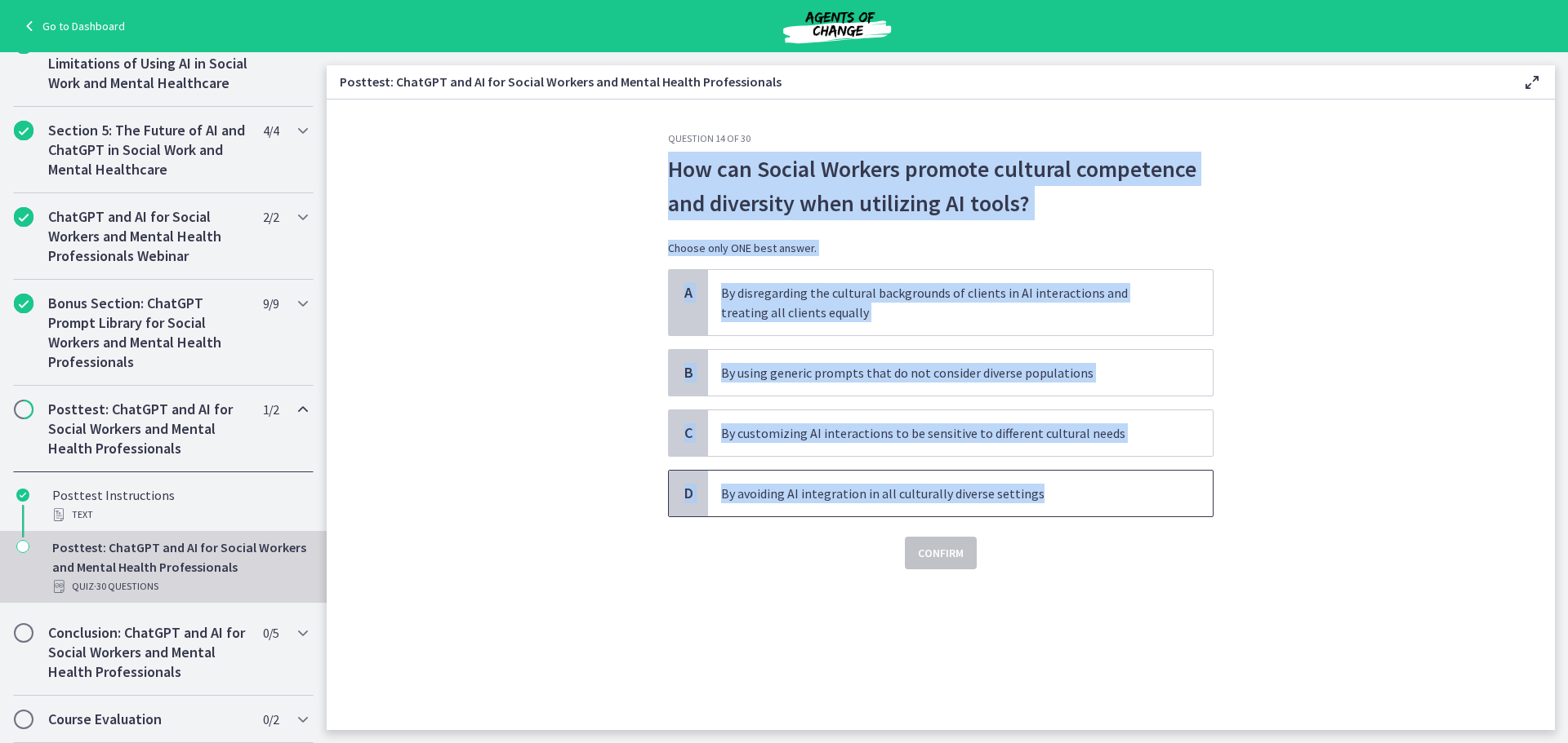
drag, startPoint x: 1047, startPoint y: 499, endPoint x: 668, endPoint y: 170, distance: 501.9
click at [668, 170] on div "Question 14 of 30 How can Social Workers promote cultural competence and divers…" at bounding box center [941, 351] width 546 height 438
click at [691, 438] on span "C" at bounding box center [688, 434] width 20 height 20
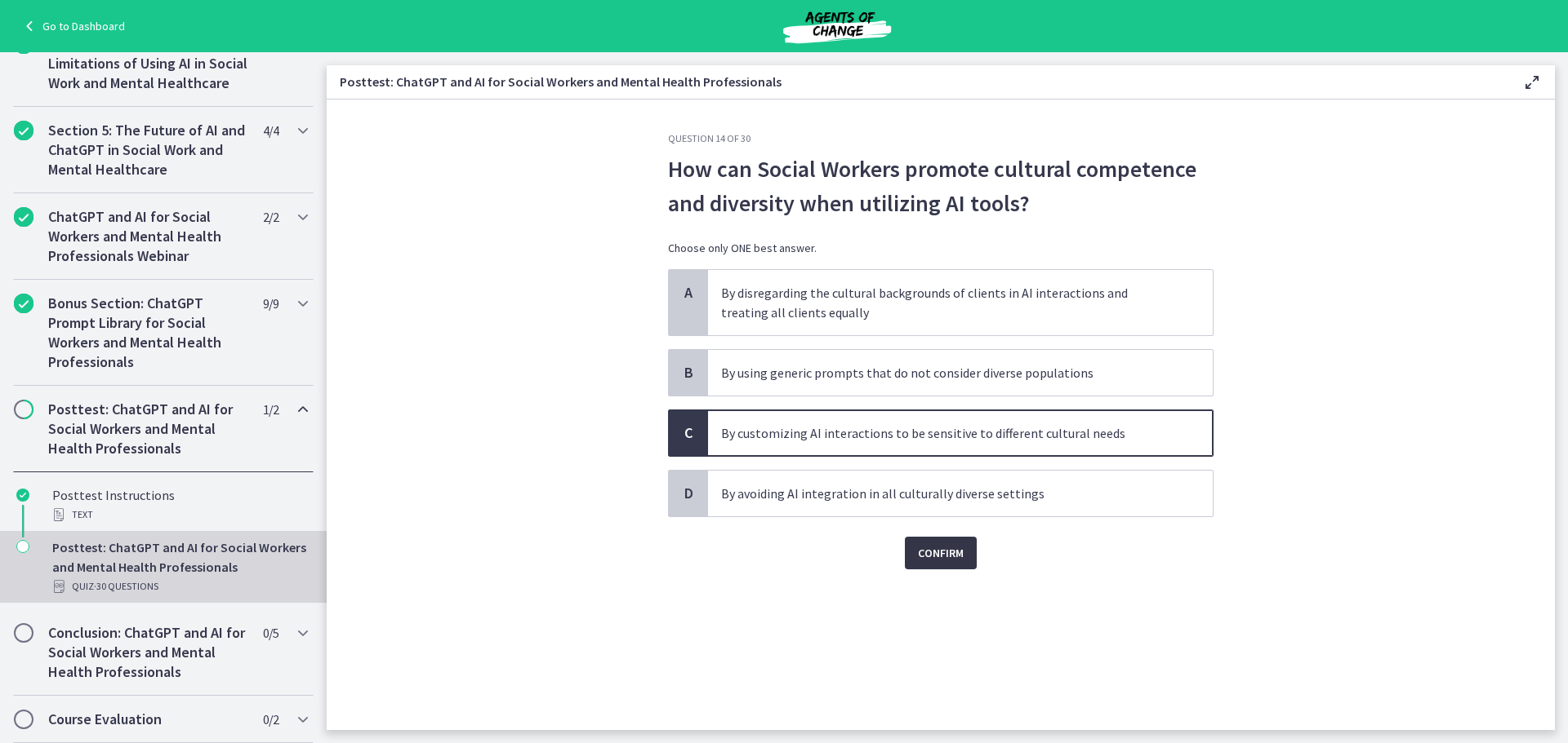
click at [938, 547] on span "Confirm" at bounding box center [940, 553] width 45 height 20
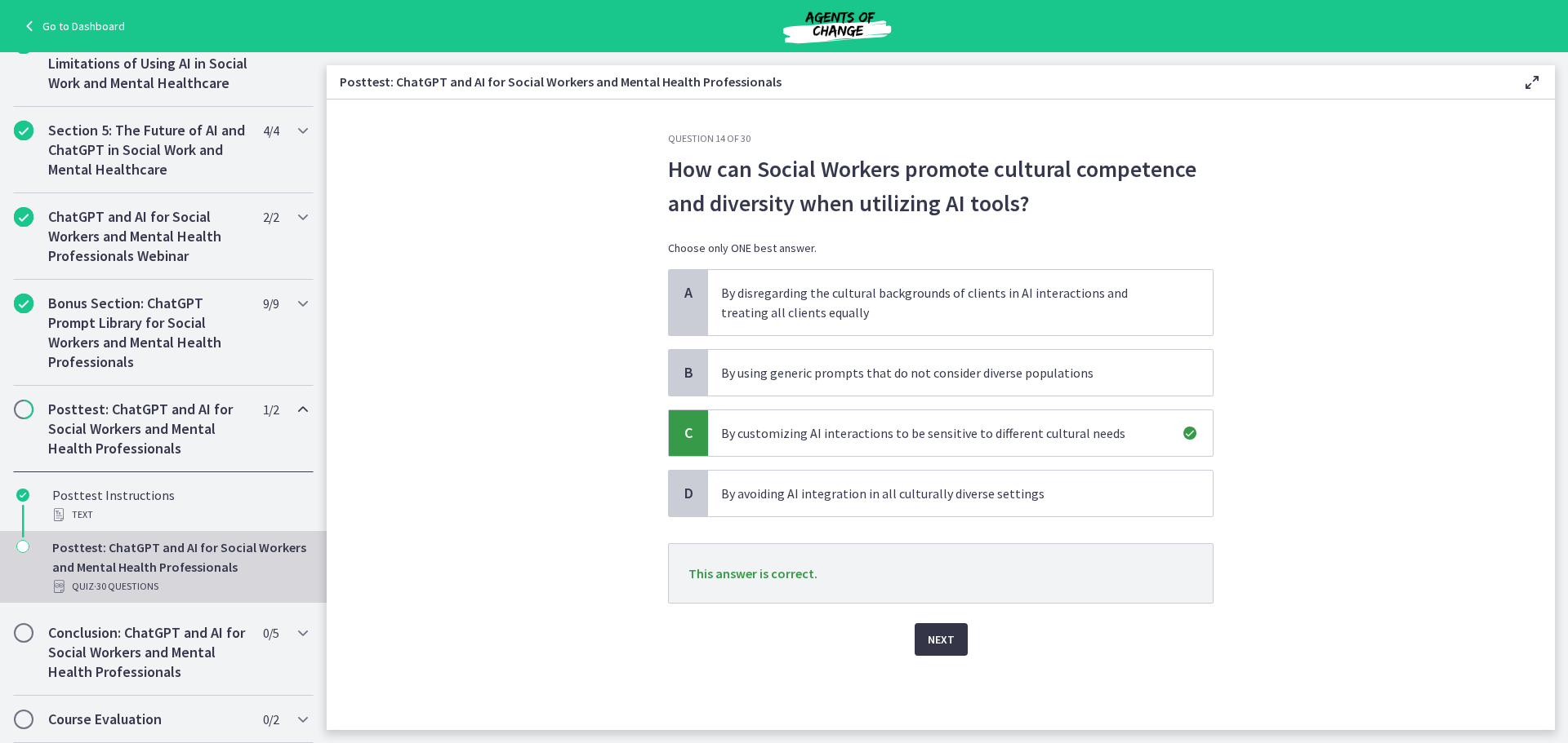
click at [949, 636] on span "Next" at bounding box center [940, 640] width 27 height 20
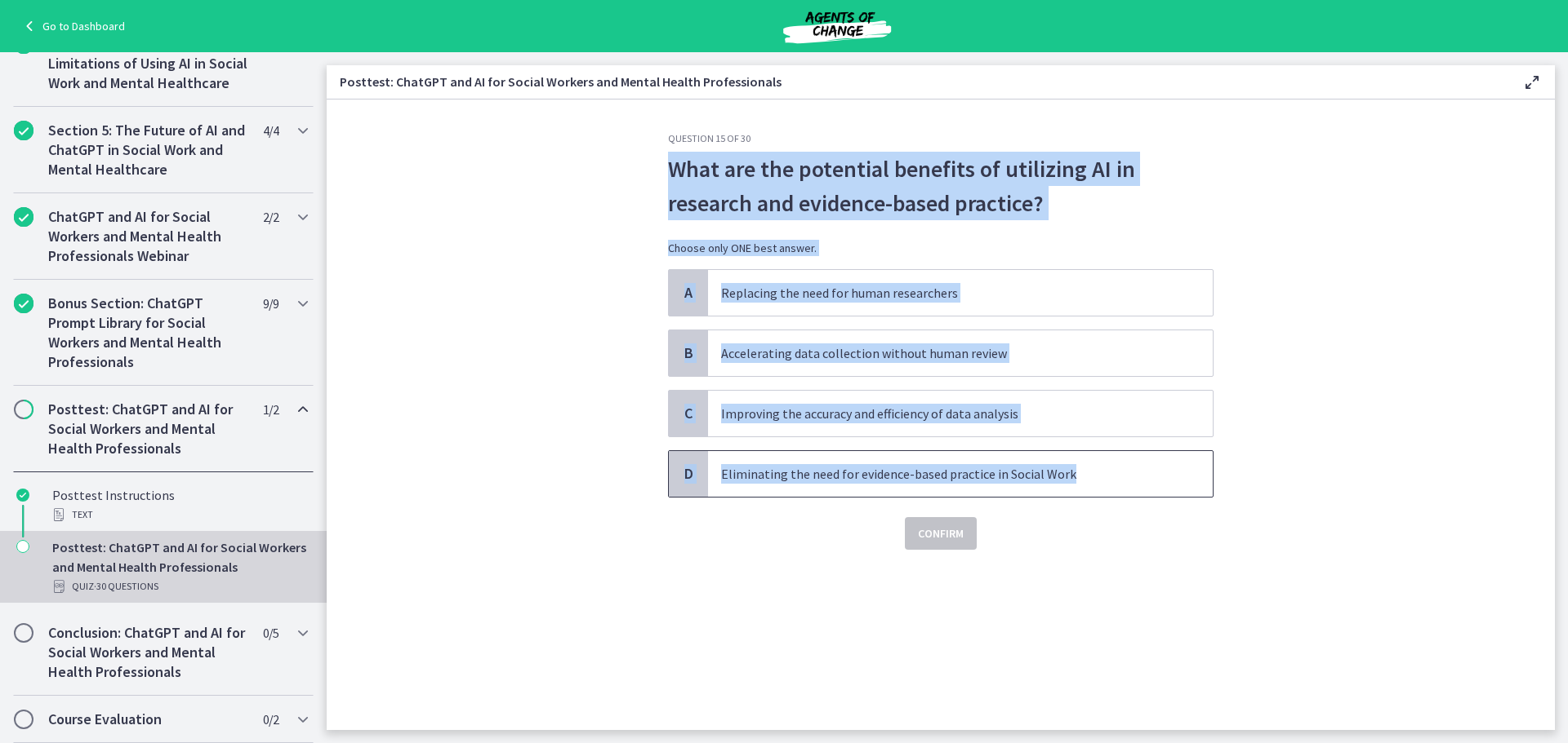
drag, startPoint x: 1076, startPoint y: 475, endPoint x: 669, endPoint y: 158, distance: 515.9
click at [669, 158] on div "Question 15 of 30 What are the potential benefits of utilizing AI in research a…" at bounding box center [941, 341] width 546 height 418
click at [683, 415] on span "C" at bounding box center [688, 414] width 20 height 20
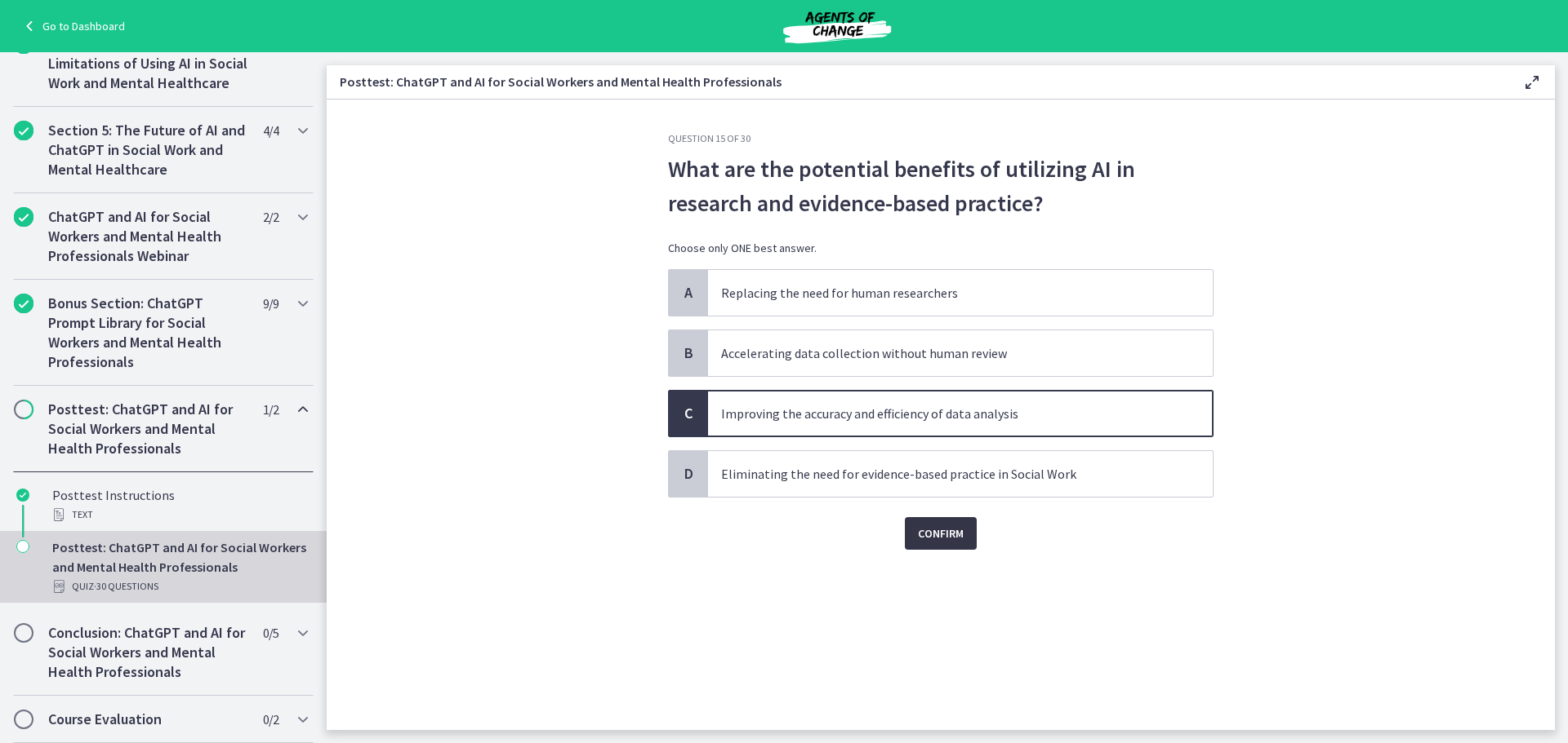
click at [944, 536] on span "Confirm" at bounding box center [940, 534] width 45 height 20
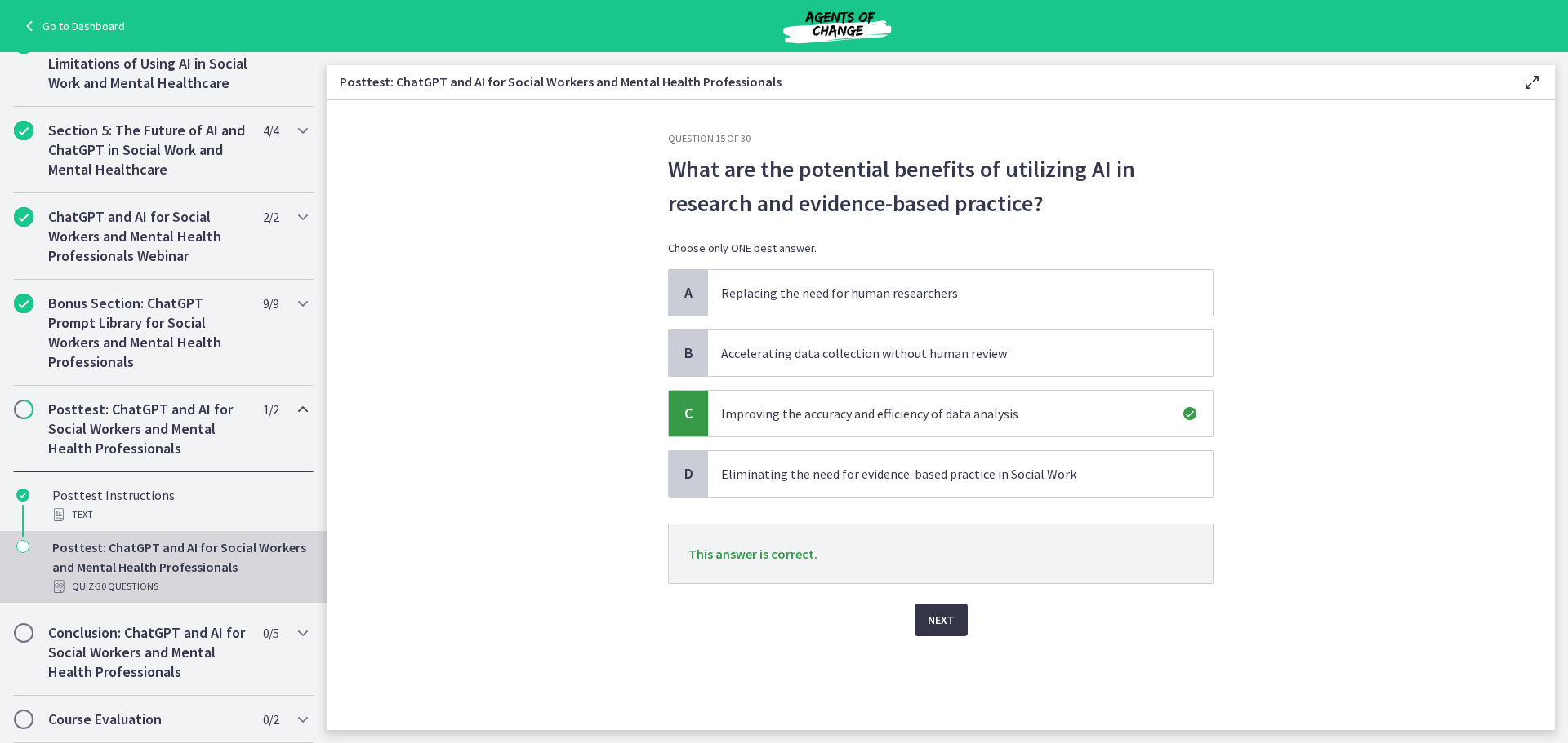
click at [964, 625] on button "Next" at bounding box center [941, 619] width 53 height 33
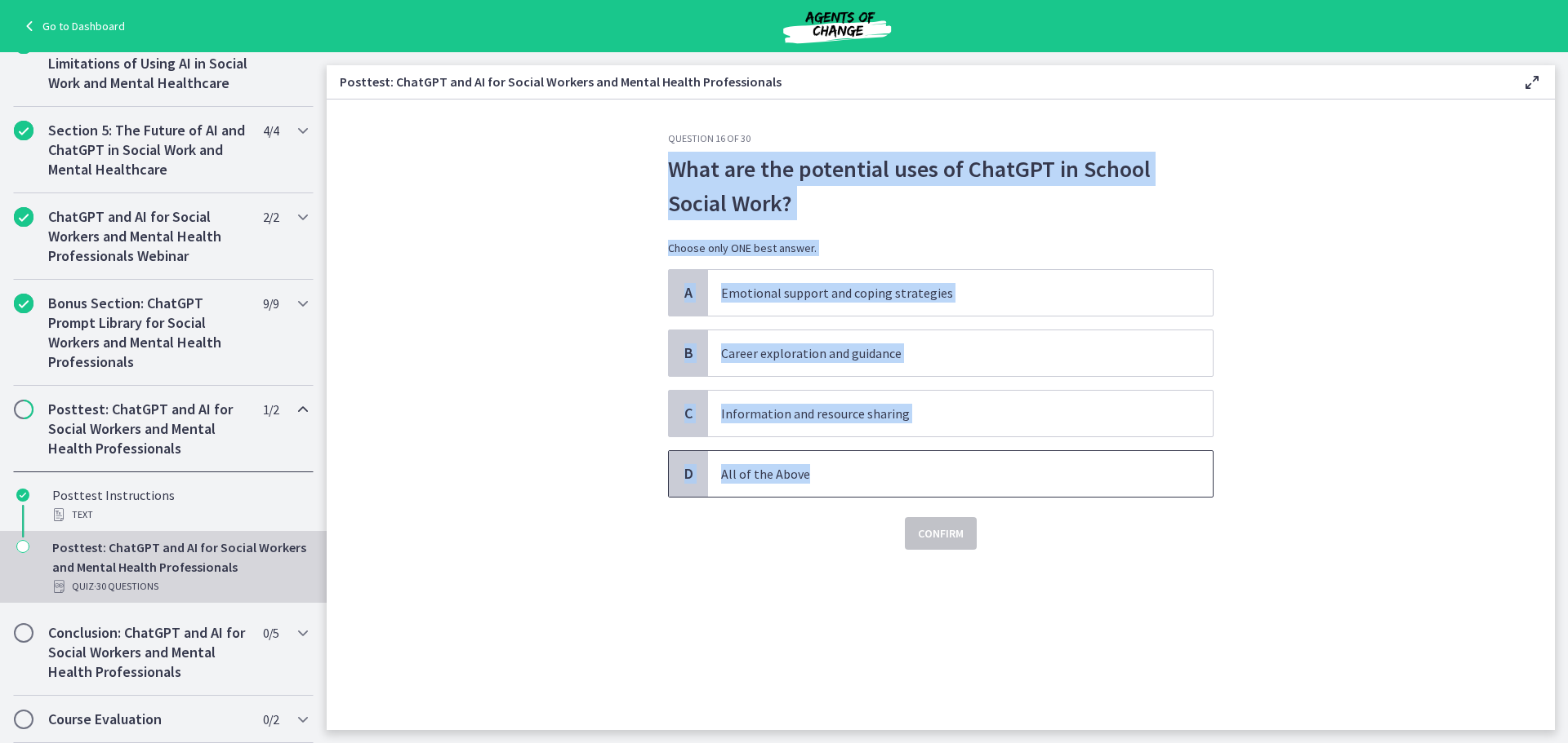
drag, startPoint x: 854, startPoint y: 491, endPoint x: 676, endPoint y: 176, distance: 361.8
click at [676, 176] on div "Question 16 of 30 What are the potential uses of ChatGPT in School Social Work?…" at bounding box center [941, 341] width 546 height 418
click at [688, 475] on span "D" at bounding box center [688, 474] width 20 height 20
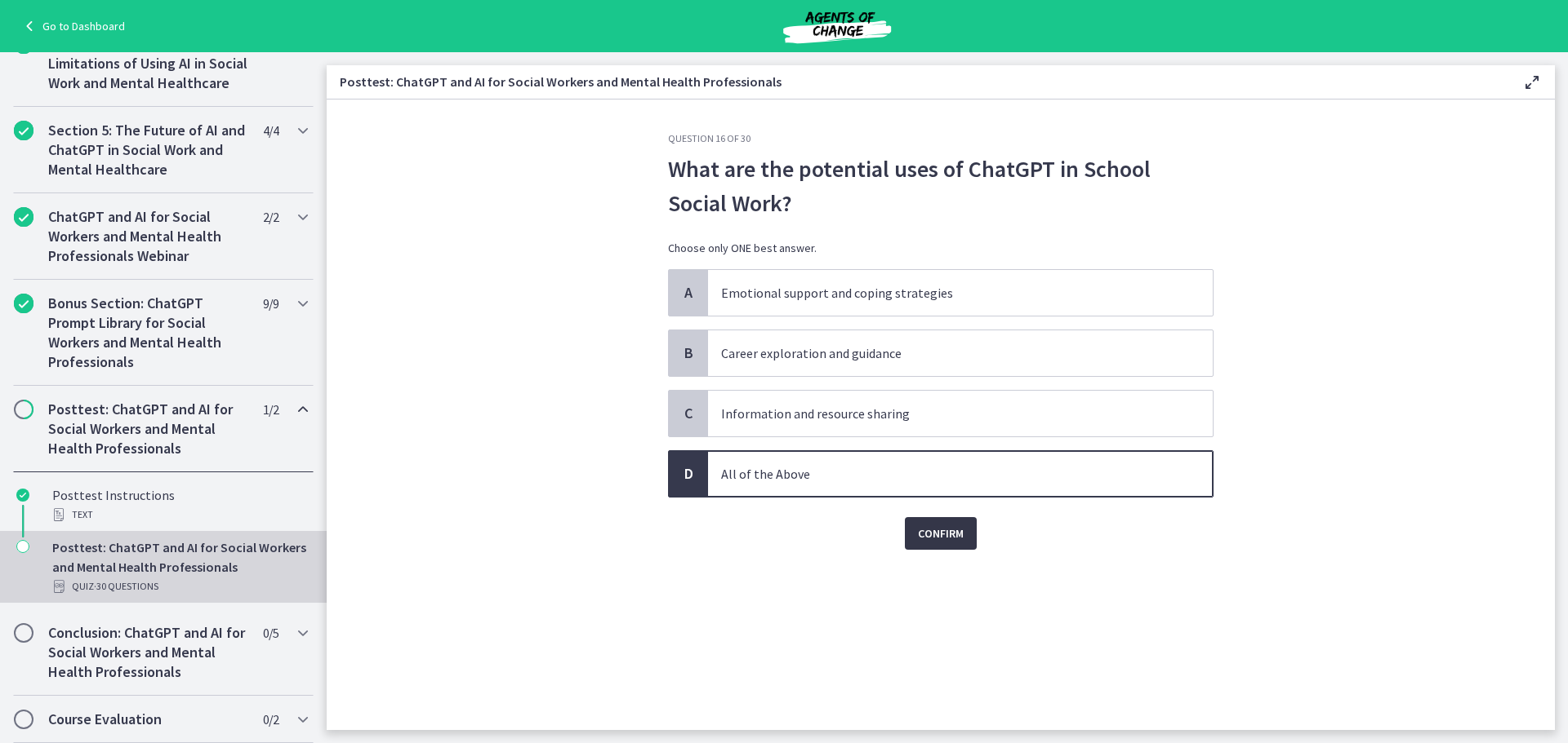
click at [947, 536] on span "Confirm" at bounding box center [940, 534] width 45 height 20
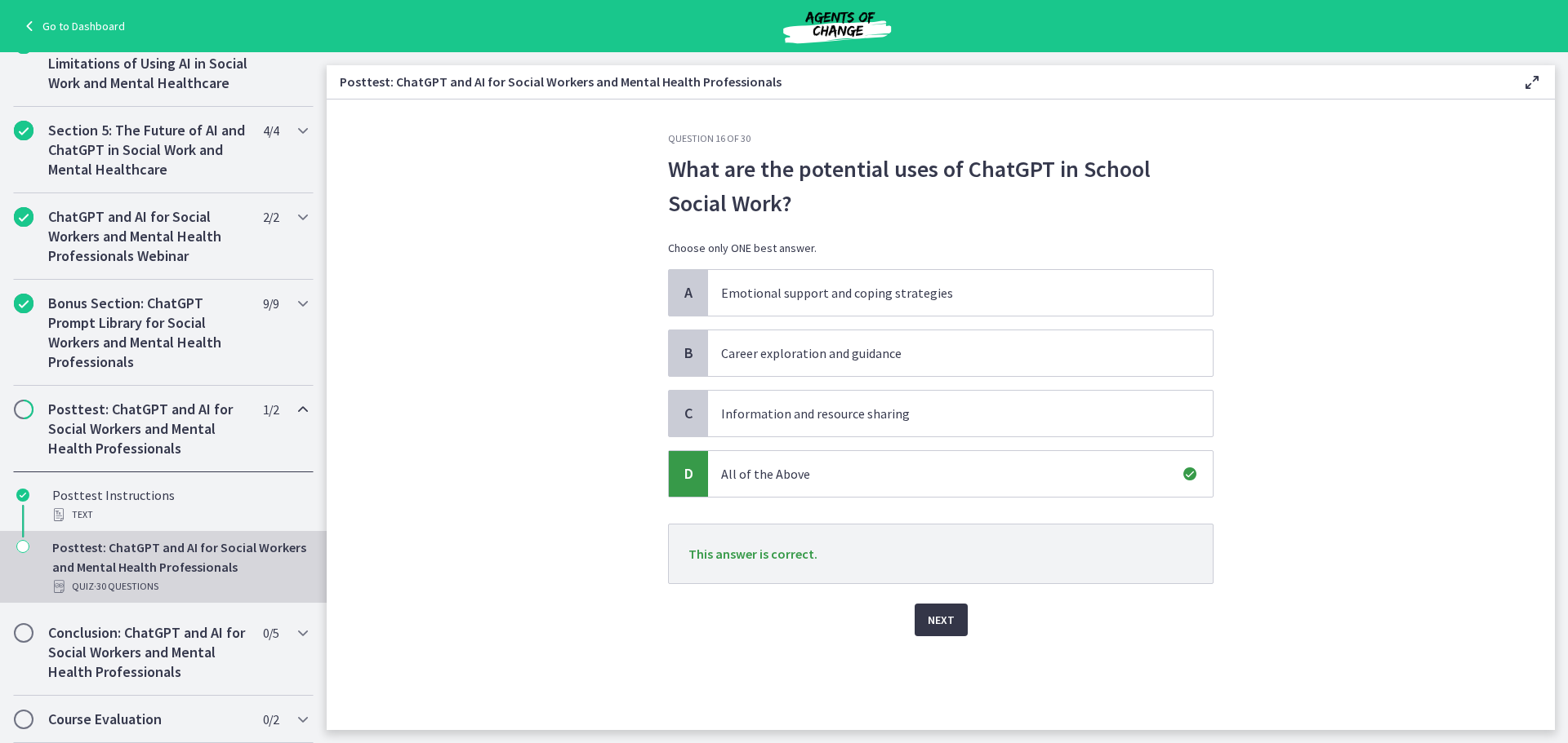
click at [949, 616] on span "Next" at bounding box center [940, 620] width 27 height 20
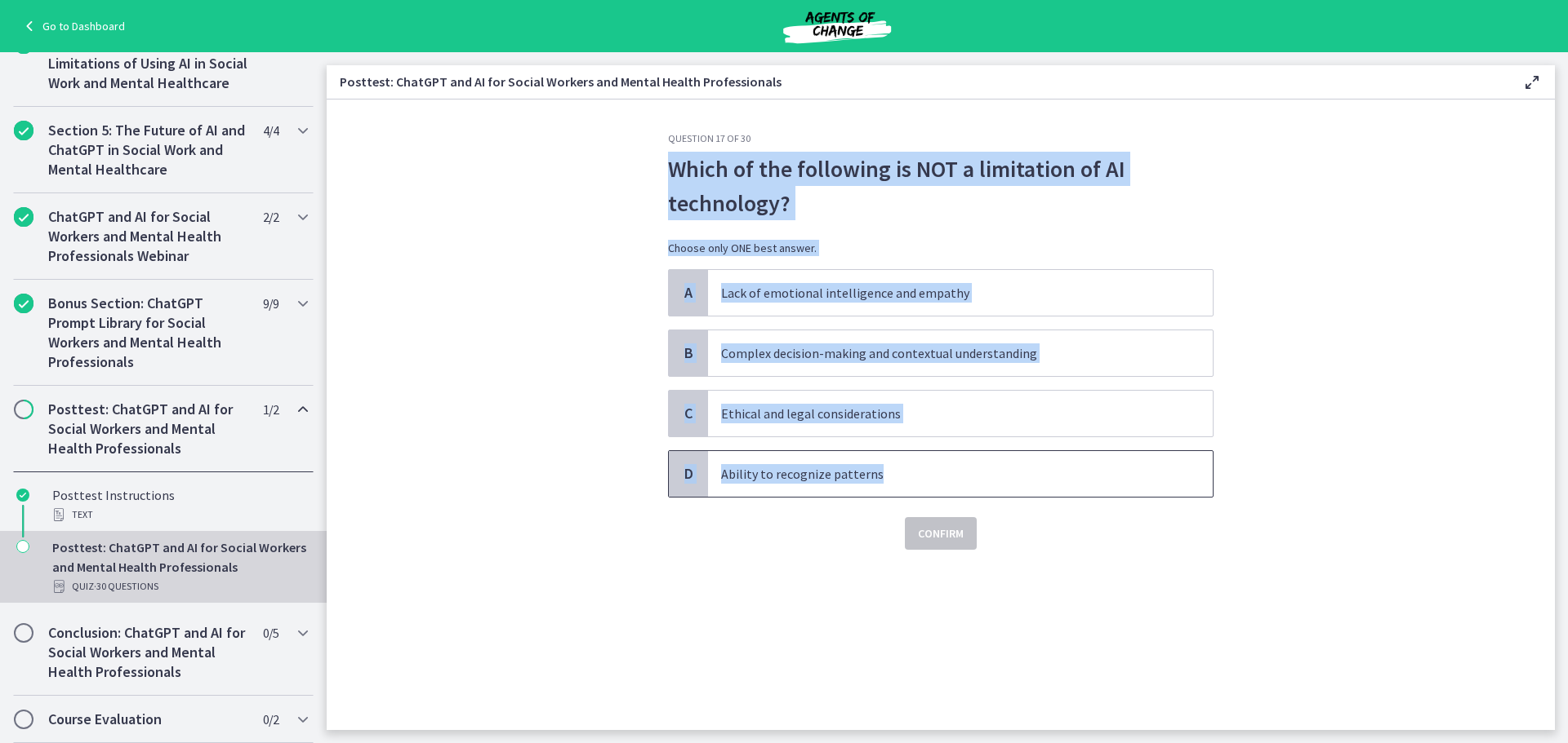
drag, startPoint x: 879, startPoint y: 464, endPoint x: 669, endPoint y: 168, distance: 362.9
click at [669, 168] on div "Question 17 of 30 Which of the following is NOT a limitation of AI technology? …" at bounding box center [941, 341] width 546 height 418
click at [683, 472] on span "D" at bounding box center [688, 474] width 20 height 20
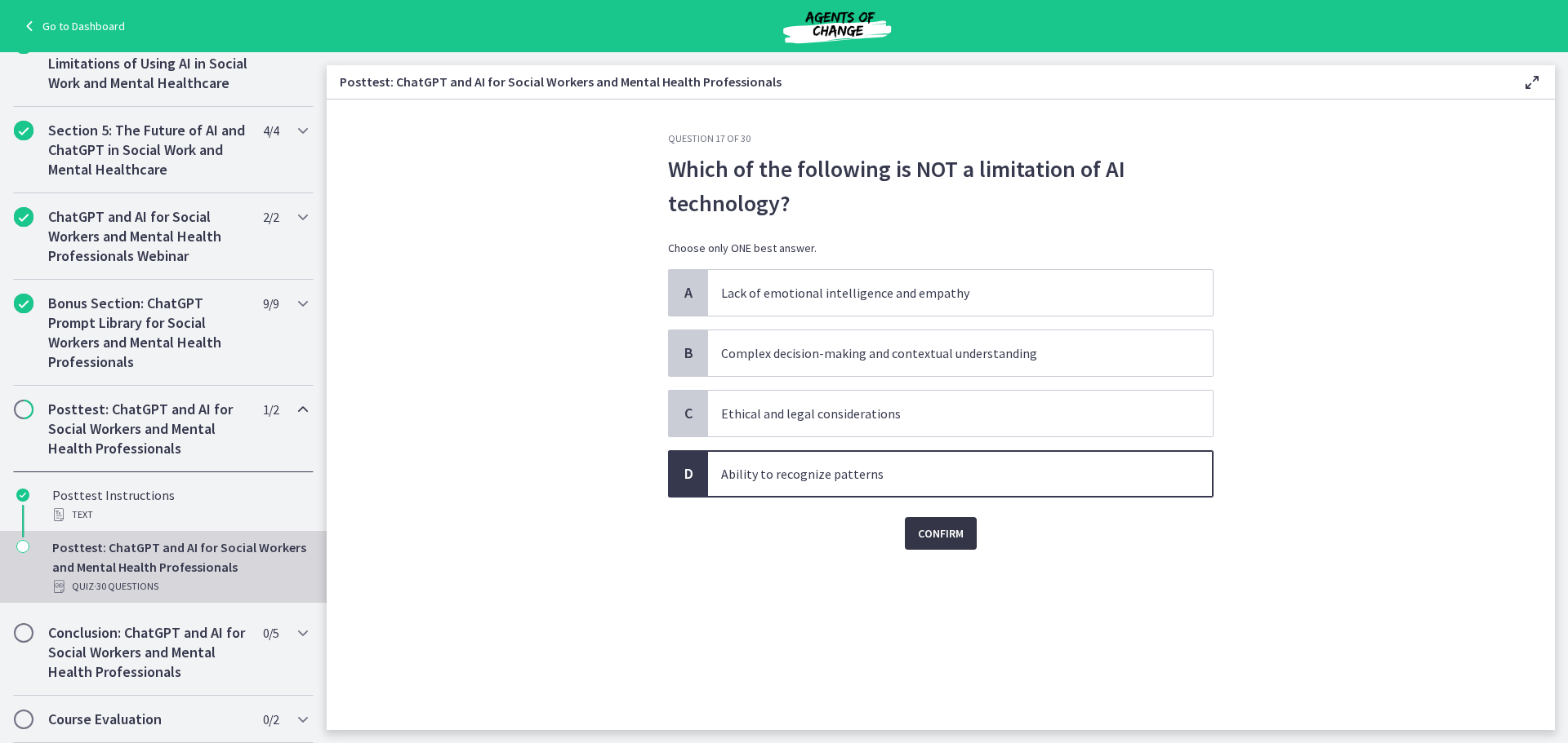
click at [966, 541] on button "Confirm" at bounding box center [940, 534] width 72 height 33
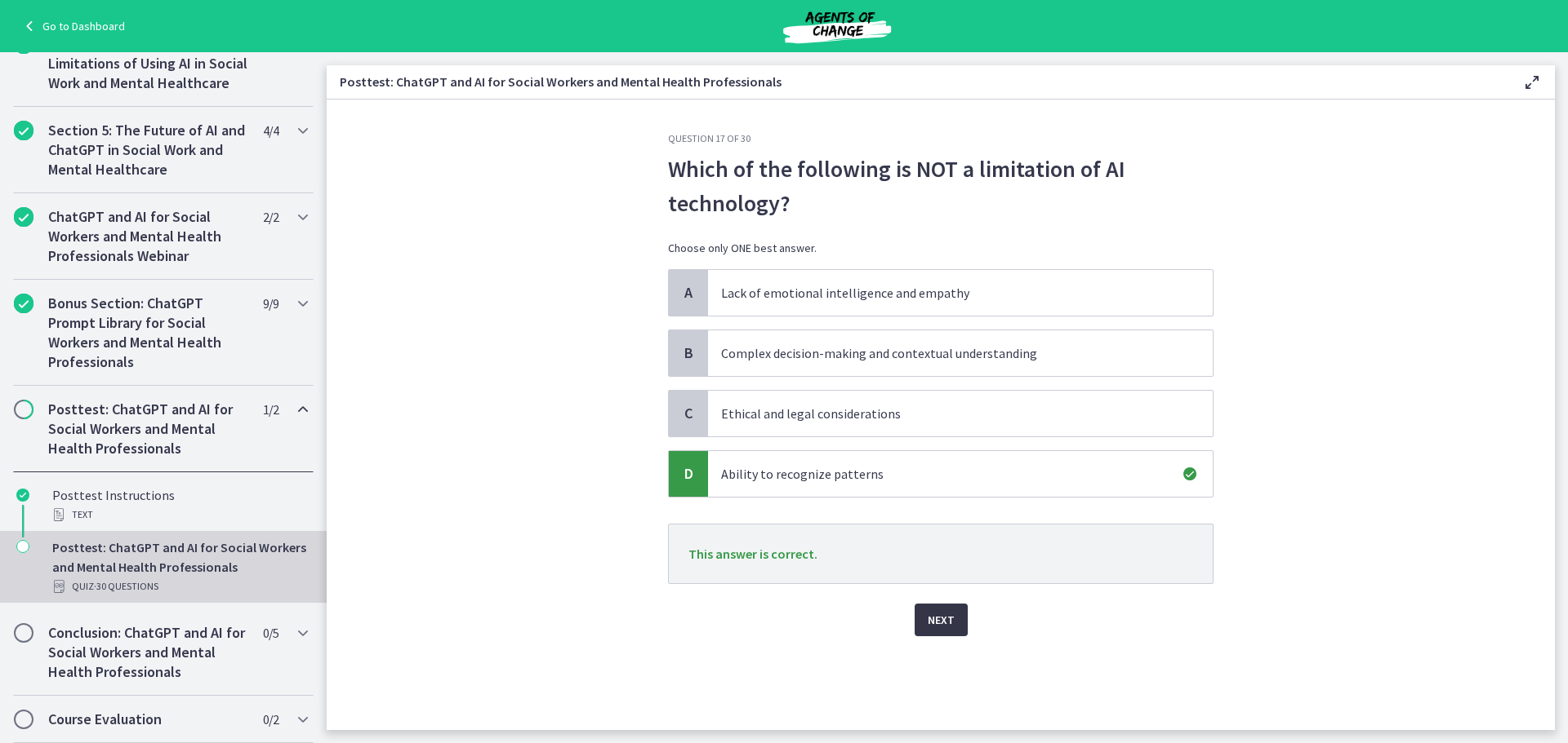
click at [958, 624] on button "Next" at bounding box center [941, 619] width 53 height 33
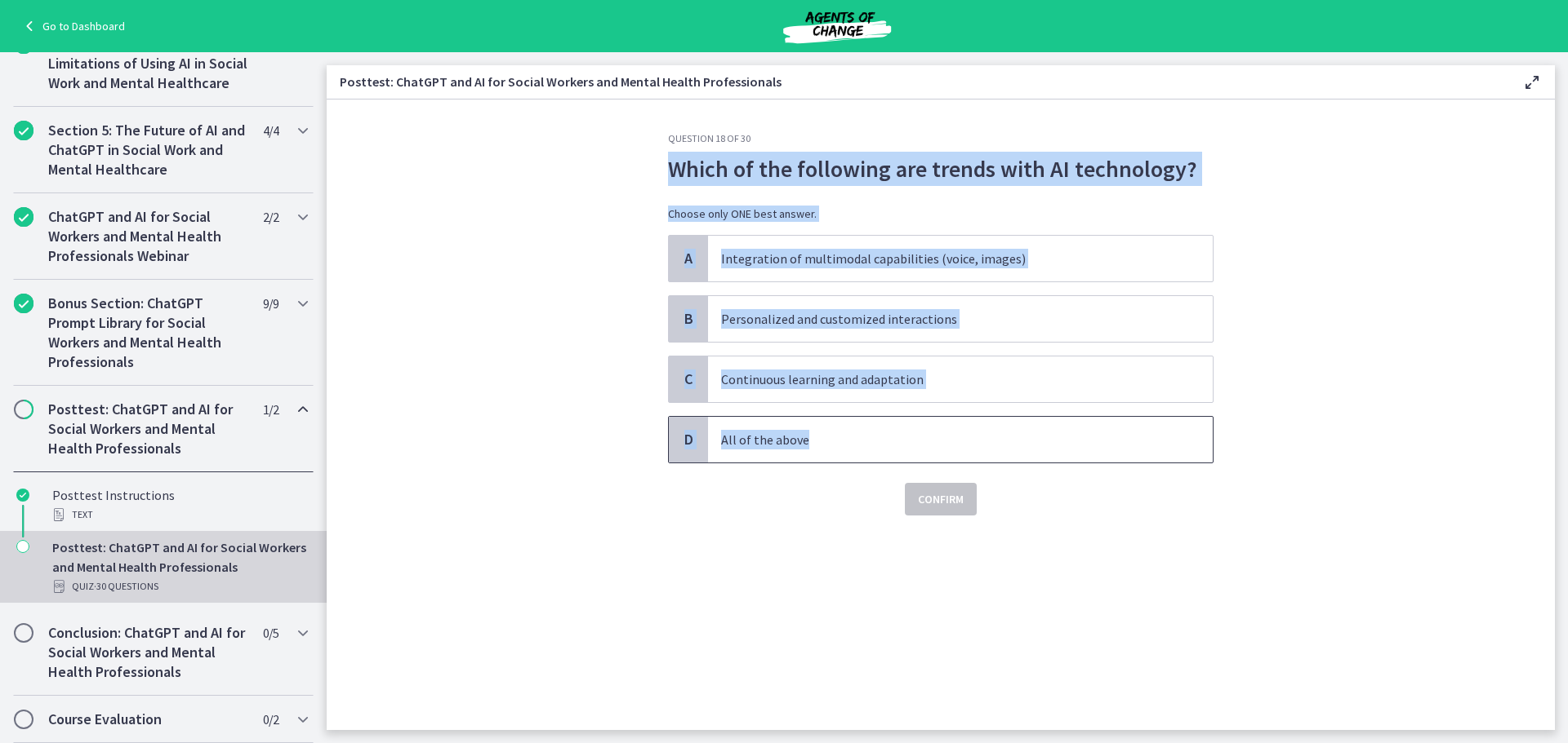
drag, startPoint x: 857, startPoint y: 443, endPoint x: 670, endPoint y: 169, distance: 331.7
click at [670, 169] on div "Question 18 of 30 Which of the following are trends with AI technology? Choose …" at bounding box center [941, 324] width 546 height 383
click at [687, 445] on span "D" at bounding box center [688, 440] width 20 height 20
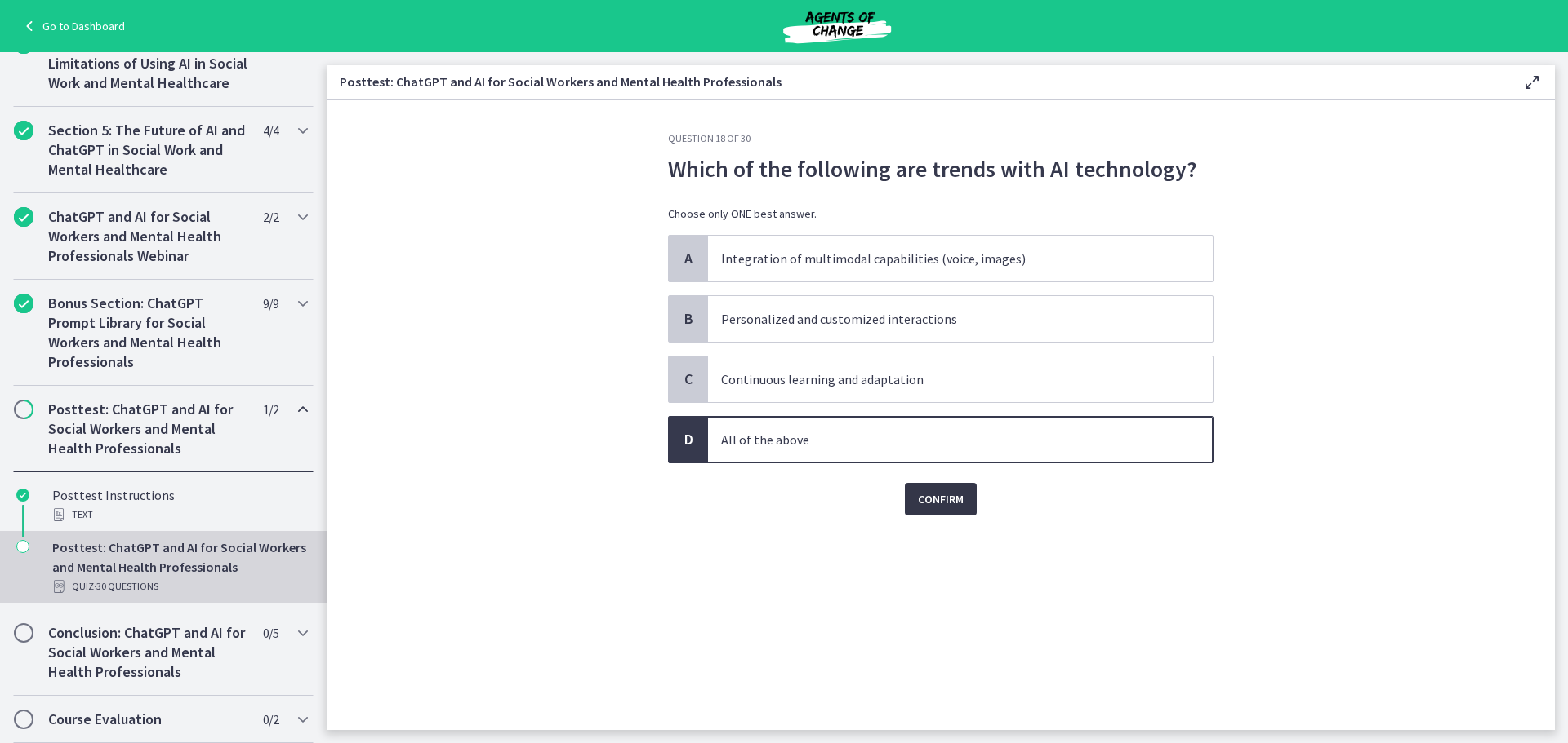
click at [936, 504] on span "Confirm" at bounding box center [940, 500] width 45 height 20
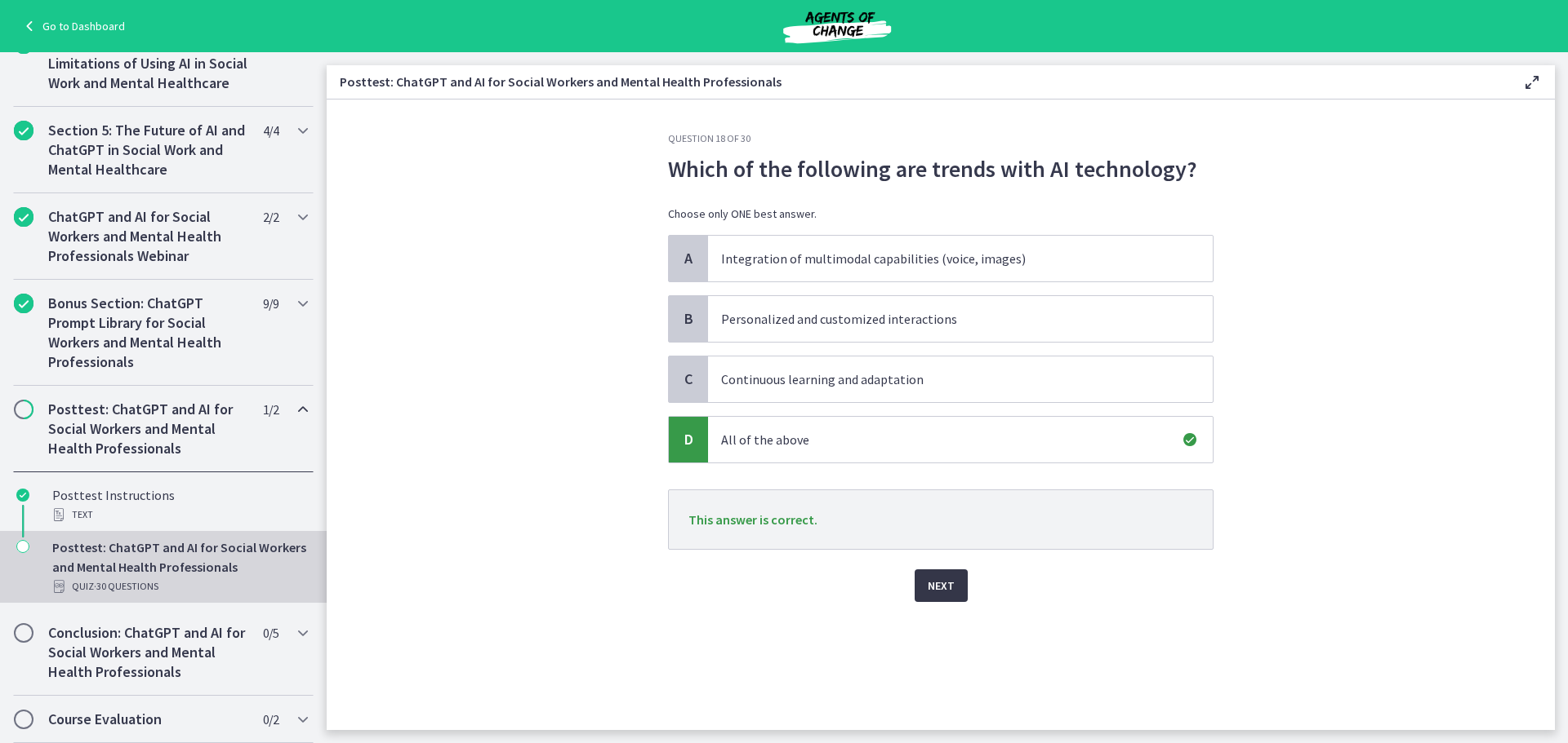
click at [946, 582] on span "Next" at bounding box center [940, 586] width 27 height 20
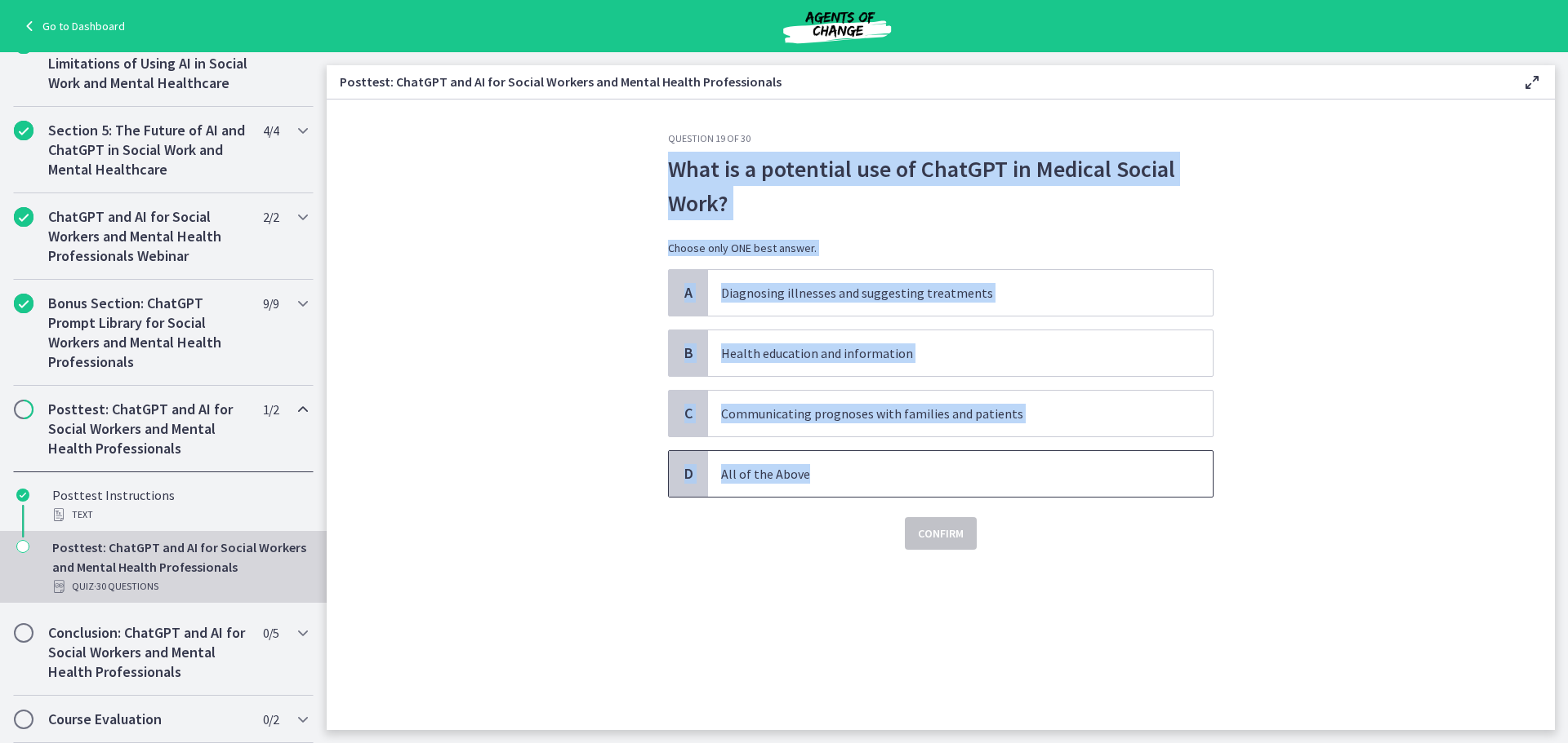
drag, startPoint x: 841, startPoint y: 478, endPoint x: 671, endPoint y: 167, distance: 354.4
click at [671, 167] on div "Question 19 of 30 What is a potential use of ChatGPT in Medical Social Work? Ch…" at bounding box center [941, 341] width 546 height 418
click at [693, 359] on span "B" at bounding box center [688, 354] width 20 height 20
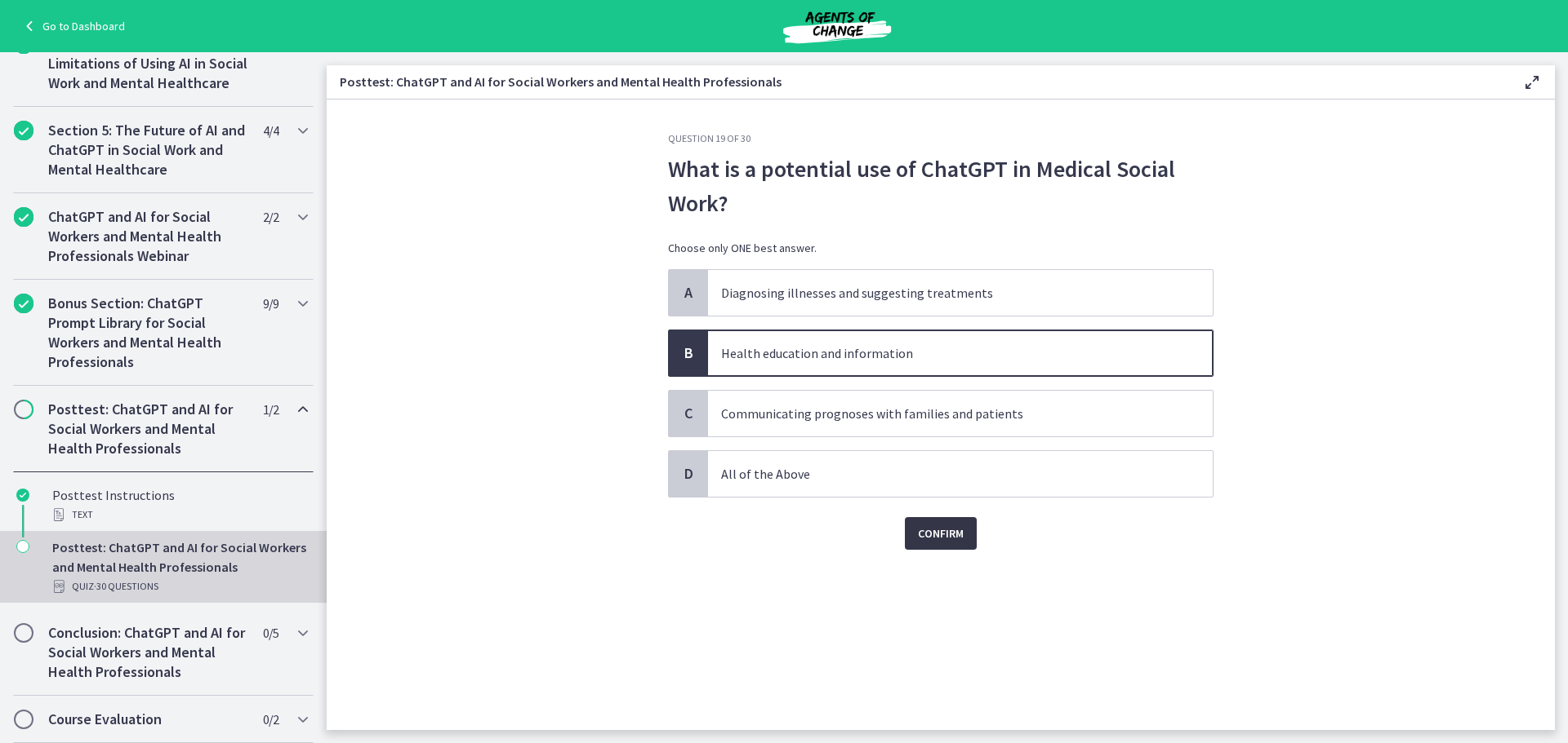
click at [962, 537] on span "Confirm" at bounding box center [940, 534] width 45 height 20
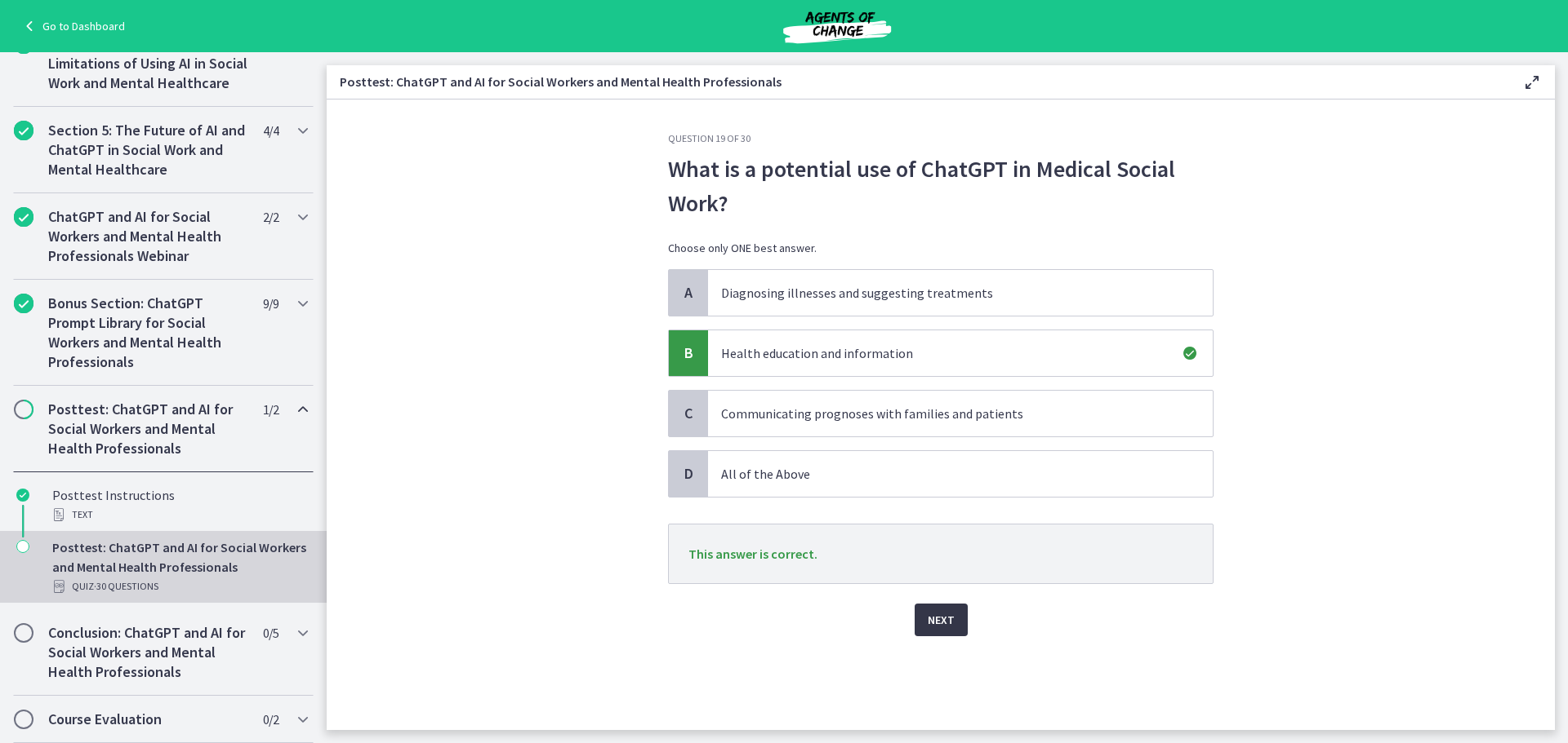
click at [954, 618] on button "Next" at bounding box center [941, 619] width 53 height 33
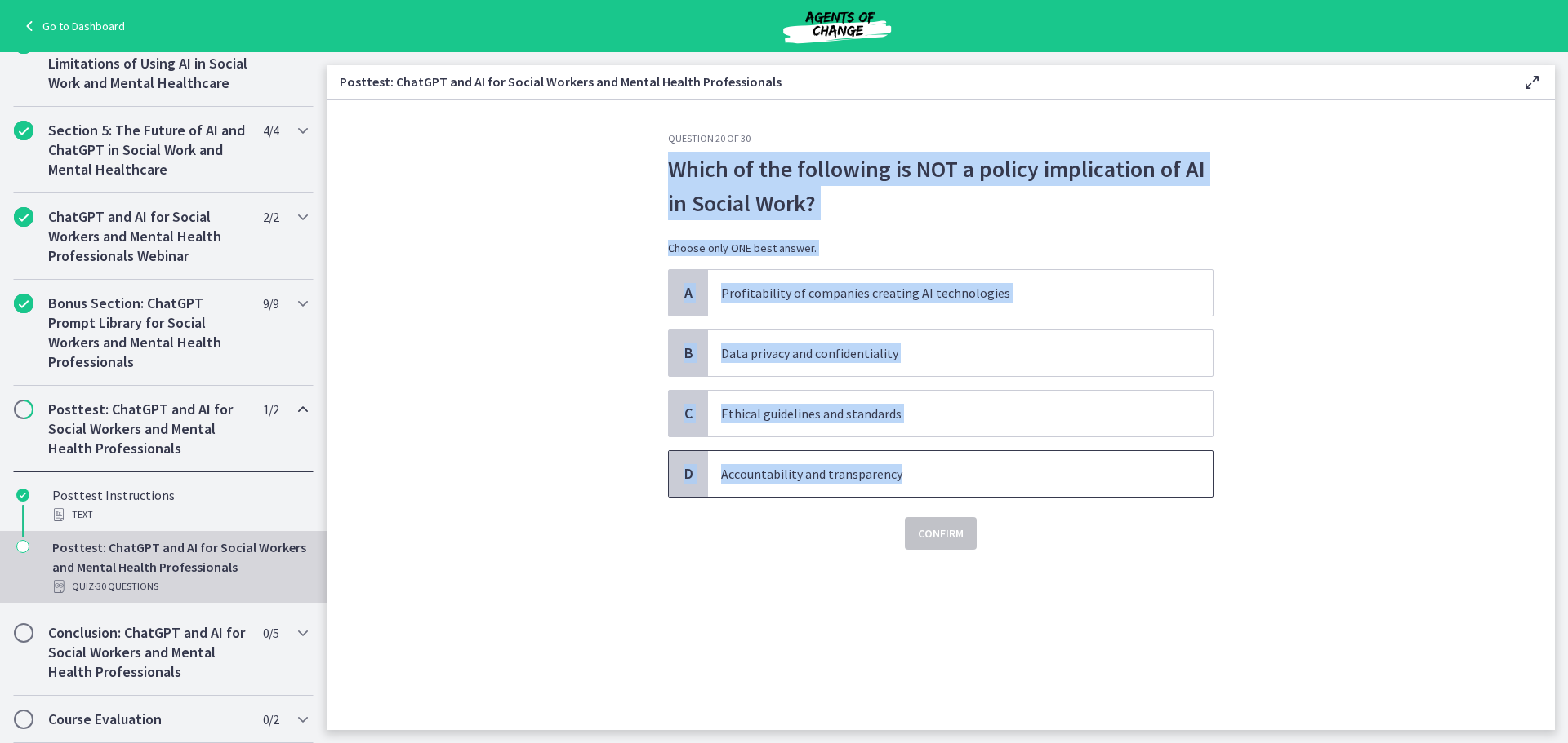
drag, startPoint x: 924, startPoint y: 482, endPoint x: 668, endPoint y: 182, distance: 394.4
click at [668, 182] on div "Question 20 of 30 Which of the following is NOT a policy implication of AI in S…" at bounding box center [941, 341] width 546 height 418
click at [689, 297] on span "A" at bounding box center [688, 293] width 20 height 20
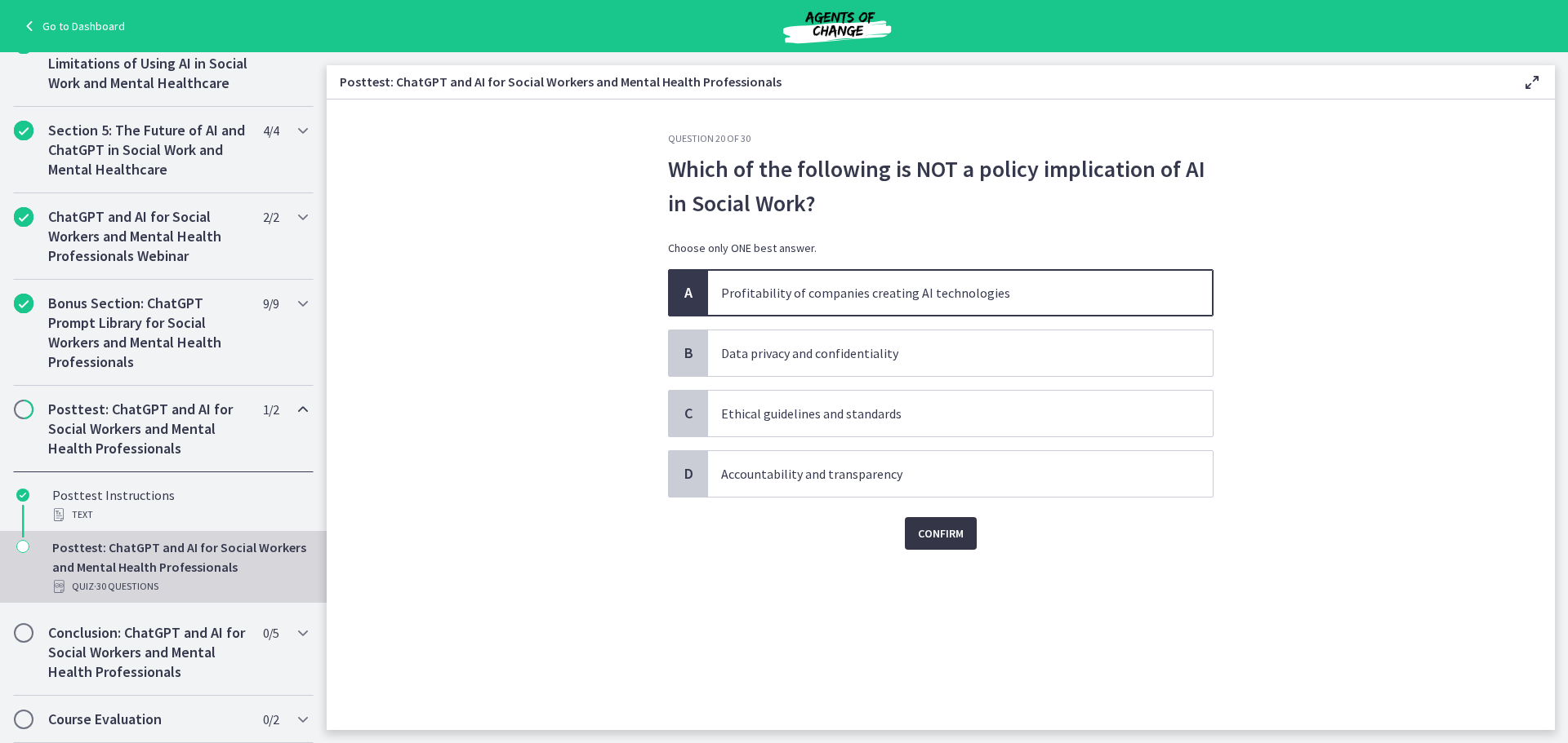
click at [921, 532] on span "Confirm" at bounding box center [940, 534] width 45 height 20
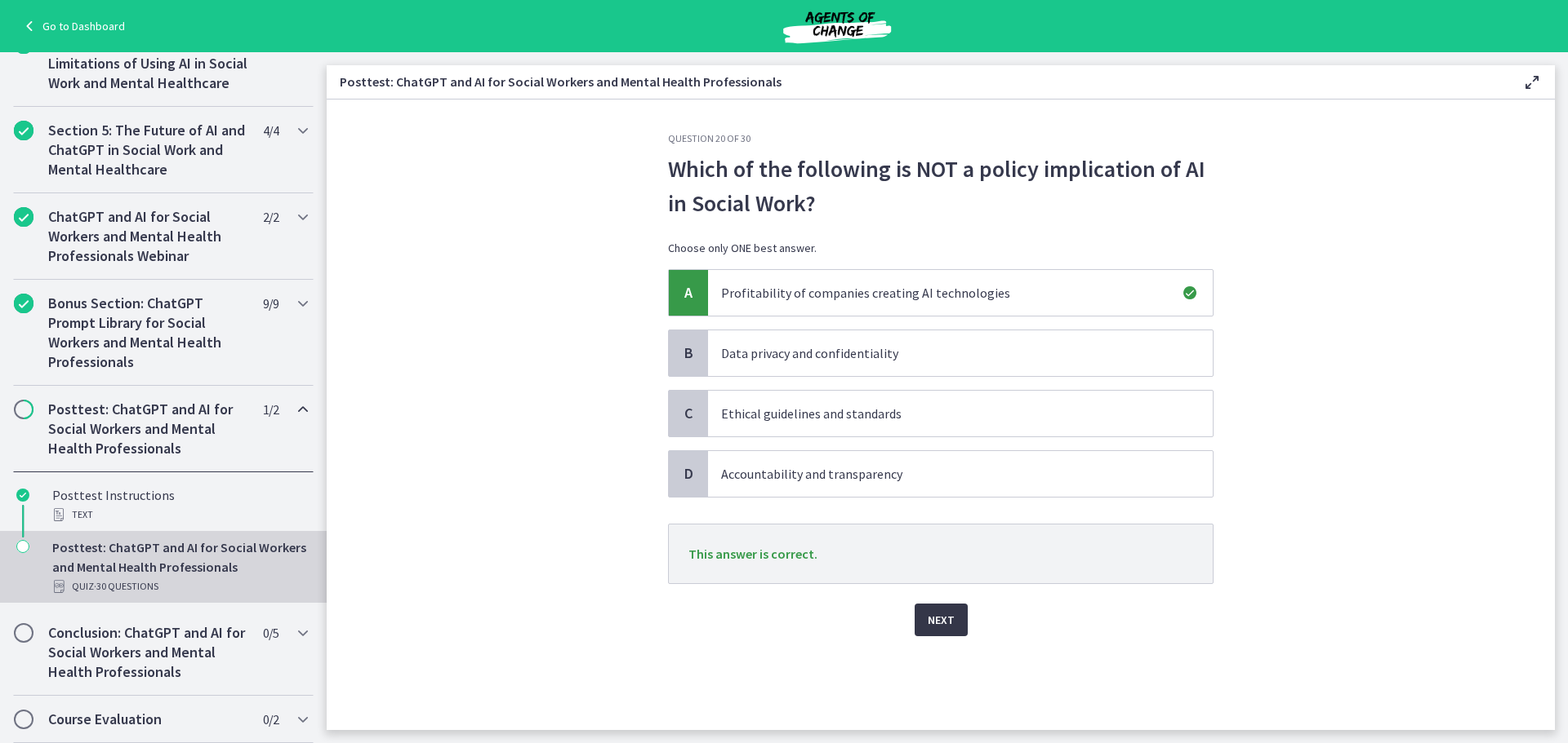
click at [959, 620] on button "Next" at bounding box center [941, 619] width 53 height 33
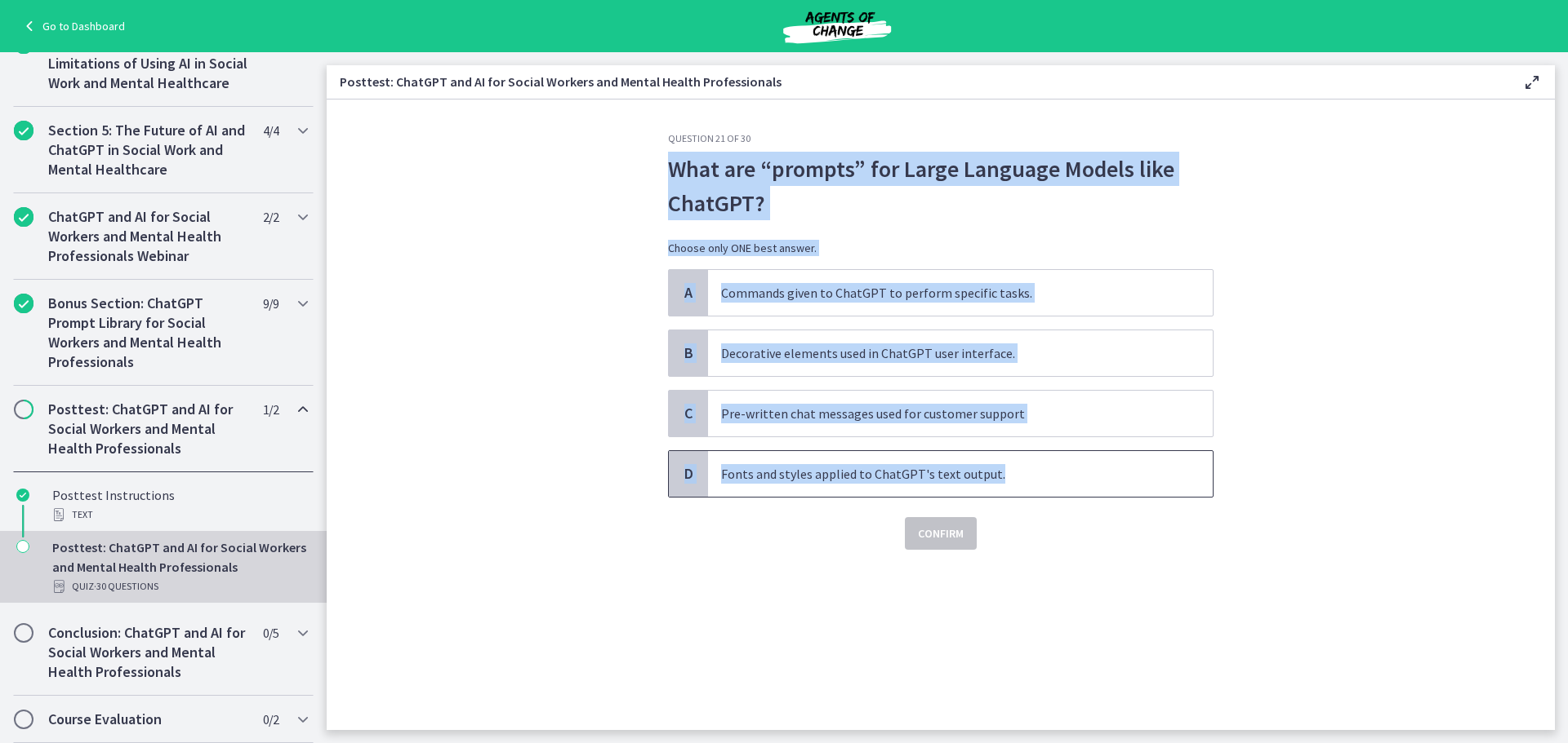
drag, startPoint x: 1008, startPoint y: 478, endPoint x: 663, endPoint y: 176, distance: 458.5
click at [663, 176] on div "Question 21 of 30 What are “prompts” for Large Language Models like ChatGPT? Ch…" at bounding box center [940, 431] width 571 height 598
click at [685, 294] on span "A" at bounding box center [688, 293] width 20 height 20
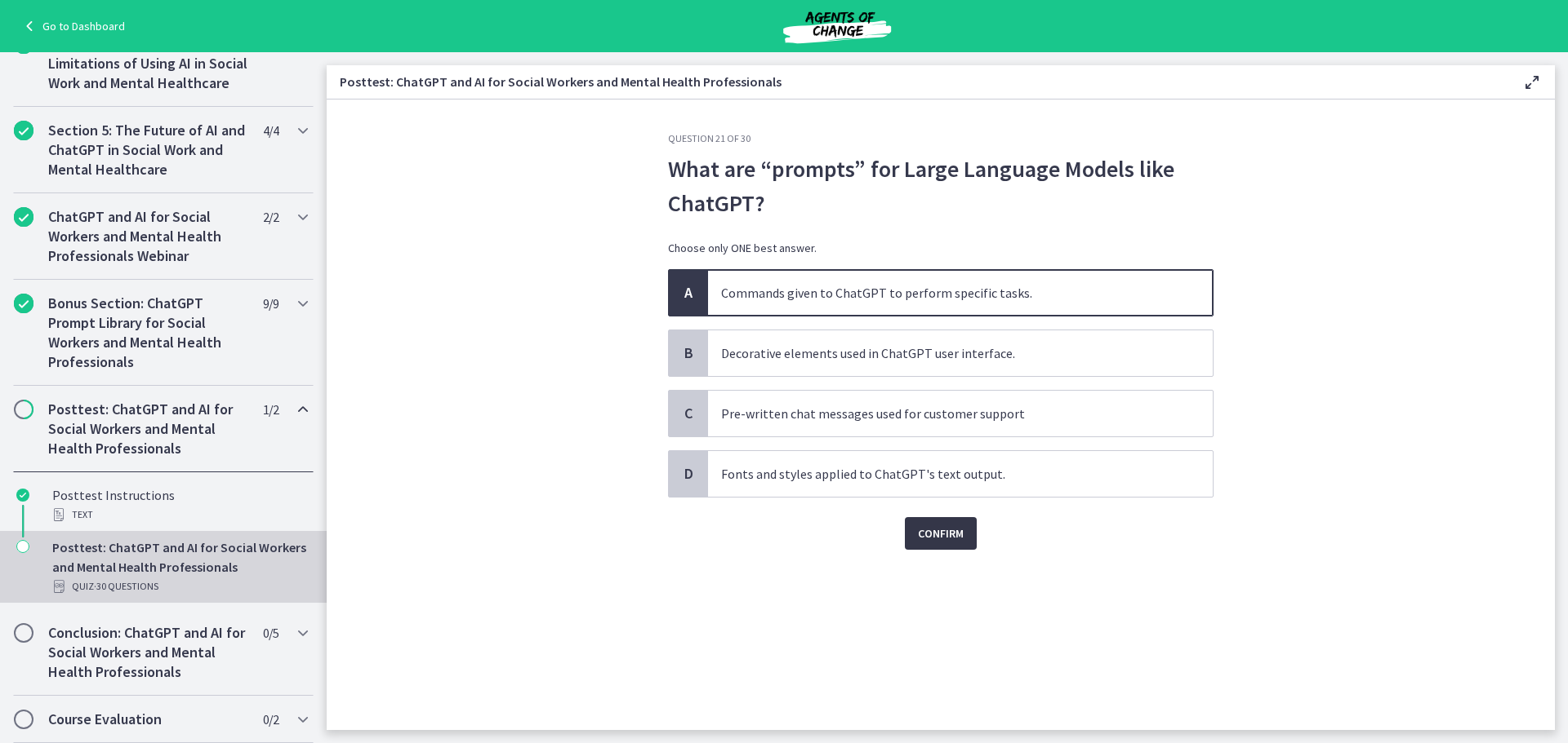
click at [962, 534] on span "Confirm" at bounding box center [940, 534] width 45 height 20
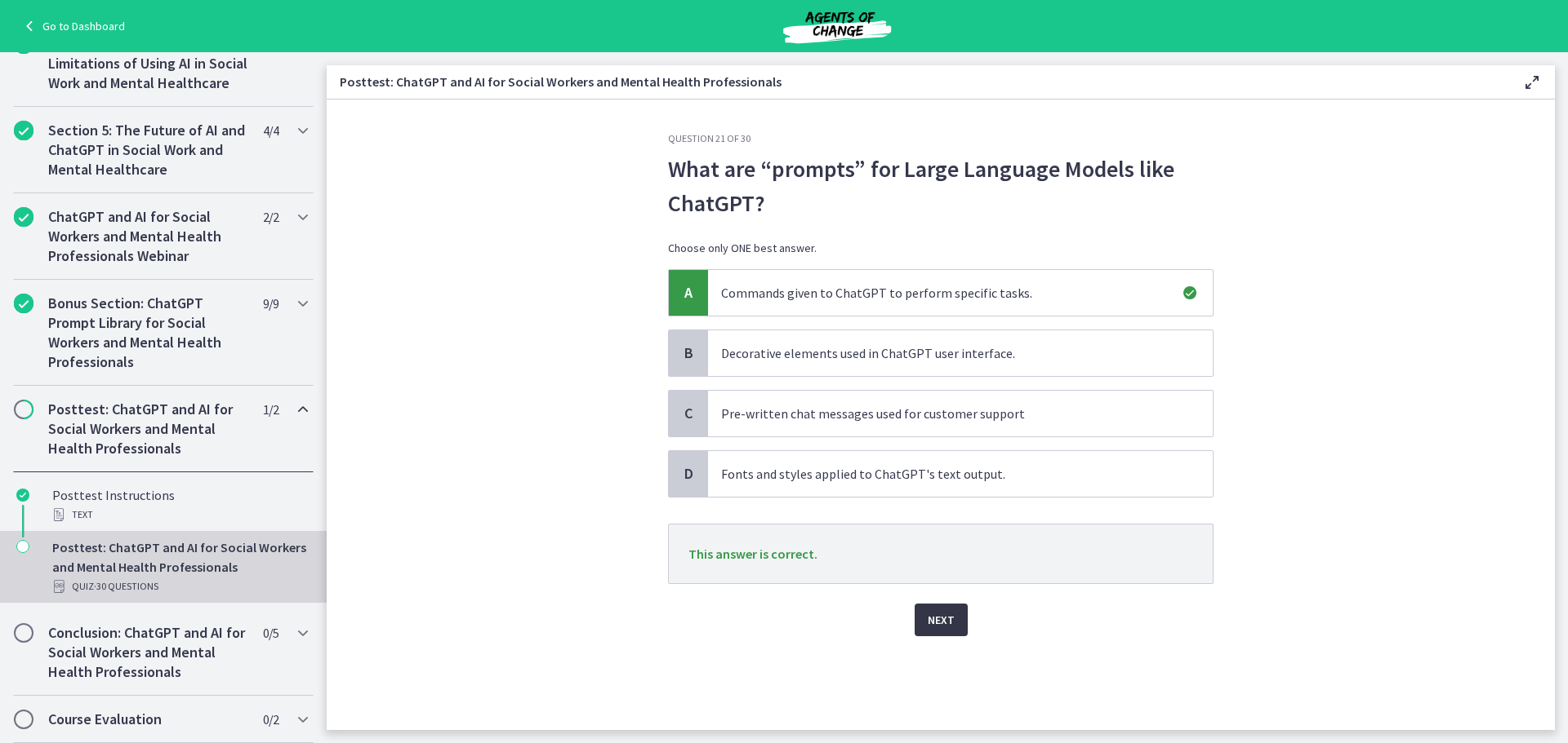
click at [956, 625] on button "Next" at bounding box center [941, 619] width 53 height 33
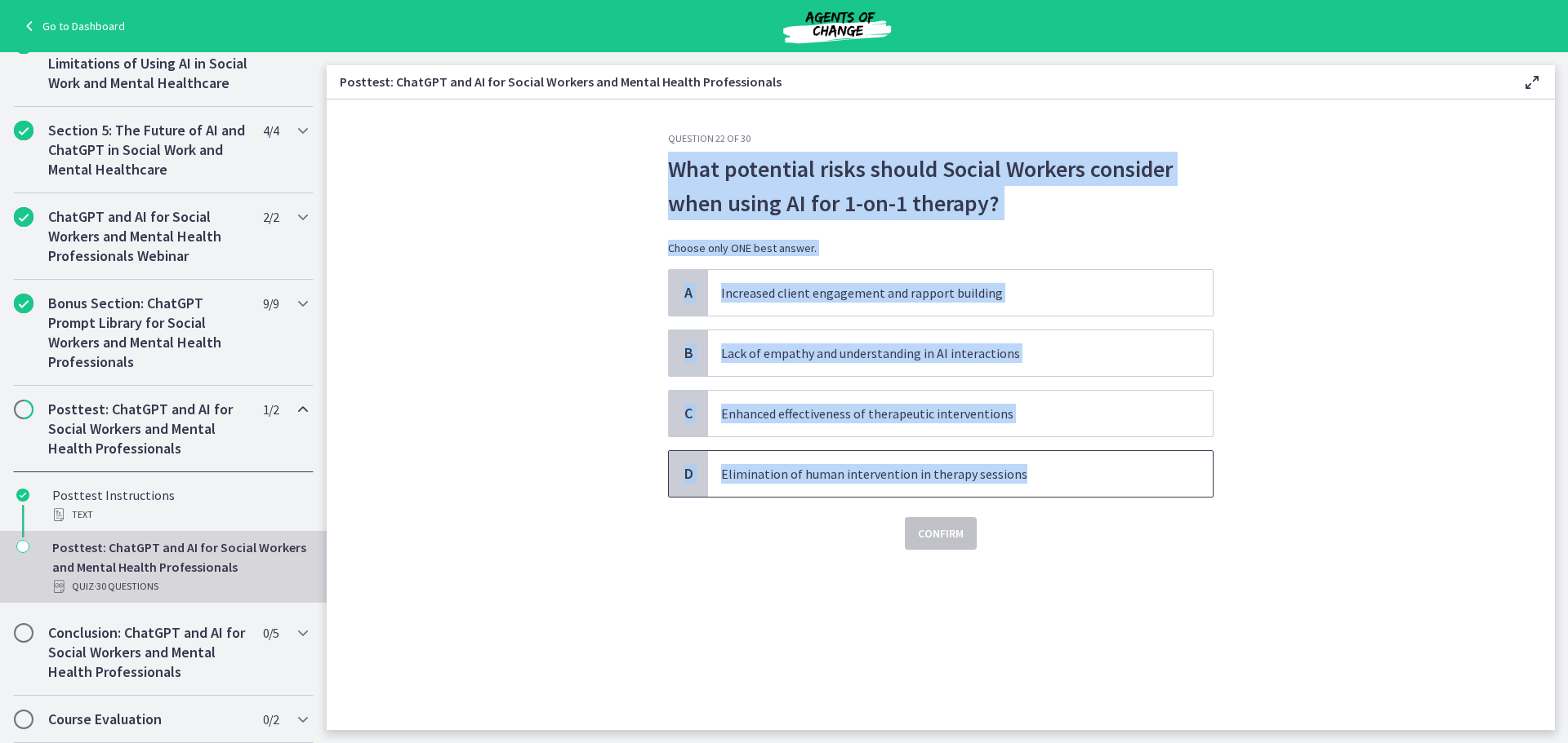
drag, startPoint x: 1057, startPoint y: 479, endPoint x: 671, endPoint y: 173, distance: 492.6
click at [671, 173] on div "Question 22 of 30 What potential risks should Social Workers consider when usin…" at bounding box center [941, 341] width 546 height 418
click at [693, 356] on span "B" at bounding box center [688, 354] width 20 height 20
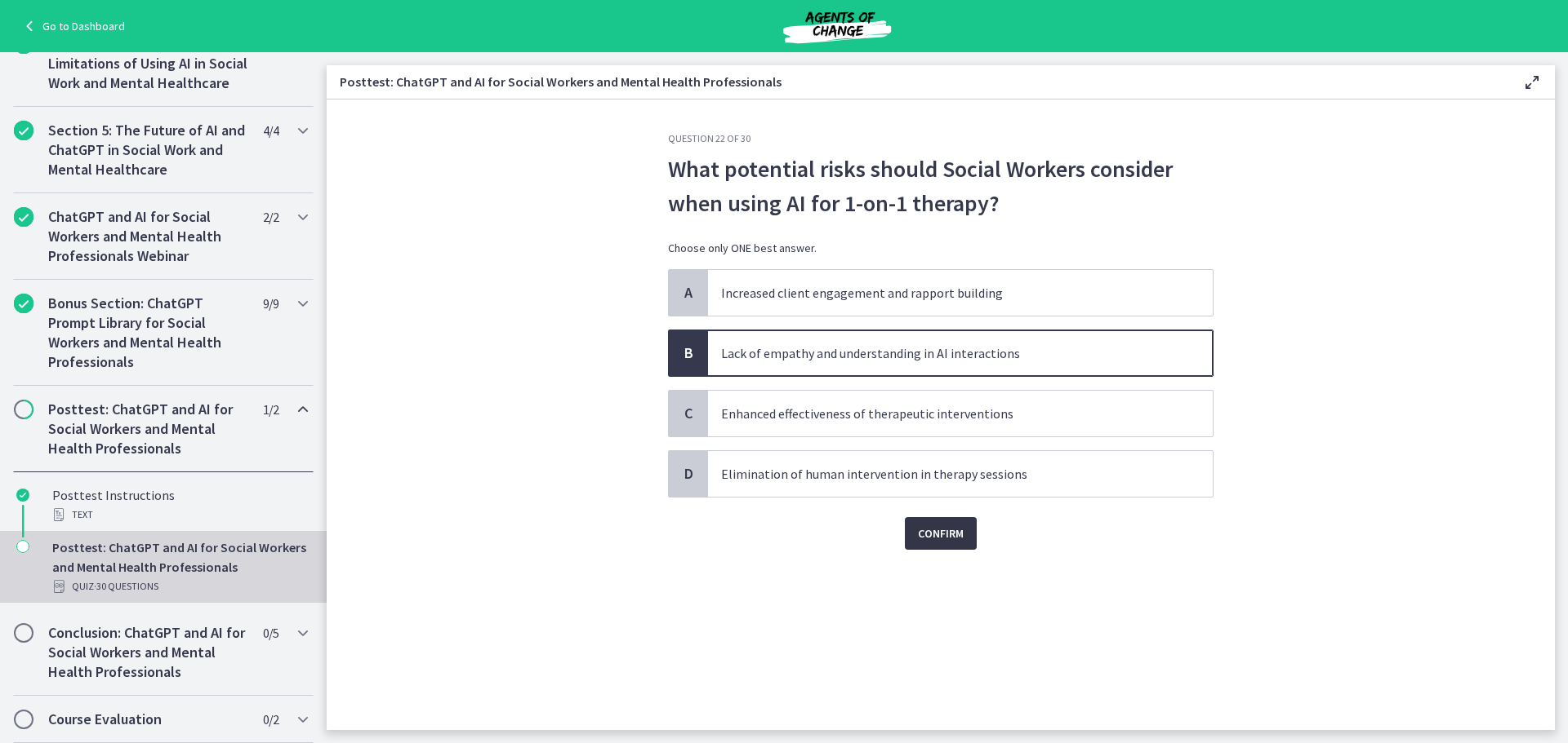
click at [952, 532] on span "Confirm" at bounding box center [940, 534] width 45 height 20
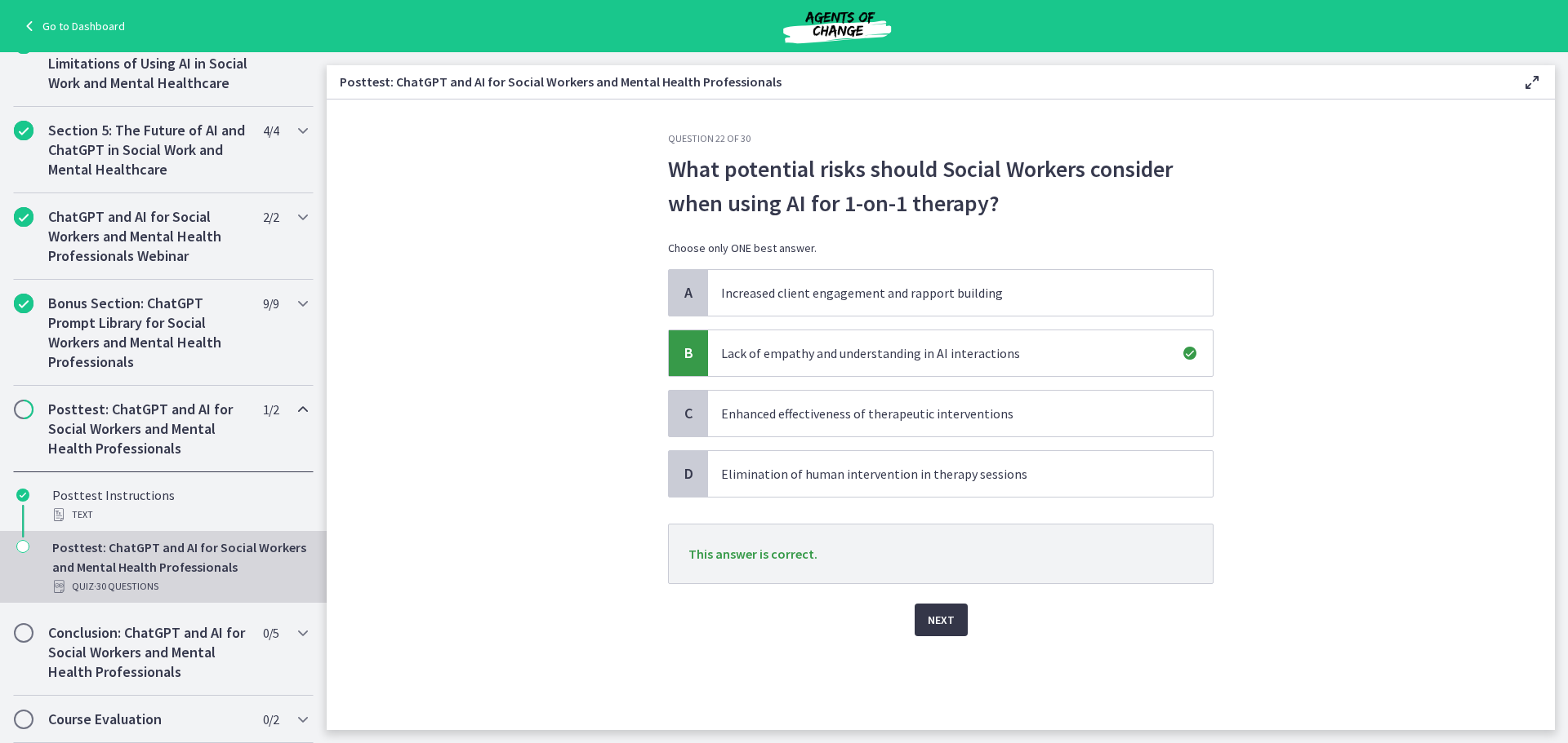
click at [953, 616] on span "Next" at bounding box center [940, 620] width 27 height 20
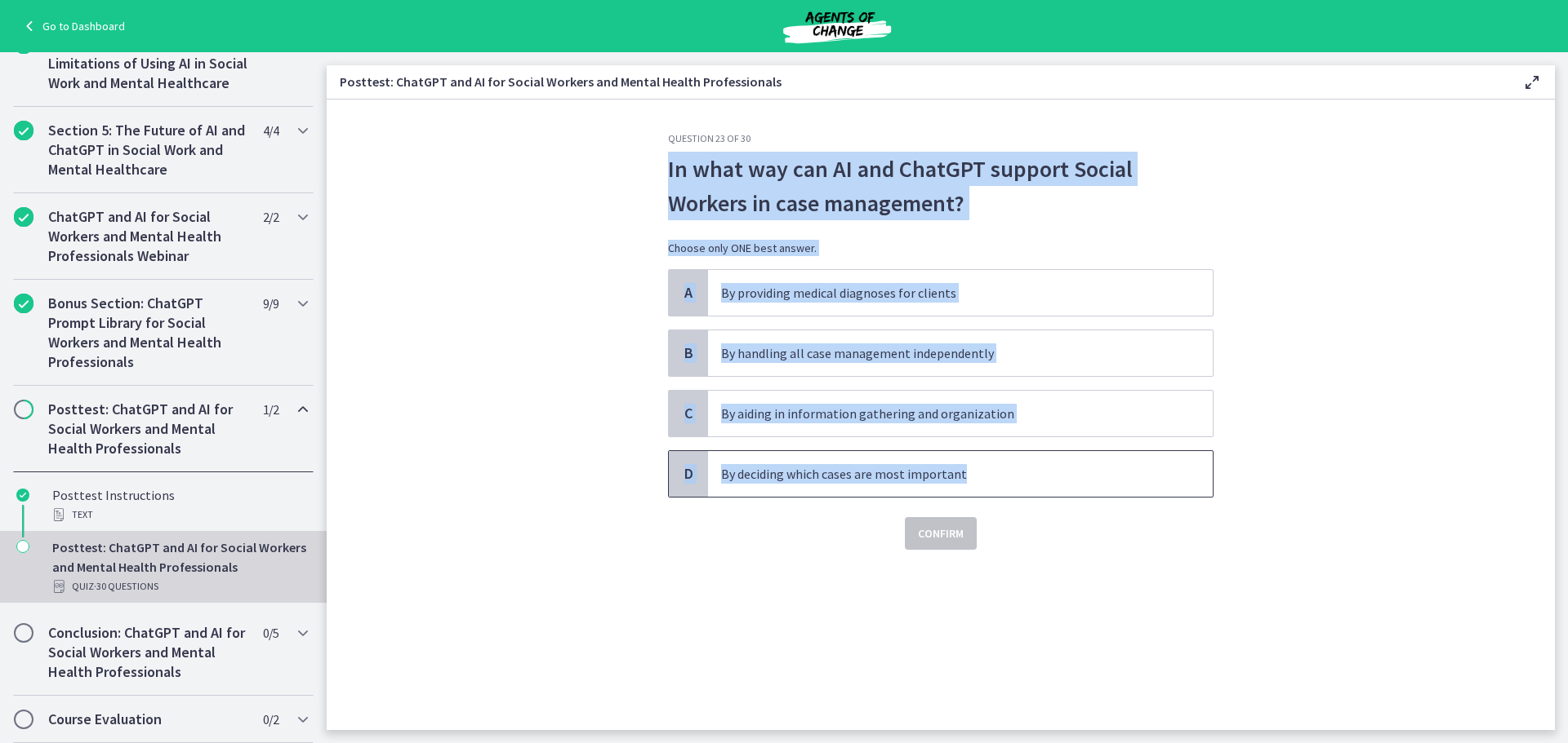
drag, startPoint x: 997, startPoint y: 475, endPoint x: 670, endPoint y: 176, distance: 443.1
click at [668, 174] on div "Question 23 of 30 In what way can AI and ChatGPT support Social Workers in case…" at bounding box center [941, 341] width 546 height 418
click at [687, 411] on span "C" at bounding box center [688, 414] width 20 height 20
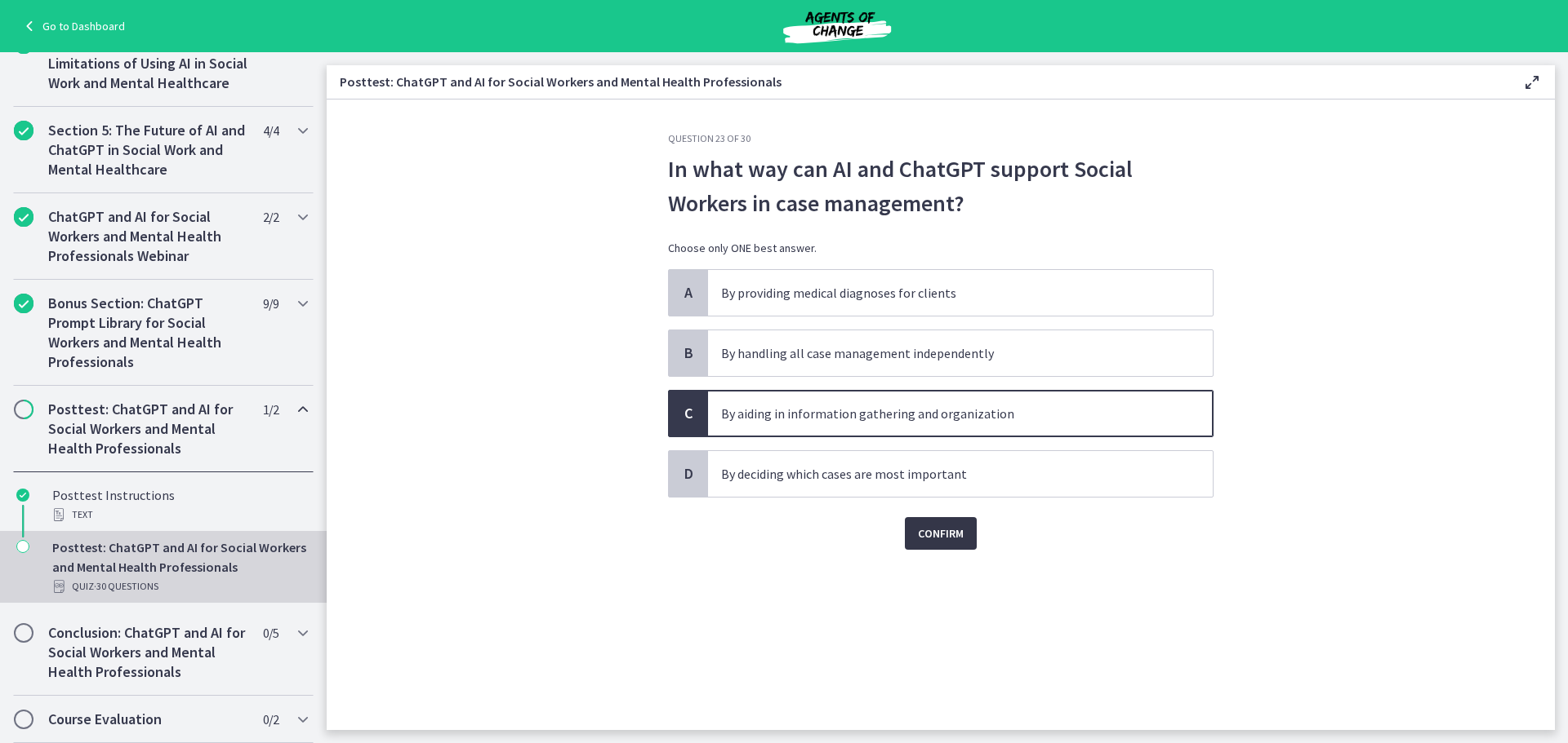
click at [954, 543] on button "Confirm" at bounding box center [940, 534] width 72 height 33
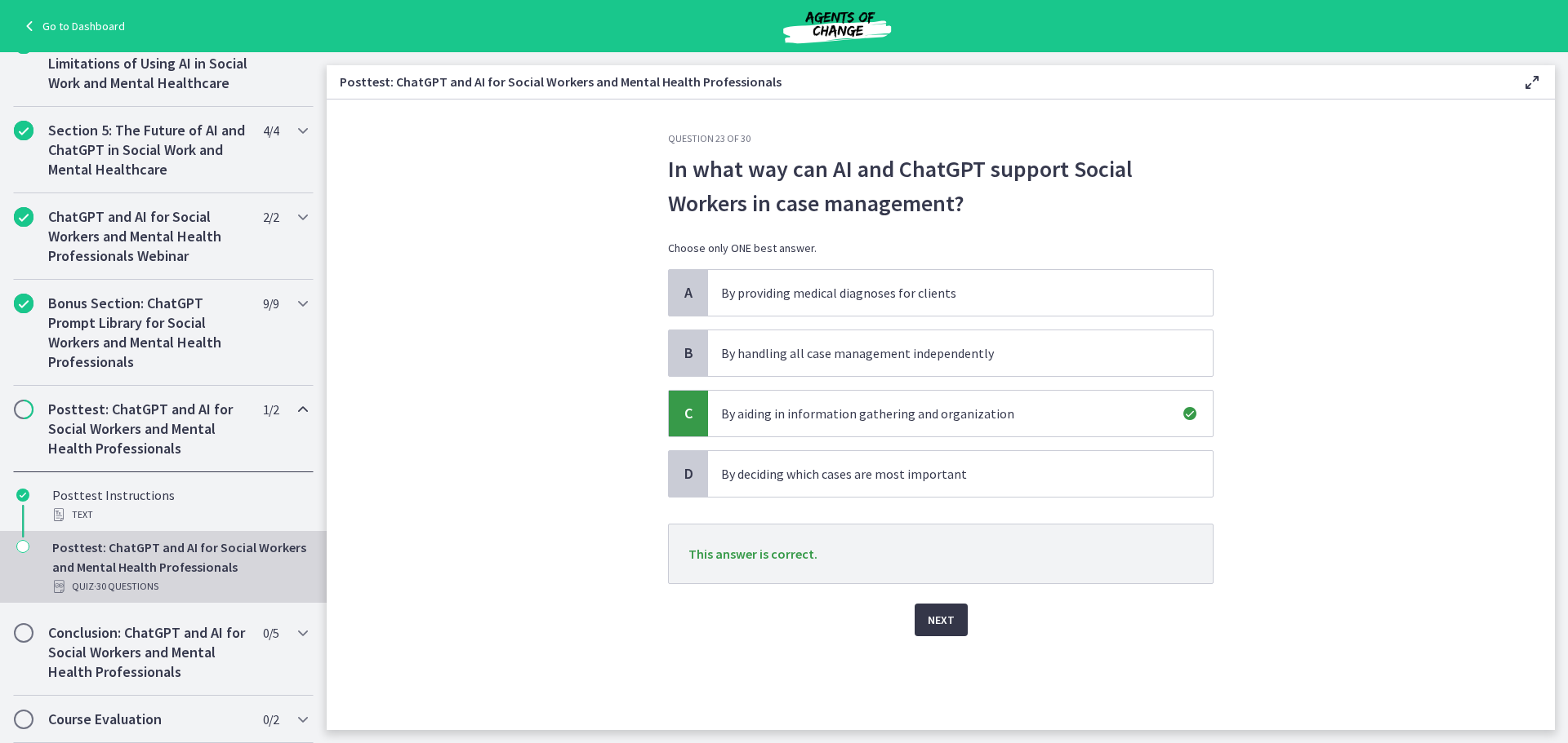
click at [958, 622] on button "Next" at bounding box center [941, 619] width 53 height 33
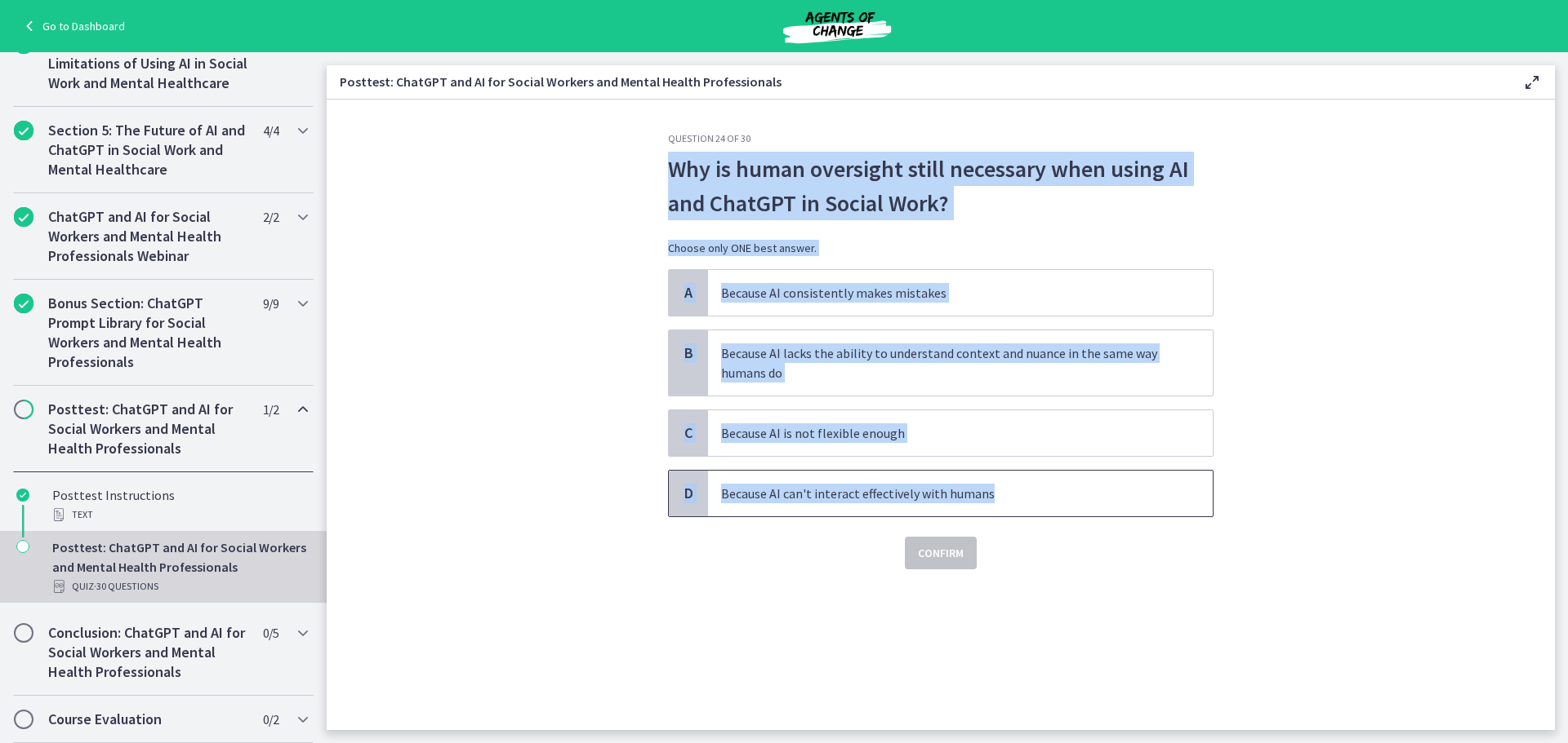
drag, startPoint x: 1010, startPoint y: 499, endPoint x: 669, endPoint y: 166, distance: 476.6
click at [669, 166] on div "Question 24 of 30 Why is human oversight still necessary when using AI and Chat…" at bounding box center [941, 351] width 546 height 438
click at [694, 354] on span "B" at bounding box center [688, 354] width 20 height 20
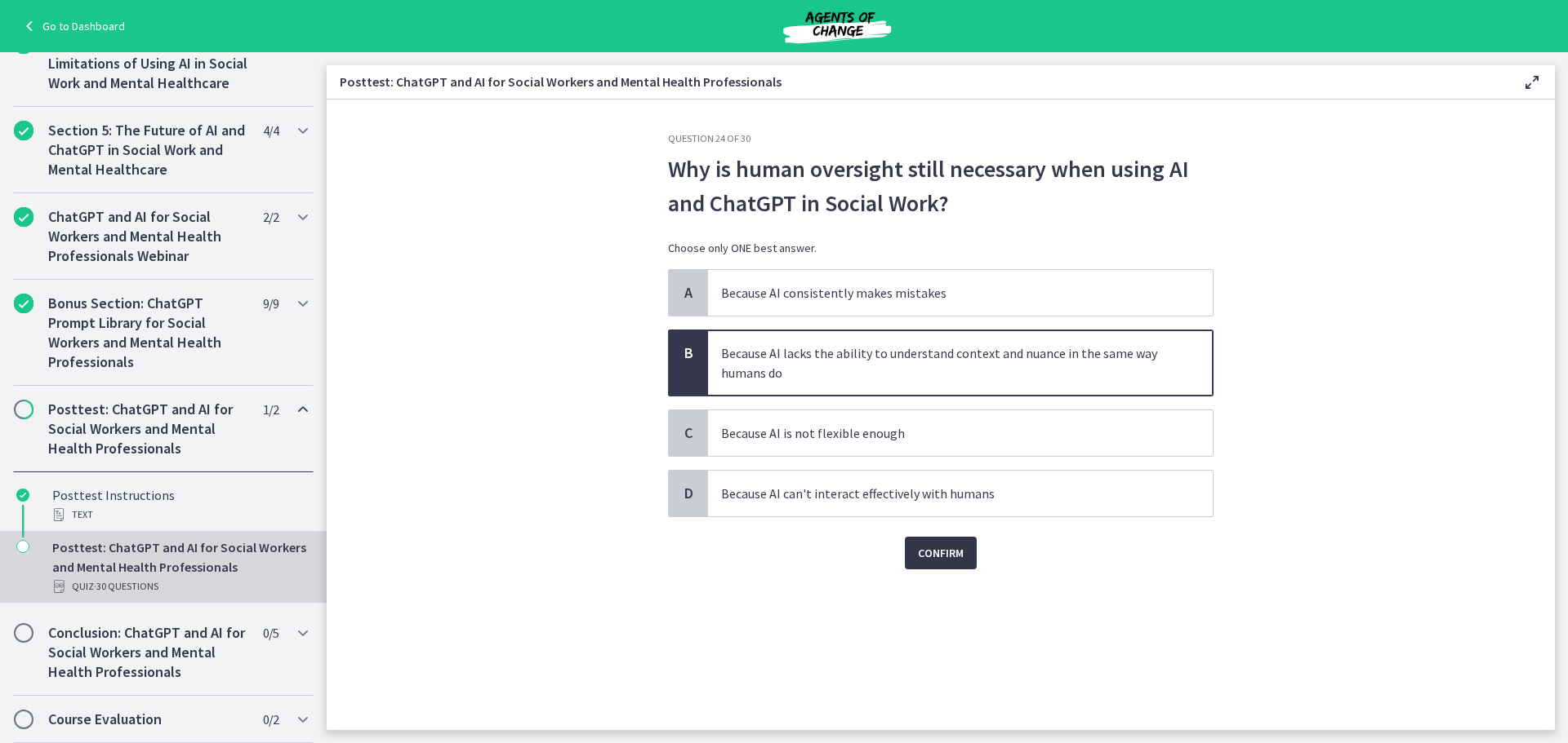
click at [928, 551] on span "Confirm" at bounding box center [940, 553] width 45 height 20
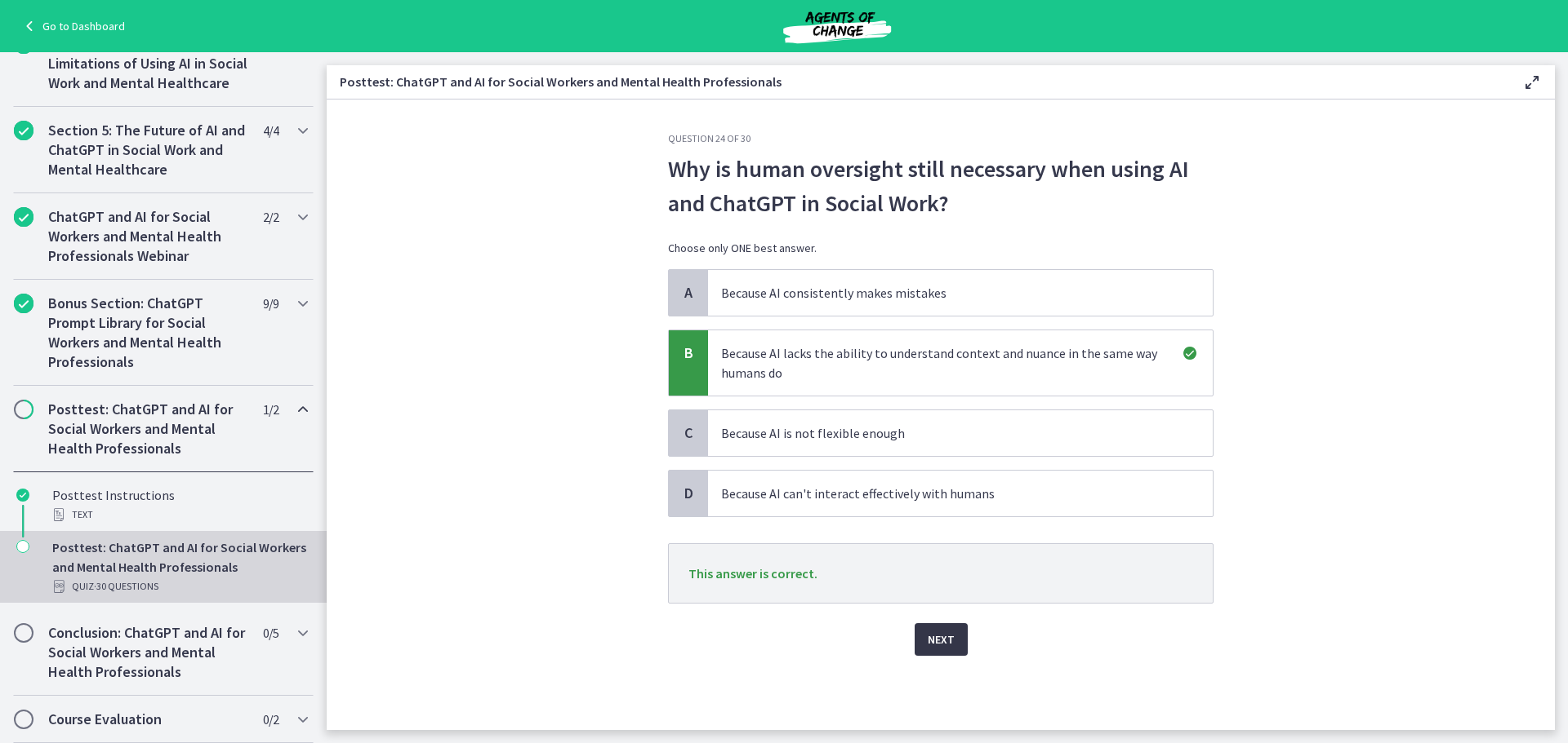
click at [961, 638] on button "Next" at bounding box center [941, 639] width 53 height 33
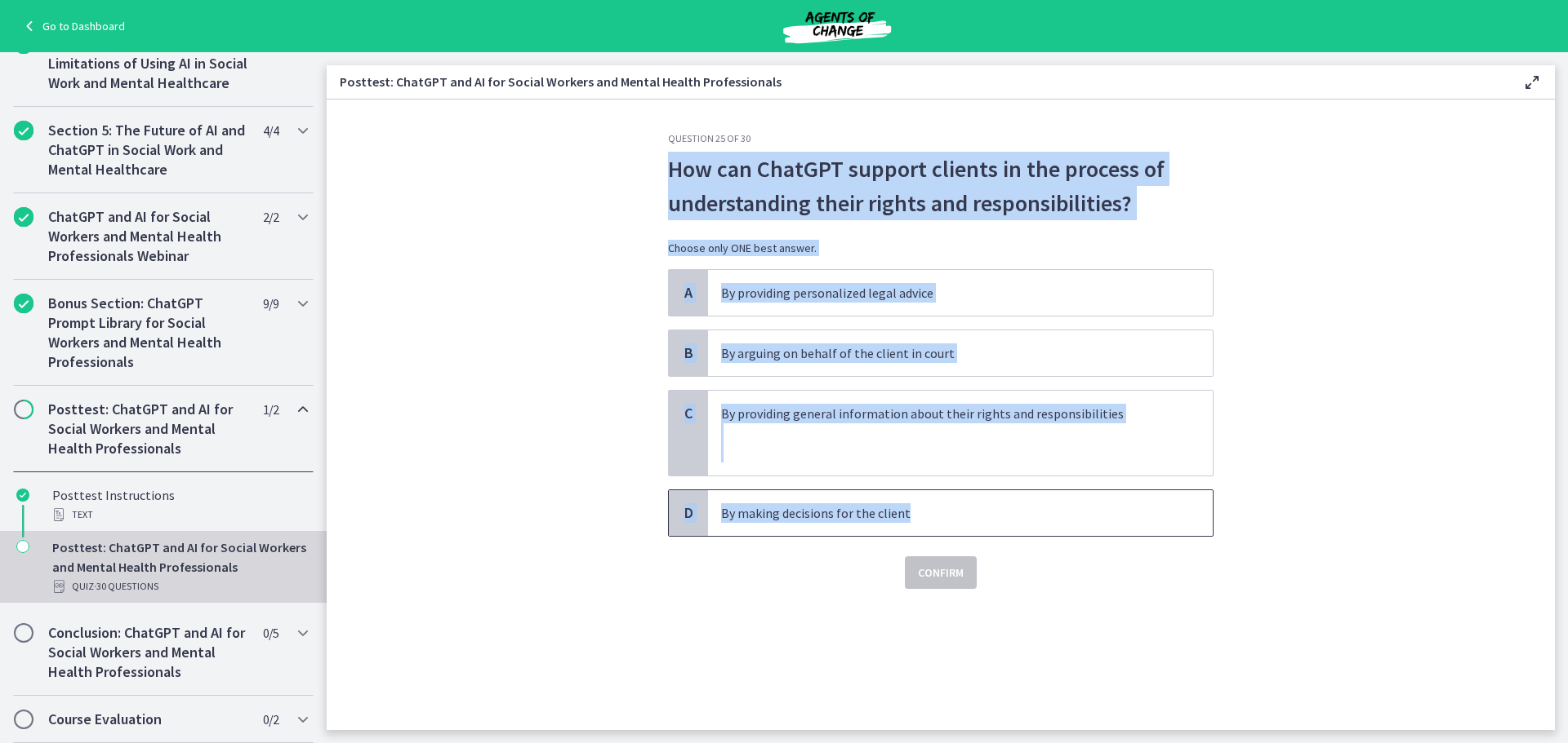
drag, startPoint x: 927, startPoint y: 514, endPoint x: 668, endPoint y: 171, distance: 429.8
click at [668, 171] on div "Question 25 of 30 How can ChatGPT support clients in the process of understandi…" at bounding box center [941, 361] width 546 height 456
click at [690, 415] on span "C" at bounding box center [688, 414] width 20 height 20
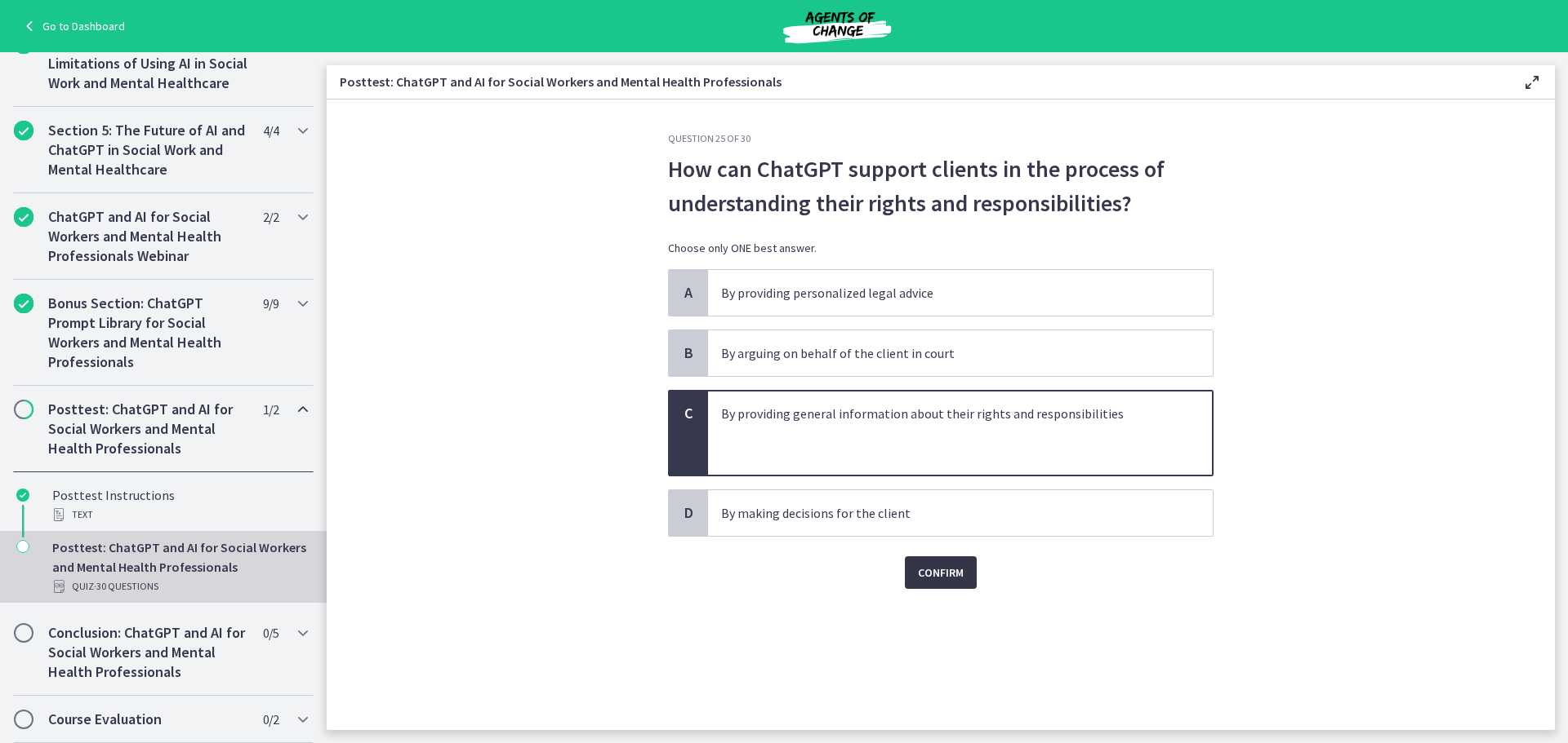
click at [949, 577] on span "Confirm" at bounding box center [940, 573] width 45 height 20
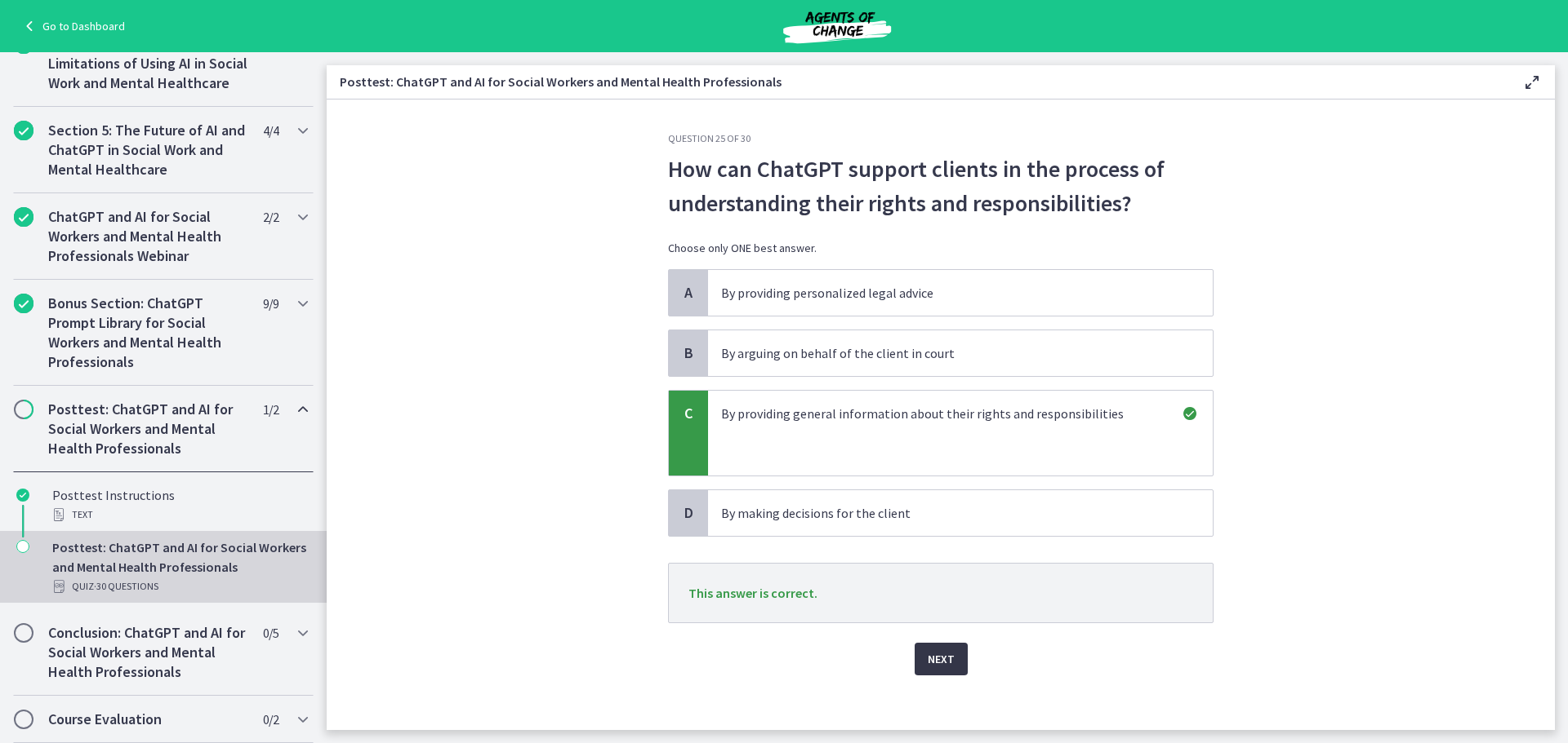
click at [949, 651] on button "Next" at bounding box center [941, 659] width 53 height 33
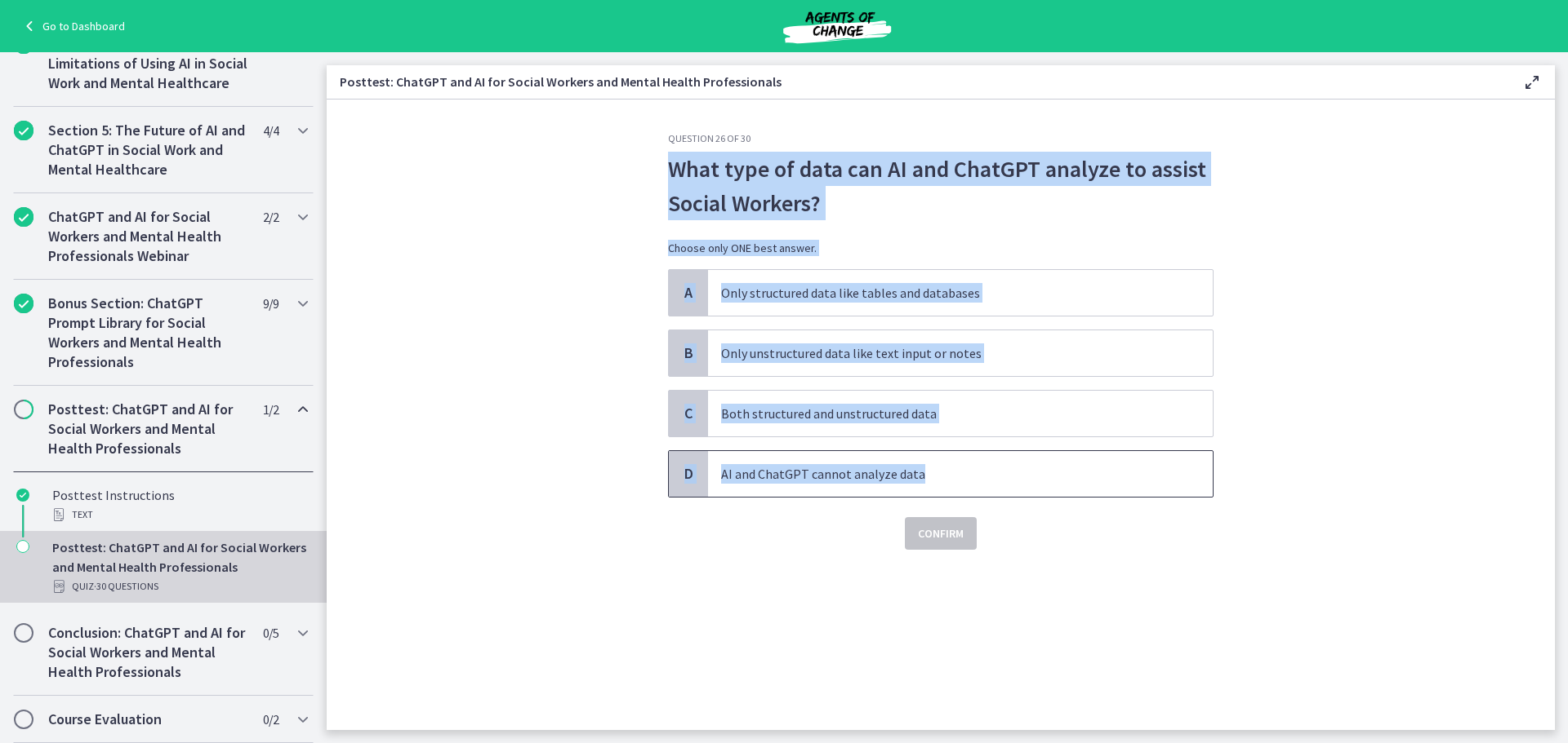
drag, startPoint x: 947, startPoint y: 483, endPoint x: 674, endPoint y: 173, distance: 413.1
click at [674, 173] on div "Question 26 of 30 What type of data can AI and ChatGPT analyze to assist Social…" at bounding box center [941, 341] width 546 height 418
click at [688, 422] on span "C" at bounding box center [688, 414] width 20 height 20
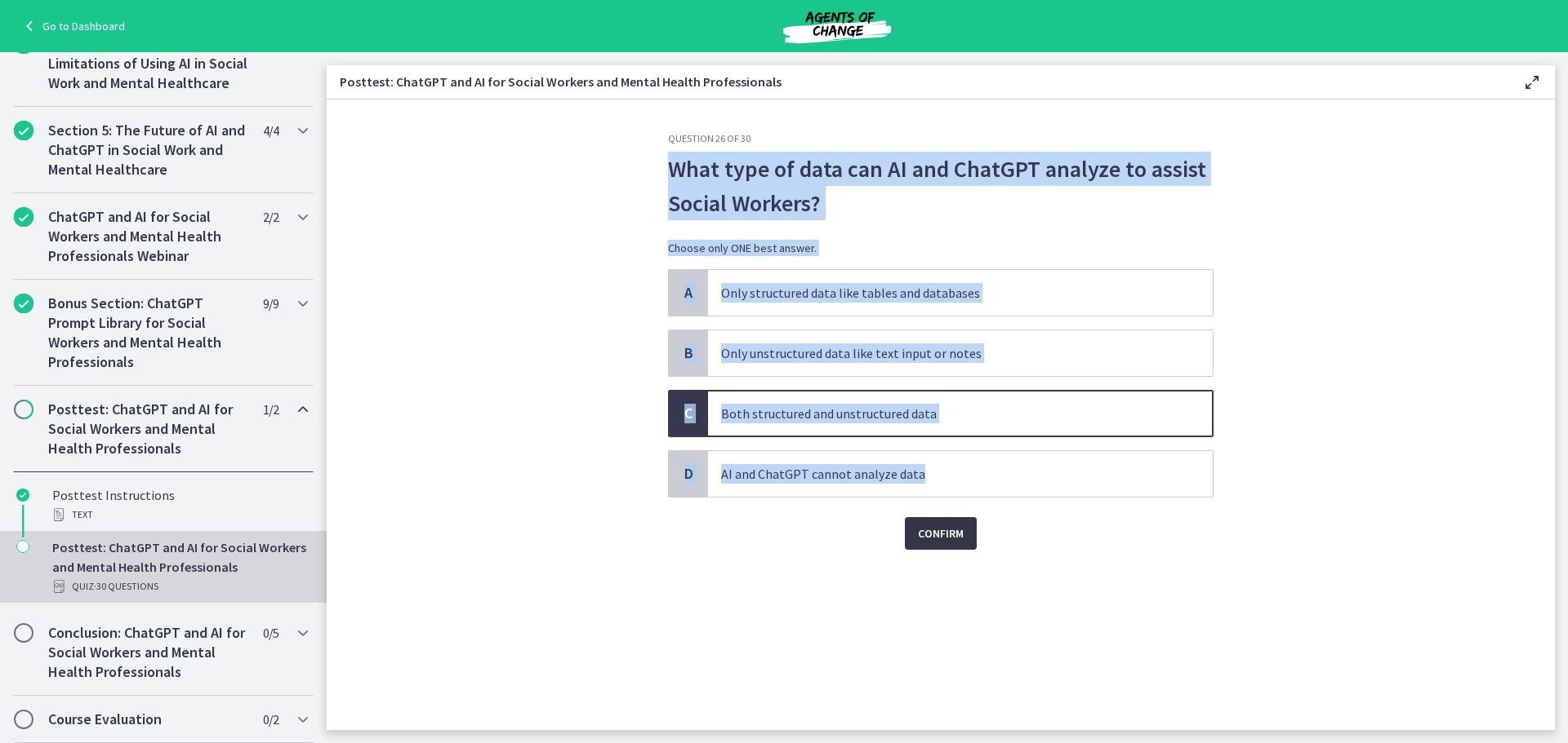
click at [973, 537] on button "Confirm" at bounding box center [940, 534] width 72 height 33
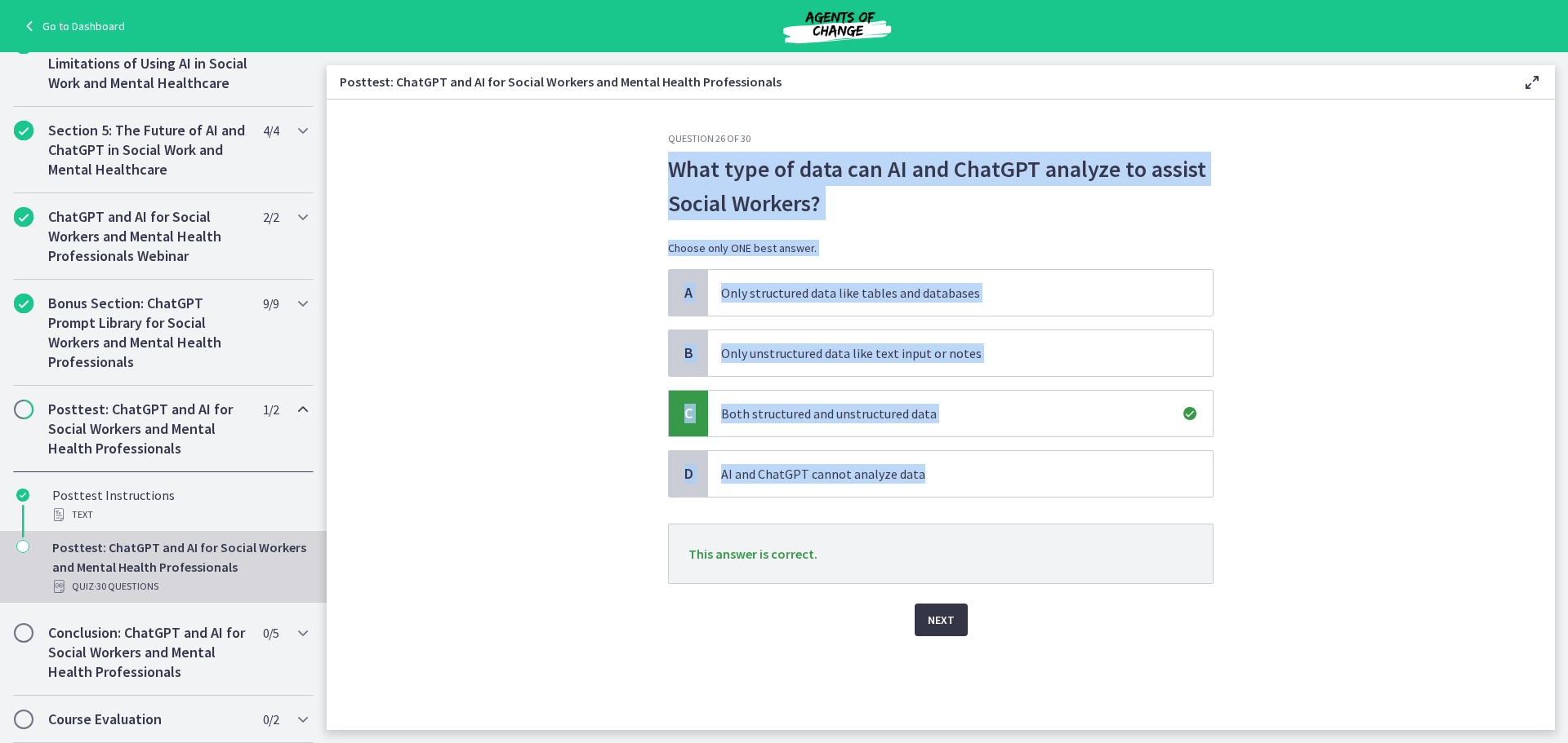
click at [944, 622] on span "Next" at bounding box center [940, 620] width 27 height 20
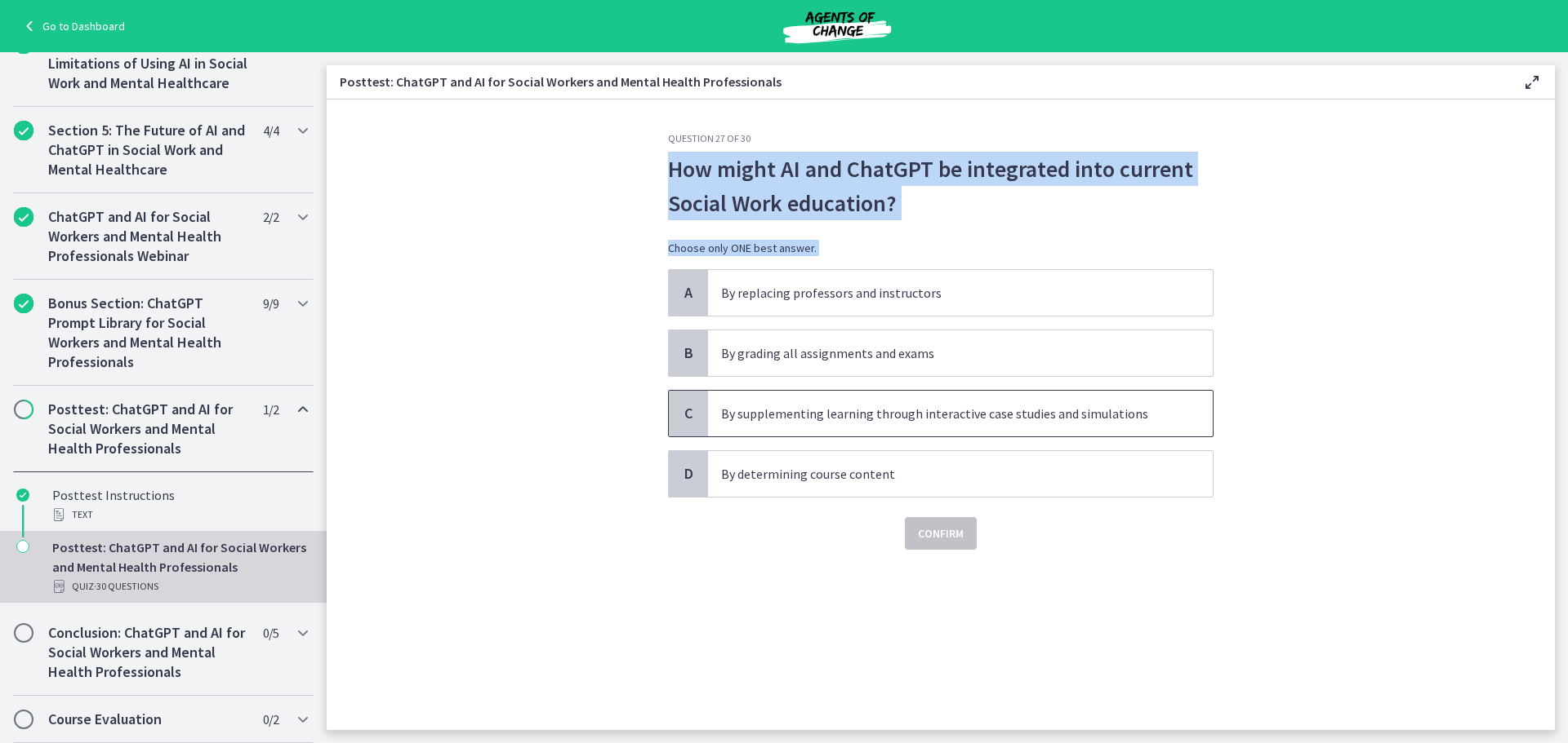
click at [693, 414] on span "C" at bounding box center [688, 414] width 20 height 20
click at [950, 537] on span "Confirm" at bounding box center [940, 534] width 45 height 20
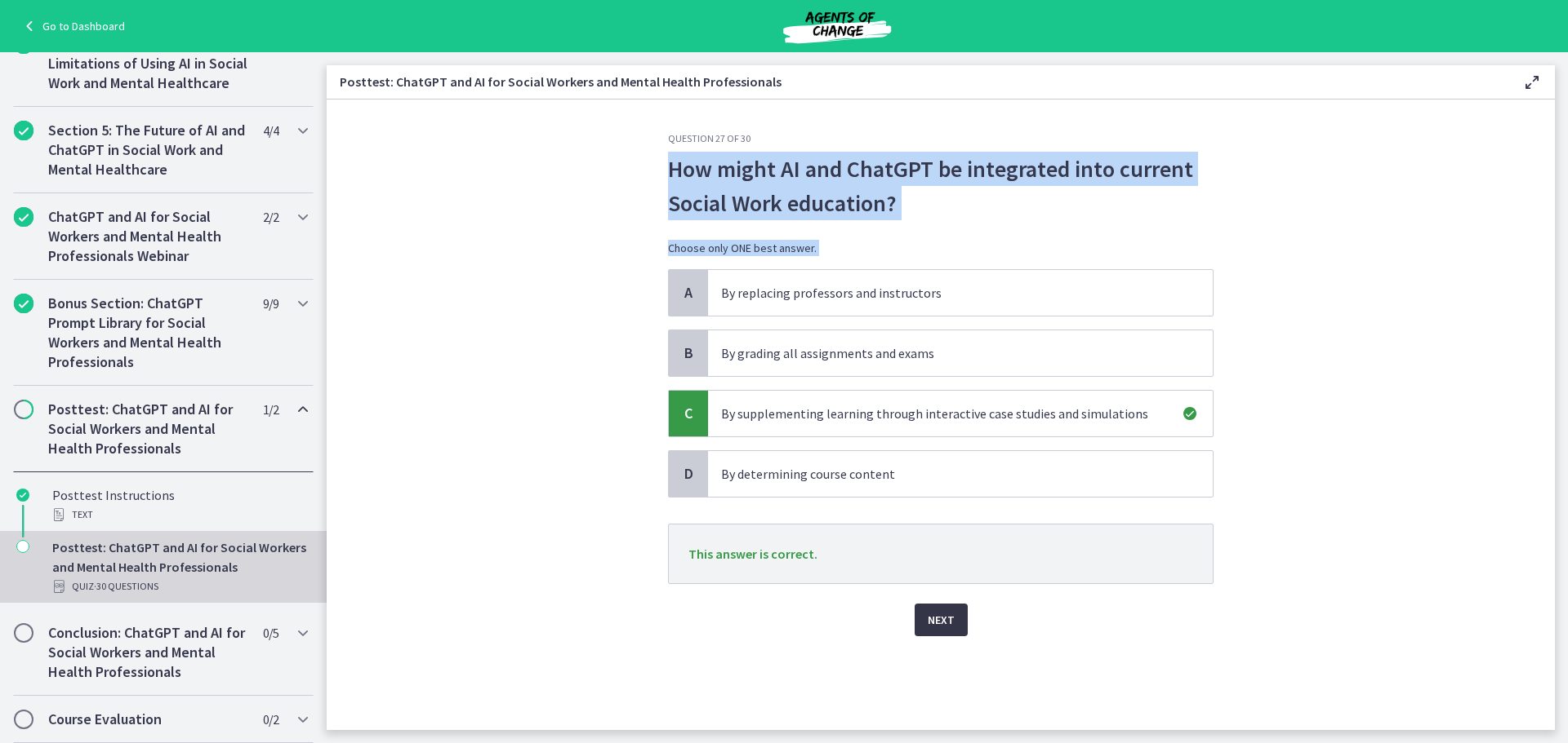
click at [963, 617] on button "Next" at bounding box center [941, 619] width 53 height 33
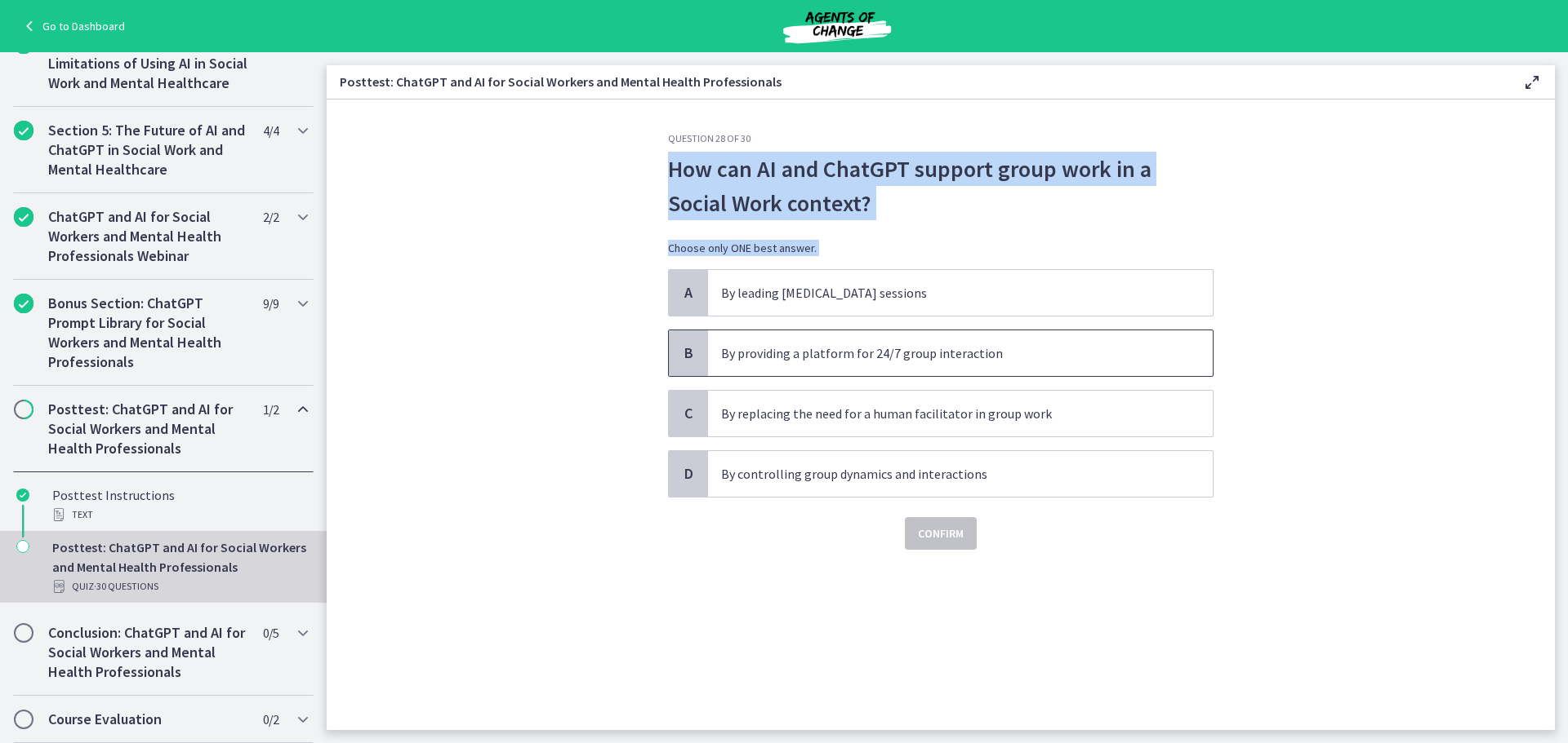
click at [688, 355] on span "B" at bounding box center [688, 354] width 20 height 20
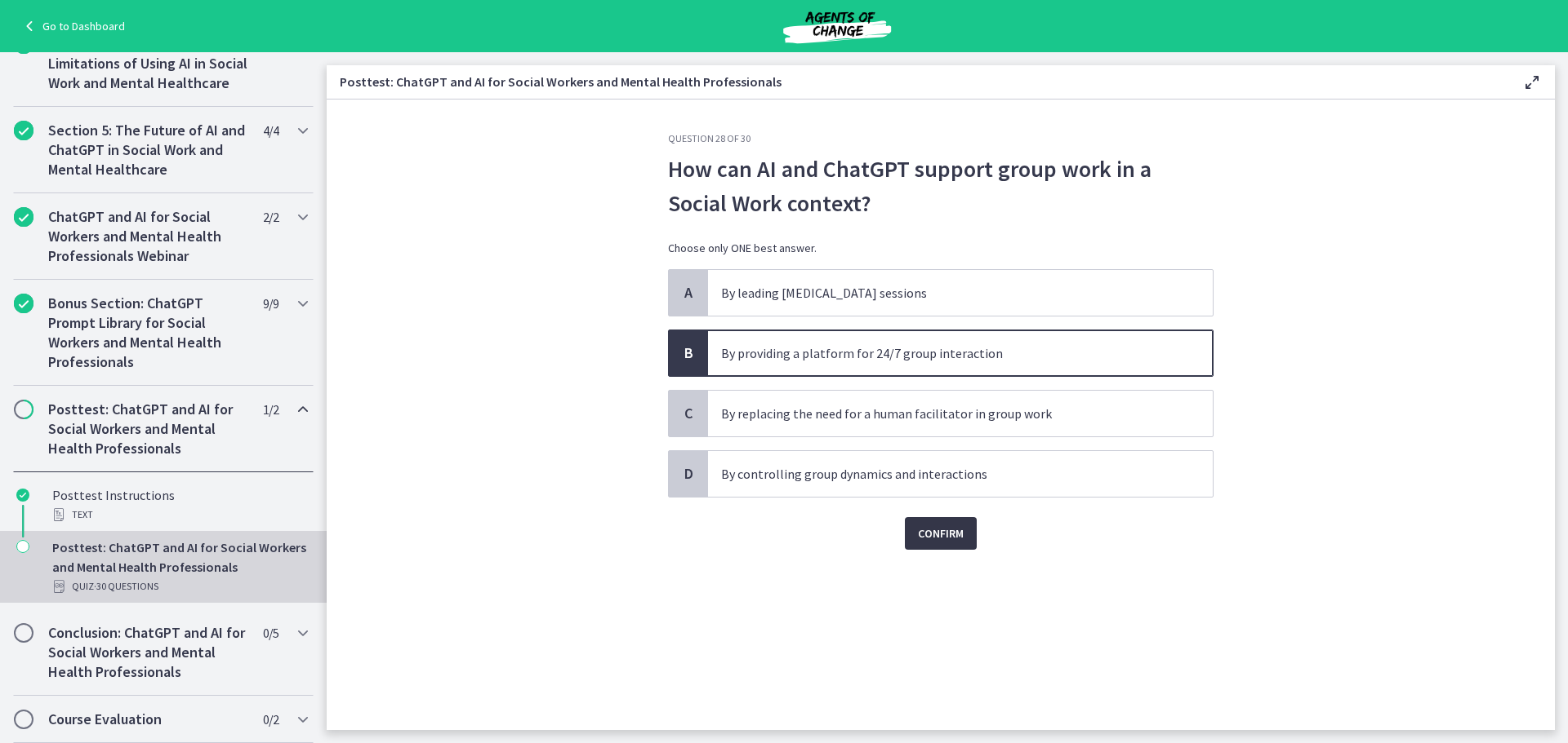
click at [935, 537] on span "Confirm" at bounding box center [940, 534] width 45 height 20
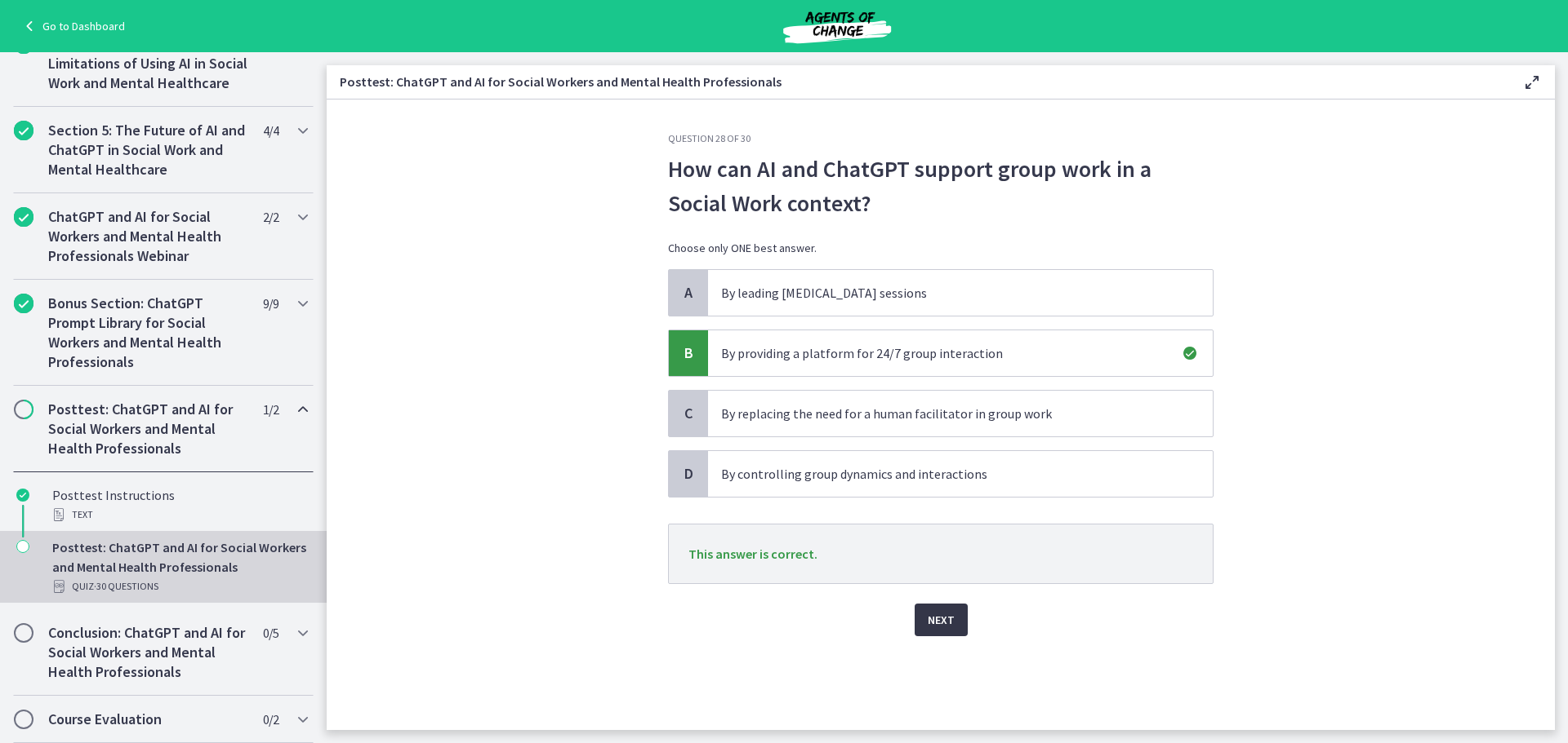
click at [935, 614] on span "Next" at bounding box center [940, 620] width 27 height 20
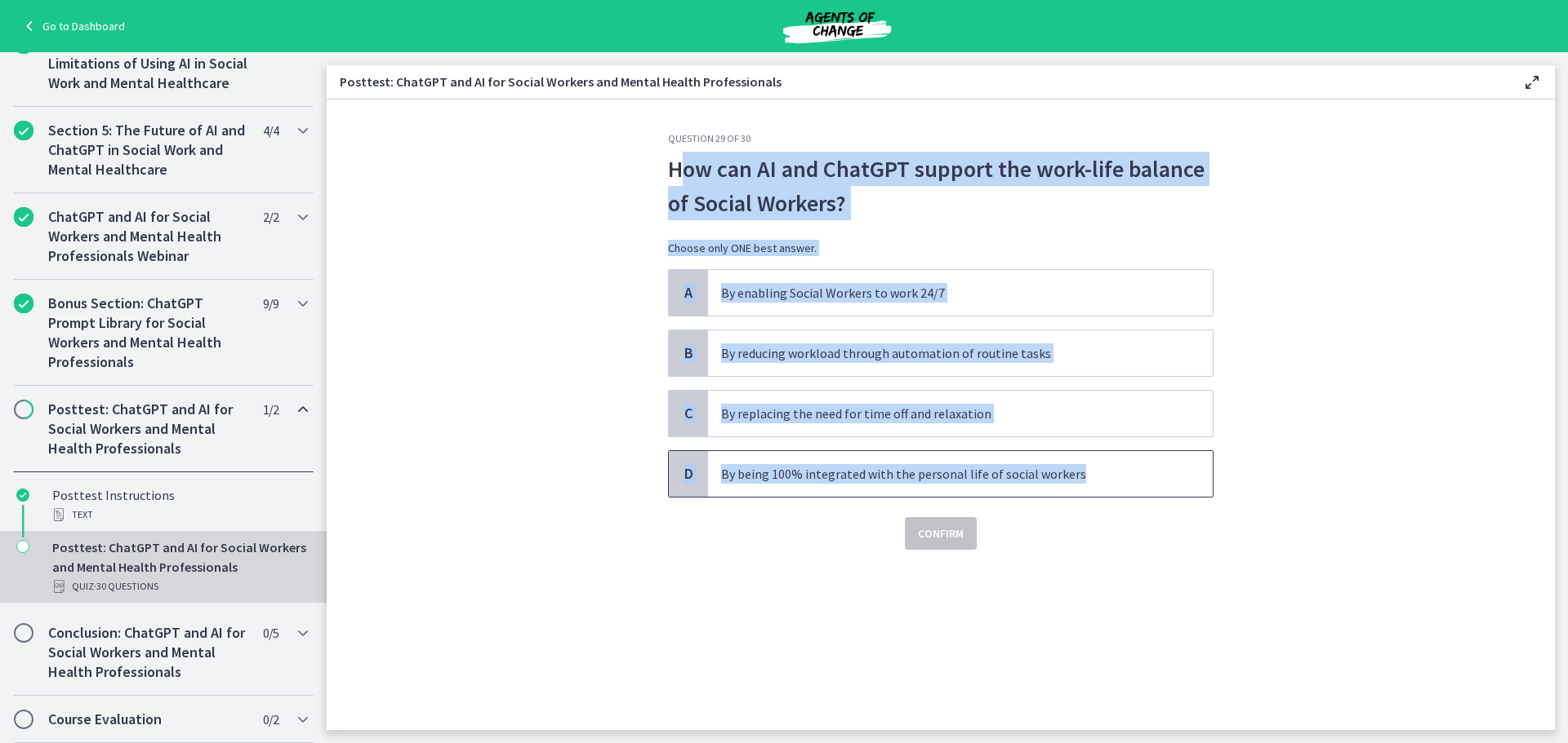
drag, startPoint x: 1118, startPoint y: 473, endPoint x: 671, endPoint y: 171, distance: 539.5
click at [671, 171] on div "Question 29 of 30 How can AI and ChatGPT support the work-life balance of Socia…" at bounding box center [941, 341] width 546 height 418
click at [691, 354] on span "B" at bounding box center [688, 354] width 20 height 20
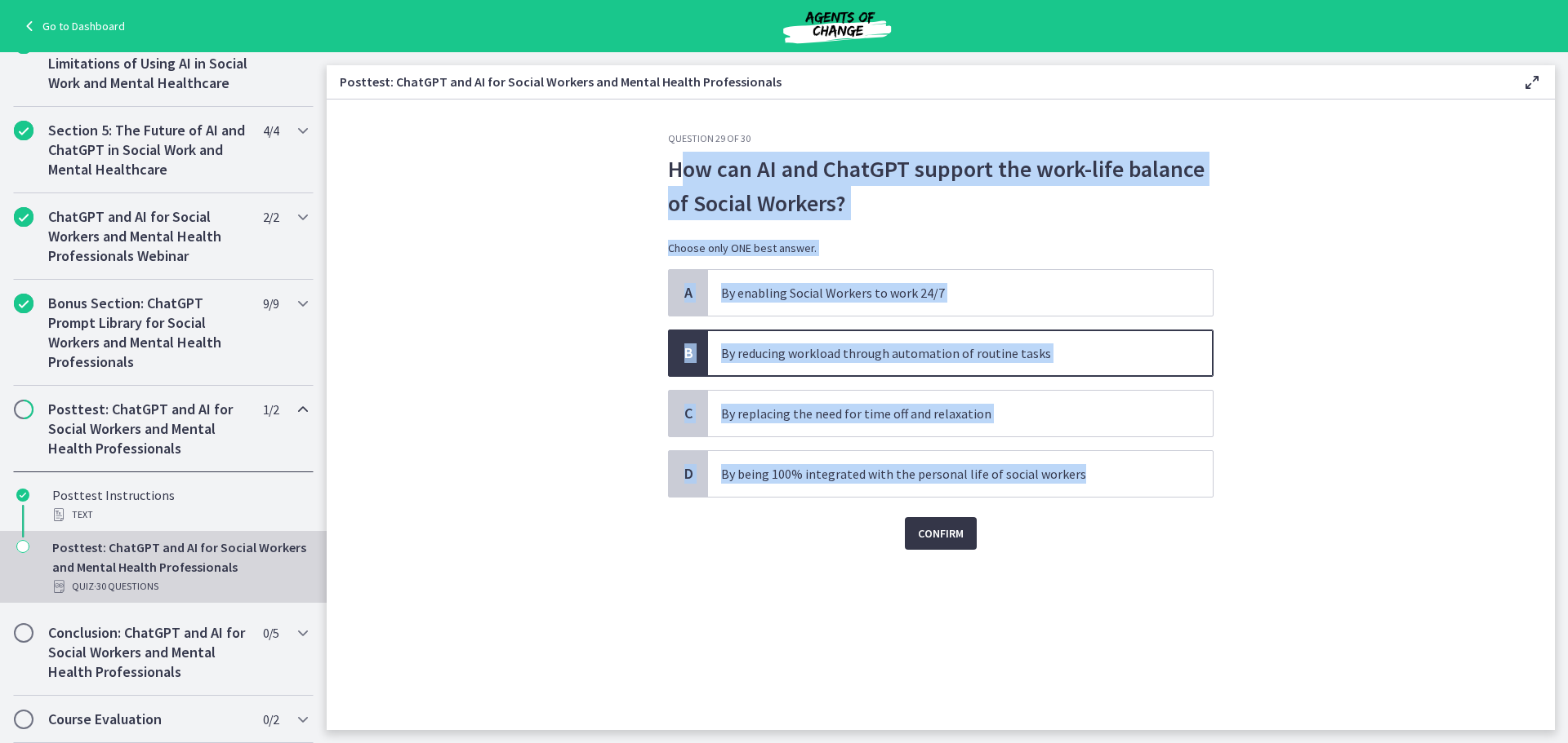
click at [959, 532] on span "Confirm" at bounding box center [940, 534] width 45 height 20
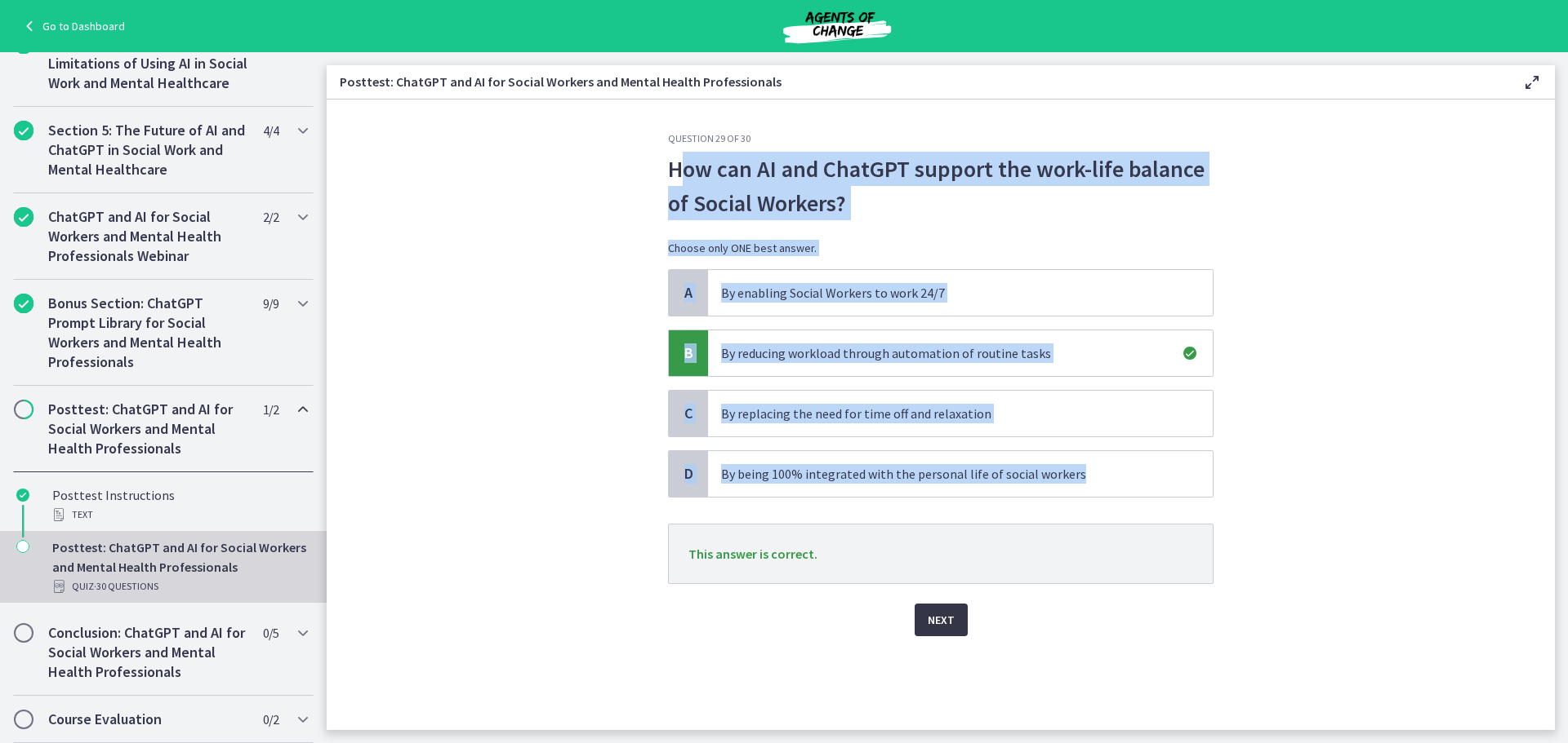
click at [940, 625] on span "Next" at bounding box center [940, 620] width 27 height 20
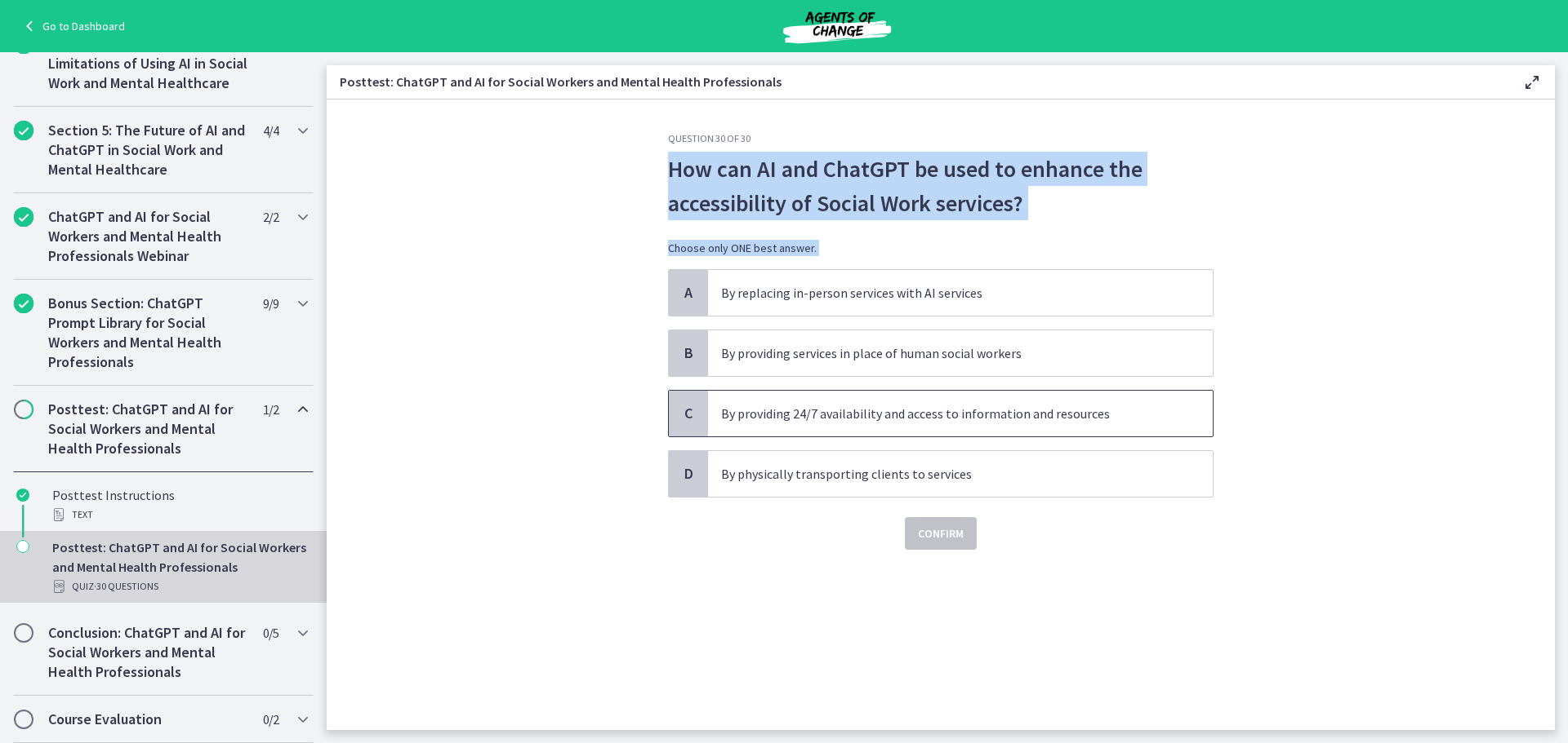
click at [678, 419] on span "C" at bounding box center [688, 414] width 20 height 20
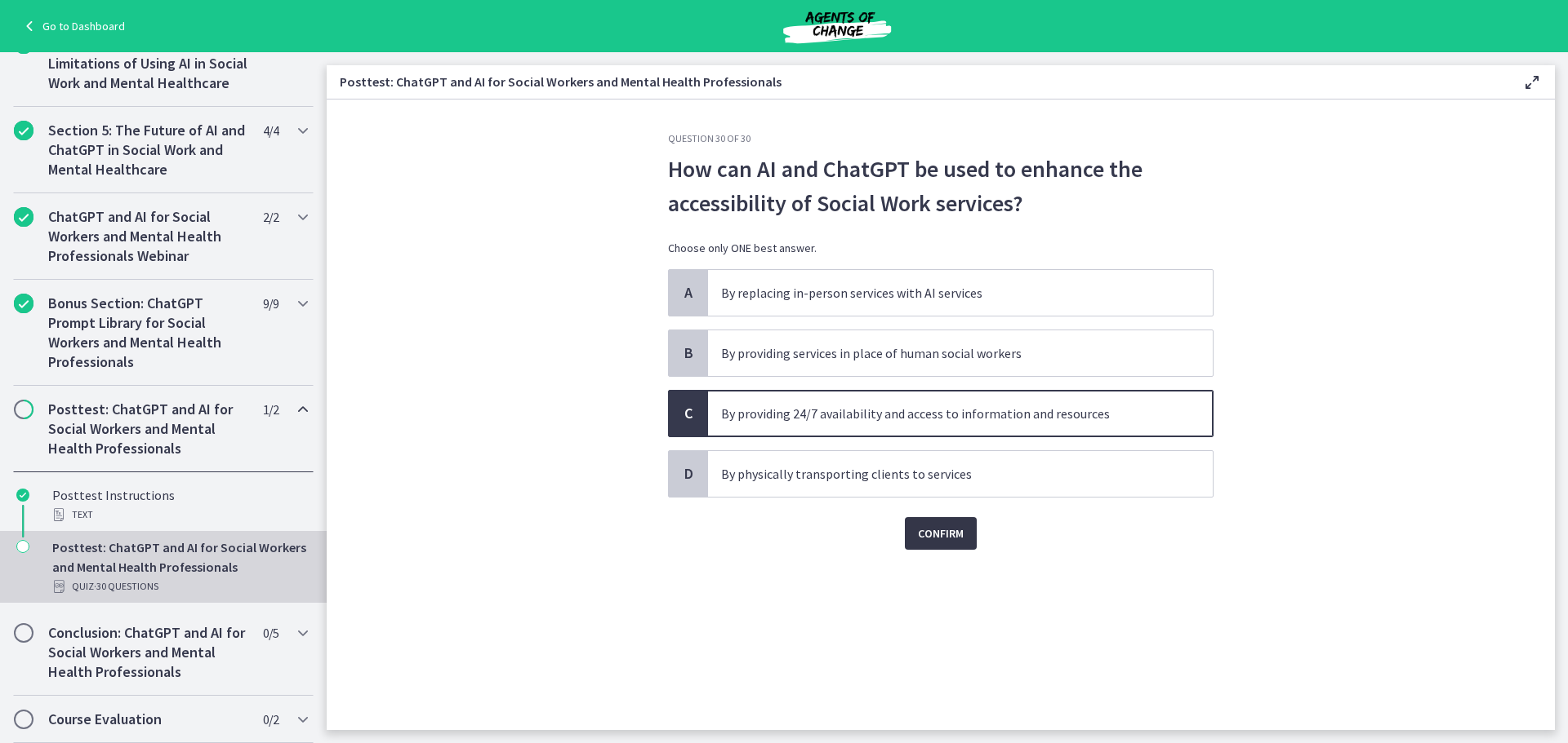
click at [917, 531] on span "Confirm" at bounding box center [940, 534] width 45 height 20
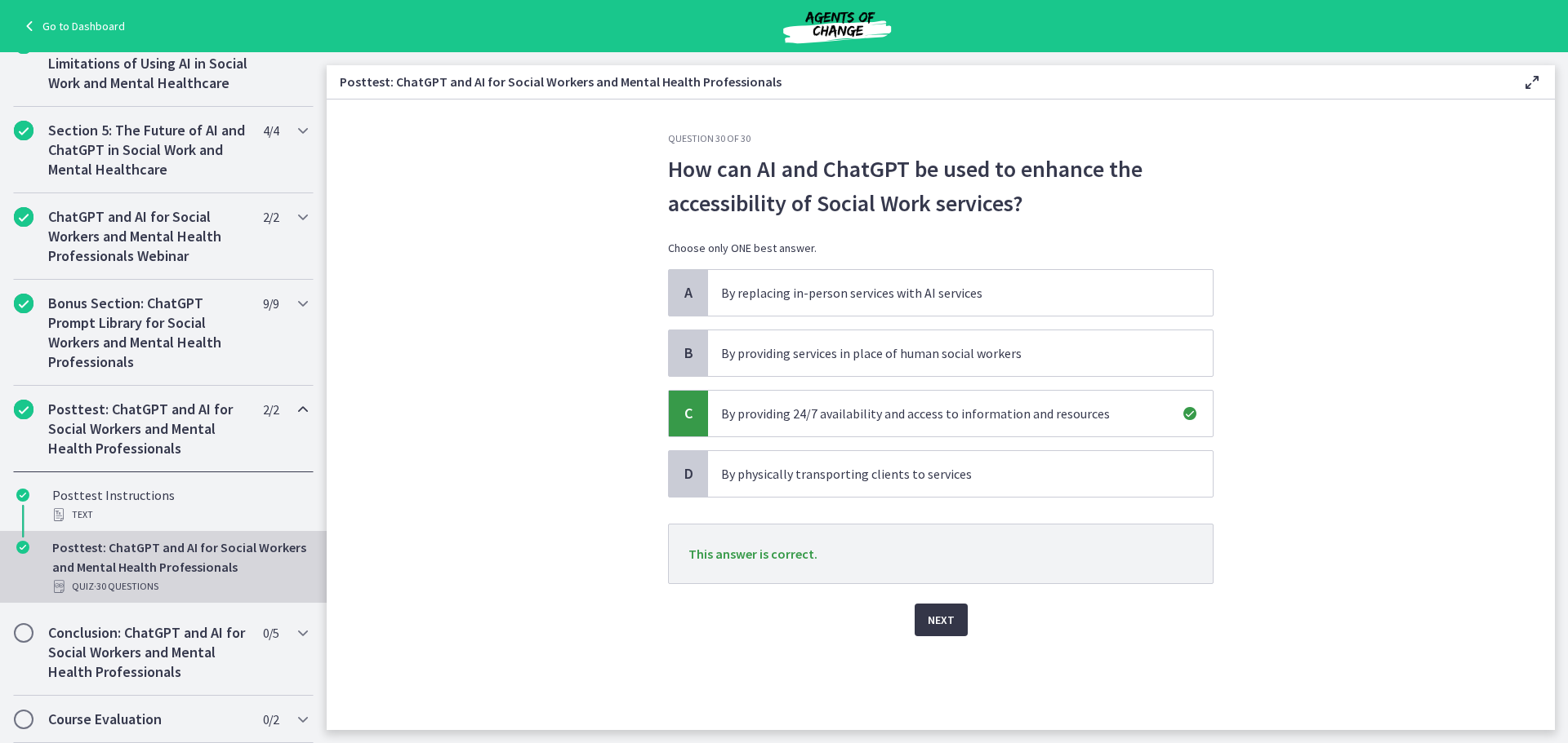
click at [943, 619] on span "Next" at bounding box center [940, 620] width 27 height 20
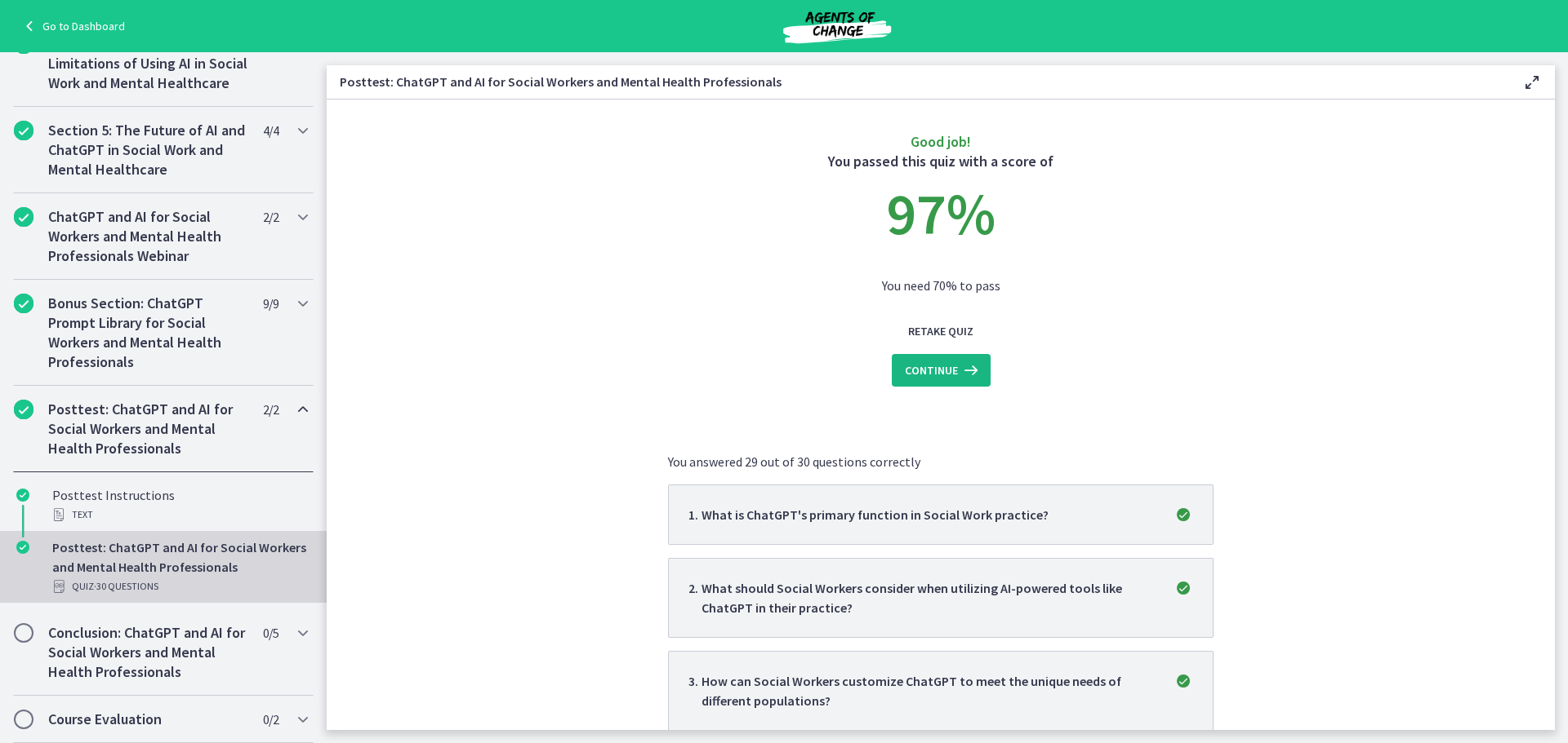
click at [921, 371] on span "Continue" at bounding box center [931, 371] width 53 height 20
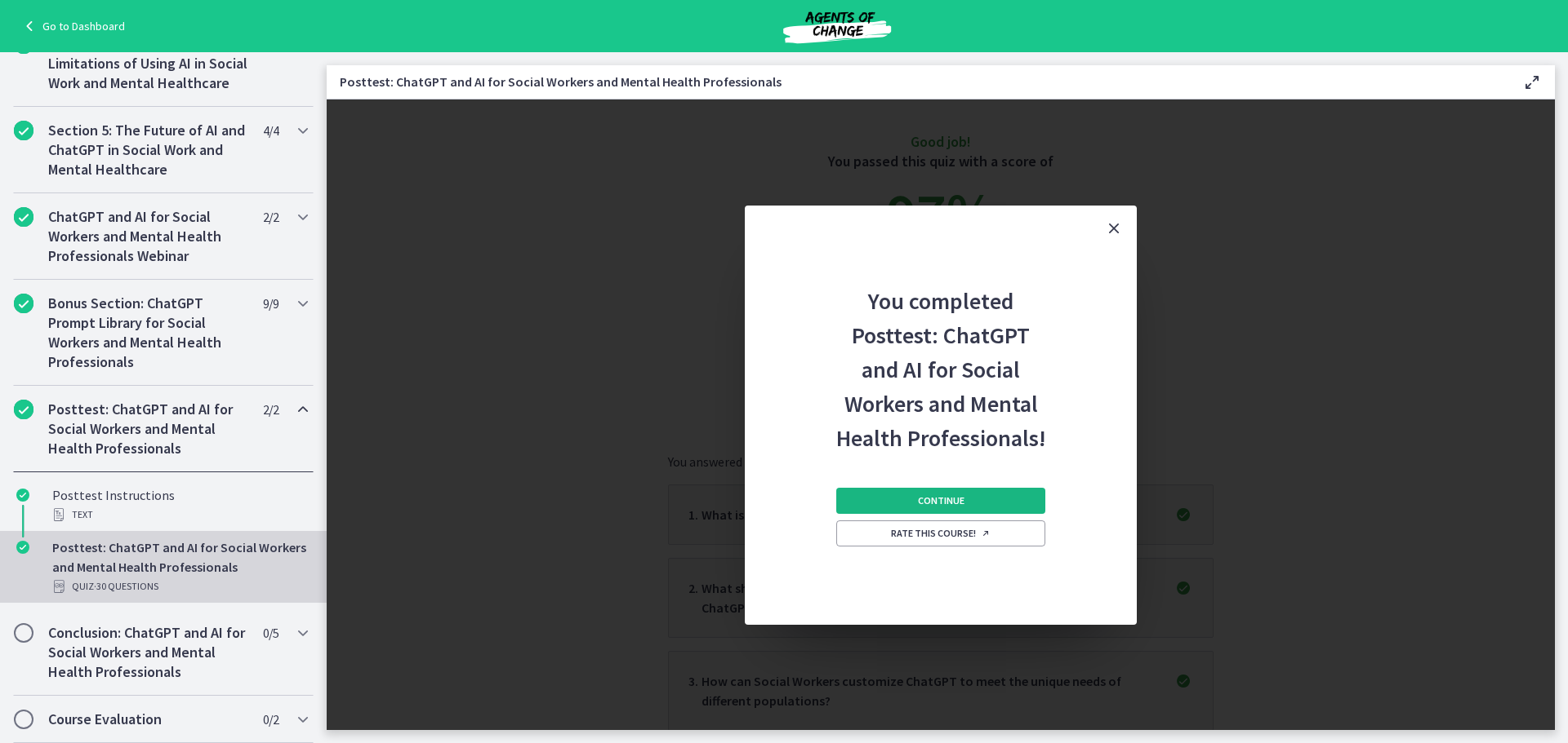
click at [940, 503] on span "Continue" at bounding box center [940, 500] width 46 height 13
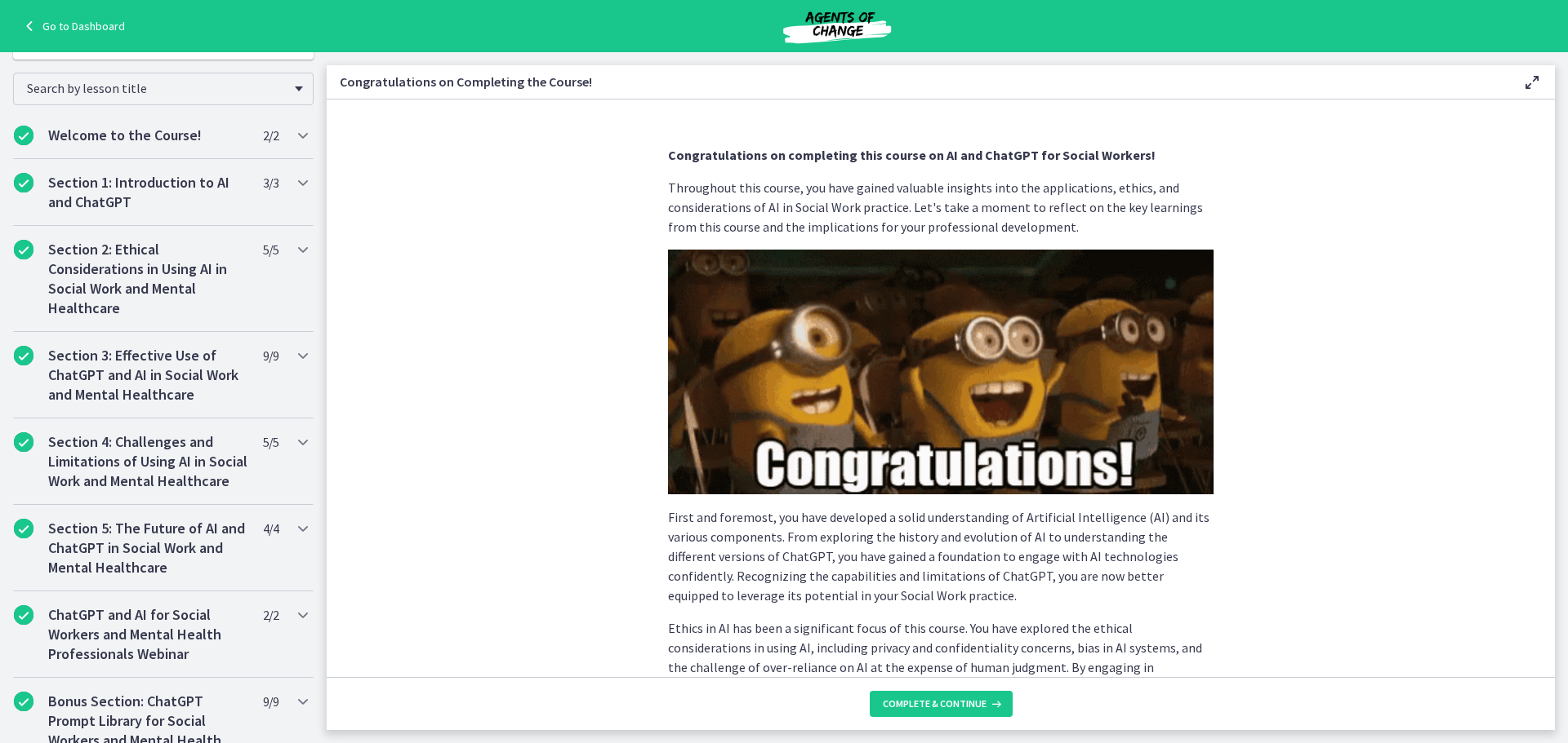
scroll to position [863, 0]
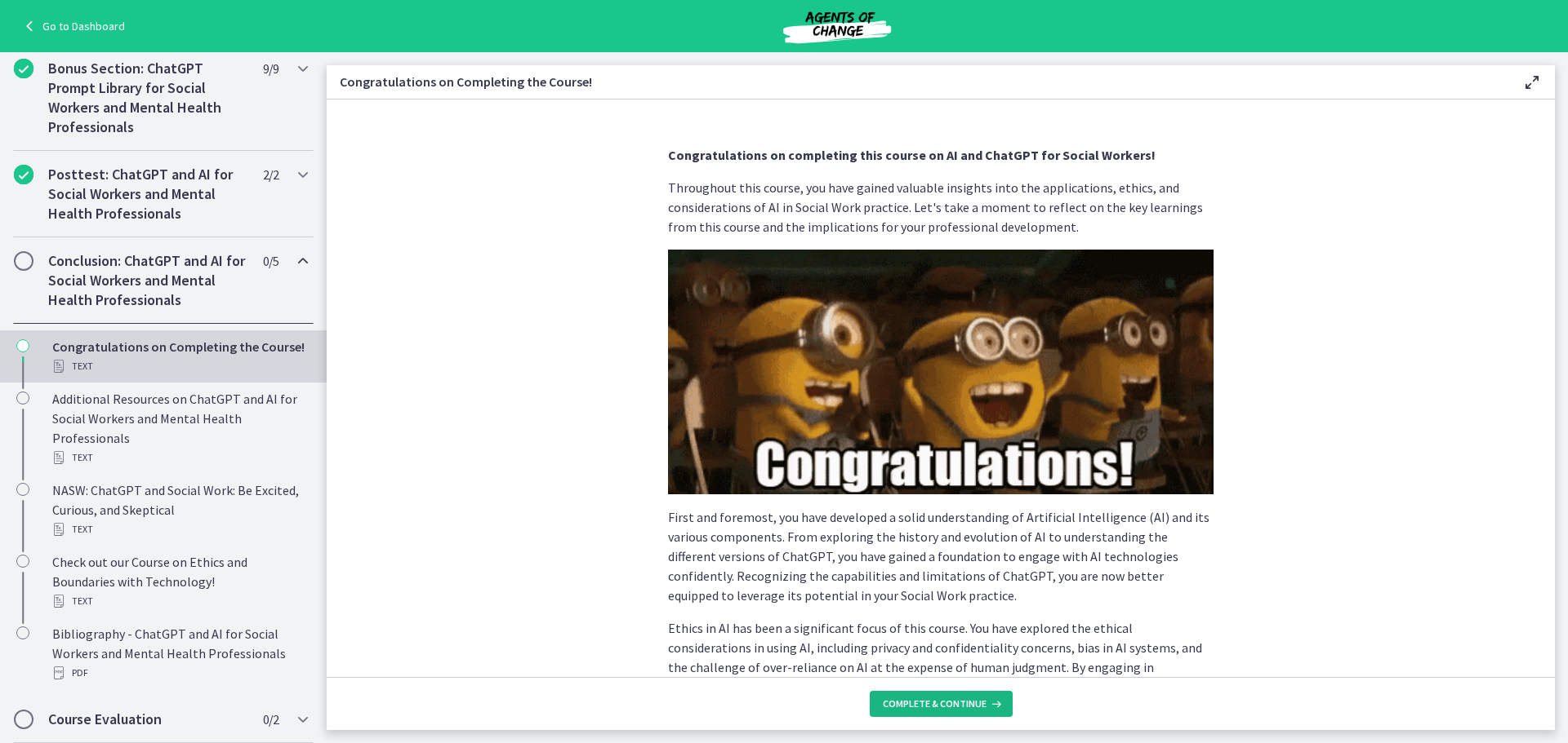
click at [973, 706] on span "Complete & continue" at bounding box center [934, 703] width 104 height 13
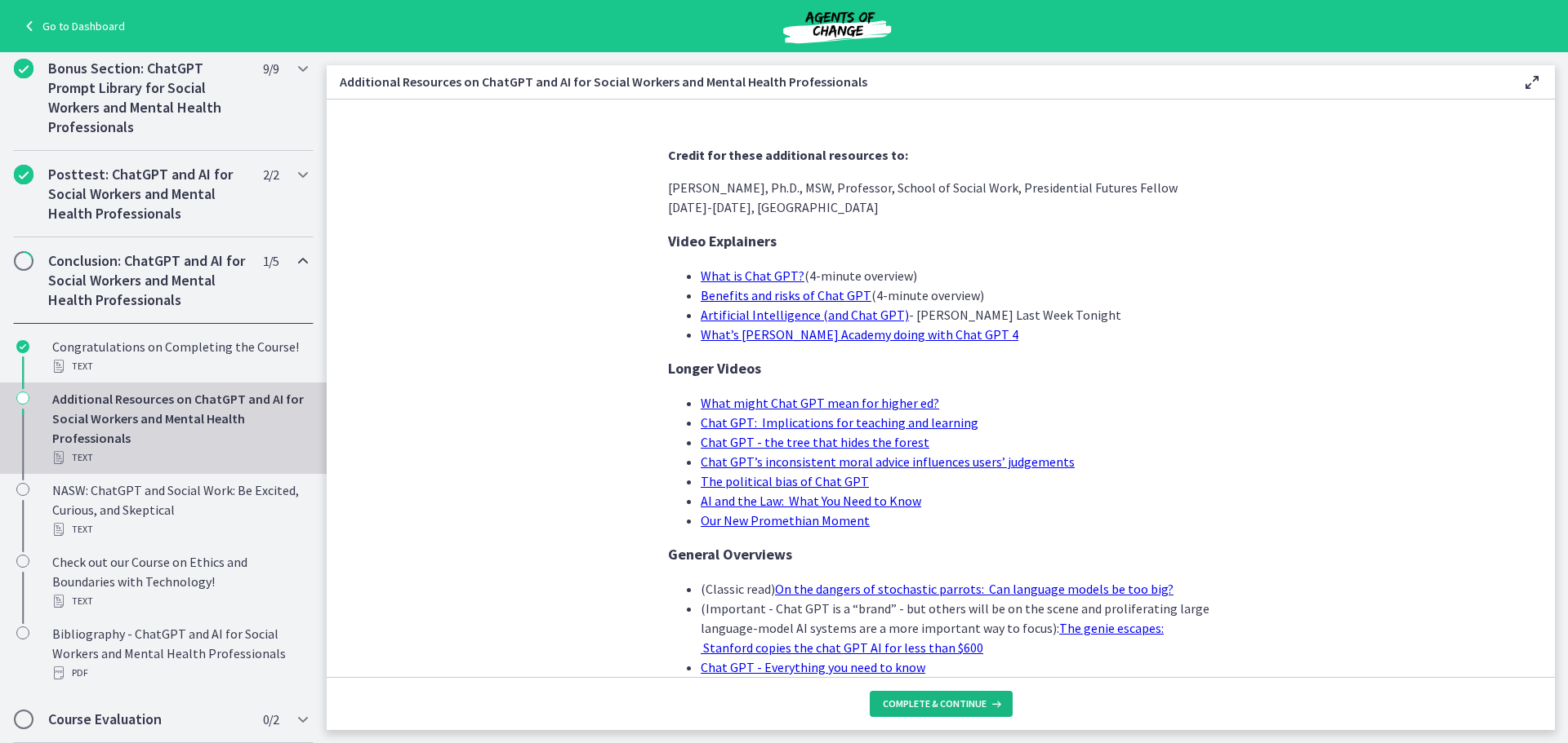
click at [931, 702] on span "Complete & continue" at bounding box center [934, 703] width 104 height 13
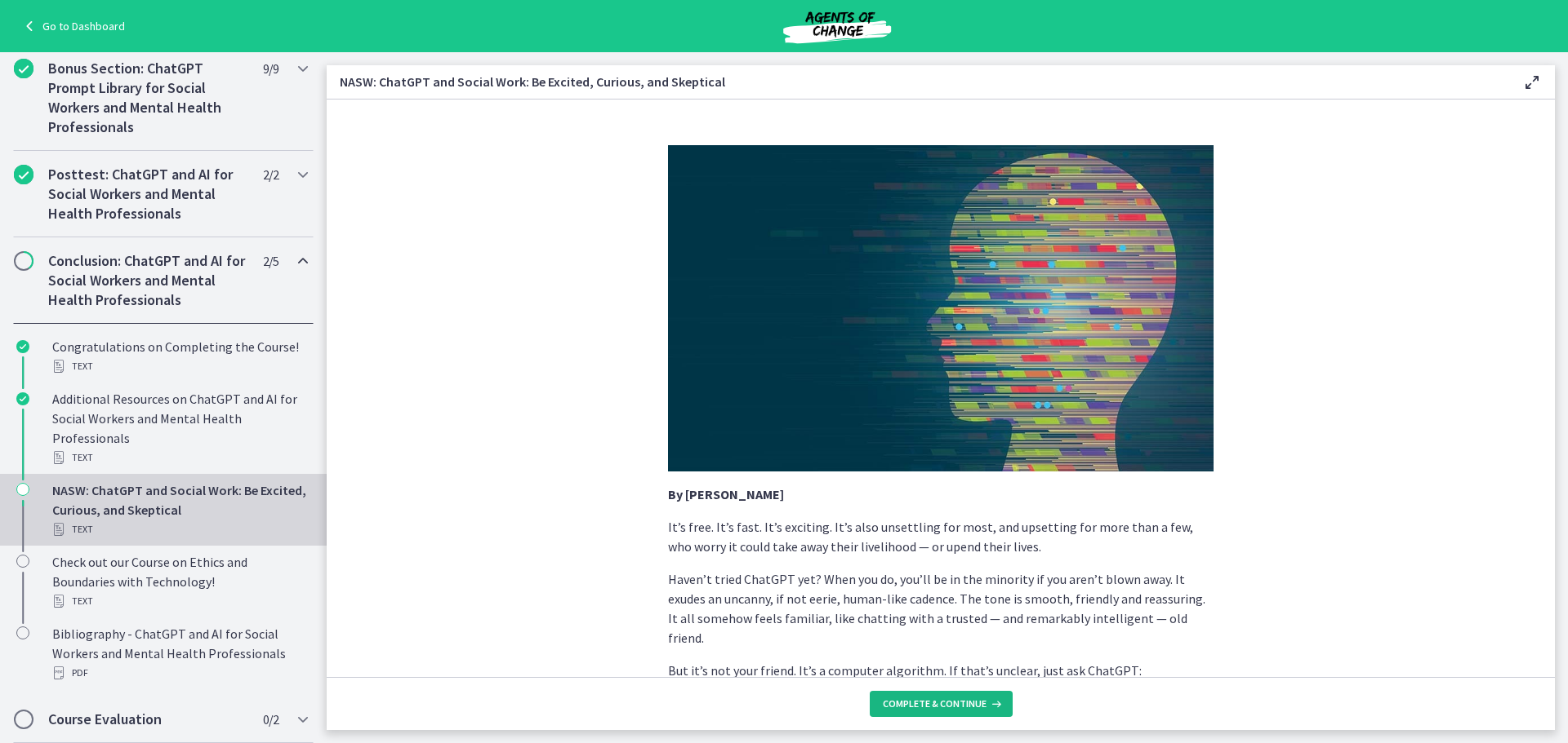
click at [931, 702] on span "Complete & continue" at bounding box center [934, 703] width 104 height 13
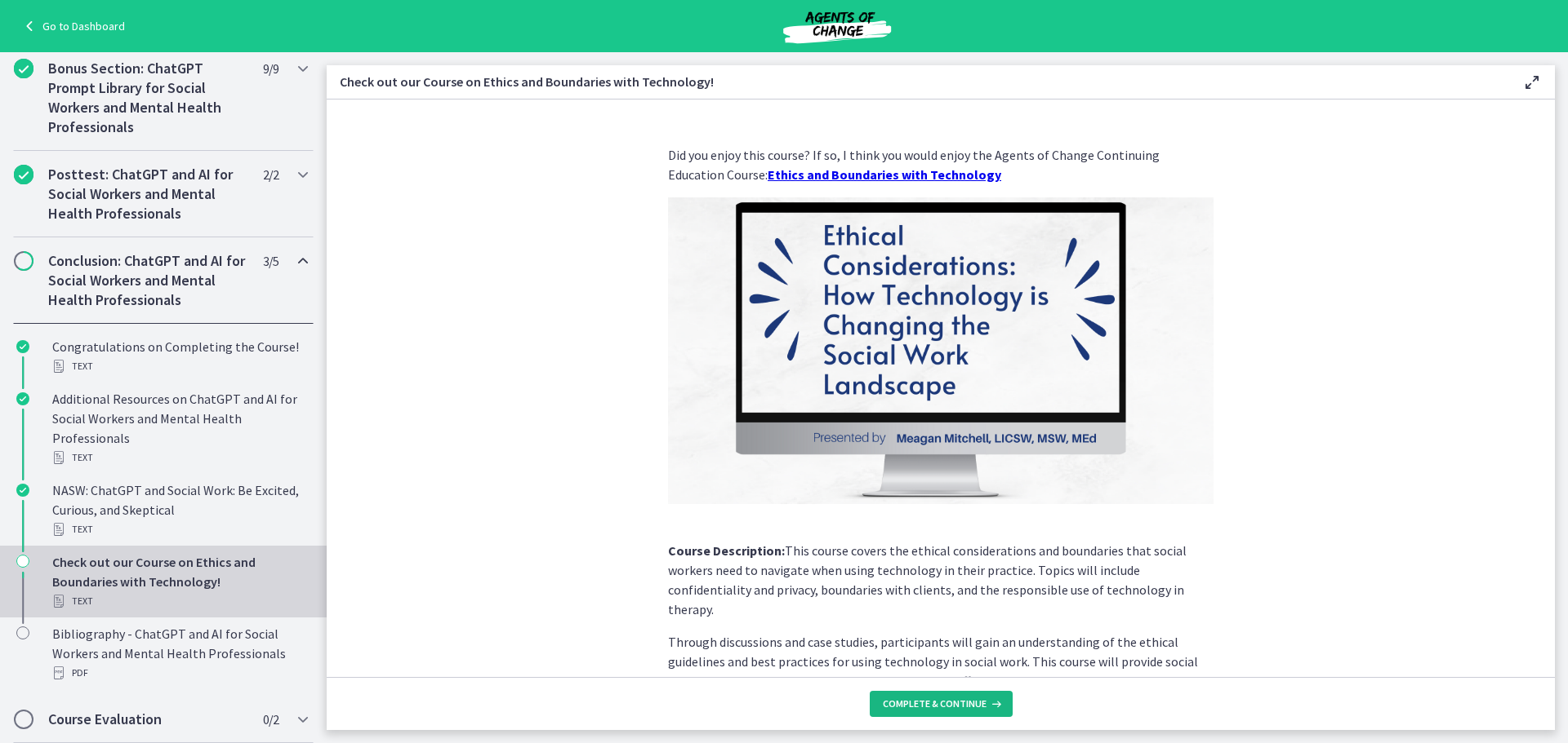
click at [931, 702] on span "Complete & continue" at bounding box center [934, 703] width 104 height 13
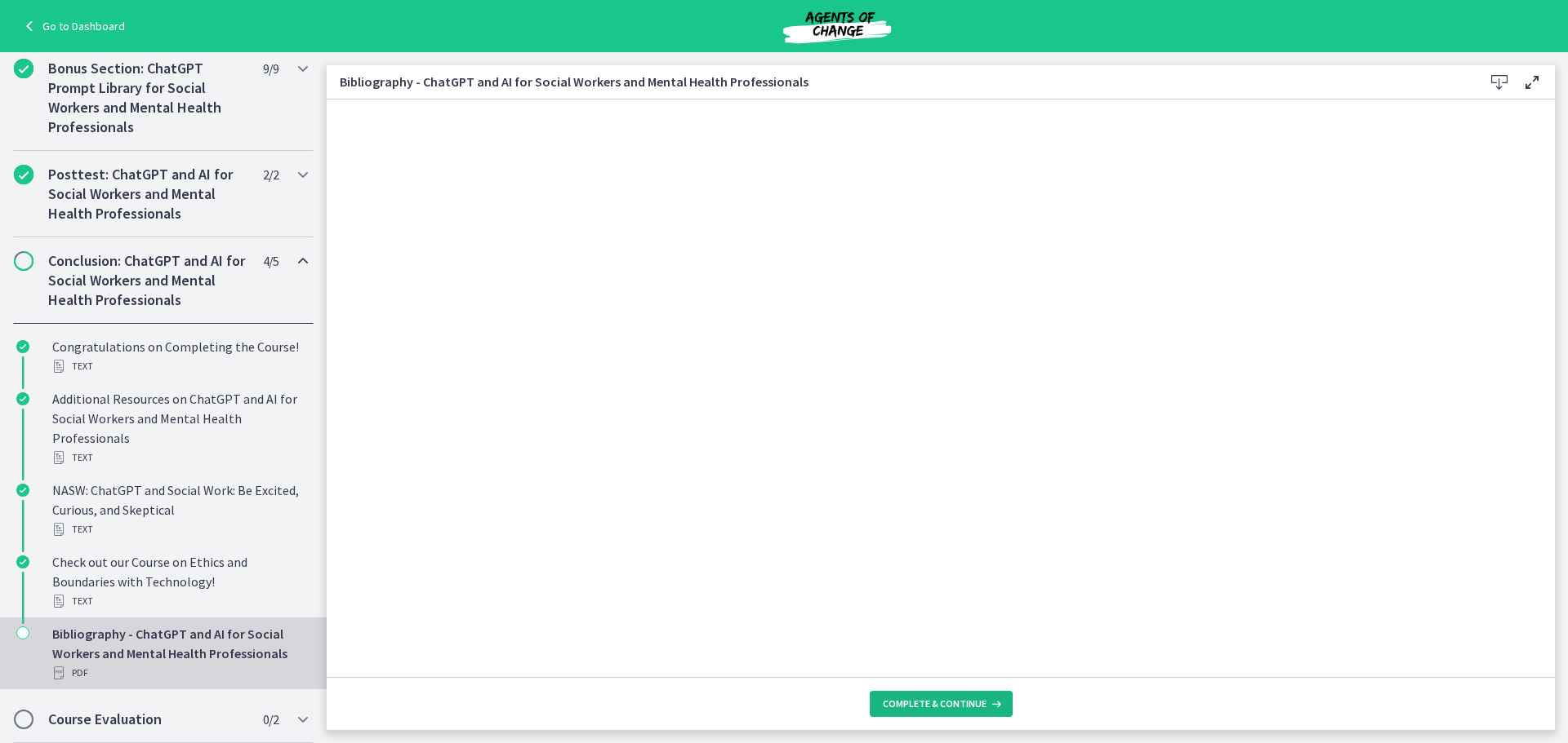
click at [931, 702] on span "Complete & continue" at bounding box center [934, 703] width 104 height 13
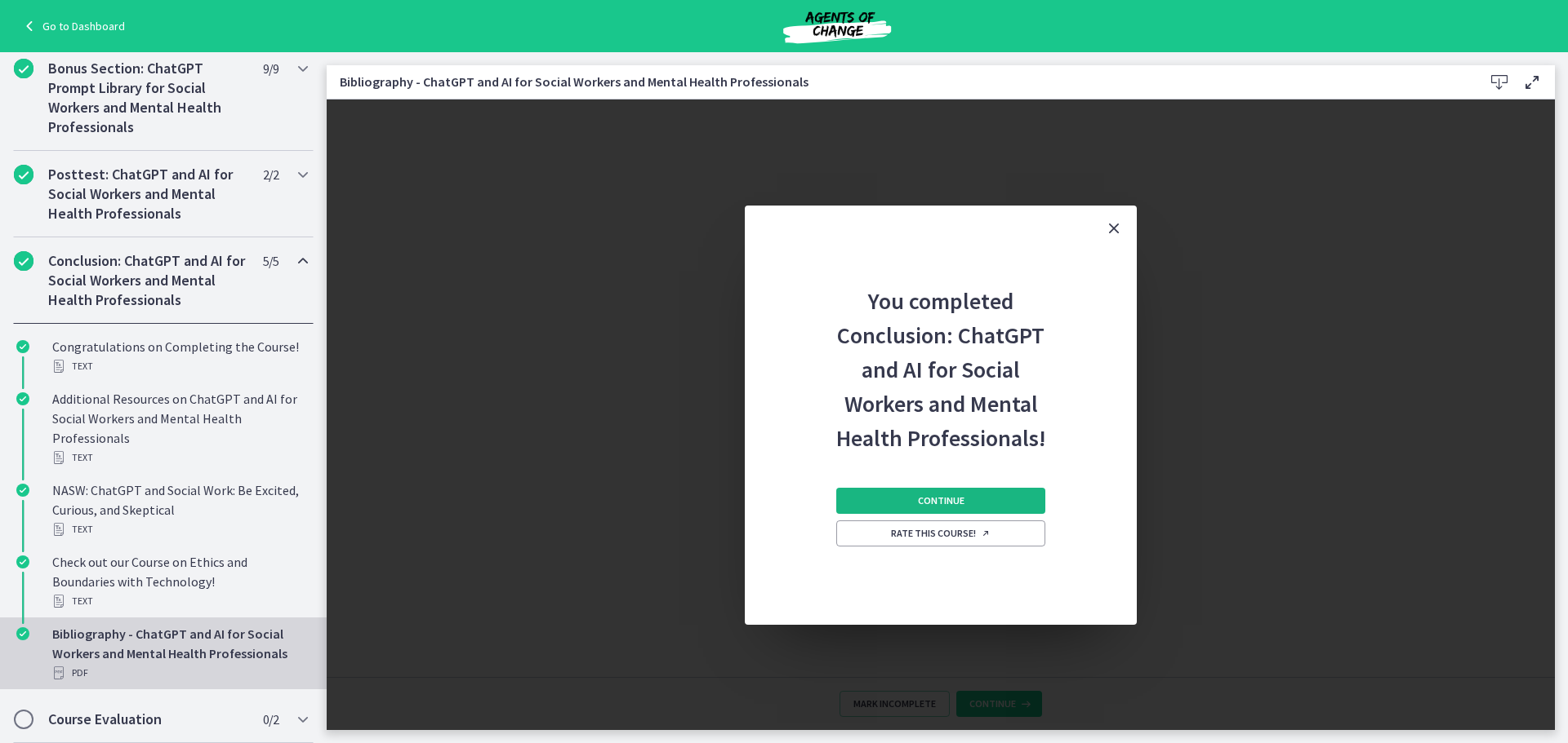
click at [941, 505] on span "Continue" at bounding box center [940, 500] width 46 height 13
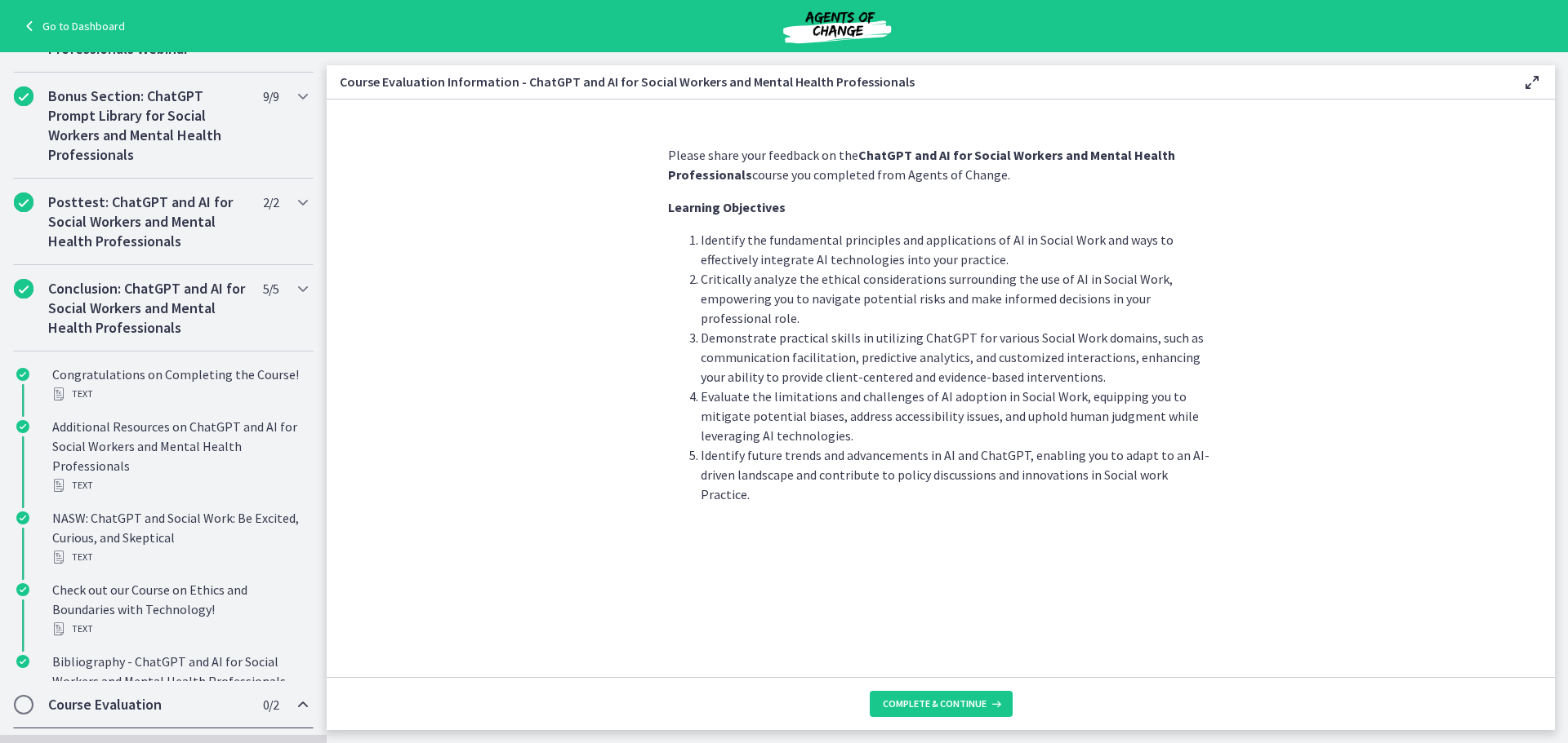
scroll to position [647, 0]
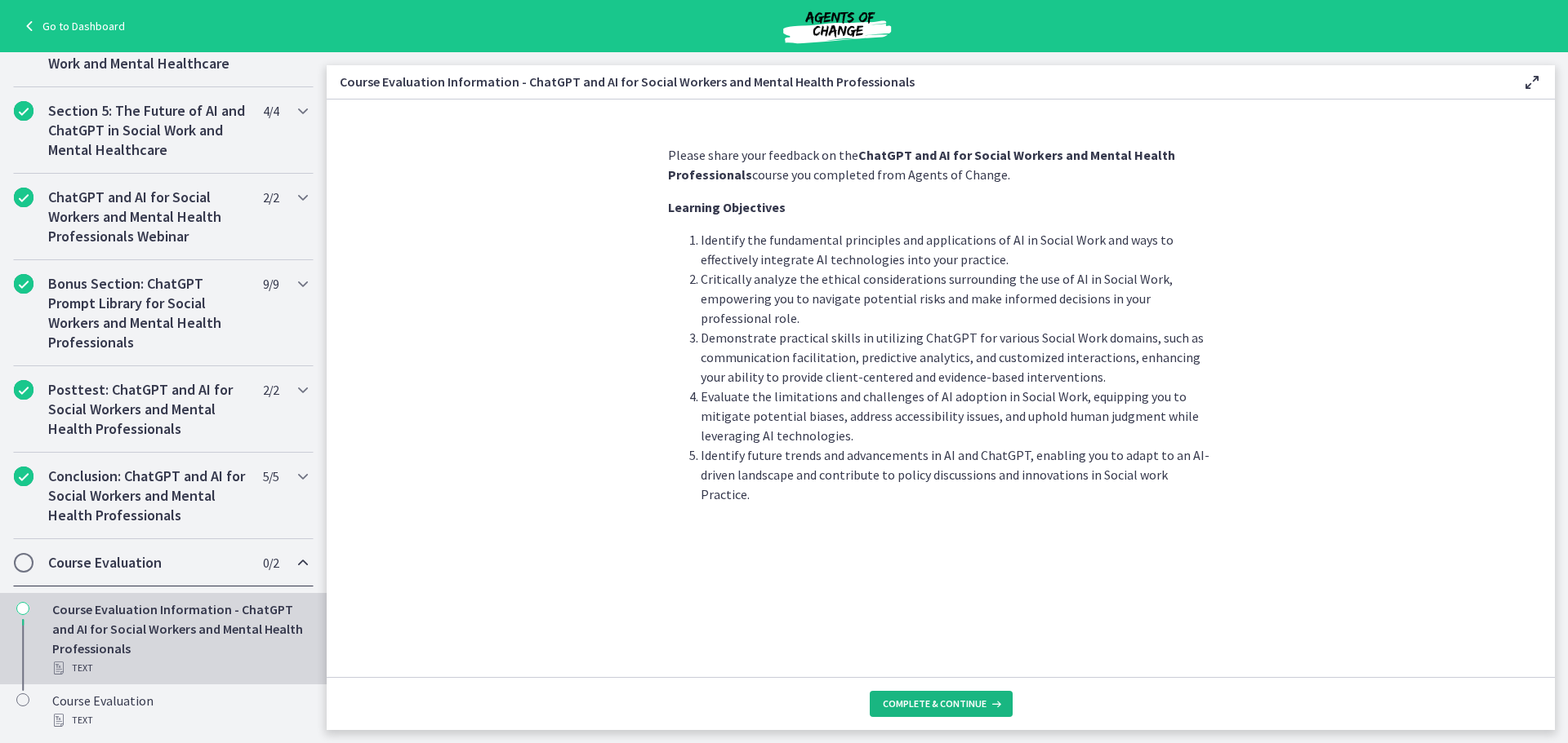
click at [925, 701] on span "Complete & continue" at bounding box center [934, 703] width 104 height 13
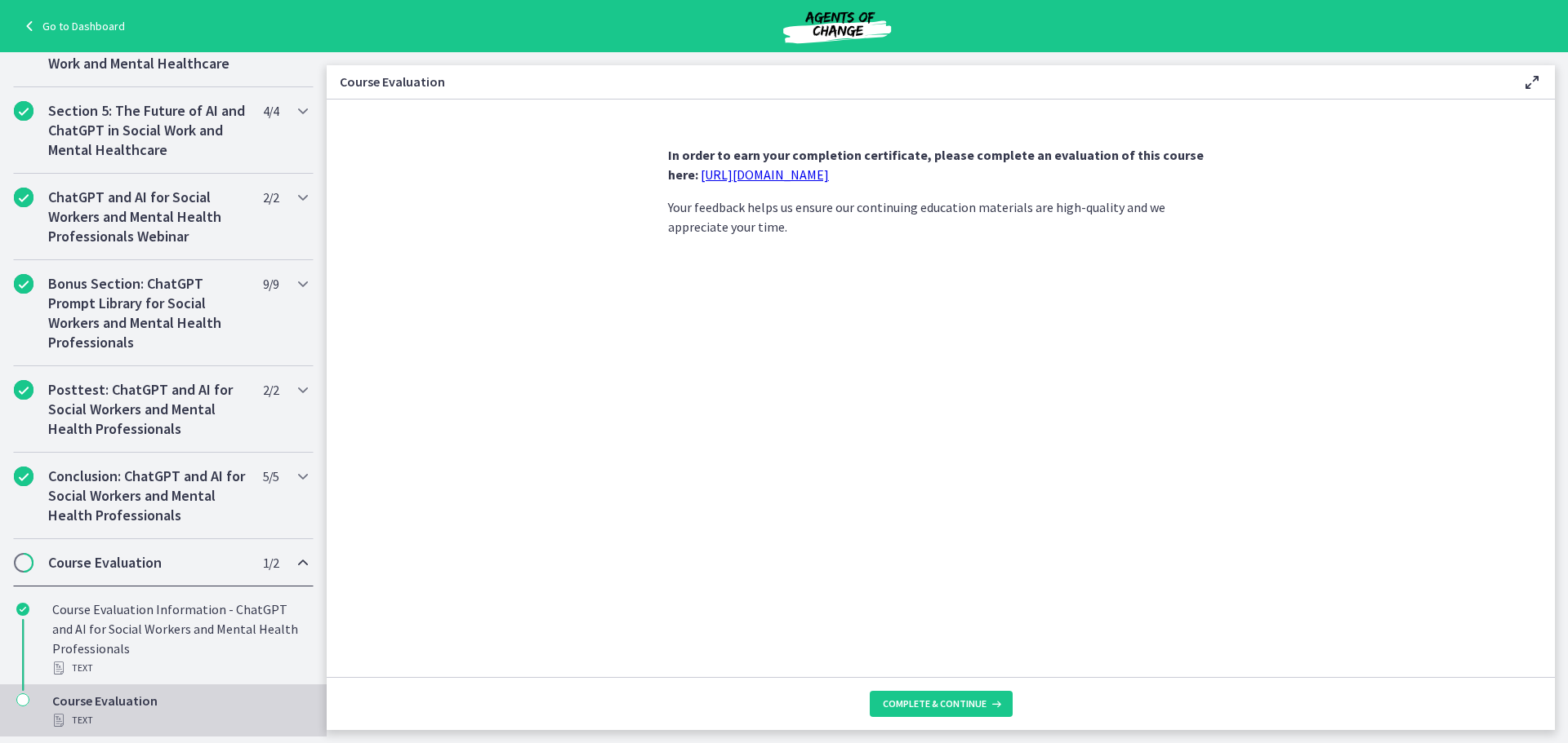
click at [734, 180] on link "[URL][DOMAIN_NAME]" at bounding box center [765, 174] width 129 height 17
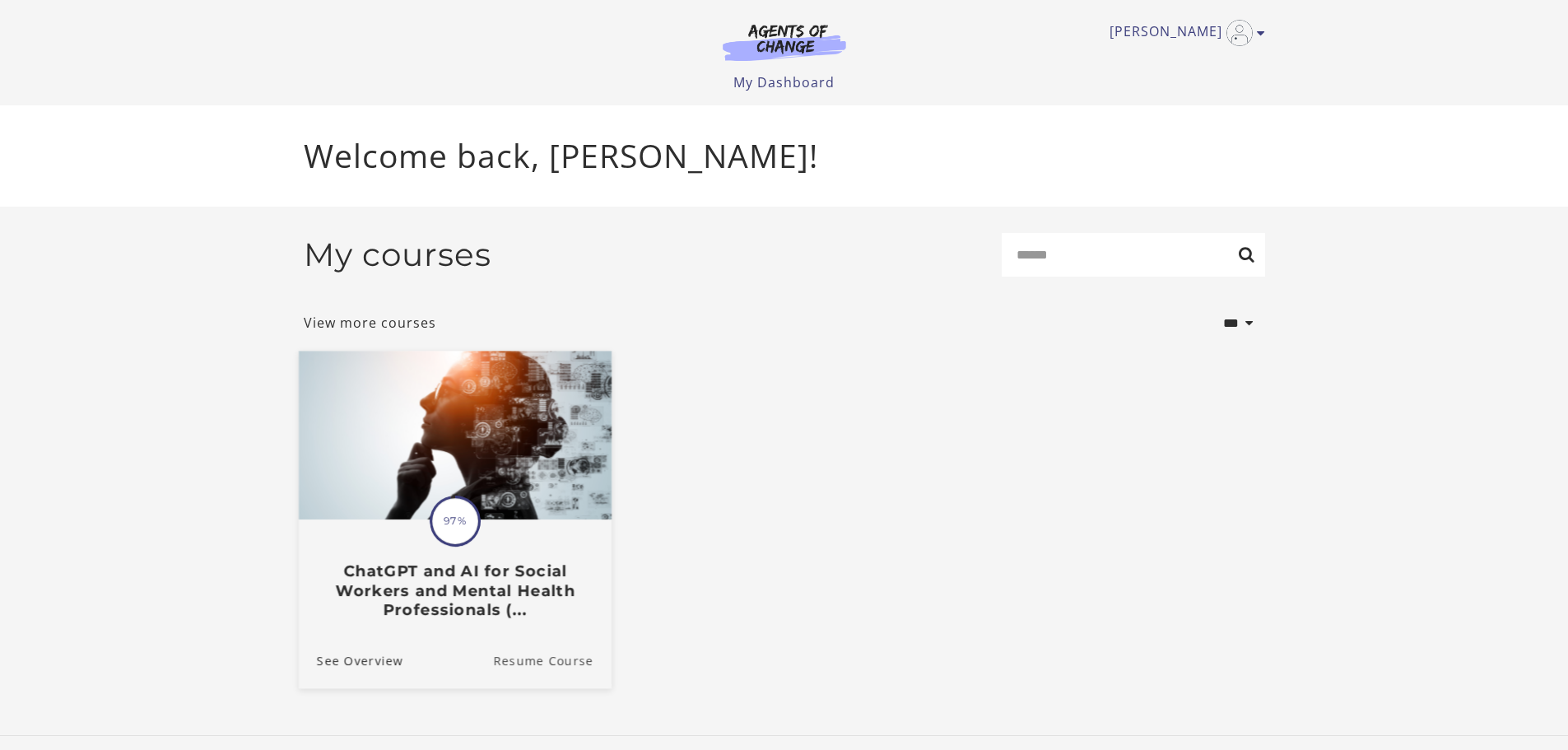
click at [574, 668] on link "Resume Course" at bounding box center [552, 659] width 119 height 55
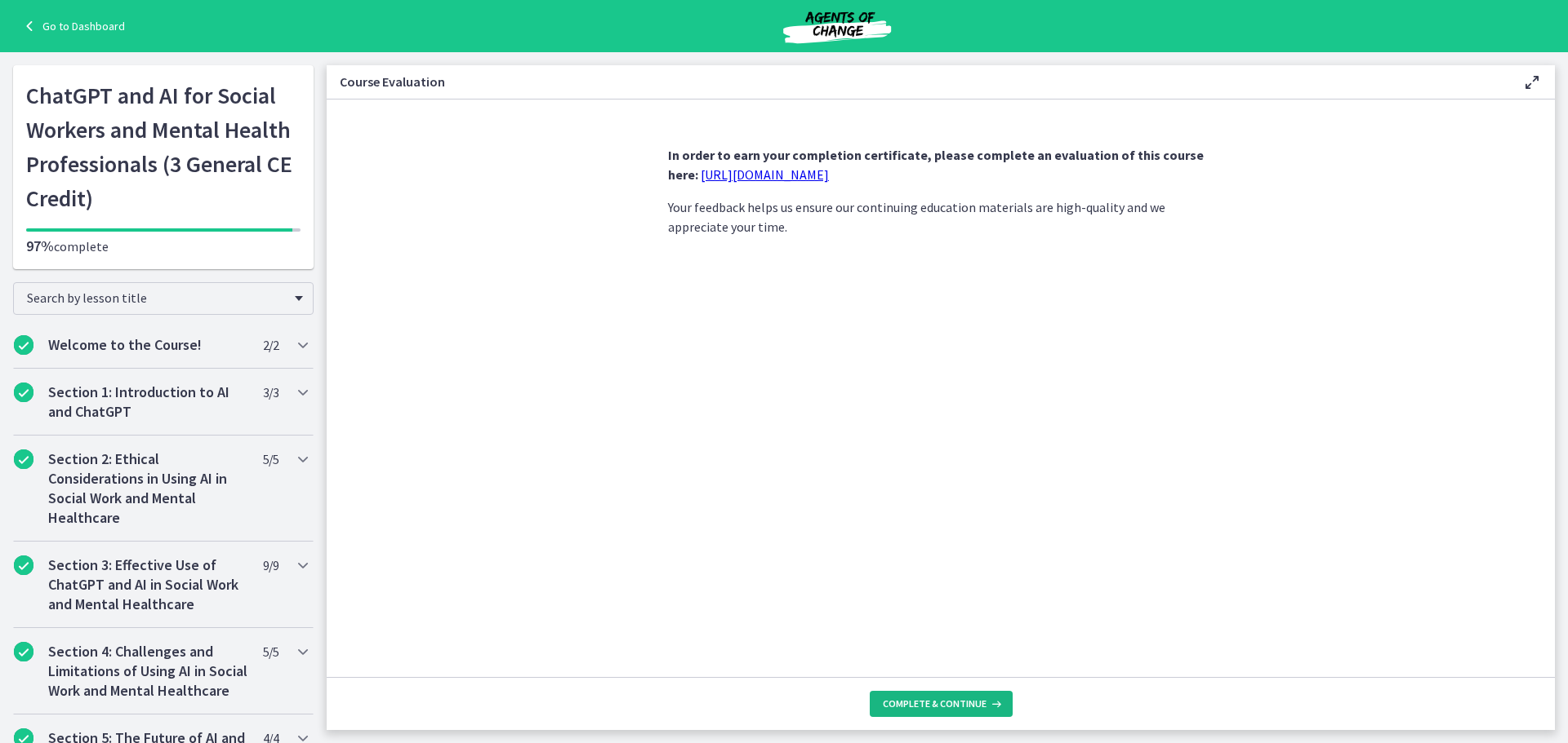
click at [908, 705] on span "Complete & continue" at bounding box center [934, 703] width 104 height 13
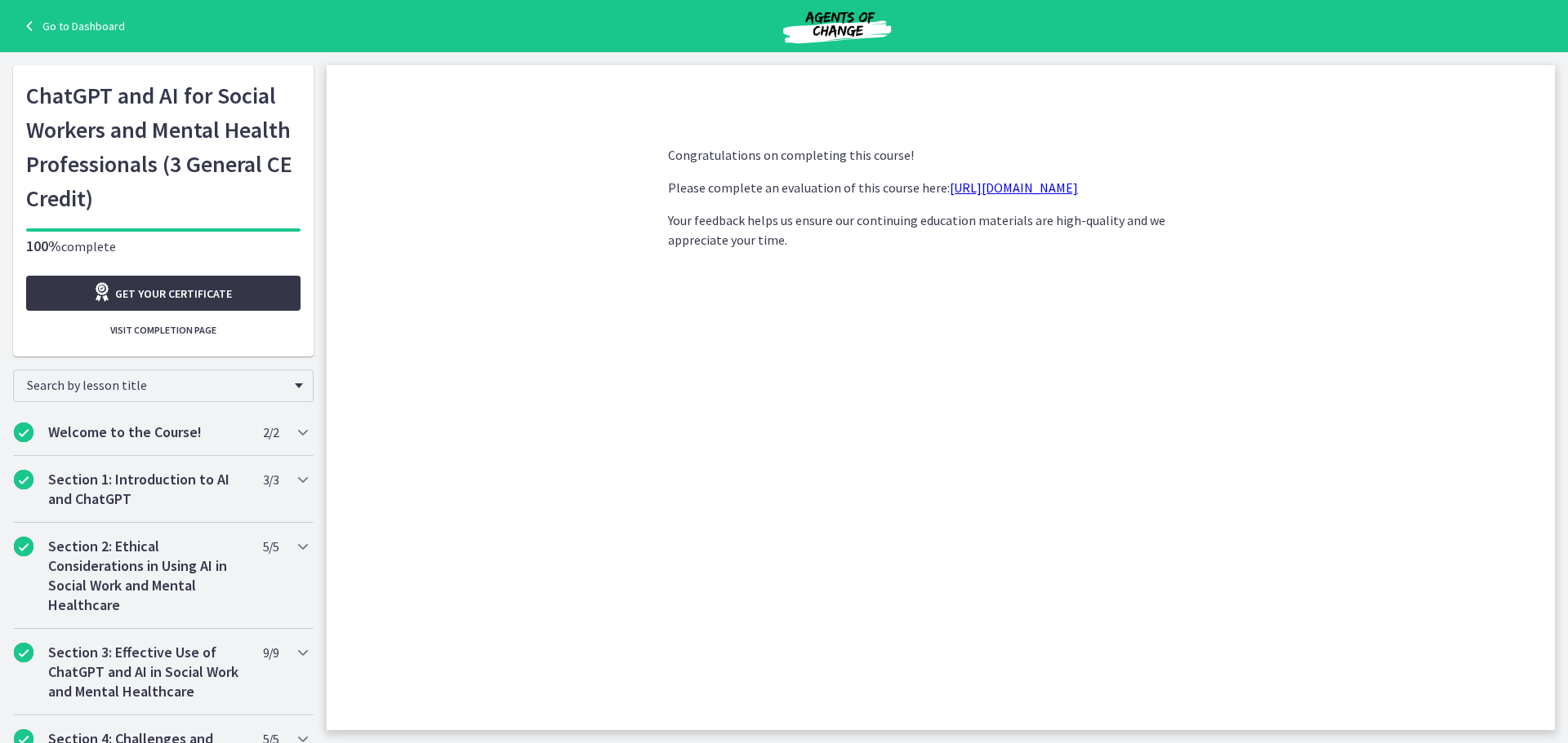
click at [157, 297] on span "Get your certificate" at bounding box center [173, 293] width 117 height 20
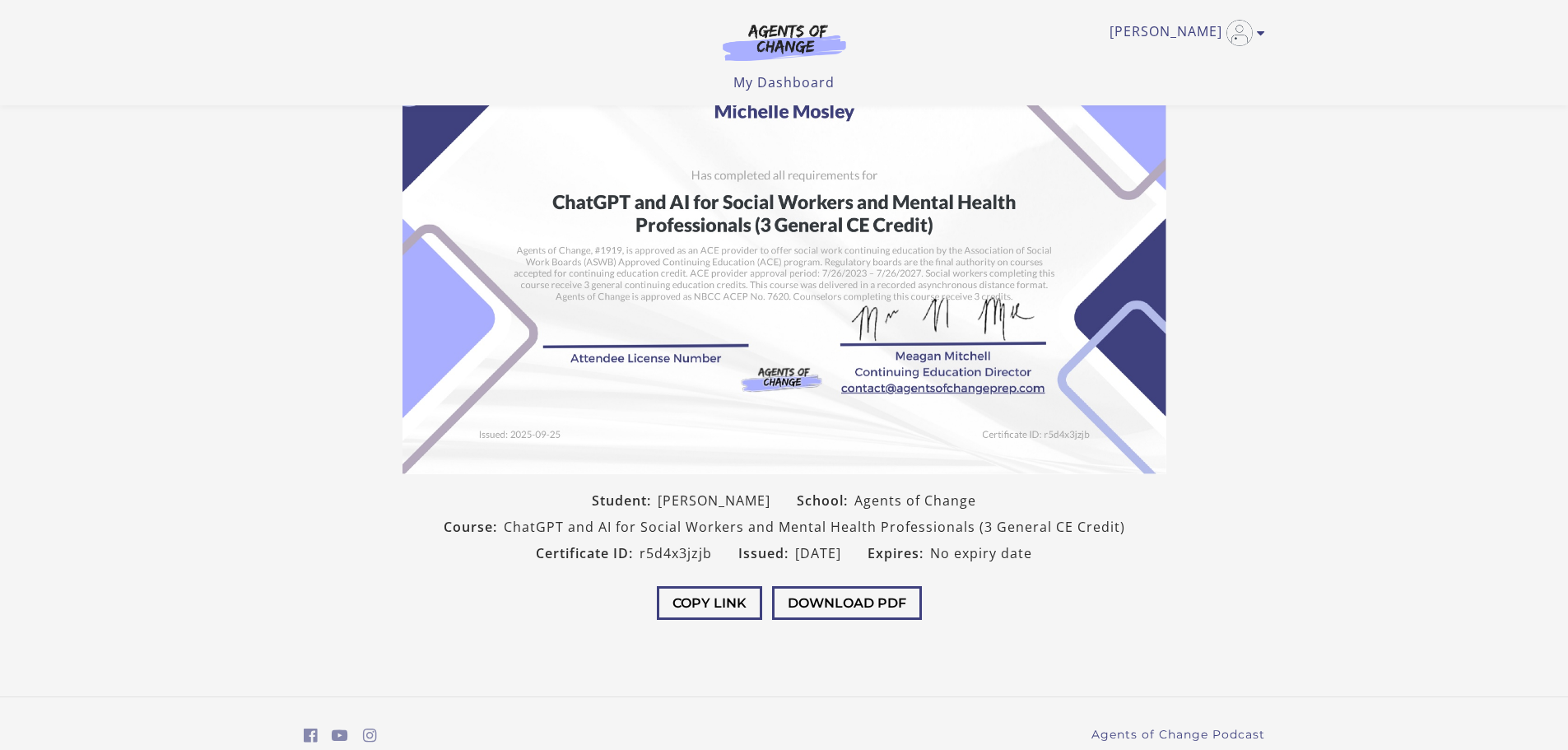
scroll to position [172, 0]
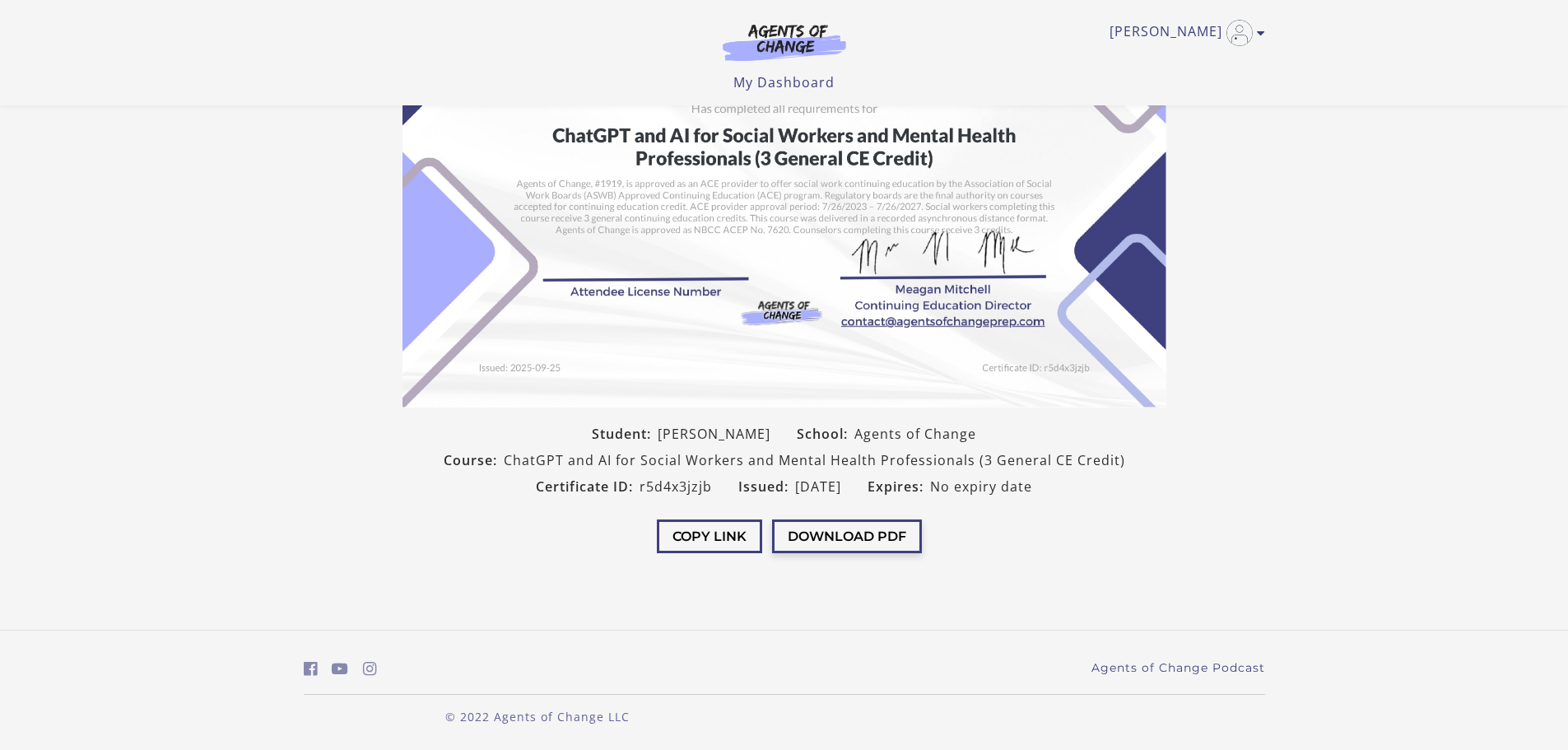
click at [858, 538] on button "Download PDF" at bounding box center [847, 537] width 150 height 34
